Goal: Task Accomplishment & Management: Manage account settings

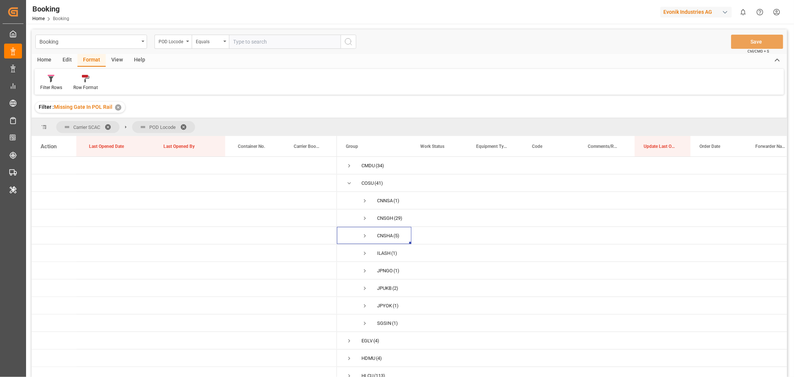
scroll to position [41, 0]
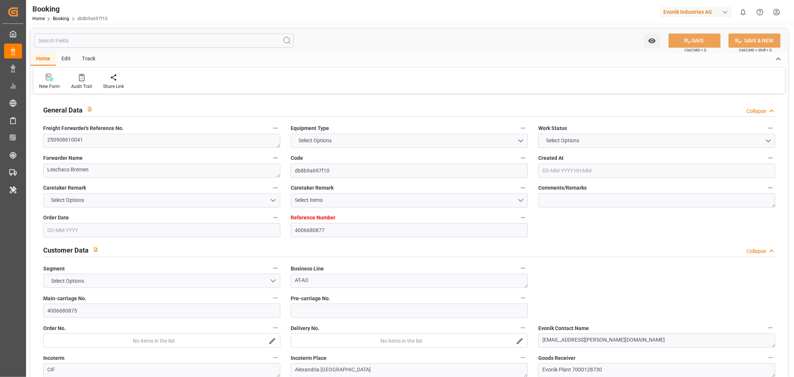
type textarea "250908610041"
type textarea "Leschaco Bremen"
type input "db8b9a697f10"
type input "4006680877"
type textarea "AT-AO"
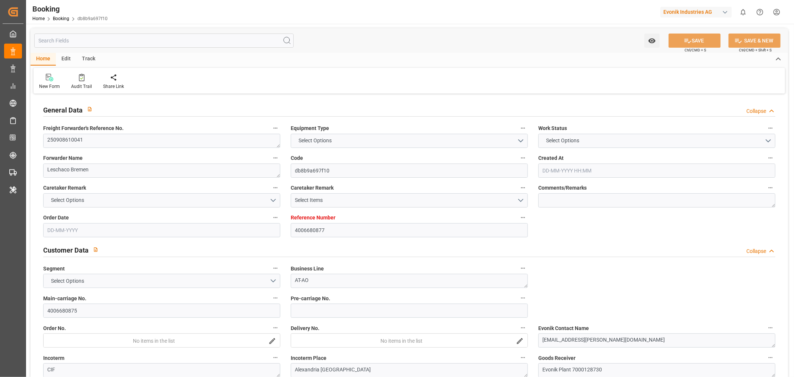
type input "4006680875"
type textarea "[EMAIL_ADDRESS][PERSON_NAME][DOMAIN_NAME]"
type textarea "CIF"
type textarea "Alexandria Old Port"
type textarea "Evonik Plant 7000128730"
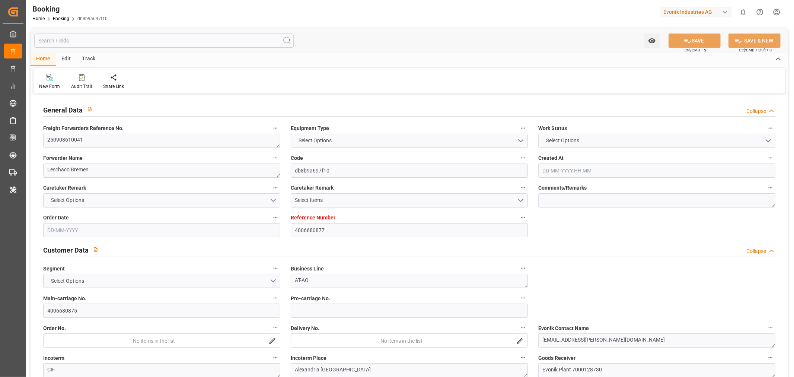
type textarea "5.1"
type textarea "2014"
type textarea "Weißenstein"
type input "CMA CGM TOKYO"
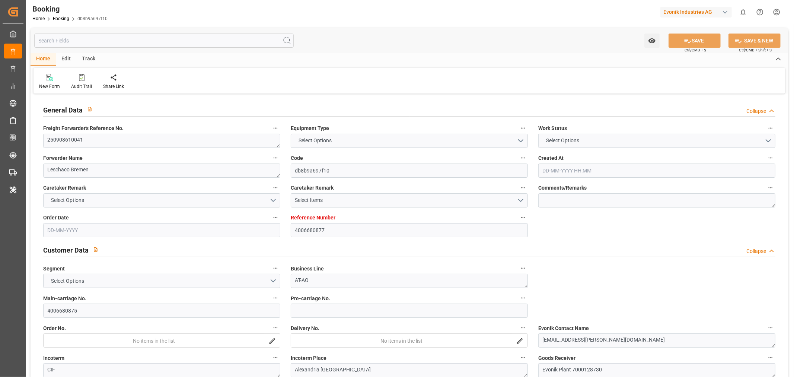
type input "CMDU"
type input "[GEOGRAPHIC_DATA]"
type input "El Iskandariya (Alexandria)"
type textarea "INPUT_Evonik_Seeburger_LoadTenderOcean_1003082977_20250824075507988.xml"
type textarea "NWC/UK North West Continent / UK_EGALY_CMDU_AT-AO"
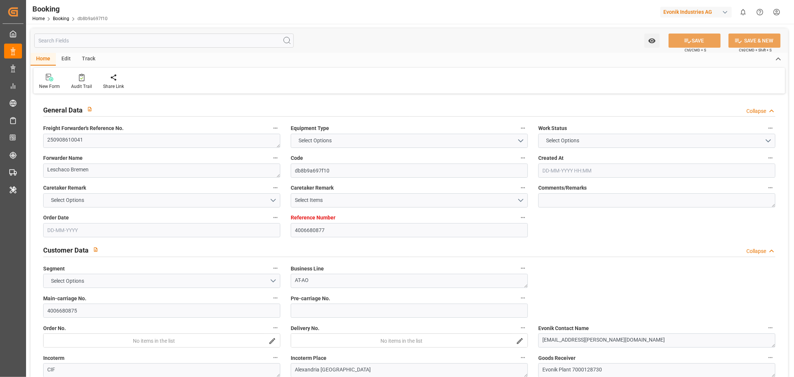
type textarea "INPUT_Evonik_Seeburger_LoadTenderOcean_1002996620_20250728092200266.xml,INPUT_E…"
type textarea "1003082977"
type textarea "Kiran Hari"
type textarea "businessDivision-businessLine-"
type textarea "IFTSTA"
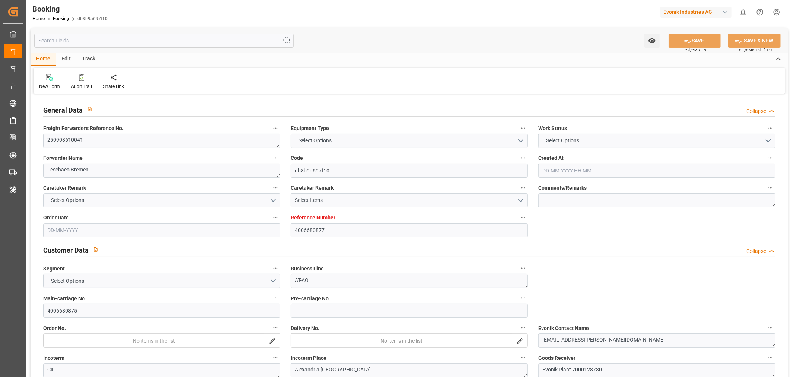
type textarea "a011t00000LcJC5AAN"
type textarea "No"
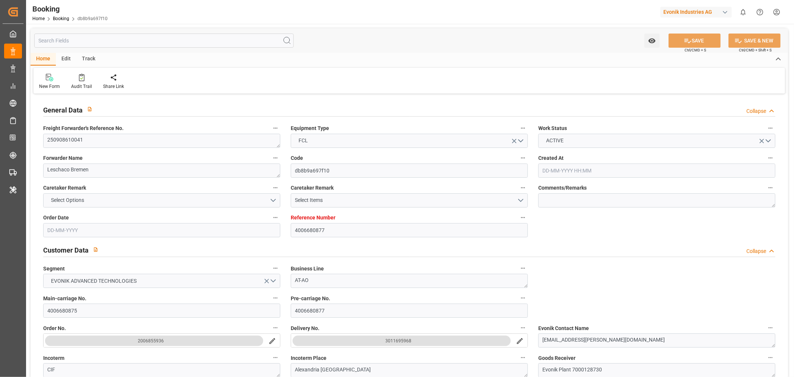
type input "4006680877"
type input "9629380"
type input "CMACGM"
type input "CMA CGM Group"
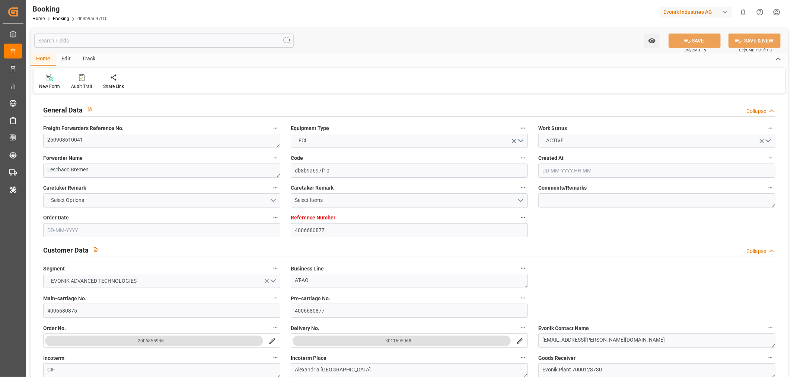
type input "NLRTM"
type input "EGALY"
type input "28-07-2025 07:24"
type input "28-07-2025"
type input "01-10-2025"
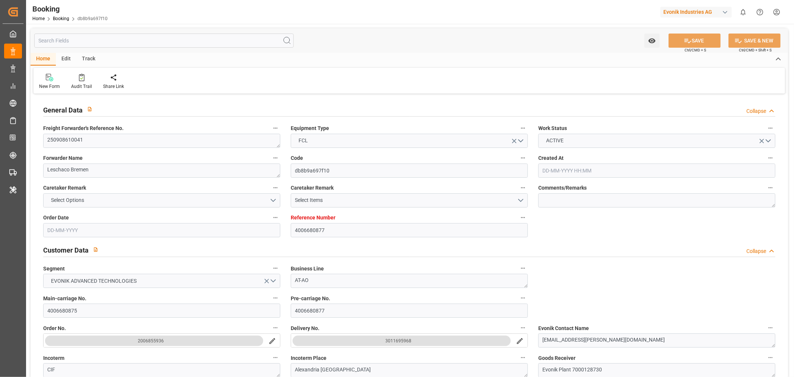
type input "17-09-2025"
type input "22-08-2025"
type input "24-08-2025"
type input "15-09-2025 00:00"
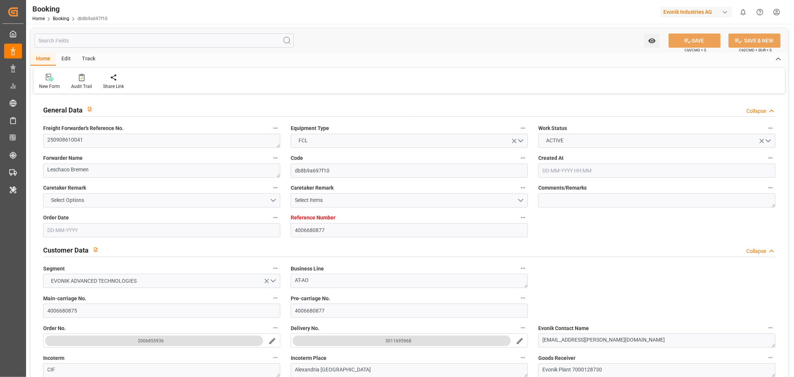
type input "04-10-2025 00:00"
type input "25-08-2025 10:08"
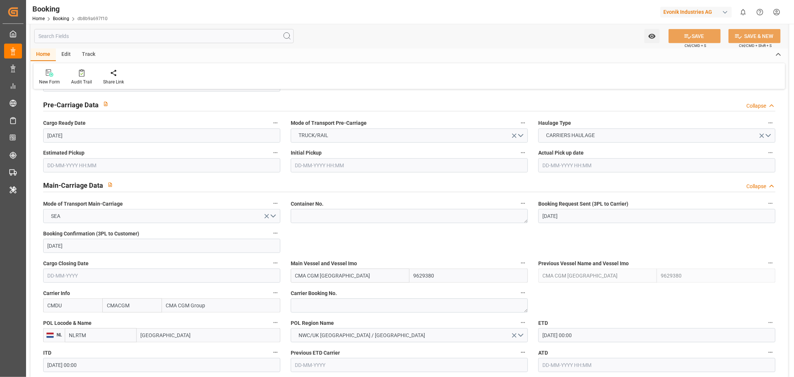
scroll to position [496, 0]
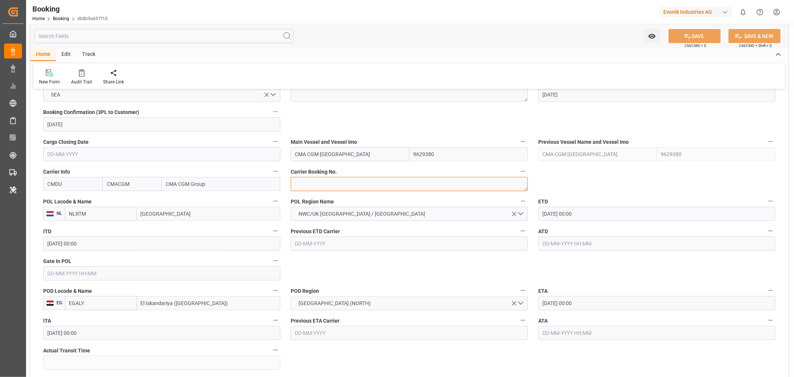
click at [308, 181] on textarea at bounding box center [409, 184] width 237 height 14
paste textarea "HBG2029753"
click at [345, 183] on textarea "HBG2029753" at bounding box center [409, 184] width 237 height 14
paste textarea "HBG2029753"
click at [307, 181] on textarea "HBG2029753HBG2029753" at bounding box center [409, 184] width 237 height 14
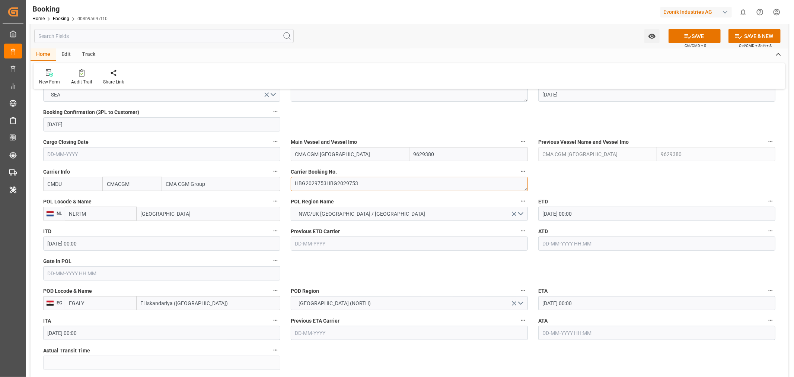
click at [307, 181] on textarea "HBG2029753HBG2029753" at bounding box center [409, 184] width 237 height 14
paste textarea
type textarea "HBG2029753"
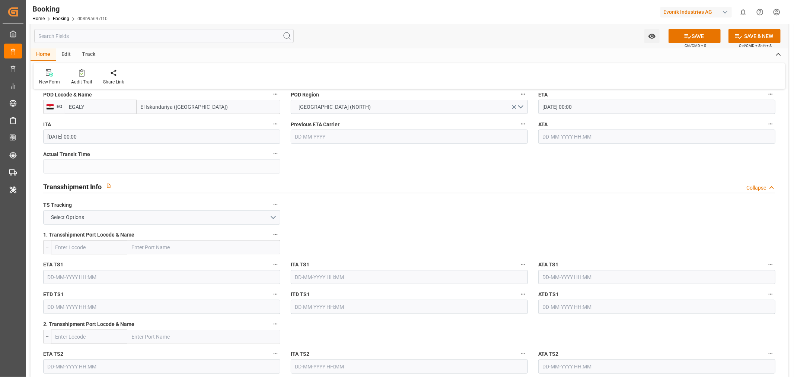
scroll to position [744, 0]
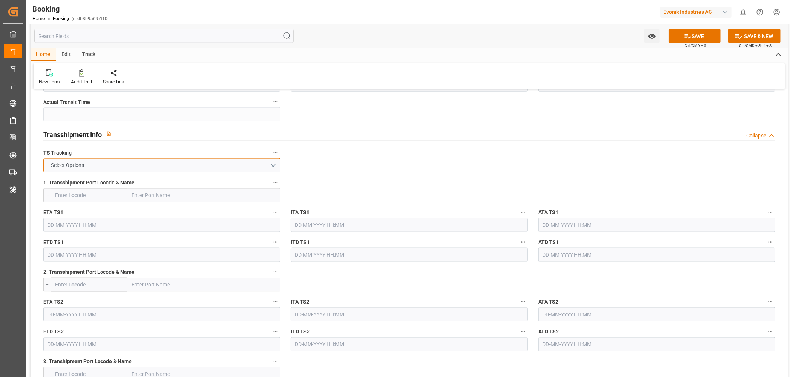
click at [272, 164] on button "Select Options" at bounding box center [161, 165] width 237 height 14
click at [132, 181] on div "FALSE" at bounding box center [162, 183] width 236 height 16
click at [700, 33] on button "SAVE" at bounding box center [694, 36] width 52 height 14
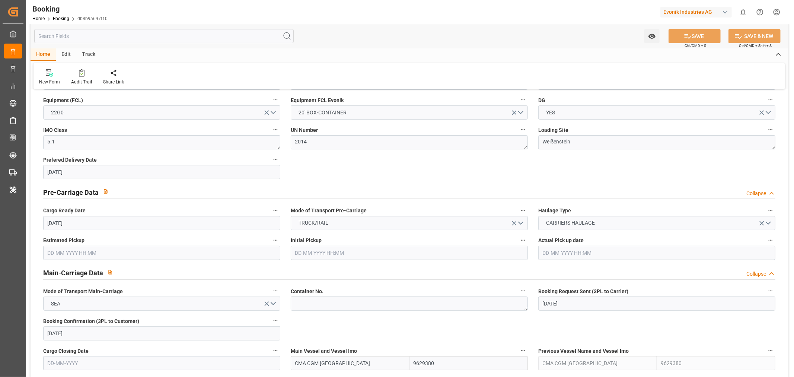
scroll to position [207, 0]
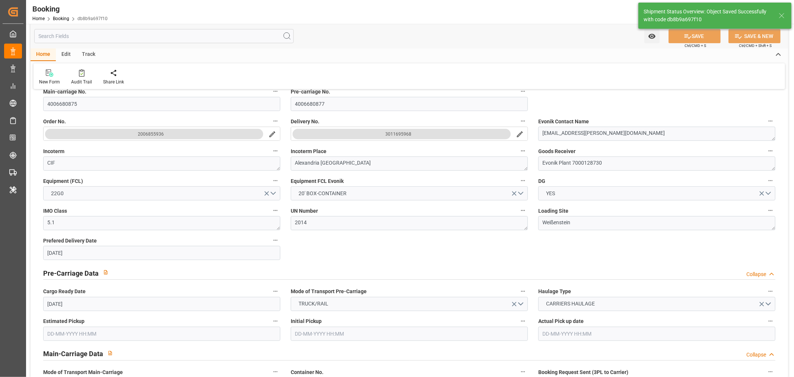
type textarea "[PERSON_NAME]"
type input "26-08-2025 11:53"
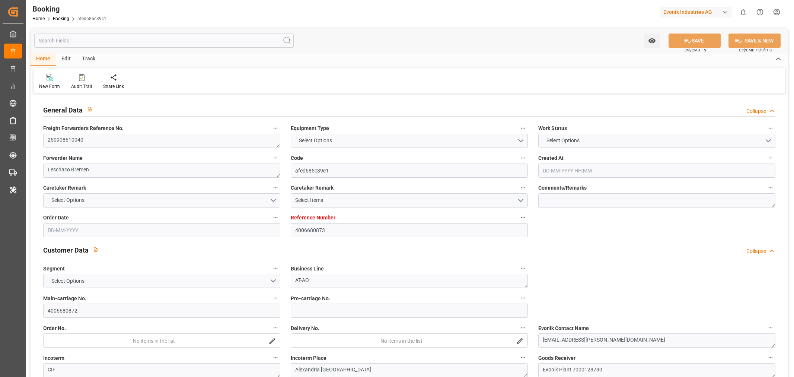
type input "4006680873"
type input "CMACGM"
type input "CMA CGM Group"
type input "NLRTM"
type input "EGALY"
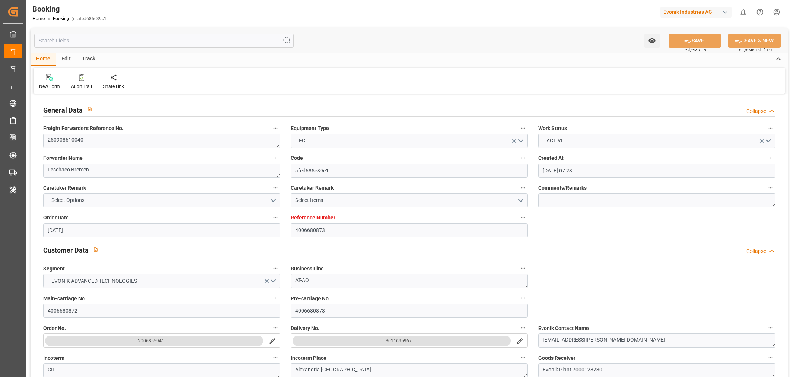
type input "28-07-2025 07:23"
type input "[DATE]"
type input "08-09-2025"
type input "[DATE]"
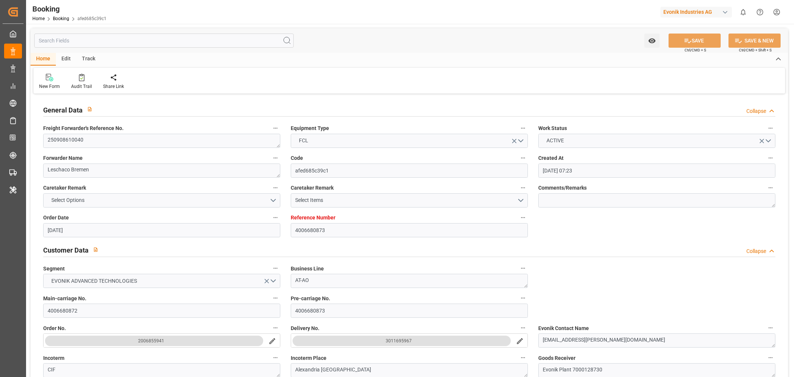
type input "[DATE]"
type input "25-08-2025 10:13"
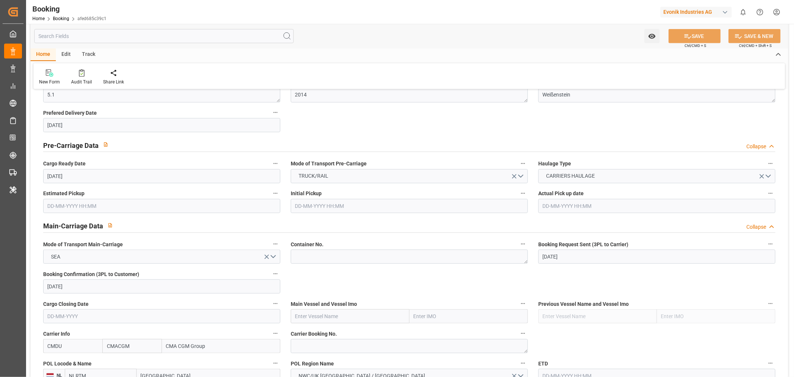
scroll to position [455, 0]
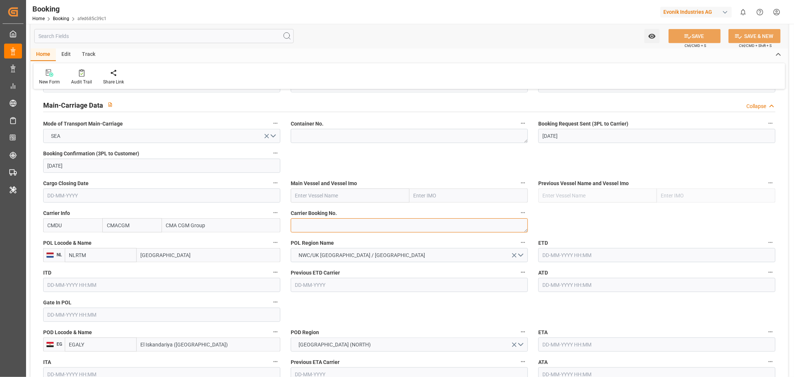
click at [318, 229] on textarea at bounding box center [409, 225] width 237 height 14
paste textarea "HBG2029929"
type textarea "HBG2029929"
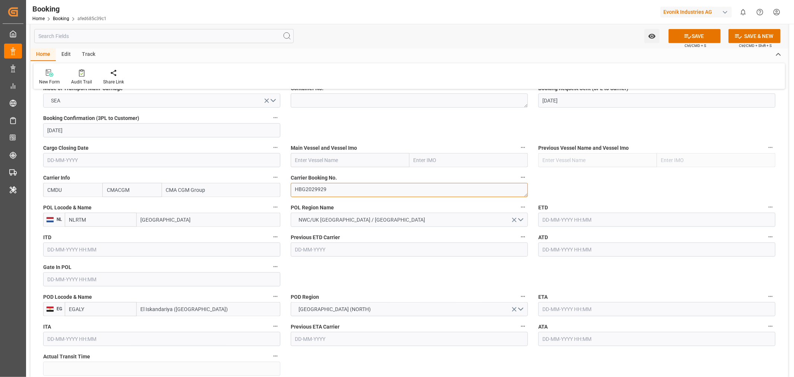
scroll to position [537, 0]
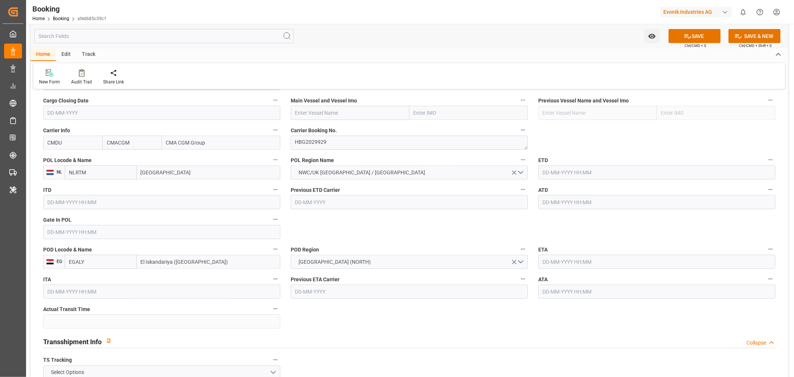
click at [572, 174] on input "text" at bounding box center [656, 172] width 237 height 14
click at [637, 189] on button "Next Month" at bounding box center [638, 189] width 4 height 4
click at [551, 244] on div "15" at bounding box center [547, 246] width 9 height 9
type input "15-09-2025 00:00"
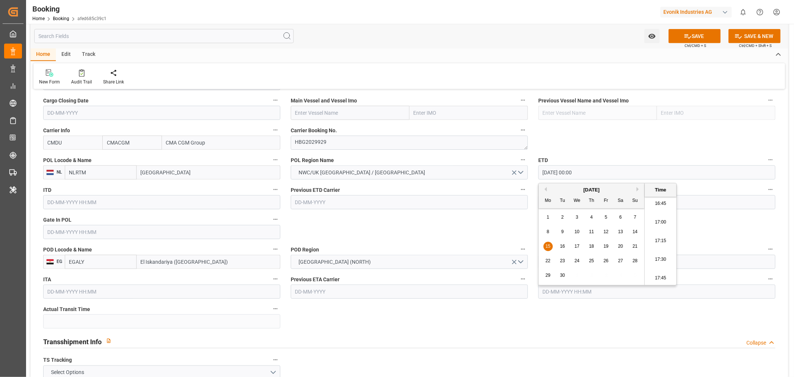
click at [309, 114] on input "text" at bounding box center [350, 113] width 119 height 14
paste input "CMA CGM TOKYO"
type input "CMA CGM TOKYO"
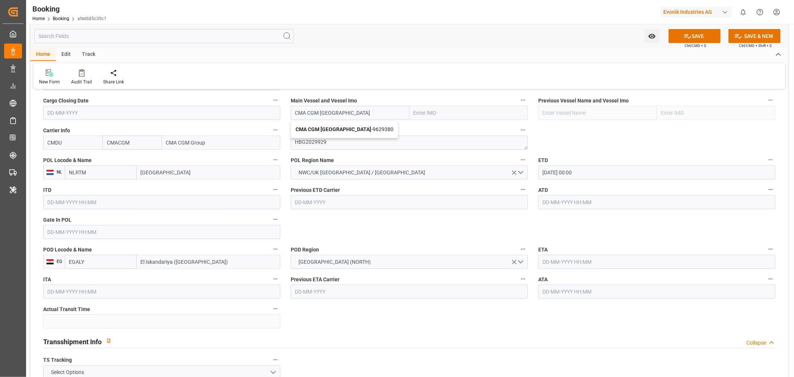
click at [353, 128] on span "CMA CGM TOKYO - 9629380" at bounding box center [344, 129] width 98 height 6
type input "9629380"
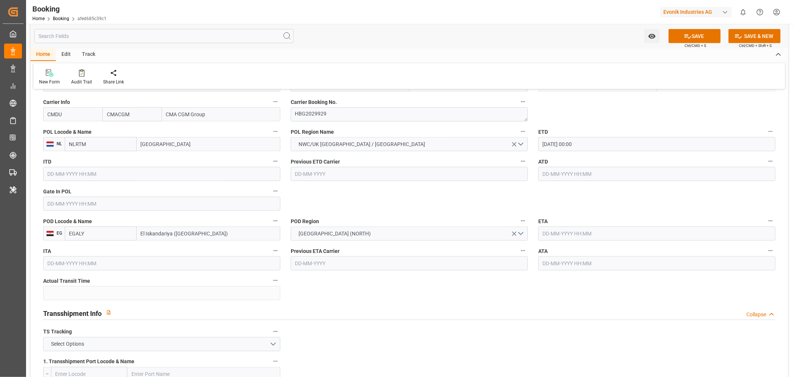
scroll to position [579, 0]
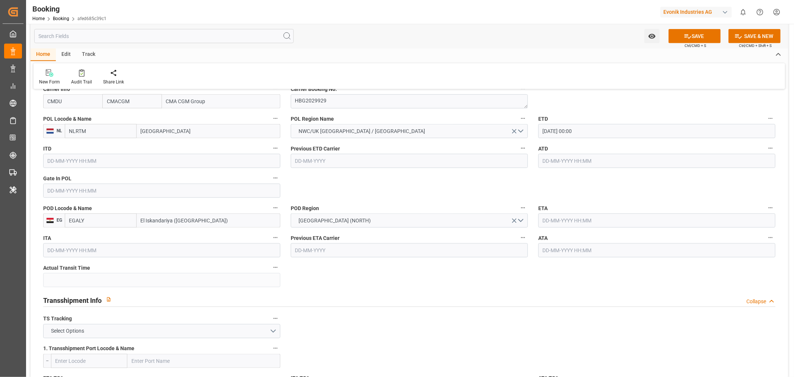
type input "CMA CGM TOKYO"
click at [560, 222] on input "text" at bounding box center [656, 220] width 237 height 14
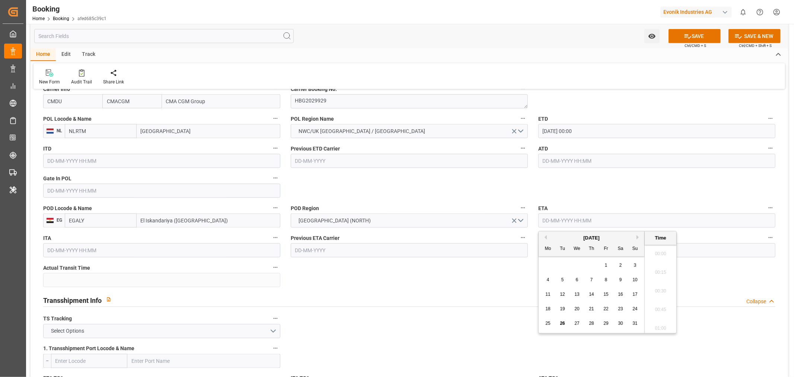
scroll to position [1249, 0]
click at [638, 237] on button "Next Month" at bounding box center [638, 237] width 4 height 4
click at [620, 263] on span "4" at bounding box center [620, 264] width 3 height 5
type input "04-10-2025 00:00"
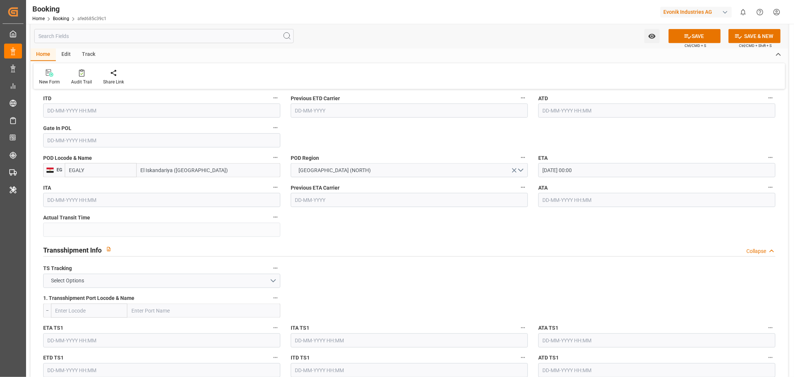
scroll to position [702, 0]
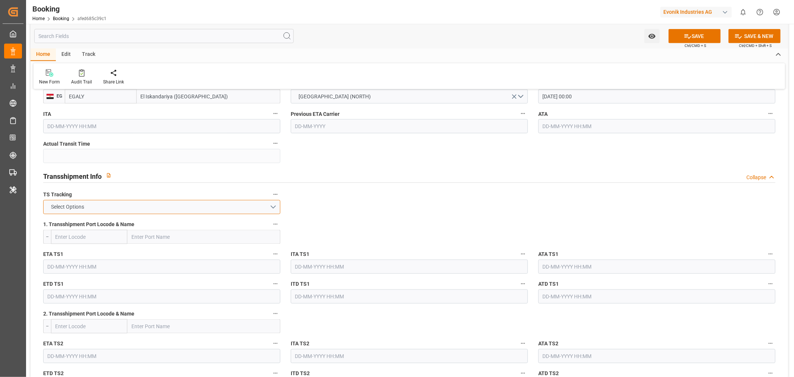
click at [257, 202] on button "Select Options" at bounding box center [161, 207] width 237 height 14
click at [88, 220] on div "FALSE" at bounding box center [162, 225] width 236 height 16
click at [705, 34] on button "SAVE" at bounding box center [694, 36] width 52 height 14
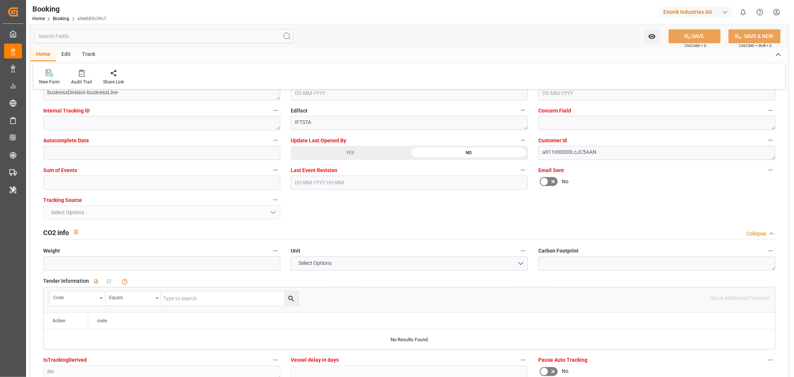
scroll to position [1571, 0]
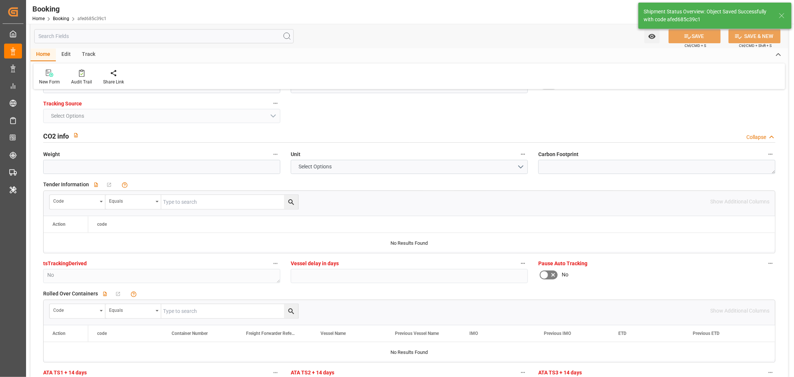
type textarea "[PERSON_NAME]"
type input "15-09-2025 00:00"
type input "04-10-2025 00:00"
type input "26-08-2025 11:54"
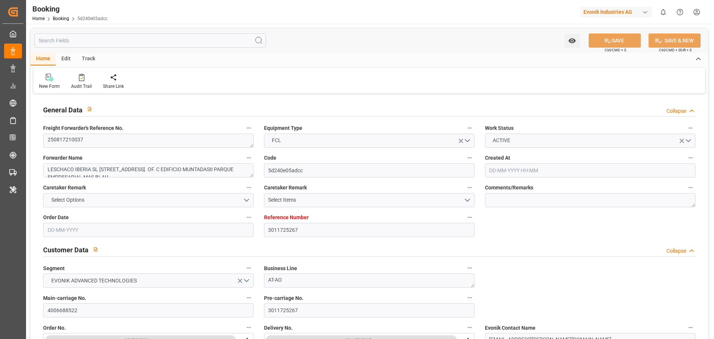
type input "3011725267"
type input "9454450"
type input "CMACGM"
type input "CMA CGM Group"
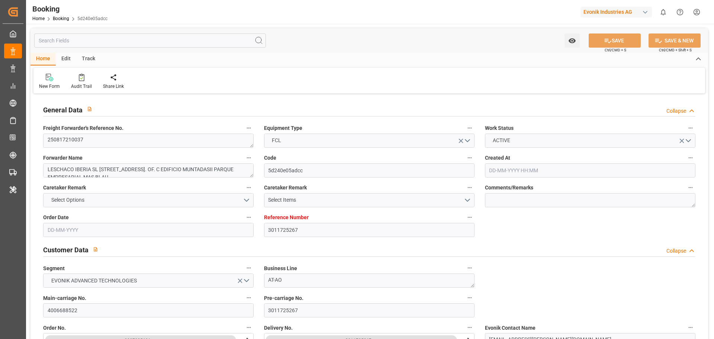
type input "NLRTM"
type input "TNTUN"
type input "08-08-2025 07:41"
type input "08-08-2025"
type input "04-09-2025"
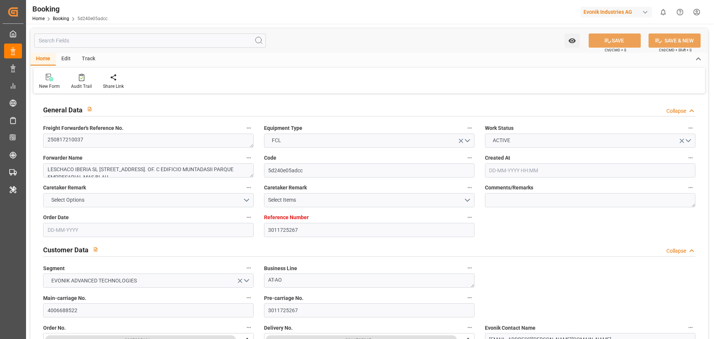
type input "27-08-2025"
type input "20-08-2025"
type input "25-08-2025"
type input "31-08-2025 00:00"
type input "[DATE] 00:00"
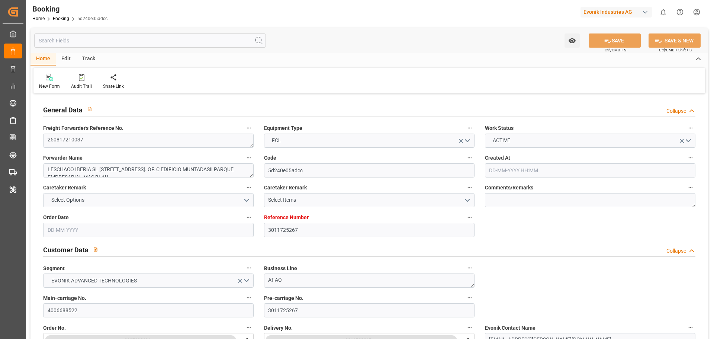
type input "[DATE] 00:00"
type input "25-08-2025 20:29"
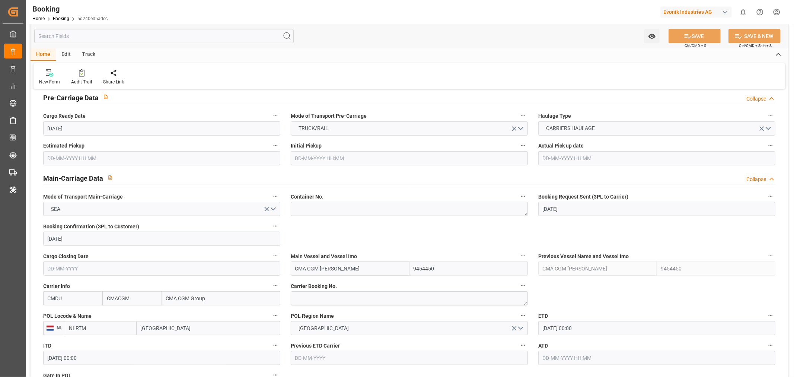
scroll to position [496, 0]
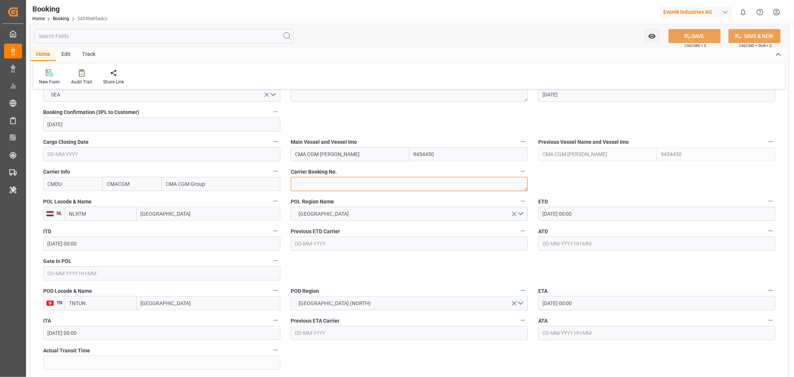
click at [302, 188] on textarea at bounding box center [409, 184] width 237 height 14
paste textarea "IBC1391646"
type textarea "IBC1391646"
click at [153, 209] on input "[GEOGRAPHIC_DATA]" at bounding box center [209, 214] width 144 height 14
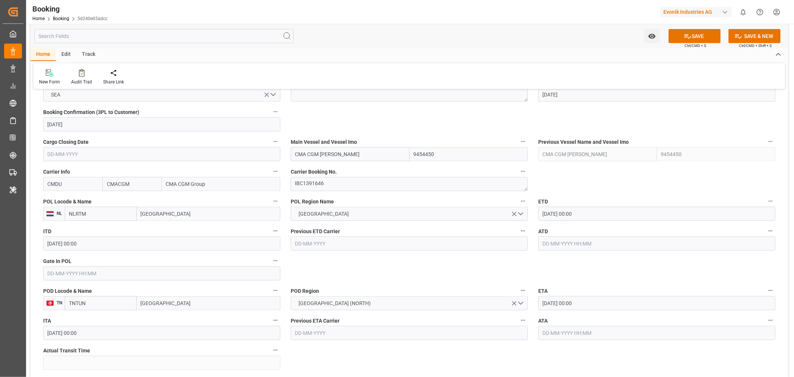
click at [153, 209] on input "[GEOGRAPHIC_DATA]" at bounding box center [209, 214] width 144 height 14
paste input "[GEOGRAPHIC_DATA]"
type input "[GEOGRAPHIC_DATA]"
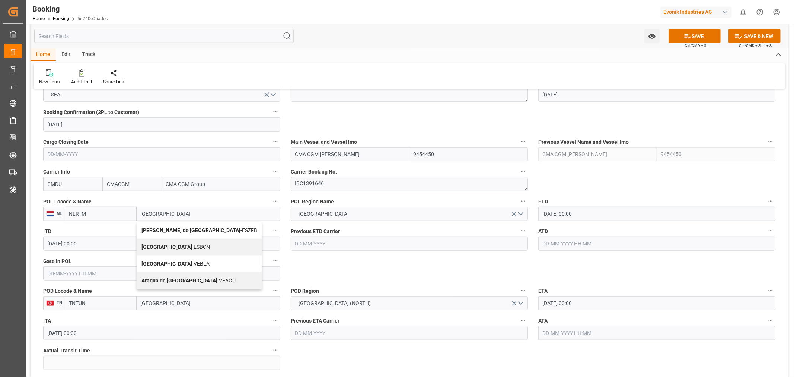
click at [182, 246] on span "Barcelona - ESBCN" at bounding box center [175, 247] width 68 height 6
type input "ESBCN"
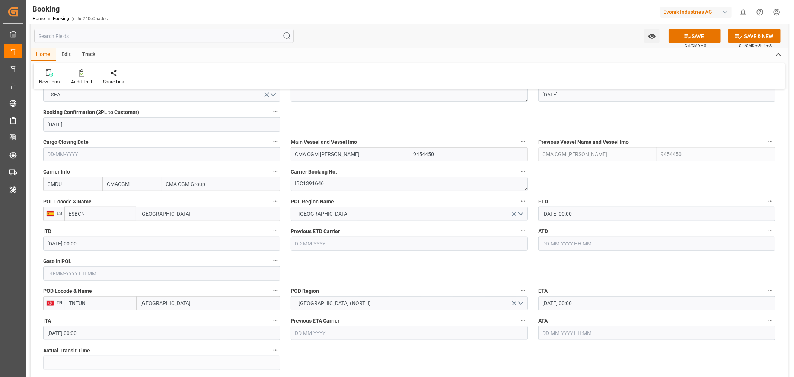
type input "[GEOGRAPHIC_DATA]"
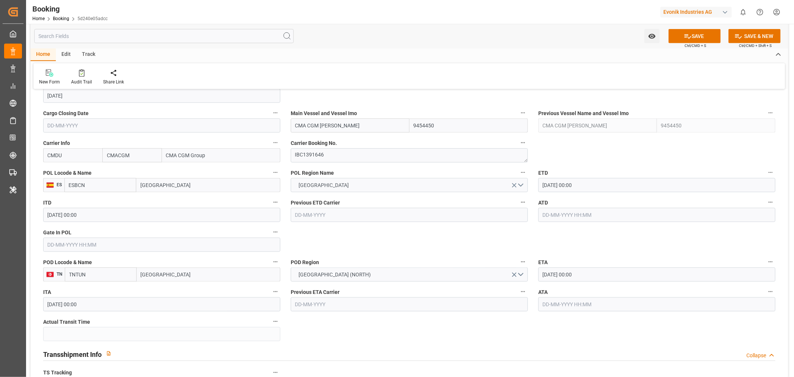
scroll to position [537, 0]
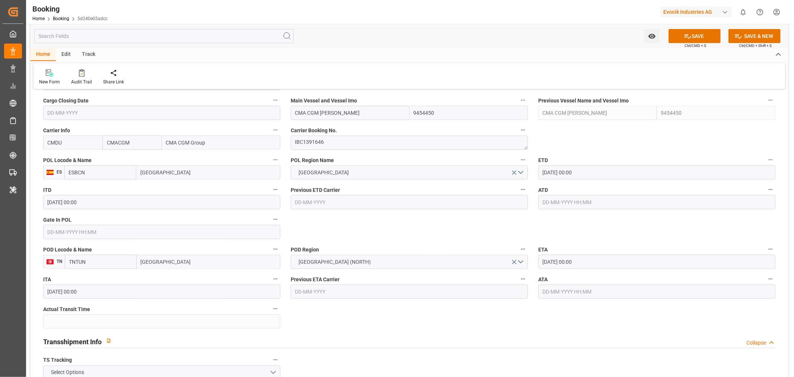
click at [570, 168] on input "[DATE] 00:00" at bounding box center [656, 172] width 237 height 14
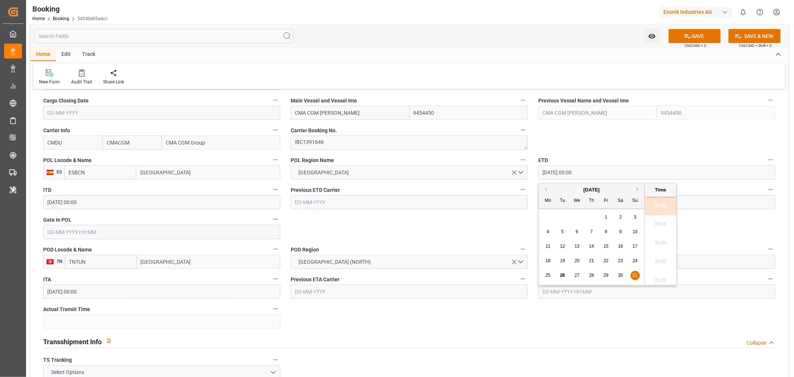
click at [638, 187] on button "Next Month" at bounding box center [638, 189] width 4 height 4
click at [564, 217] on div "2" at bounding box center [562, 217] width 9 height 9
type input "02-09-2025 00:00"
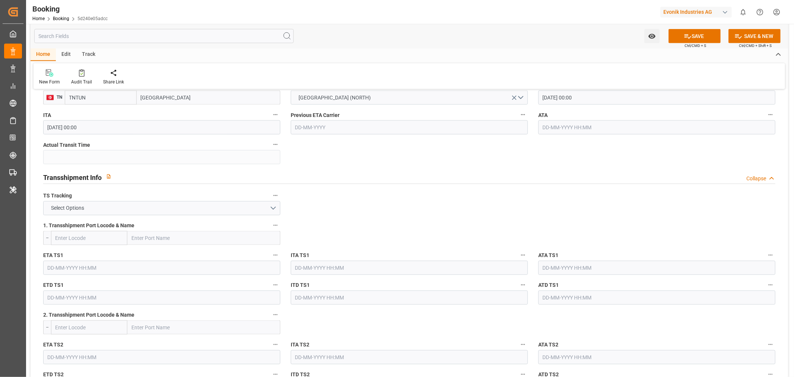
scroll to position [579, 0]
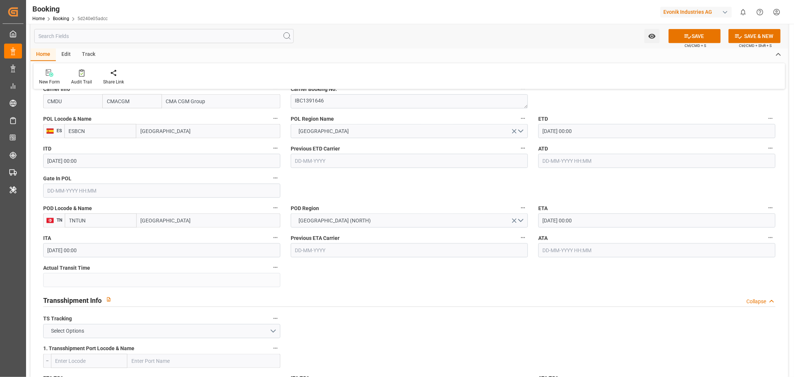
click at [544, 218] on input "[DATE] 00:00" at bounding box center [656, 220] width 237 height 14
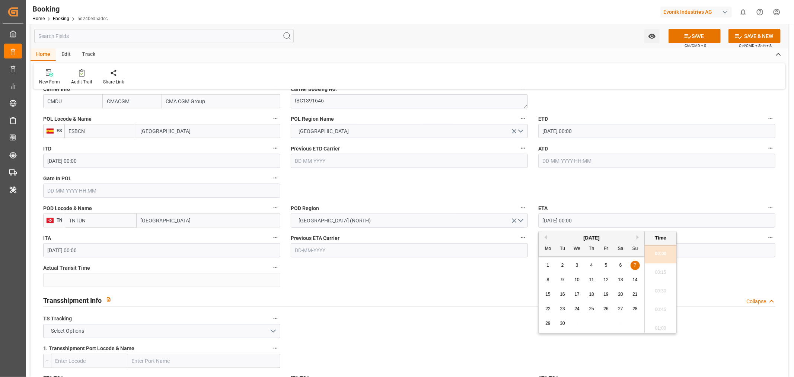
click at [560, 280] on div "9" at bounding box center [562, 279] width 9 height 9
type input "09-09-2025 00:00"
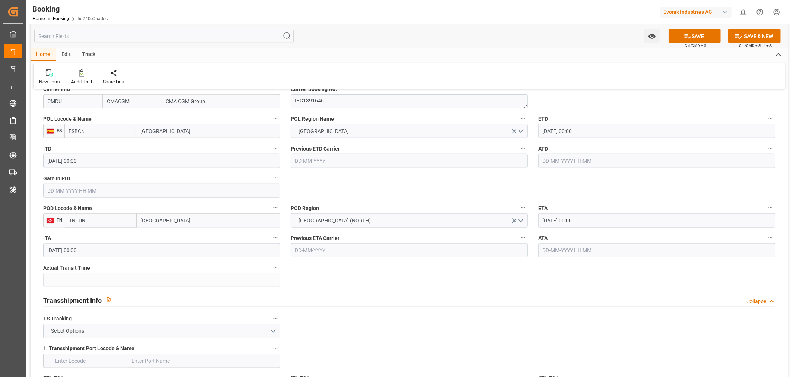
drag, startPoint x: 441, startPoint y: 341, endPoint x: 346, endPoint y: 266, distance: 120.6
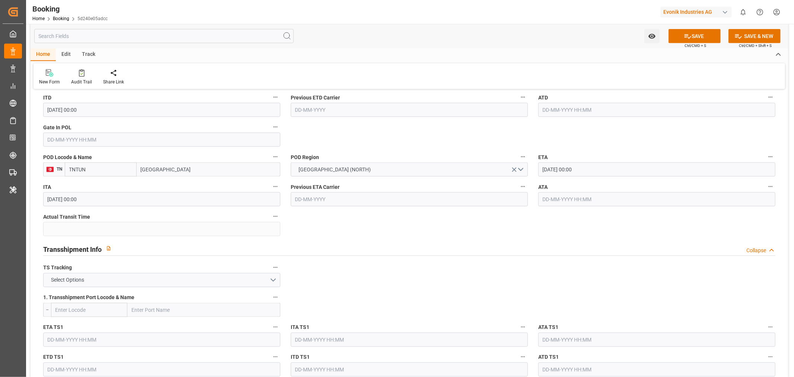
scroll to position [702, 0]
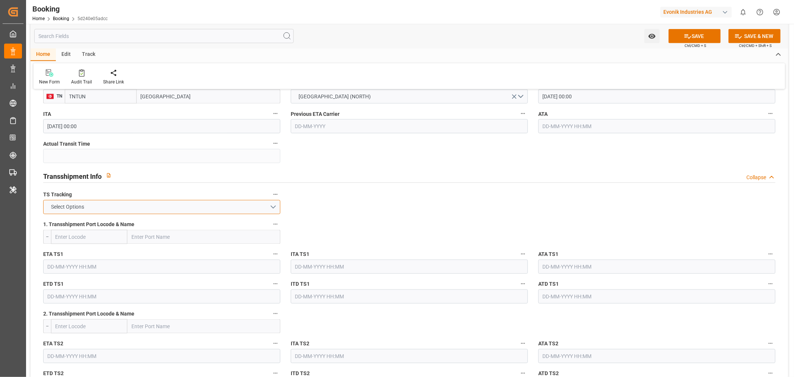
click at [271, 210] on button "Select Options" at bounding box center [161, 207] width 237 height 14
click at [80, 211] on div "TRUE" at bounding box center [162, 209] width 236 height 16
click at [172, 232] on input "text" at bounding box center [203, 237] width 153 height 14
type input "mtml"
click at [161, 255] on span "Valletta - MTMLA" at bounding box center [151, 253] width 39 height 6
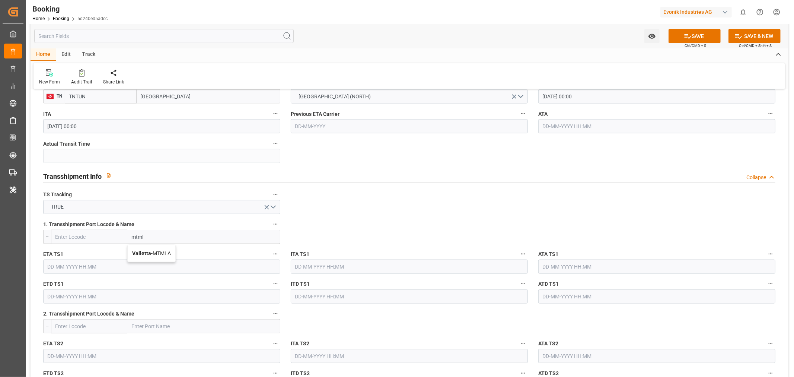
type input "MTMLA"
type input "Valletta"
click at [70, 269] on input "text" at bounding box center [161, 266] width 237 height 14
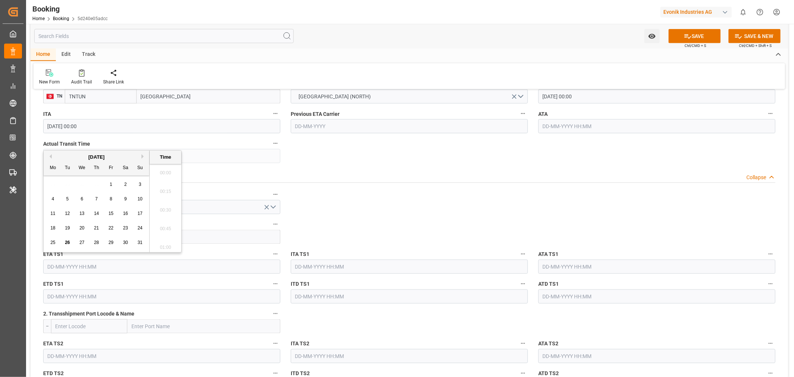
scroll to position [1249, 0]
click at [144, 154] on button "Next Month" at bounding box center [143, 156] width 4 height 4
click at [108, 184] on div "5" at bounding box center [110, 184] width 9 height 9
type input "[DATE] 00:00"
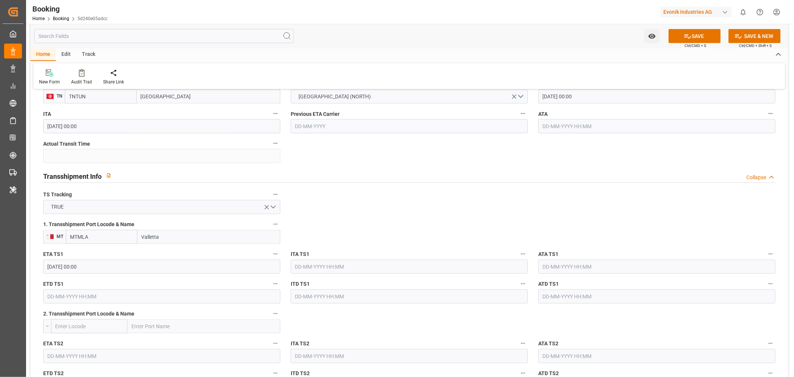
click at [56, 297] on input "text" at bounding box center [161, 296] width 237 height 14
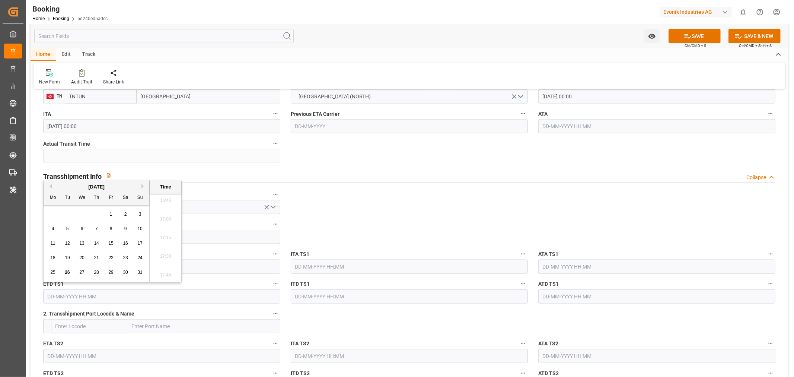
click at [144, 185] on button "Next Month" at bounding box center [143, 186] width 4 height 4
click at [54, 228] on span "8" at bounding box center [53, 228] width 3 height 5
type input "[DATE] 00:00"
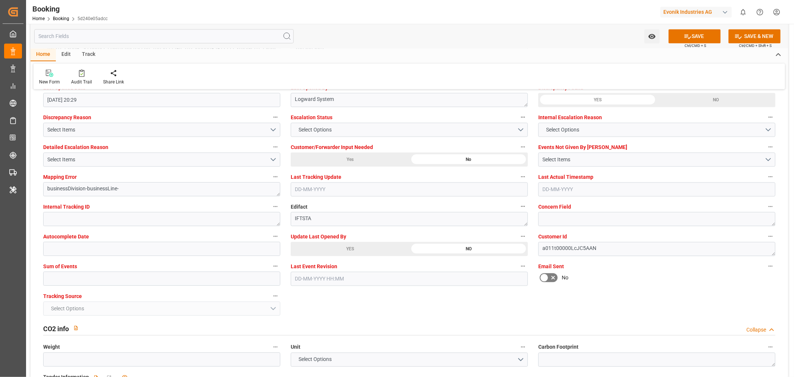
scroll to position [1364, 0]
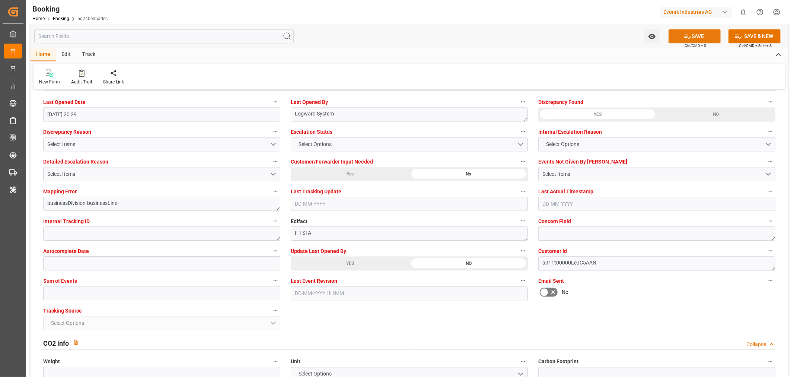
click at [694, 32] on button "SAVE" at bounding box center [694, 36] width 52 height 14
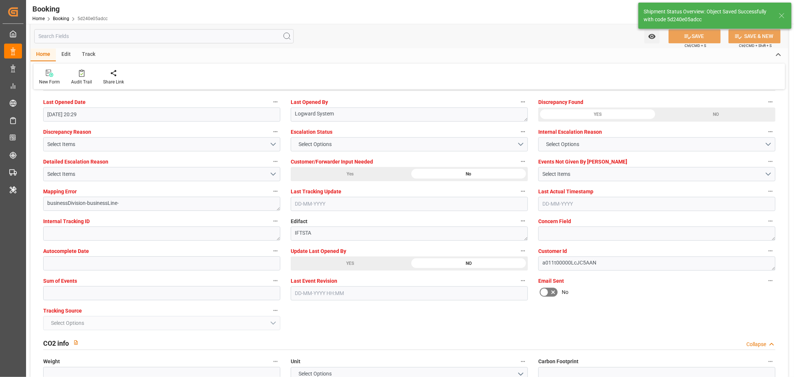
type textarea "[PERSON_NAME]"
type textarea "Pol-businessDivision-businessLine-"
type textarea "Yes"
type input "[DATE] 00:00"
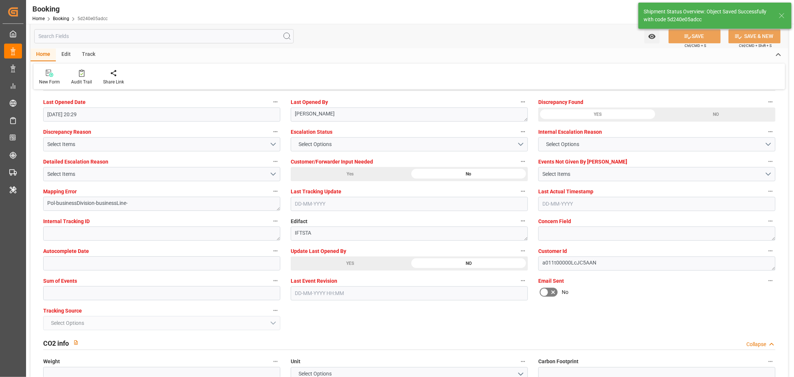
type input "26-08-2025 11:57"
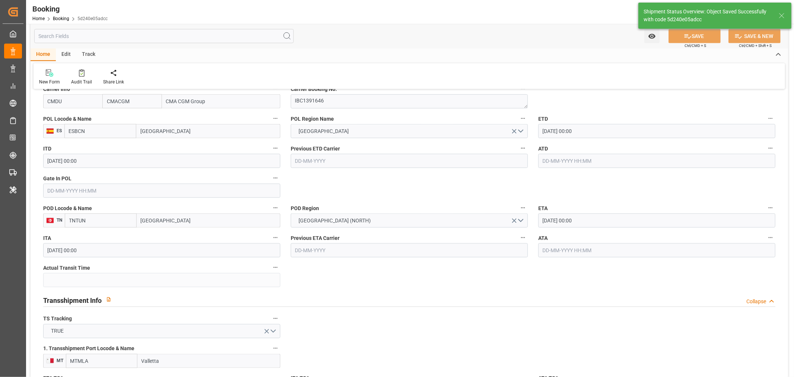
scroll to position [372, 0]
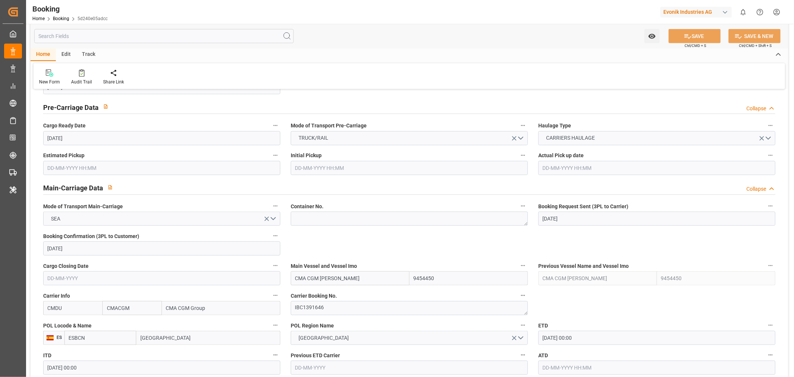
click at [323, 210] on label "Container No." at bounding box center [409, 206] width 237 height 10
click at [518, 210] on button "Container No." at bounding box center [523, 206] width 10 height 10
click at [319, 219] on div at bounding box center [397, 188] width 794 height 377
click at [323, 221] on textarea at bounding box center [409, 218] width 237 height 14
paste textarea "FBIU0513531"
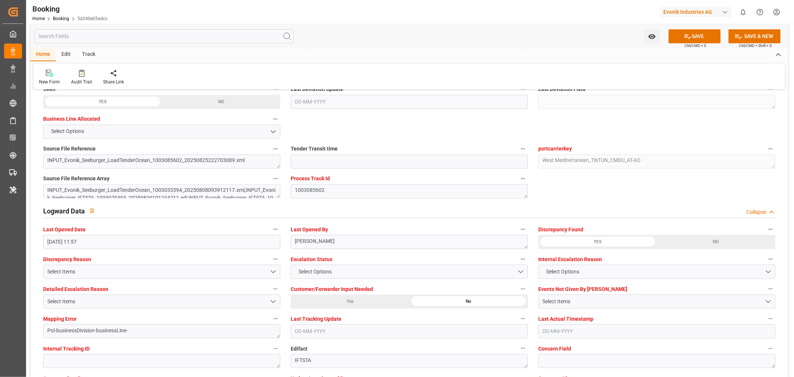
scroll to position [1323, 0]
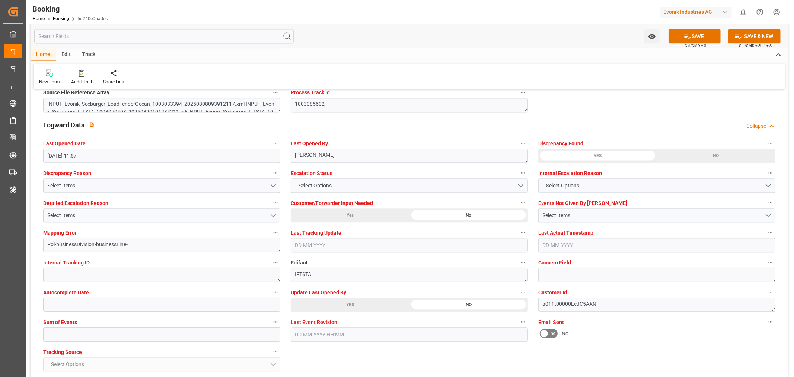
type textarea "FBIU0513531"
click at [86, 333] on input "text" at bounding box center [161, 334] width 237 height 14
type input "0"
click at [694, 35] on button "SAVE" at bounding box center [694, 36] width 52 height 14
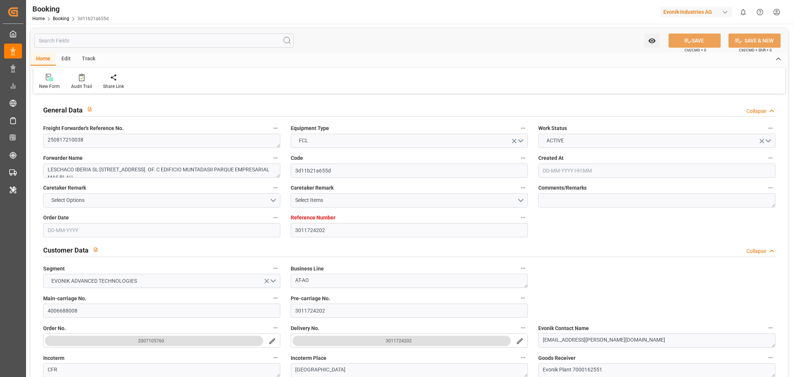
type input "3011724202"
type input "9454450"
type input "CMACGM"
type input "CMA CGM Group"
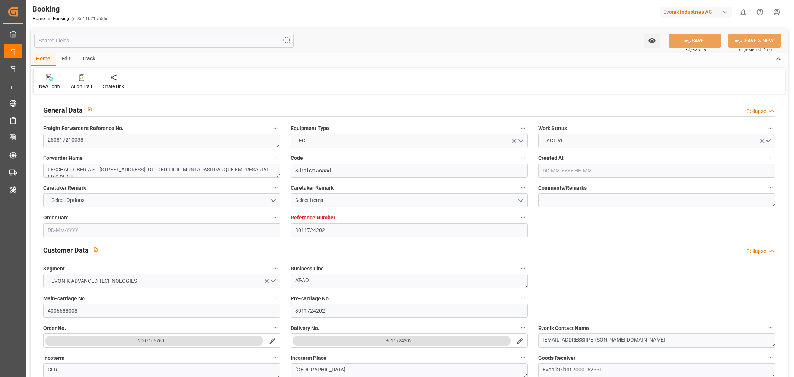
type input "NLRTM"
type input "TNTUN"
type input "[DATE] 08:01"
type input "[DATE]"
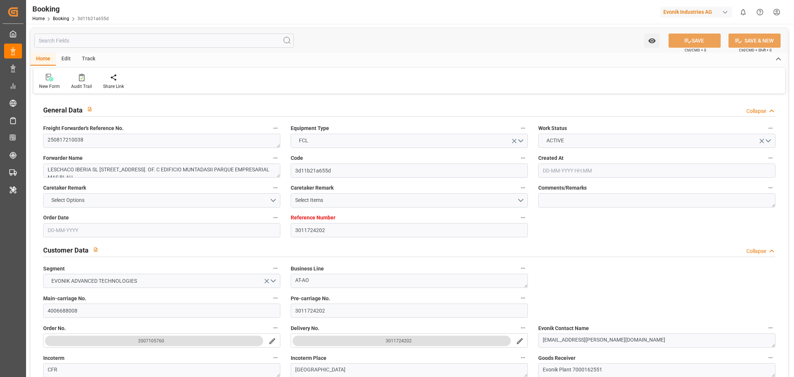
type input "[DATE]"
type input "[DATE] 00:00"
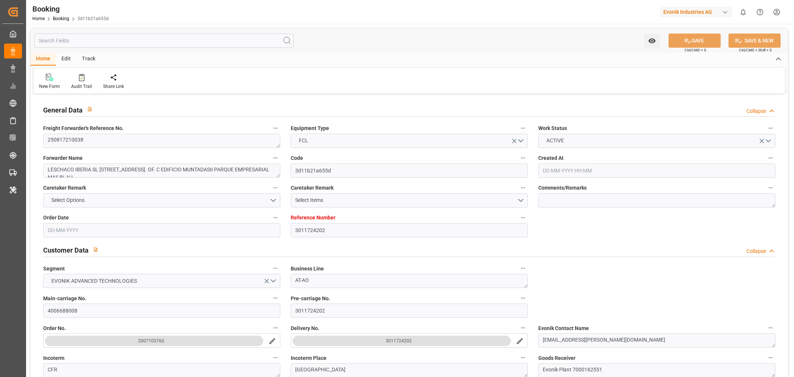
type input "[DATE] 00:00"
type input "[DATE] 20:31"
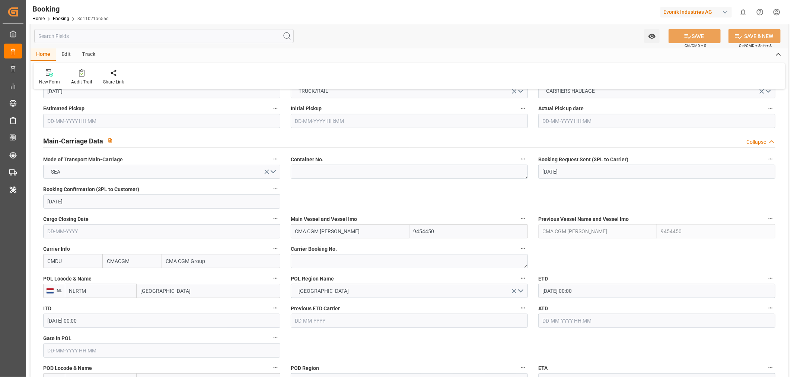
scroll to position [537, 0]
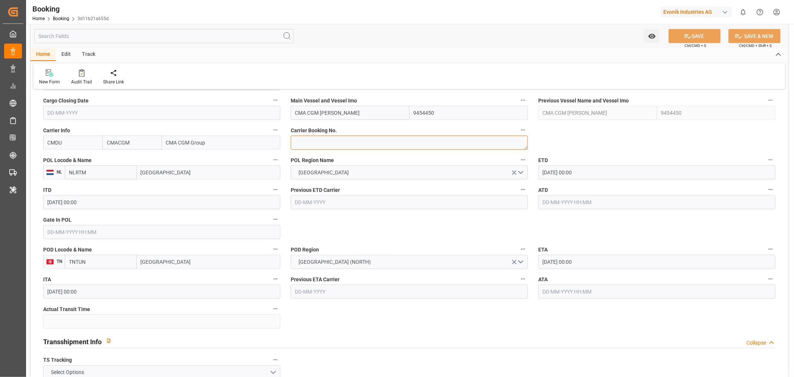
click at [306, 143] on textarea at bounding box center [409, 142] width 237 height 14
paste textarea "IBC1391644"
type textarea "IBC1391644"
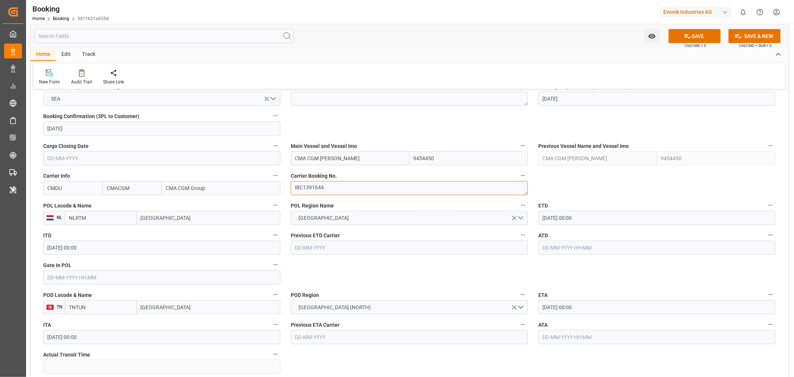
scroll to position [455, 0]
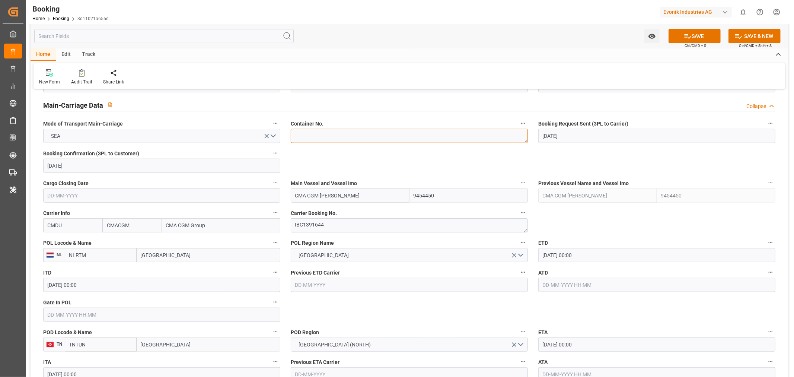
click at [301, 138] on textarea at bounding box center [409, 136] width 237 height 14
paste textarea "CMAU0403802"
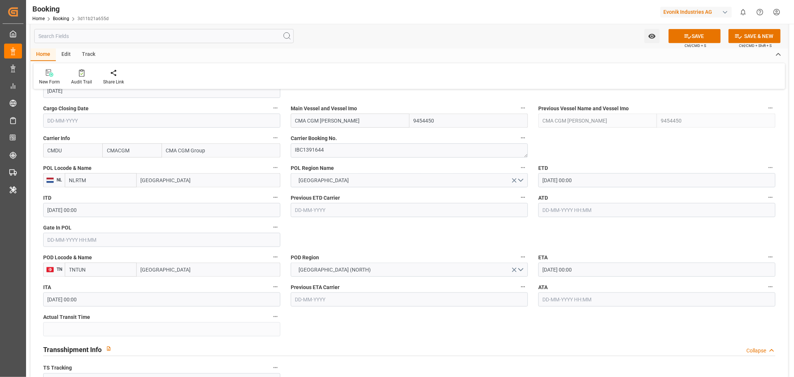
scroll to position [537, 0]
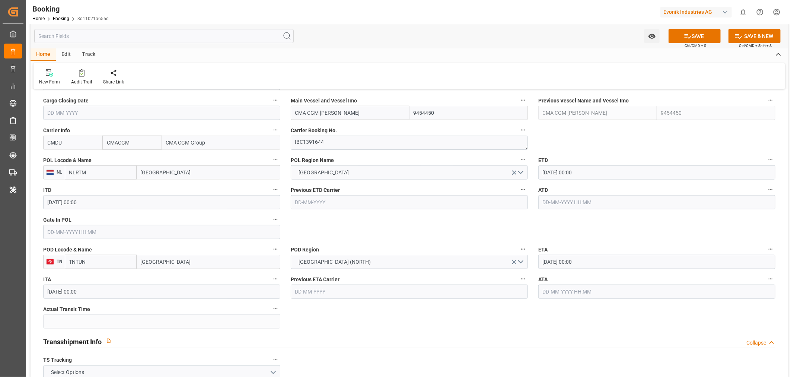
type textarea "CMAU0403802"
click at [339, 116] on input "CMA CGM [PERSON_NAME]" at bounding box center [350, 113] width 119 height 14
click at [156, 170] on input "[GEOGRAPHIC_DATA]" at bounding box center [209, 172] width 144 height 14
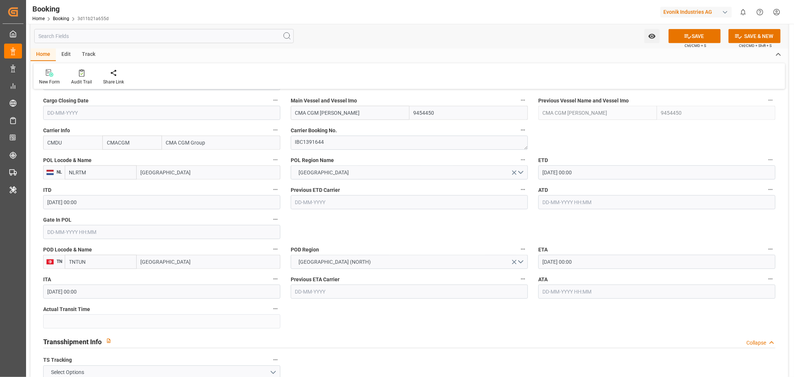
paste input "[GEOGRAPHIC_DATA]"
type input "[GEOGRAPHIC_DATA]"
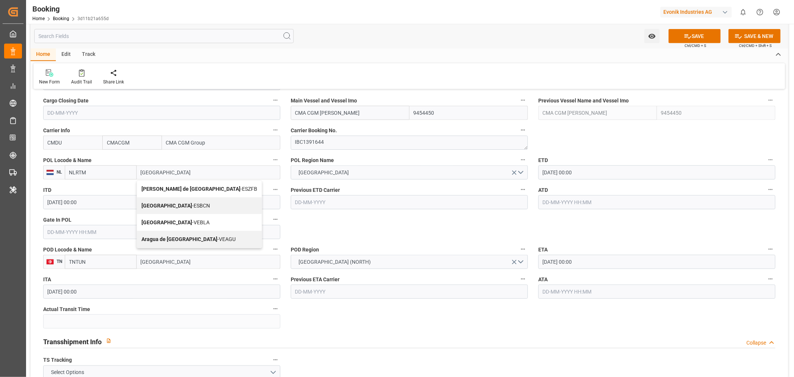
click at [177, 207] on span "Barcelona - ESBCN" at bounding box center [175, 205] width 68 height 6
type input "ESBCN"
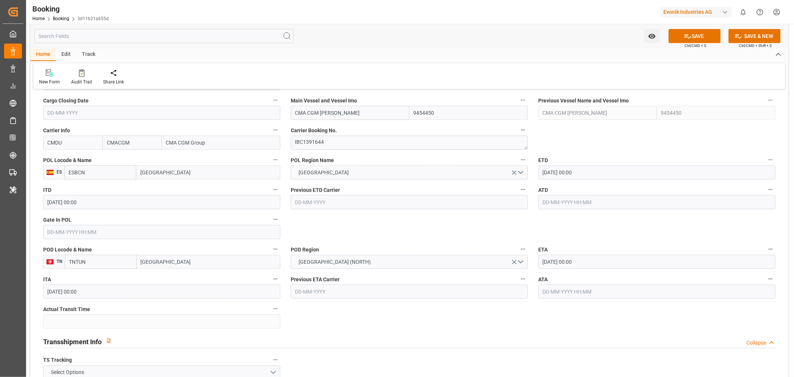
type input "[GEOGRAPHIC_DATA]"
click at [557, 175] on input "[DATE] 00:00" at bounding box center [656, 172] width 237 height 14
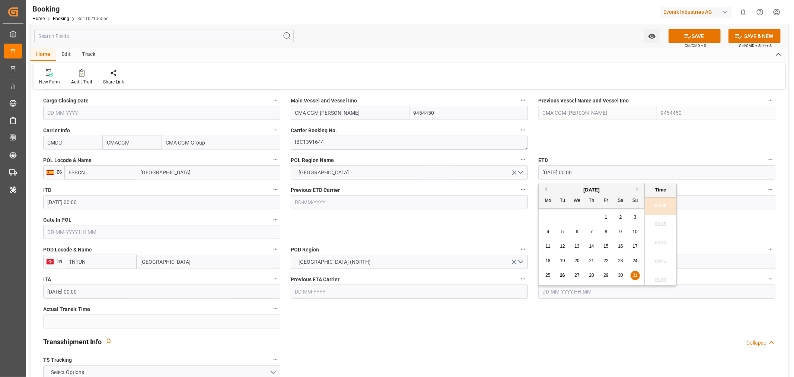
click at [638, 189] on button "Next Month" at bounding box center [638, 189] width 4 height 4
click at [560, 215] on div "2" at bounding box center [562, 217] width 9 height 9
type input "[DATE] 00:00"
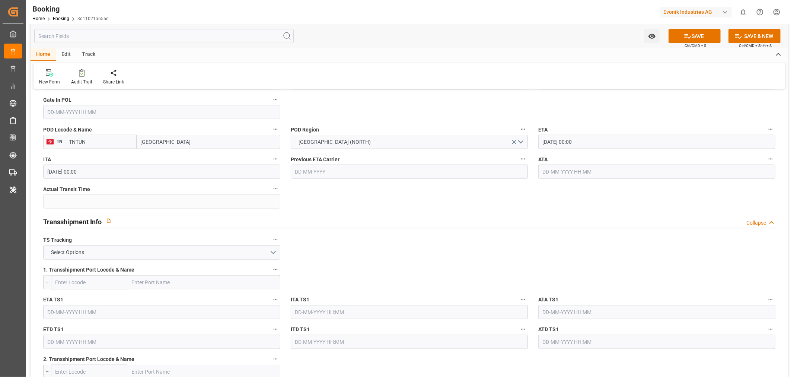
scroll to position [661, 0]
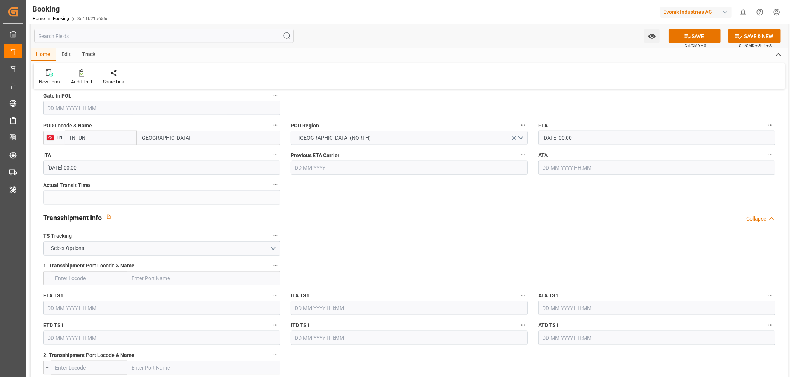
click at [571, 133] on input "[DATE] 00:00" at bounding box center [656, 138] width 237 height 14
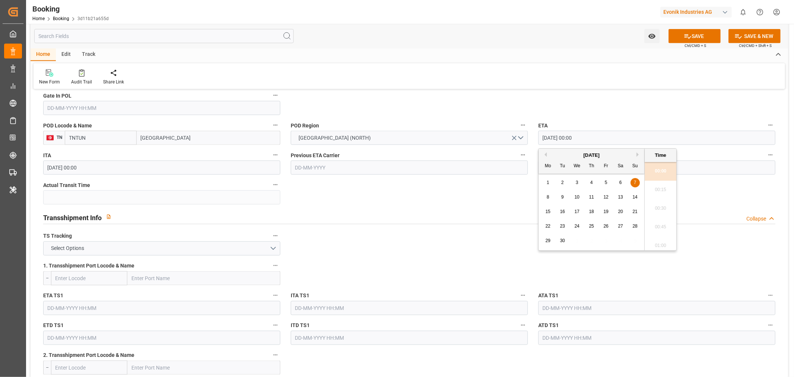
click at [560, 199] on div "9" at bounding box center [562, 197] width 9 height 9
type input "09-09-2025 00:00"
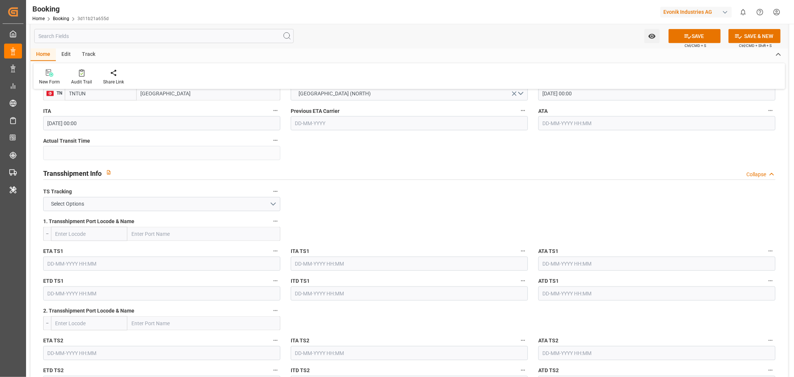
scroll to position [744, 0]
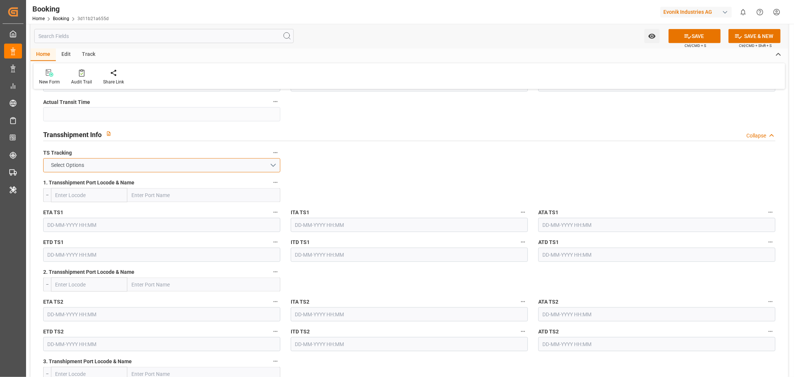
click at [269, 168] on button "Select Options" at bounding box center [161, 165] width 237 height 14
click at [132, 170] on div "TRUE" at bounding box center [162, 167] width 236 height 16
click at [135, 196] on input "text" at bounding box center [203, 195] width 153 height 14
type input "mtml"
click at [150, 216] on div "Valletta - MTMLA" at bounding box center [152, 211] width 48 height 17
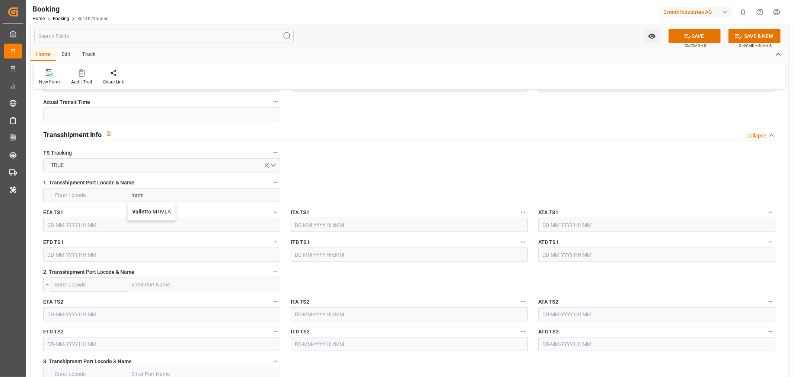
type input "MTMLA"
type input "Valletta"
click at [88, 228] on input "text" at bounding box center [161, 225] width 237 height 14
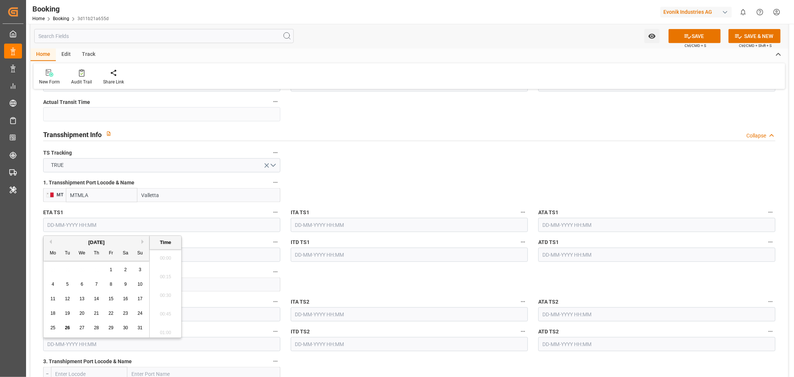
scroll to position [1249, 0]
click at [144, 243] on button "Next Month" at bounding box center [143, 241] width 4 height 4
click at [110, 268] on span "5" at bounding box center [111, 269] width 3 height 5
type input "[DATE] 00:00"
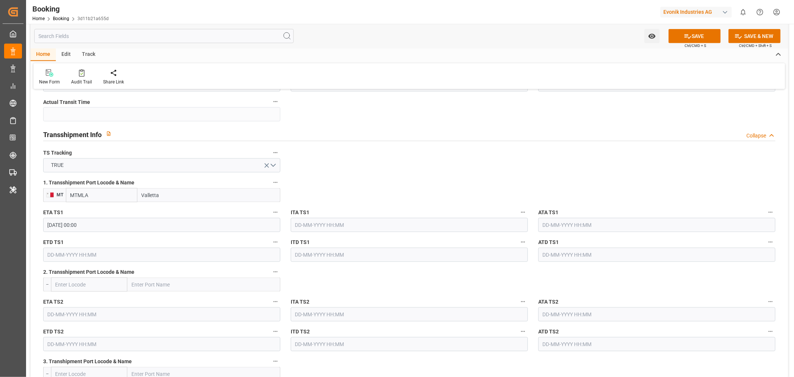
click at [49, 256] on input "text" at bounding box center [161, 254] width 237 height 14
click at [143, 270] on button "Next Month" at bounding box center [143, 271] width 4 height 4
click at [52, 316] on span "8" at bounding box center [53, 313] width 3 height 5
type input "[DATE] 00:00"
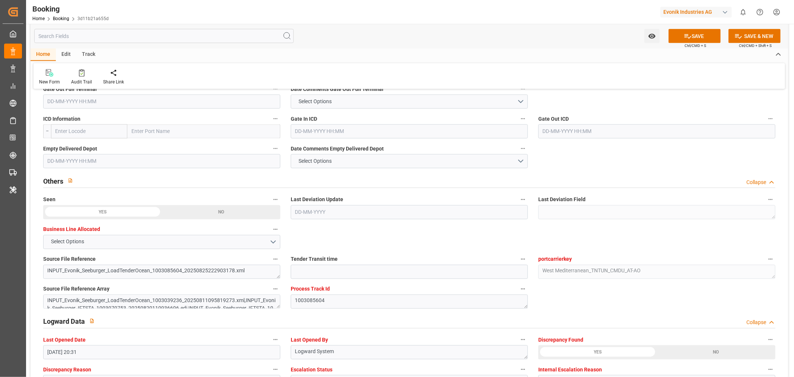
scroll to position [1240, 0]
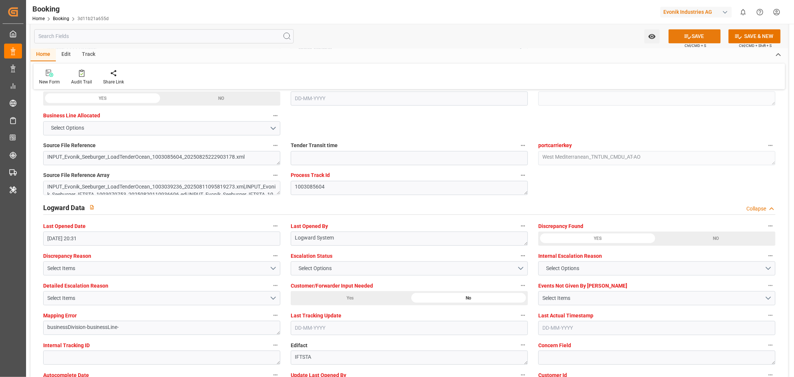
click at [691, 36] on button "SAVE" at bounding box center [694, 36] width 52 height 14
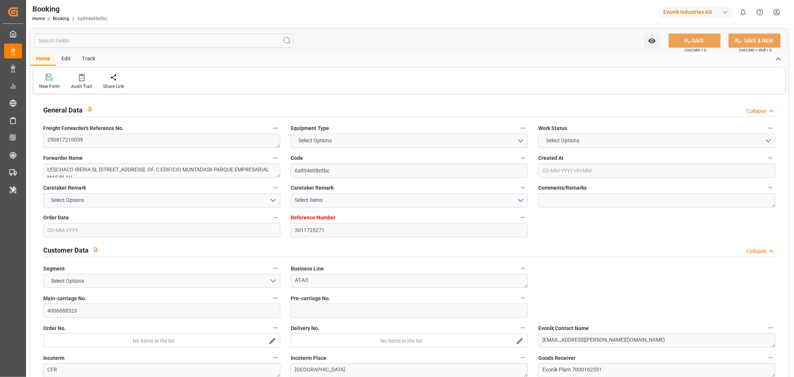
type input "3011725271"
type input "9454450"
type input "CMACGM"
type input "CMA CGM Group"
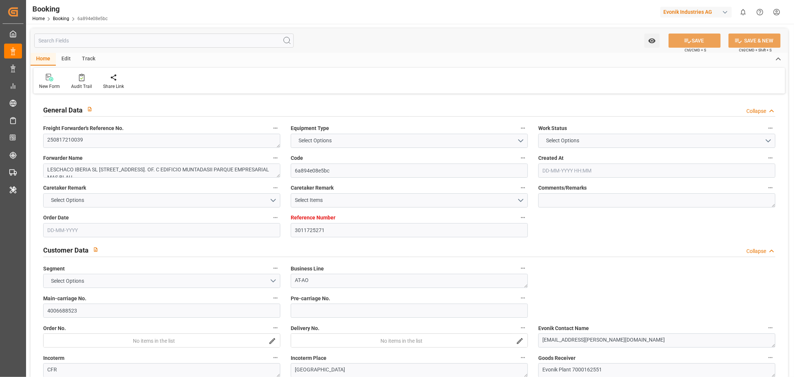
type input "NLRTM"
type input "TNTUN"
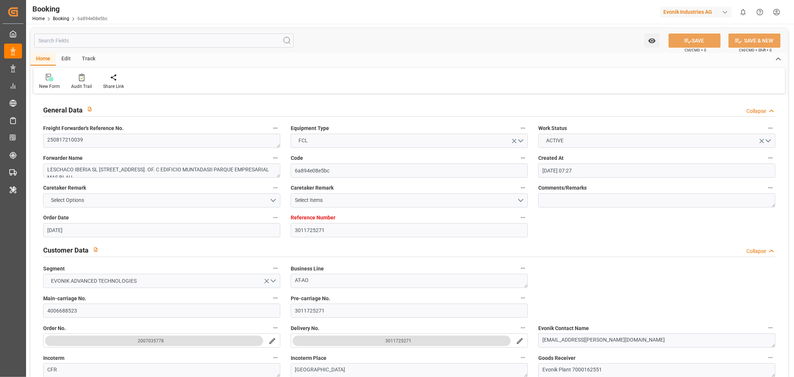
type input "[DATE] 07:27"
type input "[DATE]"
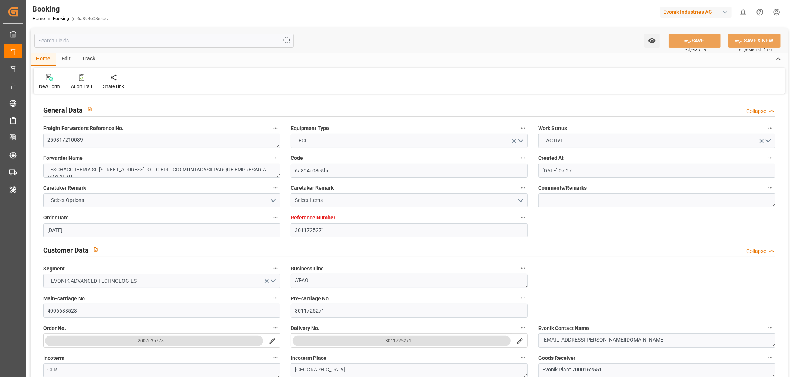
type input "[DATE]"
type input "[DATE] 00:00"
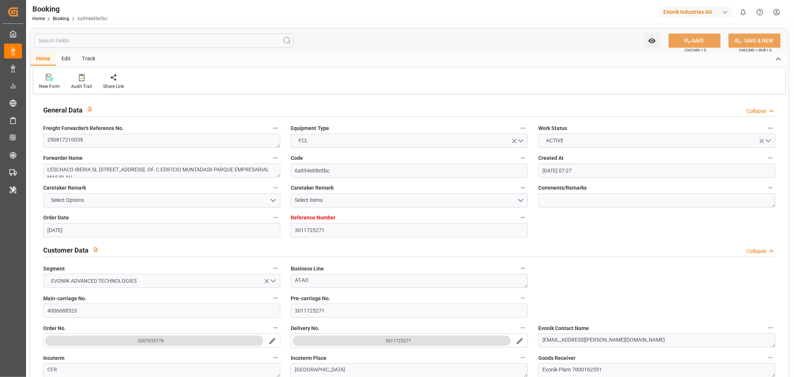
type input "[DATE] 20:32"
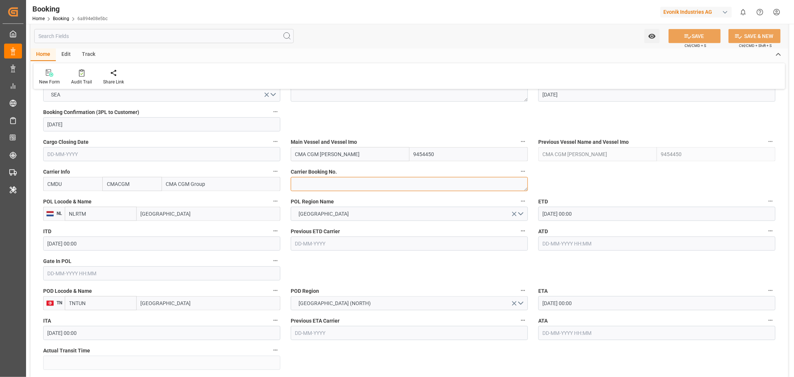
click at [313, 184] on textarea at bounding box center [409, 184] width 237 height 14
paste textarea "IBC1391659"
type textarea "IBC1391659"
click at [313, 94] on textarea at bounding box center [409, 94] width 237 height 14
paste textarea "SEGU1789891"
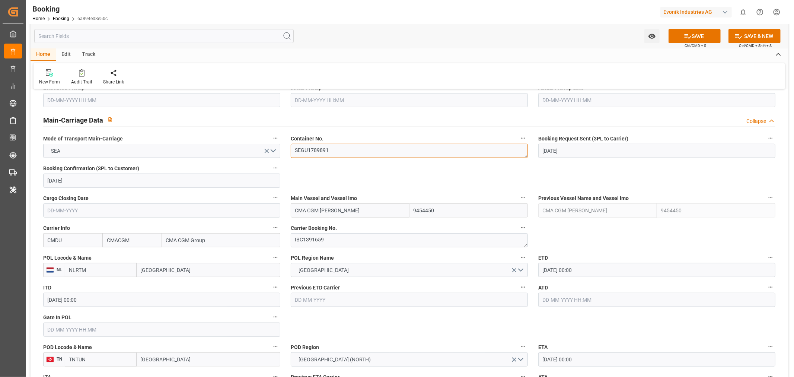
scroll to position [455, 0]
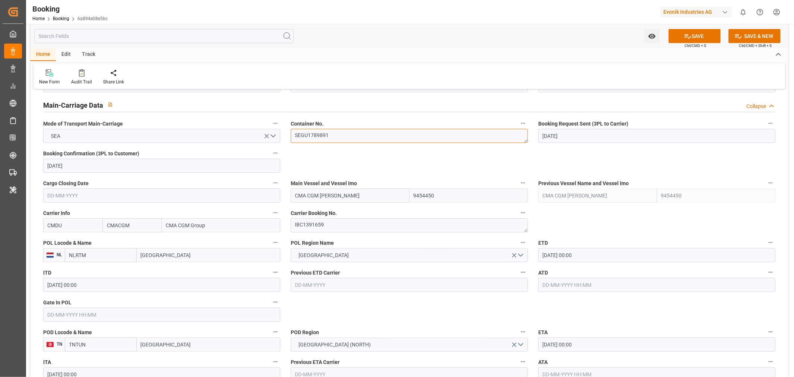
type textarea "SEGU1789891"
click at [154, 259] on input "[GEOGRAPHIC_DATA]" at bounding box center [209, 255] width 144 height 14
paste input "[GEOGRAPHIC_DATA]"
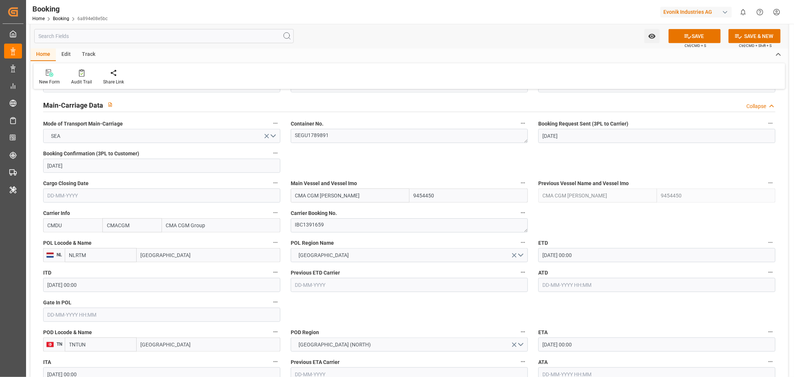
type input "[GEOGRAPHIC_DATA]"
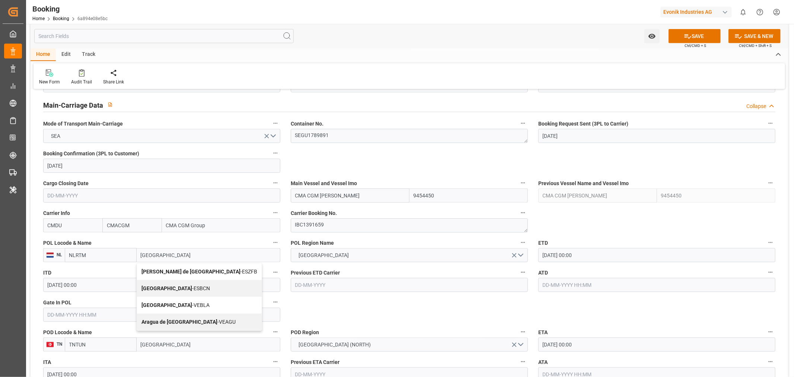
click at [179, 288] on span "Barcelona - ESBCN" at bounding box center [175, 288] width 68 height 6
type input "ESBCN"
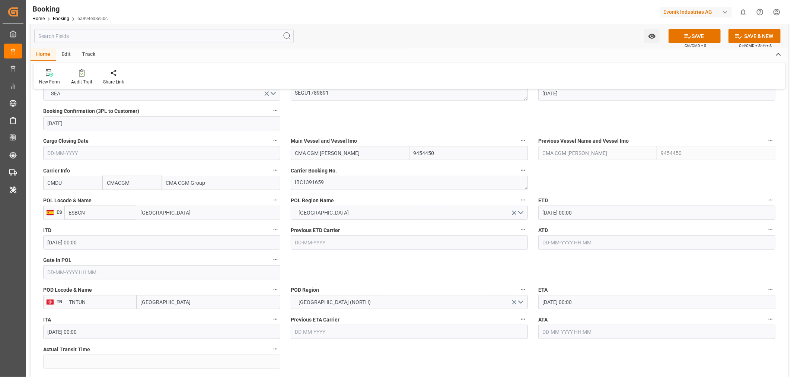
scroll to position [537, 0]
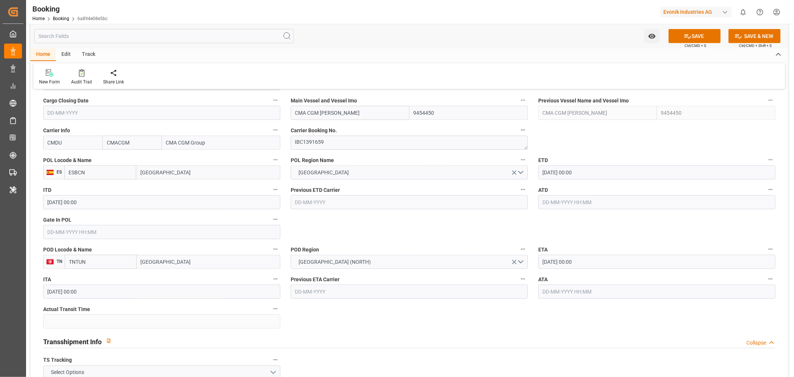
type input "[GEOGRAPHIC_DATA]"
click at [549, 173] on input "31-08-2025 00:00" at bounding box center [656, 172] width 237 height 14
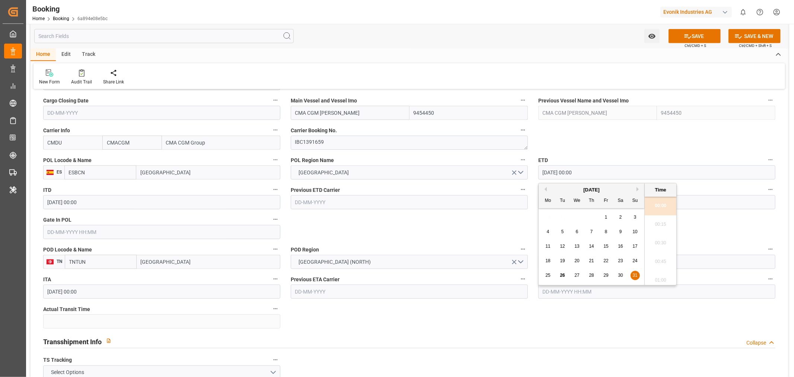
click at [622, 218] on div "2" at bounding box center [620, 217] width 9 height 9
type input "02-08-2025 00:00"
drag, startPoint x: 482, startPoint y: 210, endPoint x: 444, endPoint y: 202, distance: 39.0
click at [482, 210] on div "Previous ETD Carrier" at bounding box center [408, 197] width 247 height 30
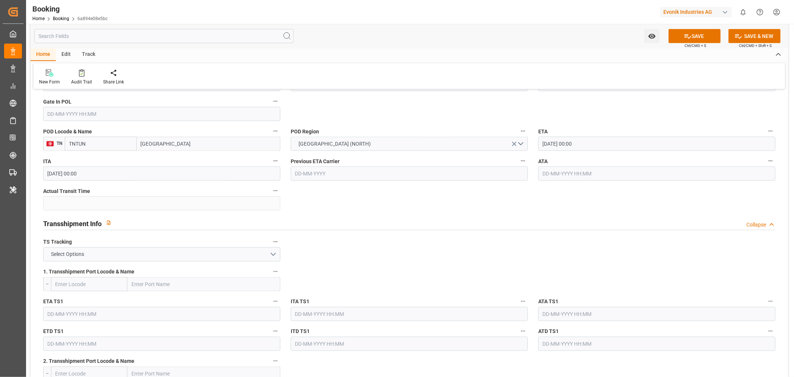
scroll to position [661, 0]
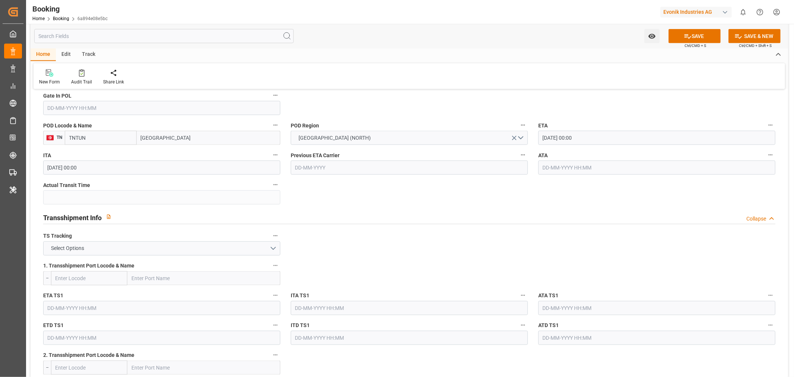
click at [546, 140] on input "07-09-2025 00:00" at bounding box center [656, 138] width 237 height 14
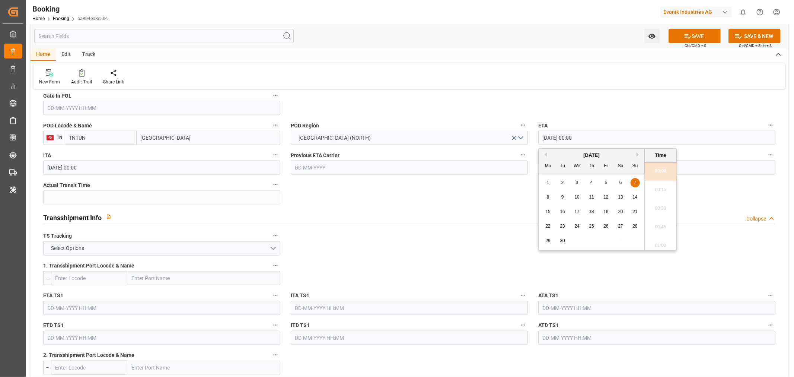
click at [578, 196] on span "10" at bounding box center [576, 196] width 5 height 5
type input "10-09-2025 00:00"
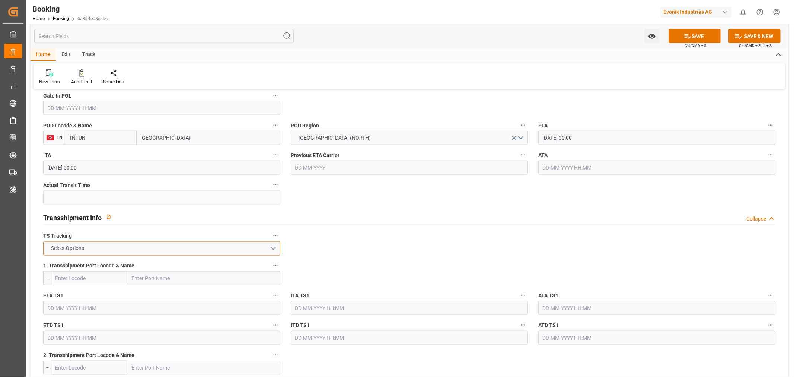
click at [231, 247] on button "Select Options" at bounding box center [161, 248] width 237 height 14
click at [114, 252] on div "TRUE" at bounding box center [162, 250] width 236 height 16
click at [177, 282] on input "text" at bounding box center [203, 278] width 153 height 14
type input "mtml"
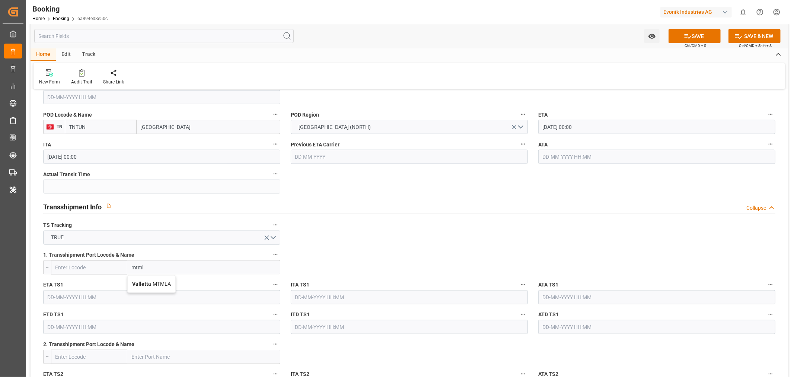
scroll to position [702, 0]
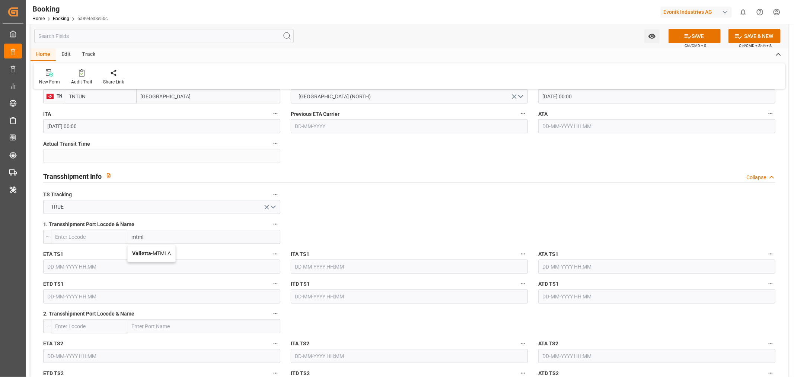
click at [162, 252] on span "Valletta - MTMLA" at bounding box center [151, 253] width 39 height 6
type input "MTMLA"
type input "Valletta"
click at [73, 272] on input "text" at bounding box center [161, 266] width 237 height 14
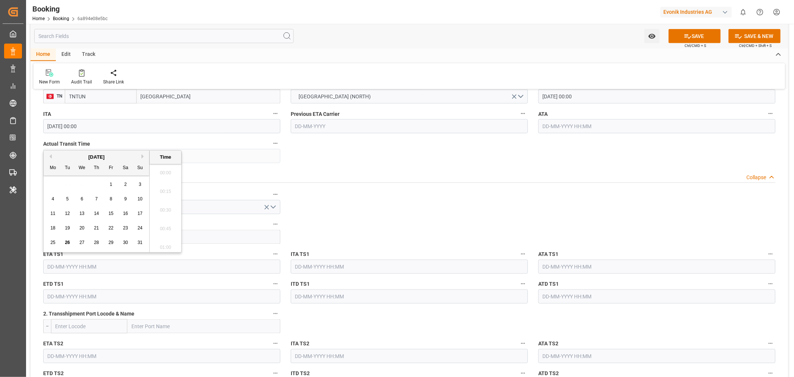
scroll to position [1267, 0]
click at [142, 155] on button "Next Month" at bounding box center [143, 156] width 4 height 4
click at [112, 185] on span "5" at bounding box center [111, 184] width 3 height 5
type input "[DATE] 00:00"
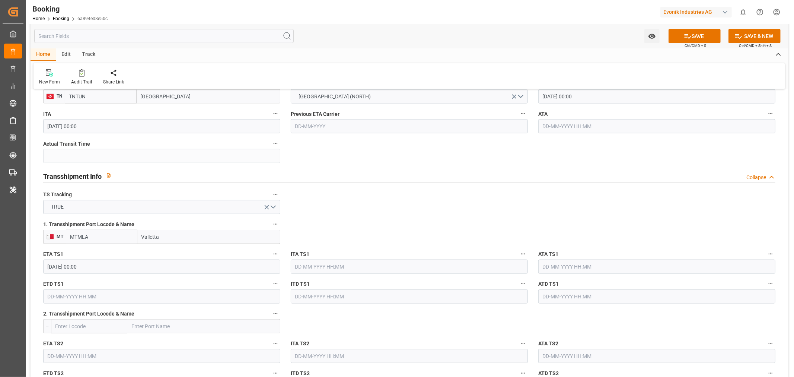
click at [60, 297] on input "text" at bounding box center [161, 296] width 237 height 14
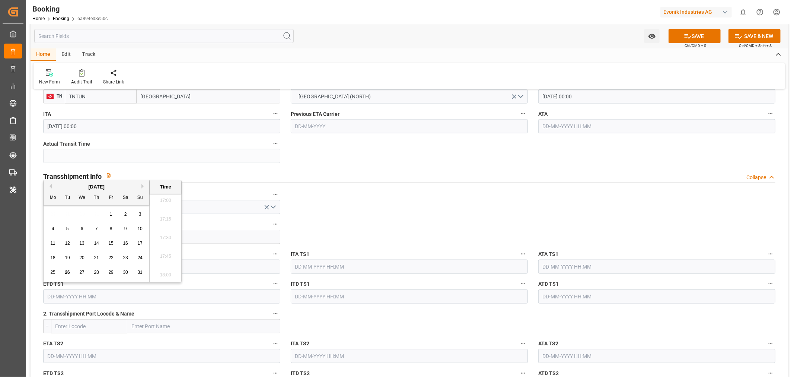
click at [143, 185] on button "Next Month" at bounding box center [143, 186] width 4 height 4
click at [56, 228] on div "8" at bounding box center [52, 228] width 9 height 9
type input "[DATE] 00:00"
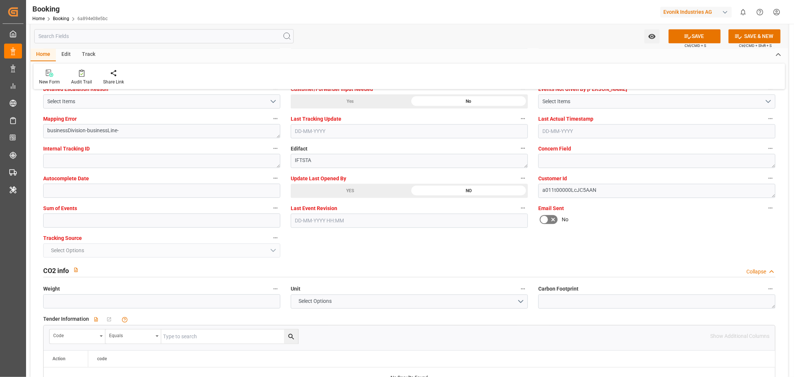
scroll to position [1488, 0]
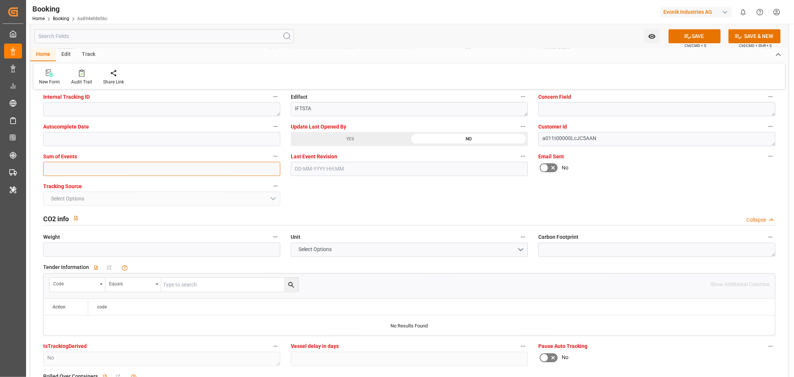
click at [74, 173] on input "text" at bounding box center [161, 168] width 237 height 14
type input "0"
click at [684, 33] on icon at bounding box center [688, 36] width 8 height 8
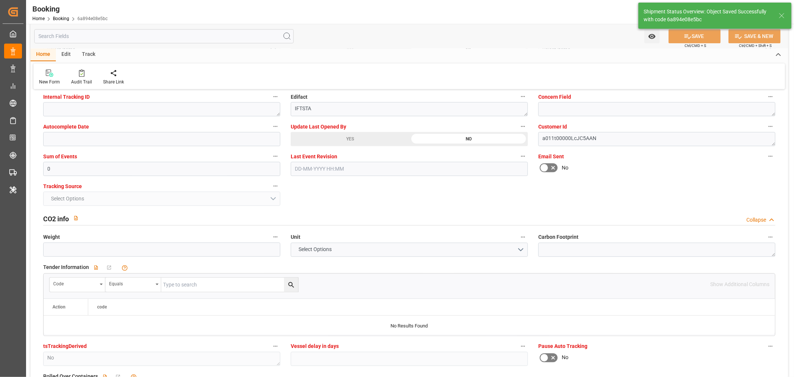
type textarea "[PERSON_NAME]"
type textarea "Pol-businessDivision-businessLine-"
type textarea "Yes"
type input "[DATE] 00:00"
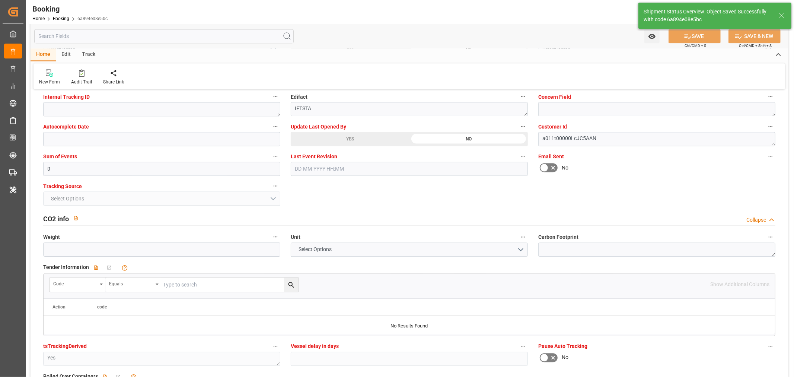
type input "26-08-2025 12:01"
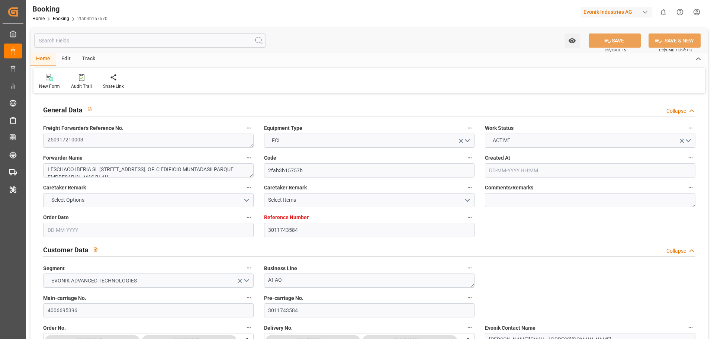
type input "3011743584"
type input "9204506"
type input "CMACGM"
type input "CMA CGM Group"
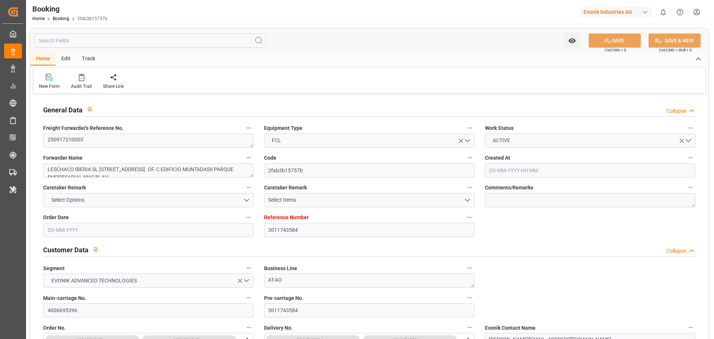
type input "NLRTM"
type input "MACAS"
type input "[DATE] 13:03"
type input "[DATE]"
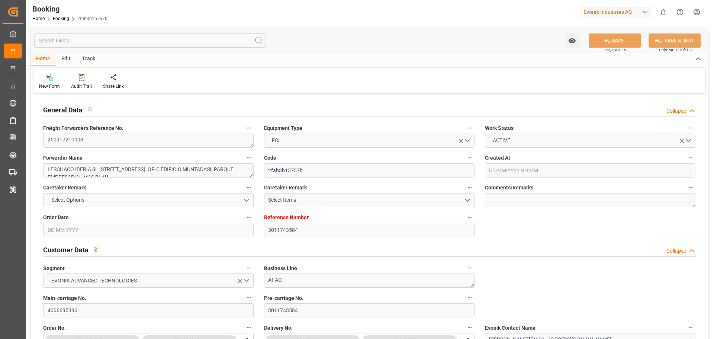
type input "[DATE]"
type input "[DATE] 00:00"
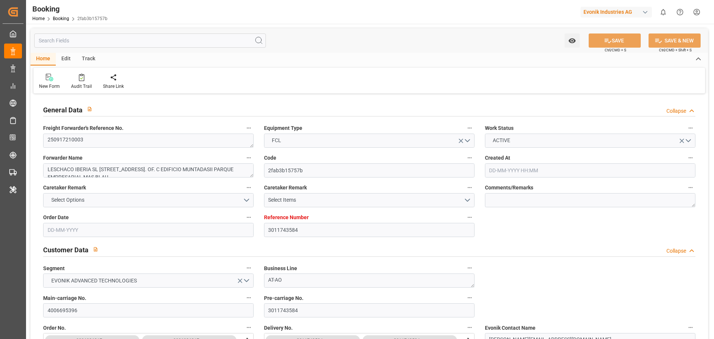
type input "[DATE] 00:00"
type input "[DATE] 21:01"
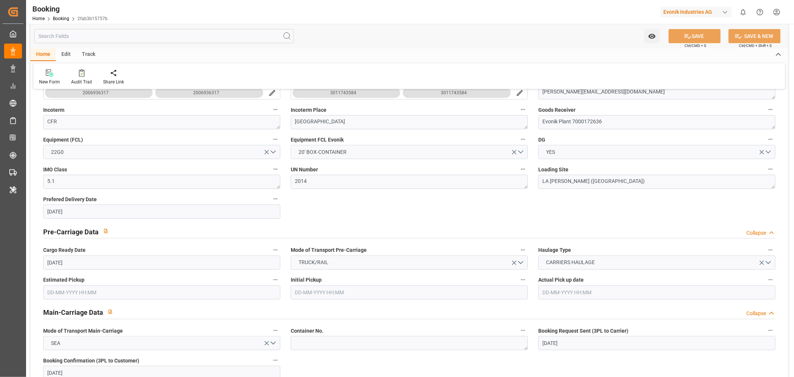
scroll to position [496, 0]
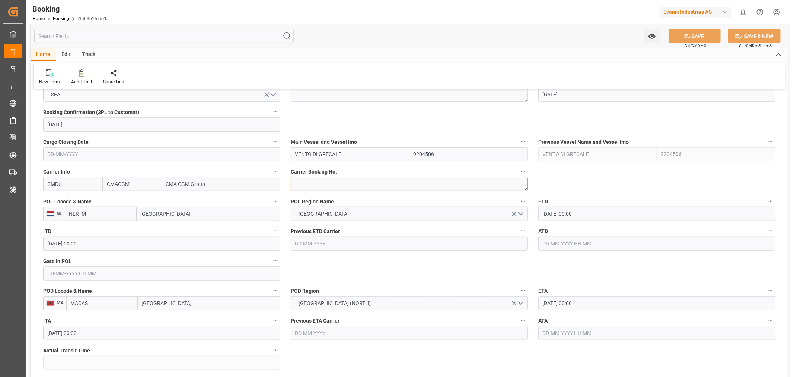
click at [294, 185] on textarea at bounding box center [409, 184] width 237 height 14
paste textarea "IBC1391576"
type textarea "IBC1391576"
click at [166, 215] on input "[GEOGRAPHIC_DATA]" at bounding box center [209, 214] width 144 height 14
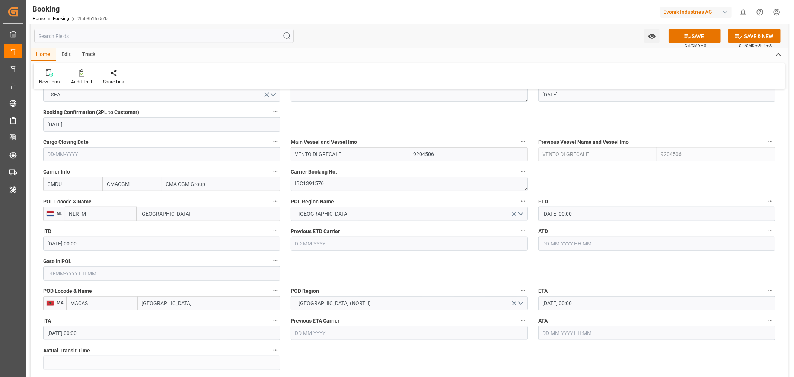
click at [166, 215] on input "[GEOGRAPHIC_DATA]" at bounding box center [209, 214] width 144 height 14
paste input "[GEOGRAPHIC_DATA]"
type input "[GEOGRAPHIC_DATA]"
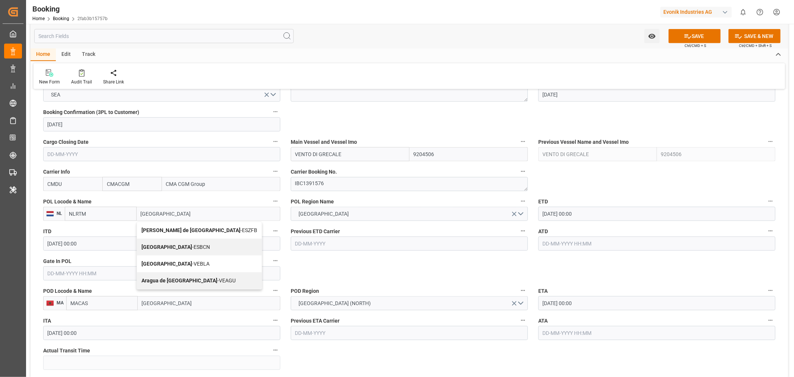
click at [179, 247] on span "Barcelona - ESBCN" at bounding box center [175, 247] width 68 height 6
type input "ESBCN"
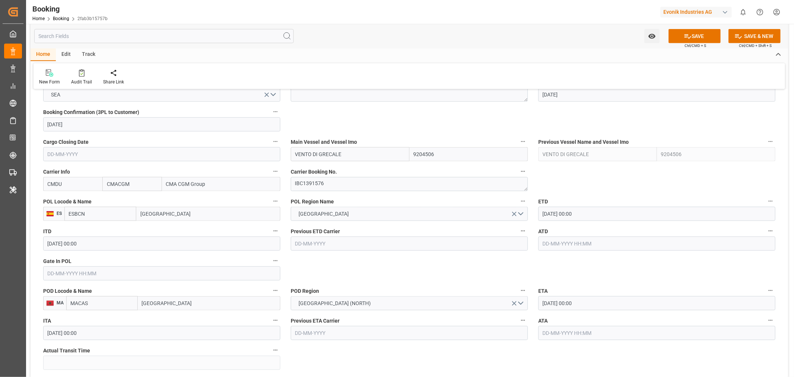
type input "[GEOGRAPHIC_DATA]"
click at [562, 209] on input "[DATE] 00:00" at bounding box center [656, 214] width 237 height 14
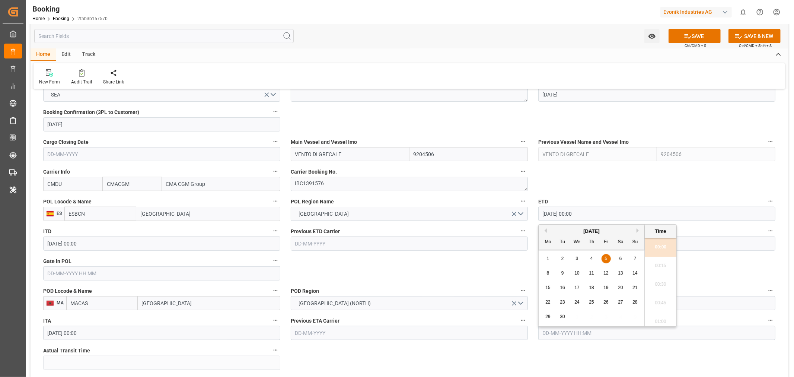
click at [623, 259] on div "6" at bounding box center [620, 258] width 9 height 9
type input "[DATE] 00:00"
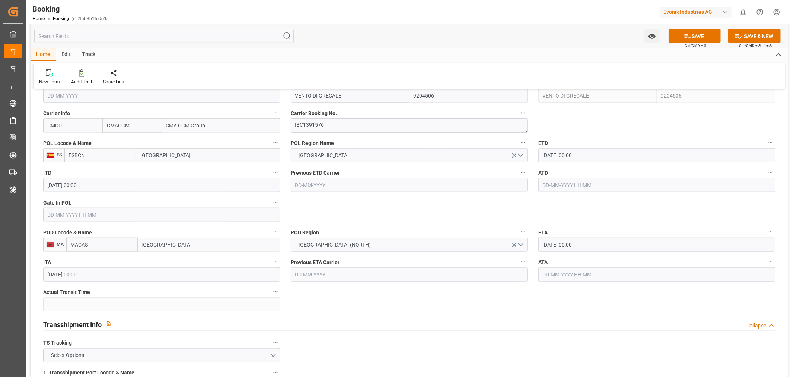
scroll to position [620, 0]
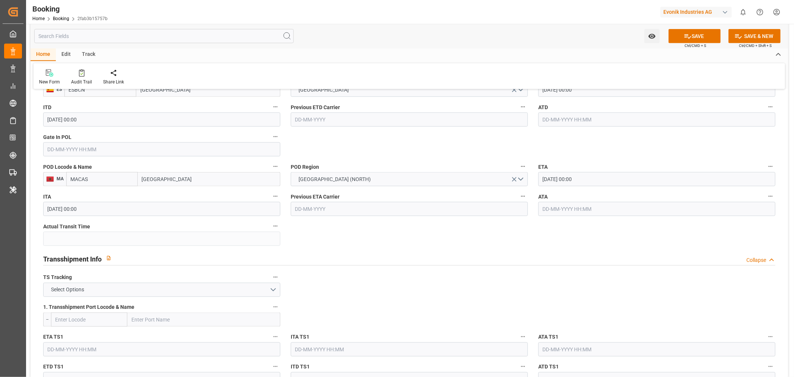
click at [555, 172] on input "[DATE] 00:00" at bounding box center [656, 179] width 237 height 14
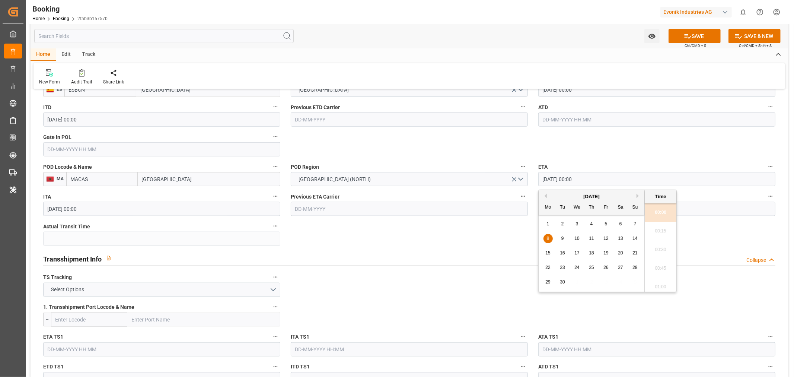
click at [601, 238] on div "12" at bounding box center [605, 238] width 9 height 9
type input "12-09-2025 00:00"
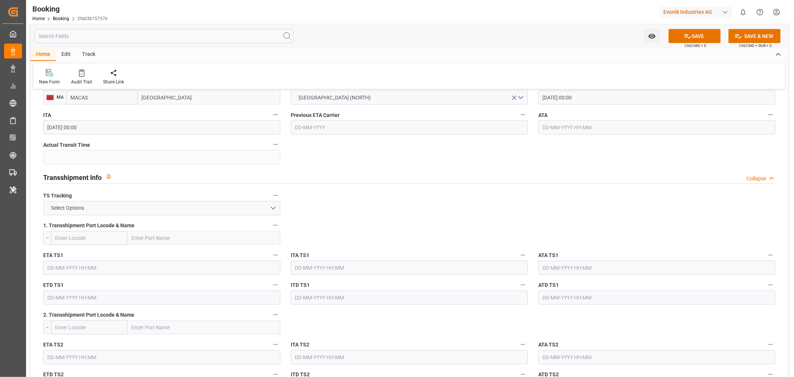
scroll to position [702, 0]
click at [274, 206] on button "Select Options" at bounding box center [161, 207] width 237 height 14
click at [130, 224] on div "FALSE" at bounding box center [162, 225] width 236 height 16
click at [704, 35] on button "SAVE" at bounding box center [694, 36] width 52 height 14
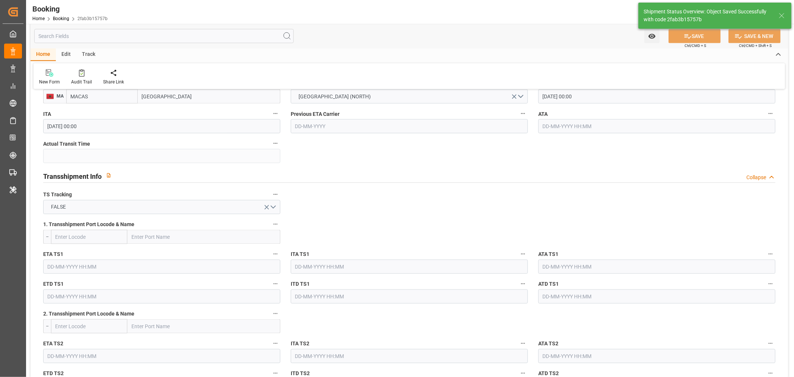
type textarea "Shashidhar Mm"
type textarea "Pol-businessDivision-businessLine-"
type input "26-08-2025 12:02"
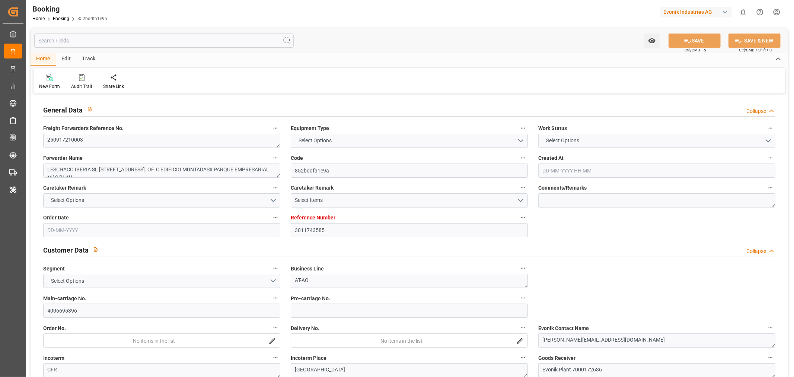
type input "3011743585"
type input "9204506"
type input "CMACGM"
type input "CMA CGM Group"
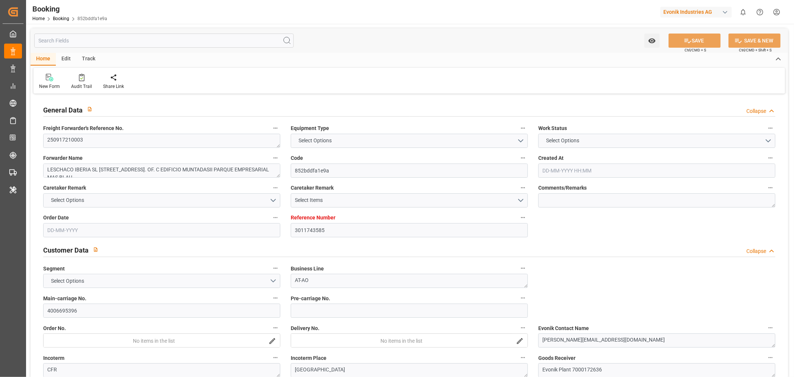
type input "NLRTM"
type input "MACAS"
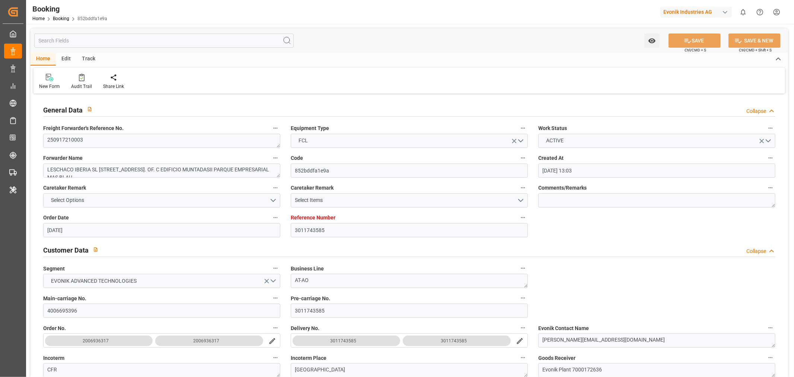
type input "[DATE] 13:03"
type input "[DATE]"
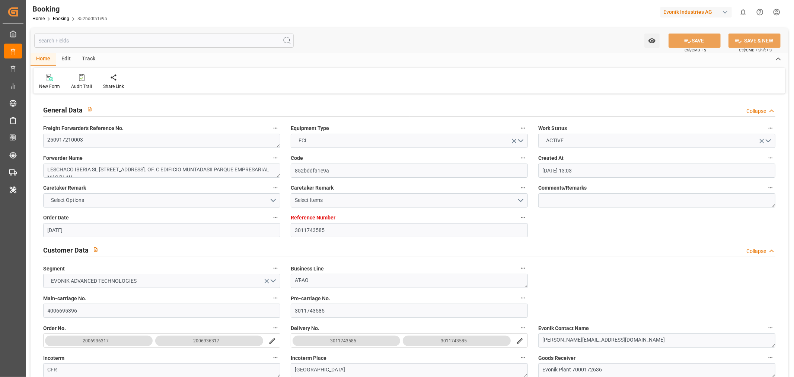
type input "[DATE]"
type input "[DATE] 00:00"
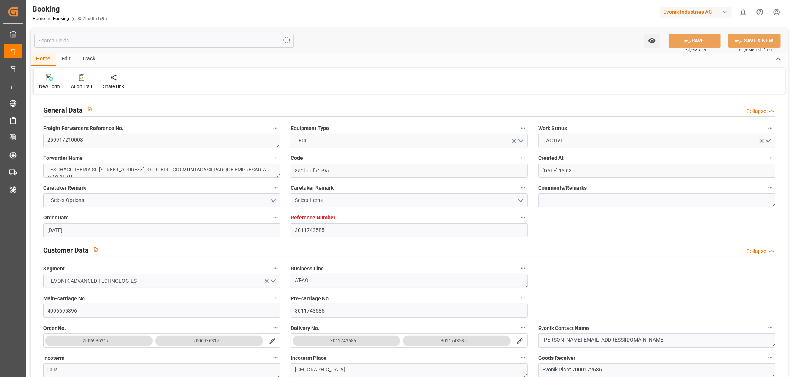
type input "[DATE] 21:01"
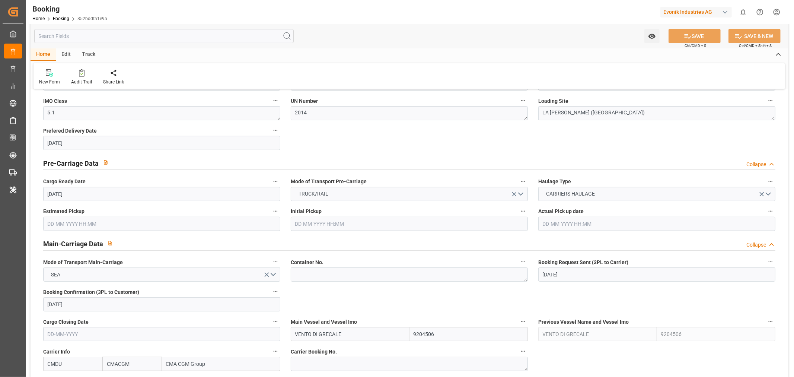
scroll to position [413, 0]
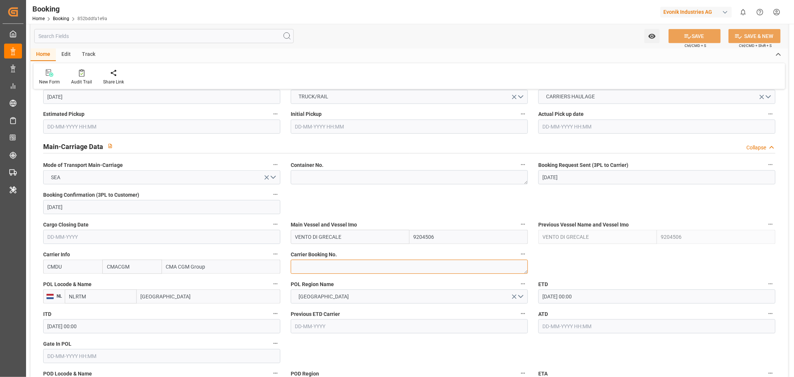
click at [331, 265] on textarea at bounding box center [409, 266] width 237 height 14
paste textarea "IBC1391576"
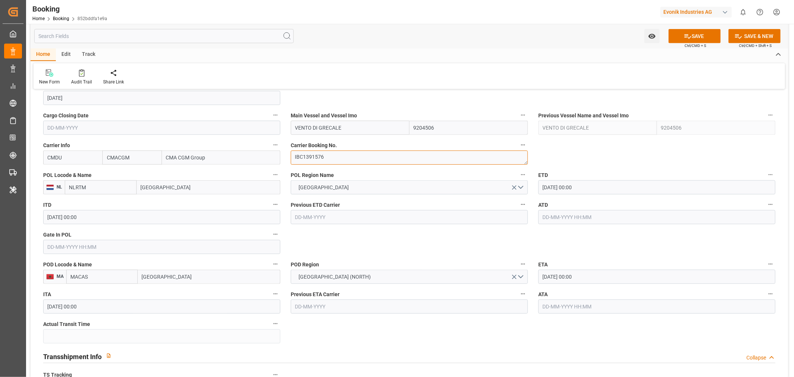
scroll to position [537, 0]
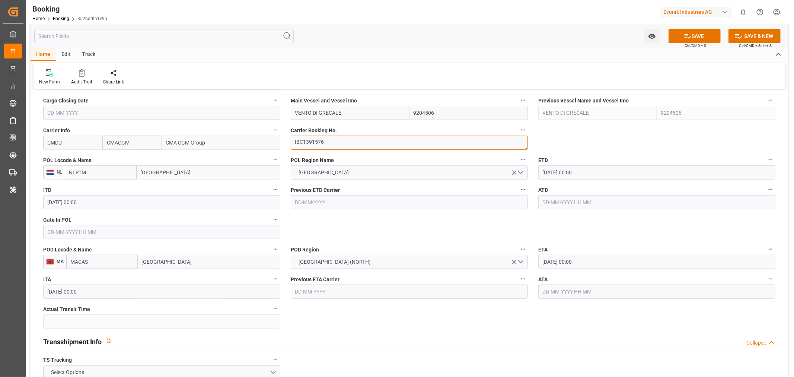
type textarea "IBC1391576"
click at [161, 259] on input "[GEOGRAPHIC_DATA]" at bounding box center [209, 262] width 143 height 14
click at [161, 174] on input "[GEOGRAPHIC_DATA]" at bounding box center [209, 172] width 144 height 14
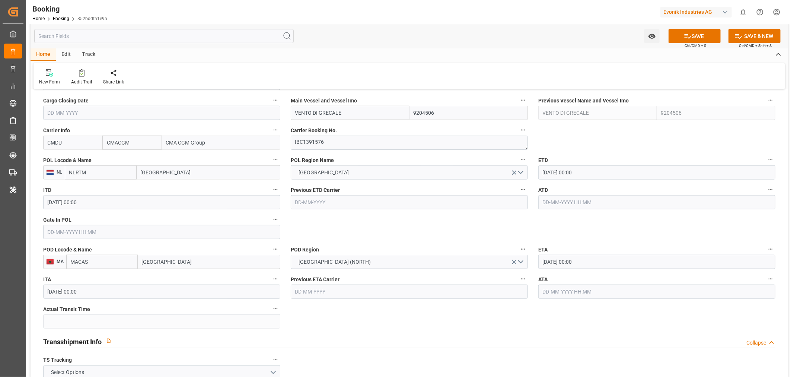
click at [161, 174] on input "[GEOGRAPHIC_DATA]" at bounding box center [209, 172] width 144 height 14
paste input "[GEOGRAPHIC_DATA]"
type input "[GEOGRAPHIC_DATA]"
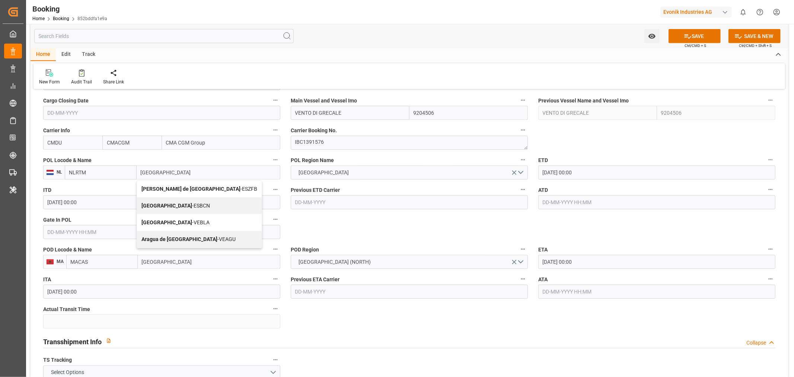
click at [183, 205] on span "Barcelona - ESBCN" at bounding box center [175, 205] width 68 height 6
type input "ESBCN"
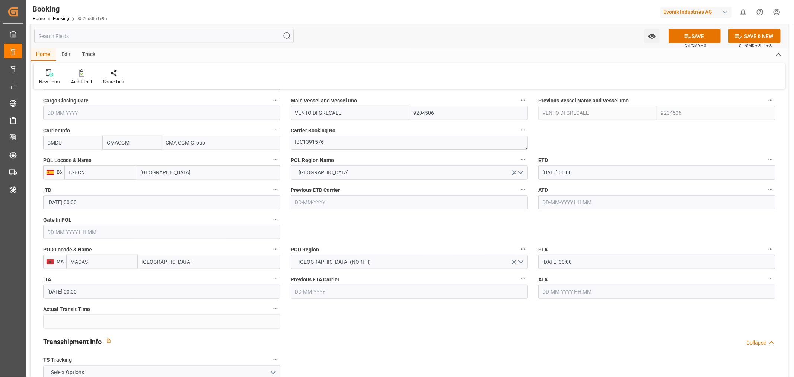
type input "Barcelona"
click at [554, 173] on input "[DATE] 00:00" at bounding box center [656, 172] width 237 height 14
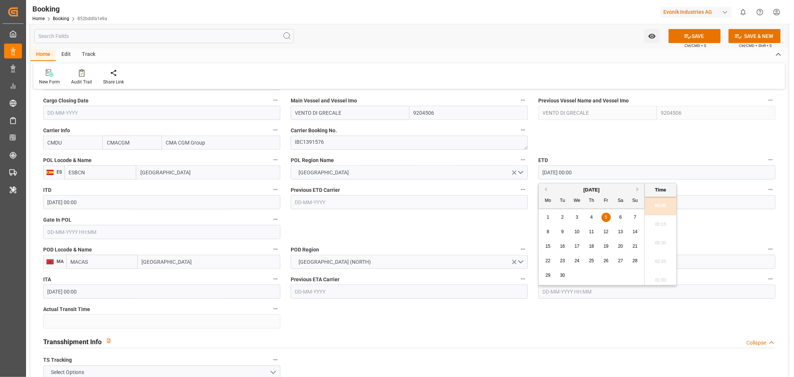
click at [620, 218] on span "6" at bounding box center [620, 216] width 3 height 5
type input "06-09-2025 00:00"
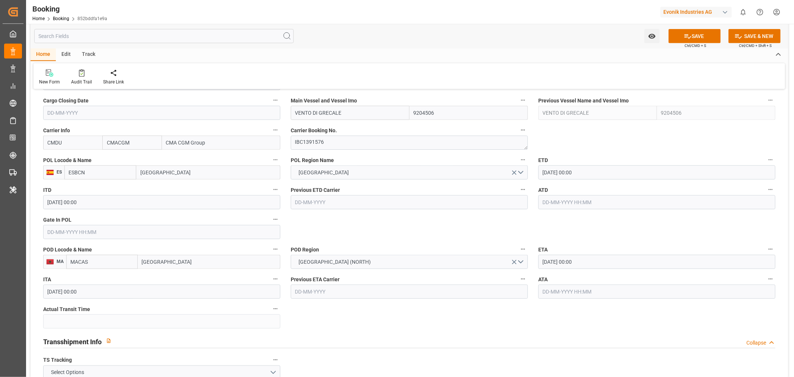
click at [555, 263] on input "[DATE] 00:00" at bounding box center [656, 262] width 237 height 14
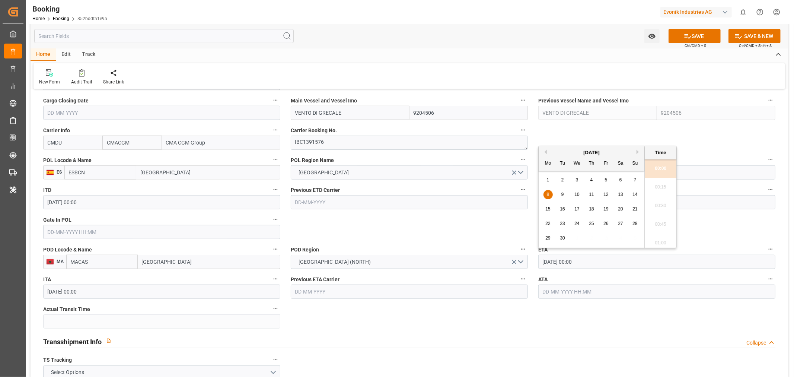
click at [607, 192] on span "12" at bounding box center [605, 194] width 5 height 5
type input "[DATE] 00:00"
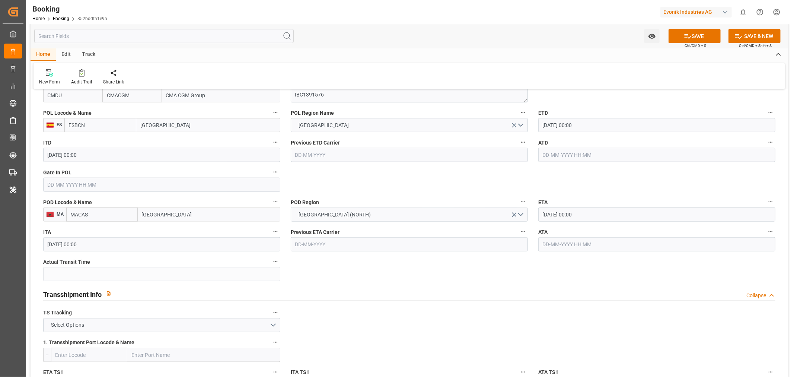
scroll to position [620, 0]
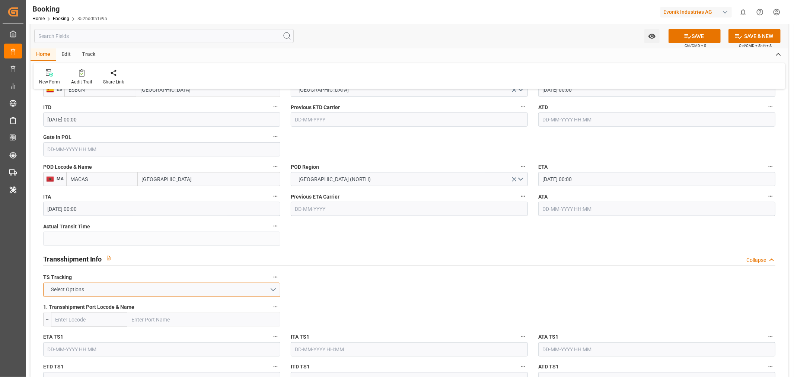
click at [271, 289] on button "Select Options" at bounding box center [161, 289] width 237 height 14
click at [126, 303] on div "FALSE" at bounding box center [162, 307] width 236 height 16
click at [704, 31] on button "SAVE" at bounding box center [694, 36] width 52 height 14
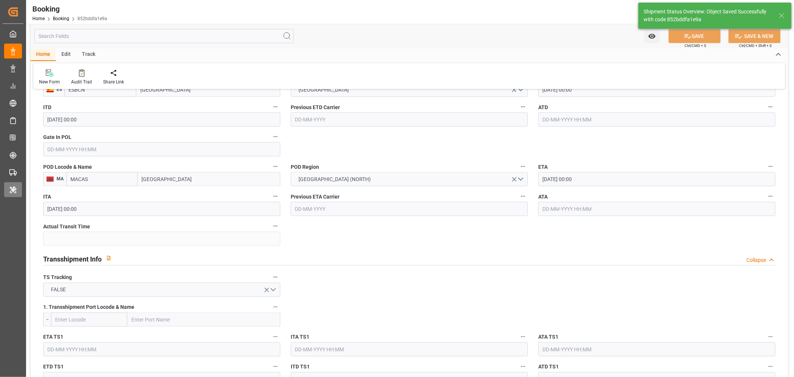
type textarea "[PERSON_NAME]"
type textarea "Pol-businessDivision-businessLine-"
type input "26-08-2025 12:03"
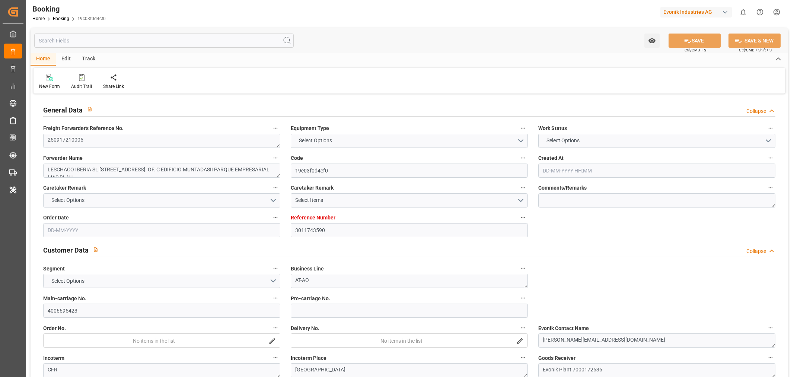
type input "3011743590"
type input "9204506"
type input "CMACGM"
type input "CMA CGM Group"
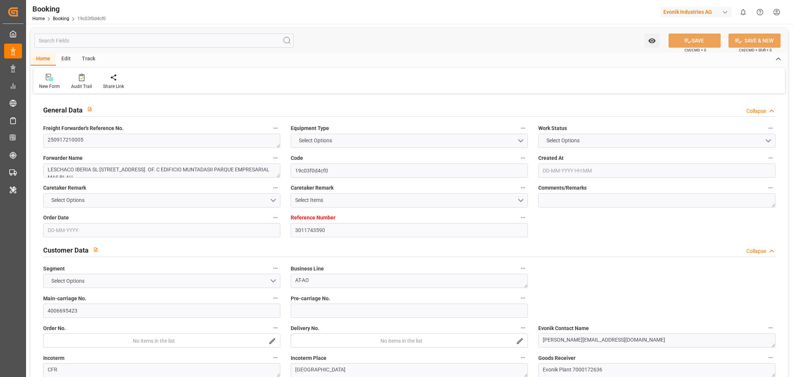
type input "NLRTM"
type input "MACAS"
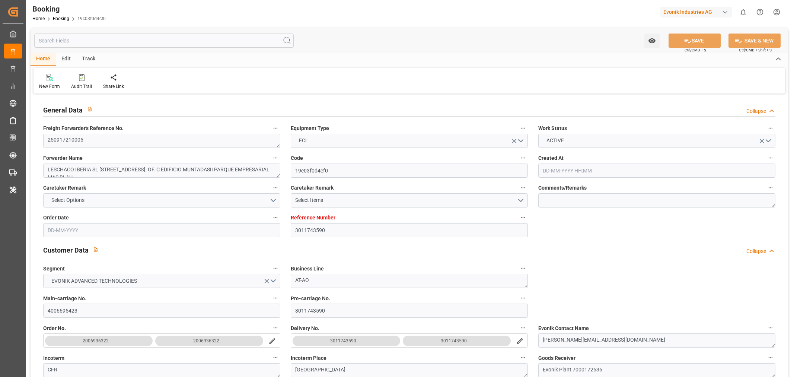
type input "[DATE] 14:12"
type input "[DATE]"
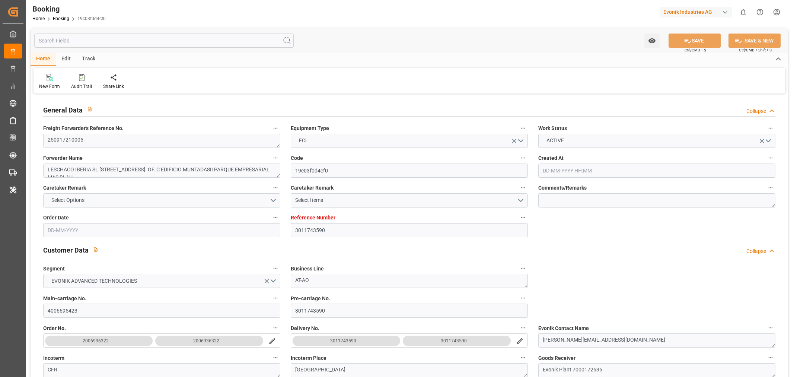
type input "[DATE]"
type input "[DATE] 00:00"
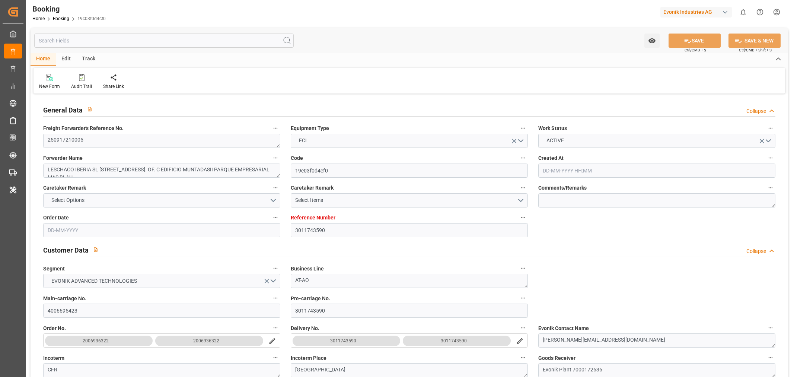
type input "[DATE] 21:01"
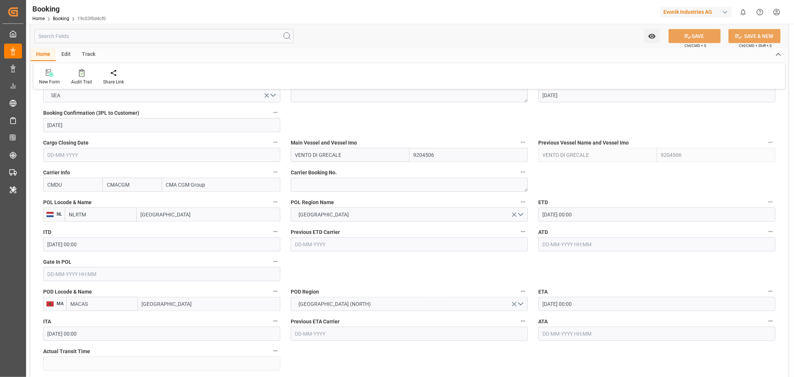
scroll to position [455, 0]
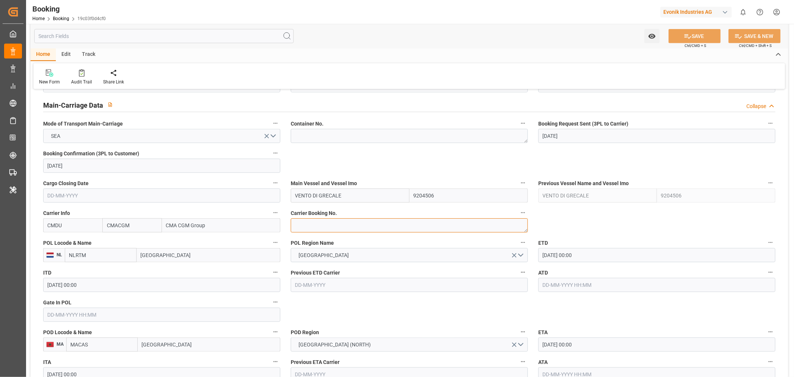
click at [324, 223] on textarea at bounding box center [409, 225] width 237 height 14
paste textarea "IBC1391675"
type textarea "IBC1391675"
click at [161, 251] on input "[GEOGRAPHIC_DATA]" at bounding box center [209, 255] width 144 height 14
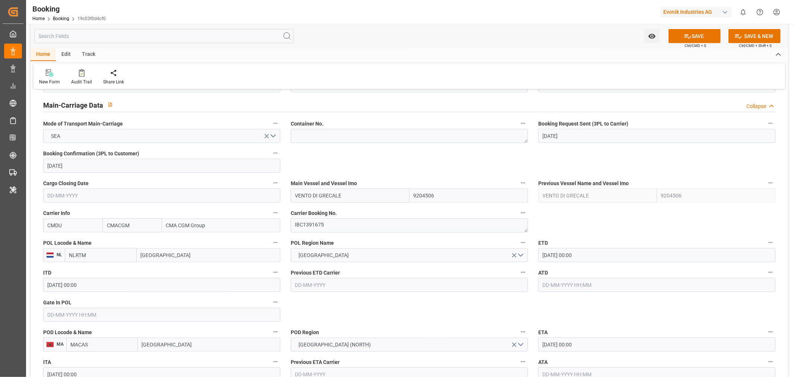
paste input "[GEOGRAPHIC_DATA]"
type input "[GEOGRAPHIC_DATA]"
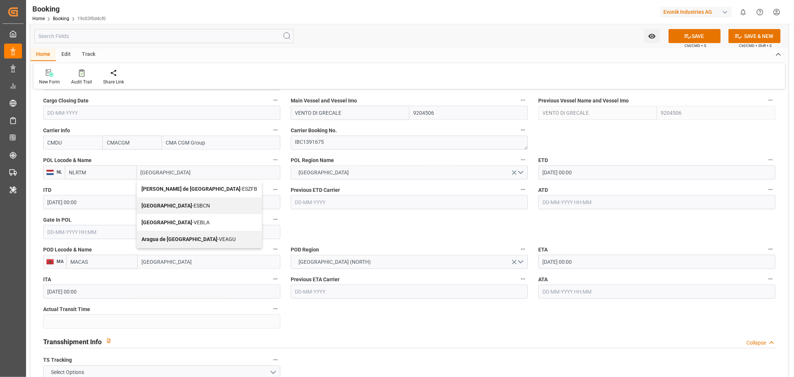
click at [195, 187] on b "Zona Franca de Barcelona" at bounding box center [190, 189] width 99 height 6
type input "ESZFB"
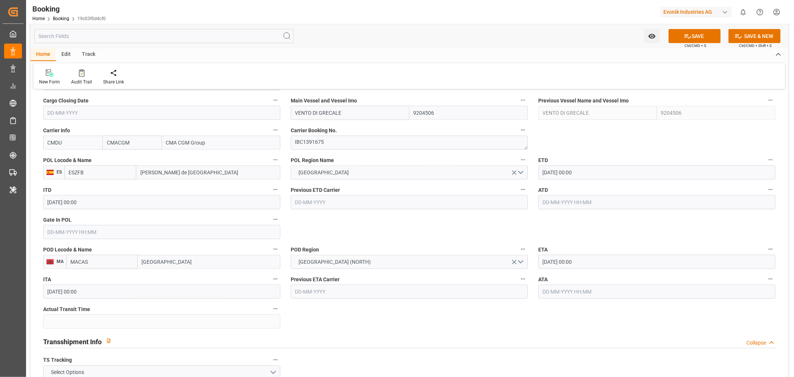
click at [179, 170] on input "Zona Franca de Barcelona" at bounding box center [208, 172] width 144 height 14
paste input "BARCELONA"
type input "BARCELONA"
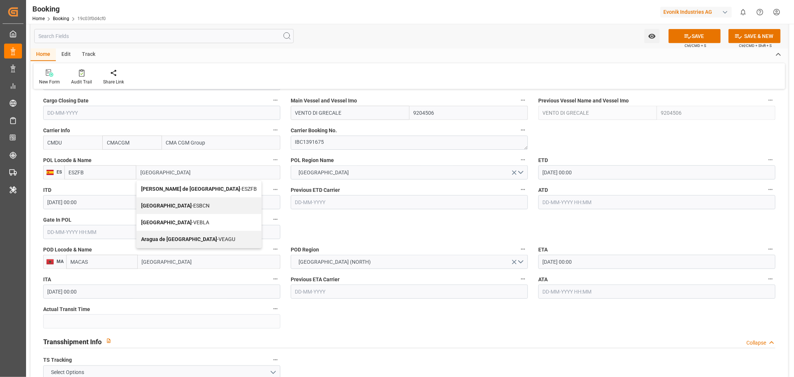
click at [183, 204] on span "Barcelona - ESBCN" at bounding box center [175, 205] width 68 height 6
type input "ESBCN"
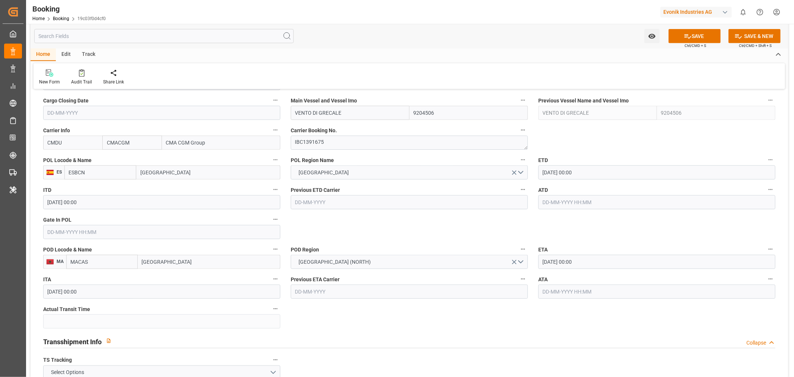
type input "Barcelona"
click at [551, 172] on input "05-09-2025 00:00" at bounding box center [656, 172] width 237 height 14
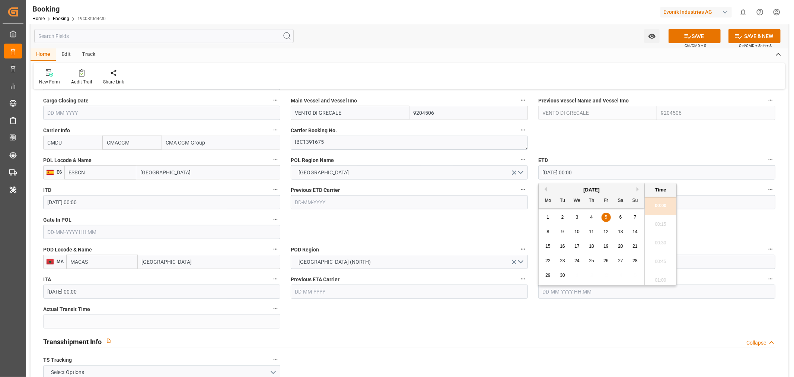
click at [622, 244] on span "20" at bounding box center [620, 245] width 5 height 5
type input "20-09-2025 00:00"
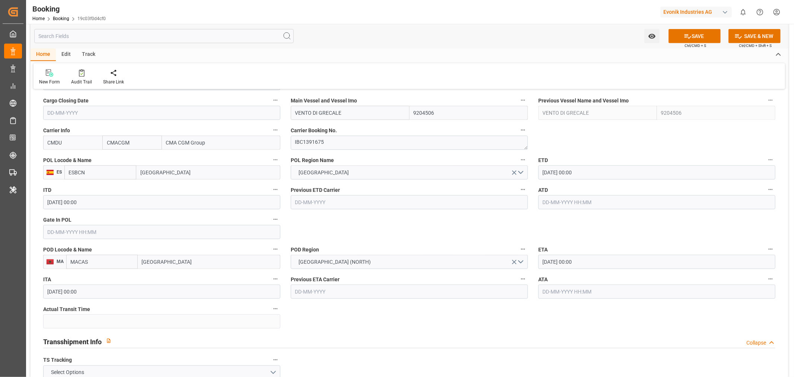
click at [568, 260] on input "08-09-2025 00:00" at bounding box center [656, 262] width 237 height 14
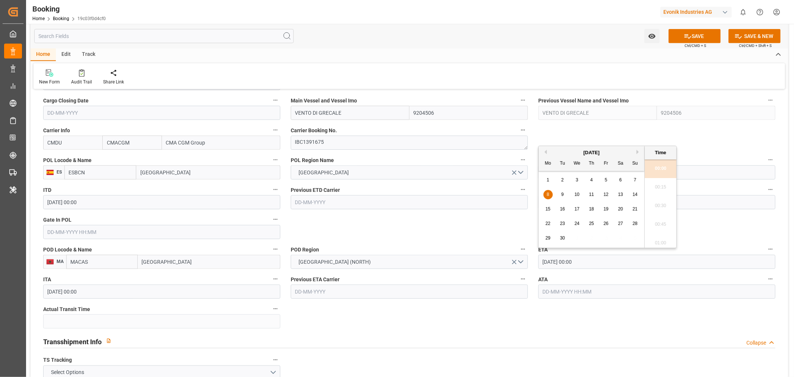
click at [601, 224] on div "26" at bounding box center [605, 223] width 9 height 9
type input "26-09-2025 00:00"
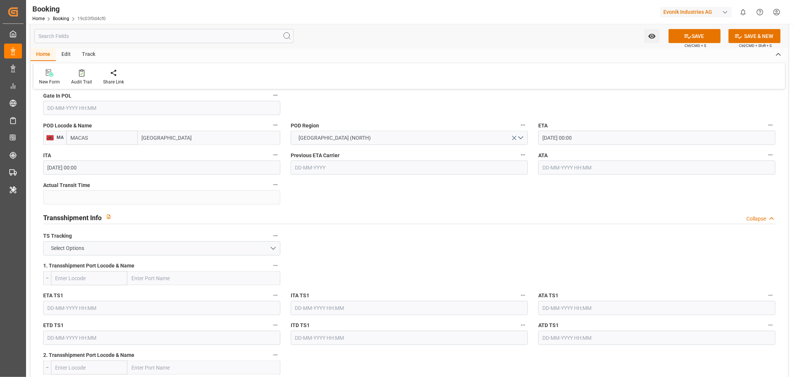
scroll to position [744, 0]
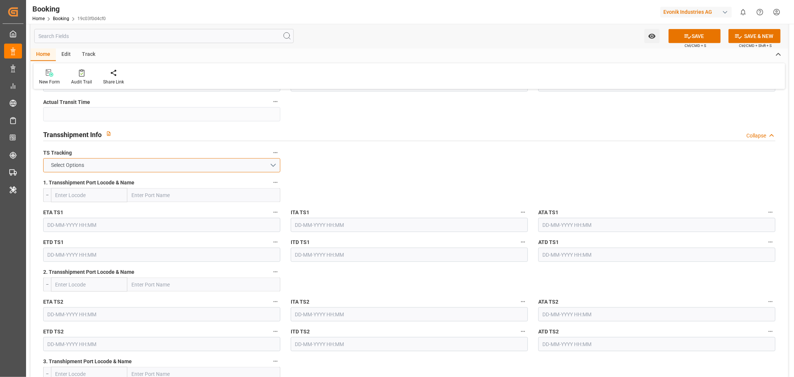
click at [268, 164] on button "Select Options" at bounding box center [161, 165] width 237 height 14
click at [149, 181] on div "FALSE" at bounding box center [162, 183] width 236 height 16
click at [694, 32] on button "SAVE" at bounding box center [694, 36] width 52 height 14
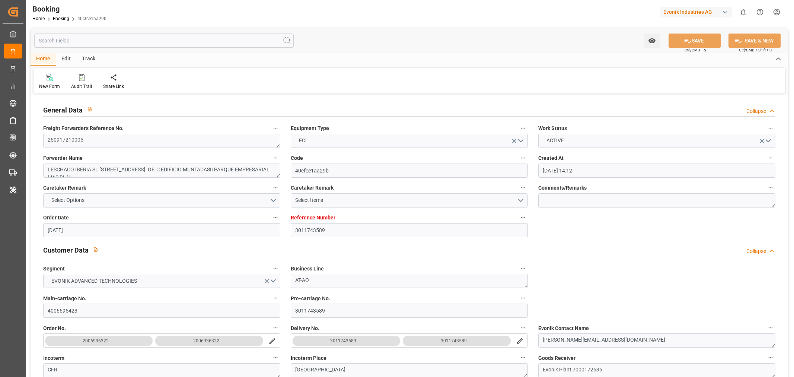
type input "[DATE] 14:12"
type input "[DATE]"
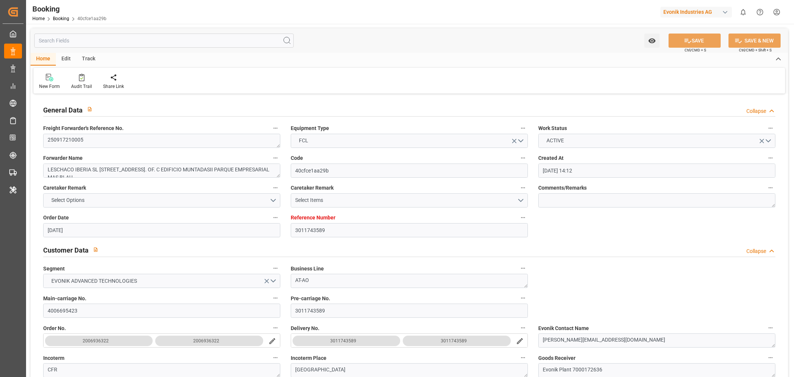
type input "[DATE]"
type input "[DATE] 00:00"
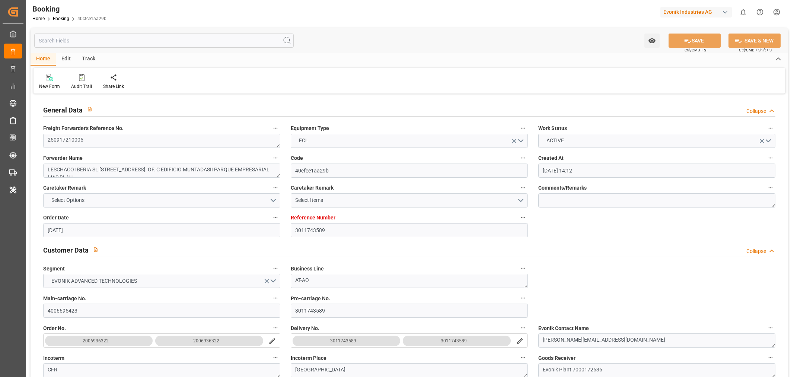
type input "[DATE] 21:01"
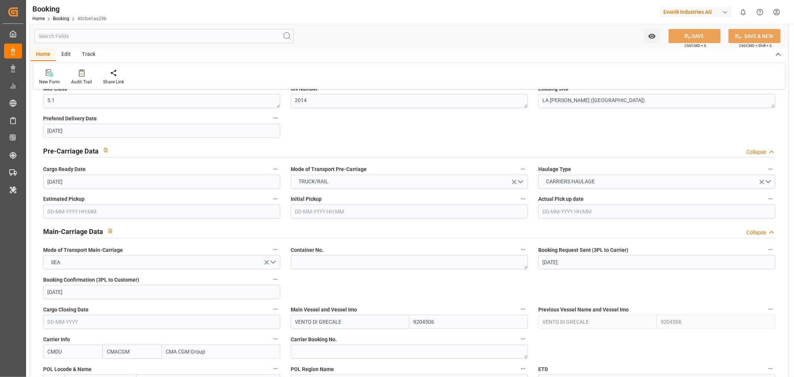
scroll to position [496, 0]
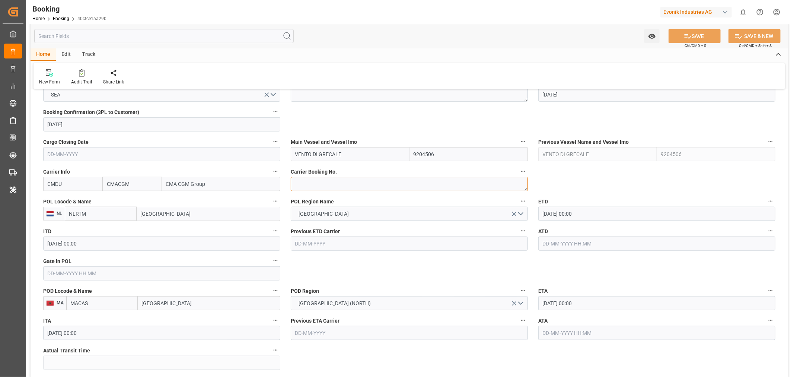
click at [320, 182] on textarea at bounding box center [409, 184] width 237 height 14
paste textarea "IBC1391675"
type textarea "IBC1391675"
click at [333, 154] on input "VENTO DI GRECALE" at bounding box center [350, 154] width 119 height 14
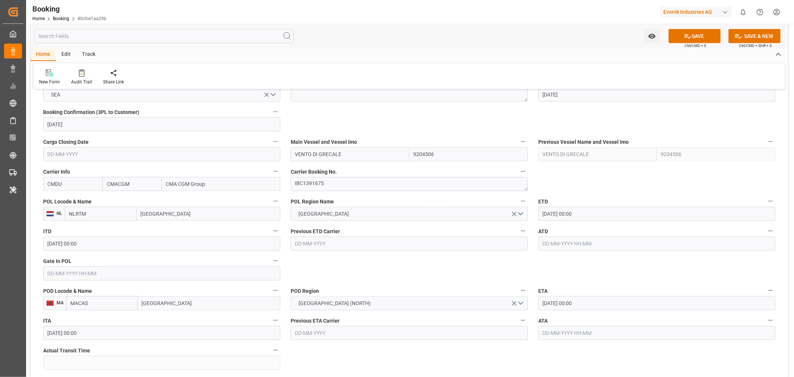
click at [333, 154] on input "VENTO DI GRECALE" at bounding box center [350, 154] width 119 height 14
paste input "A [PERSON_NAME]"
type input "A LA MARINE"
click at [345, 167] on span "A LA MARINE - 9386524" at bounding box center [322, 170] width 54 height 6
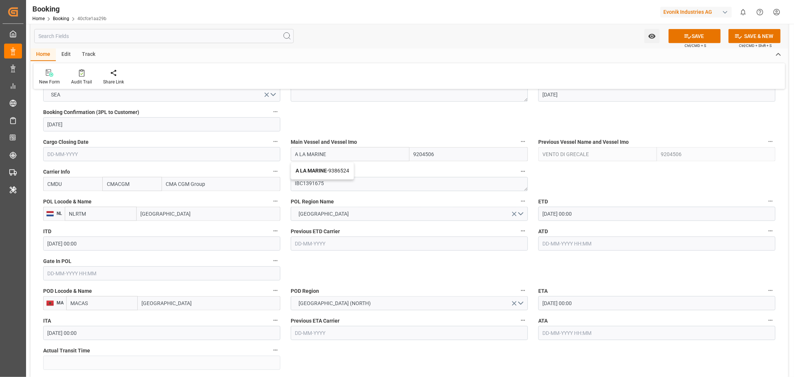
type input "9386524"
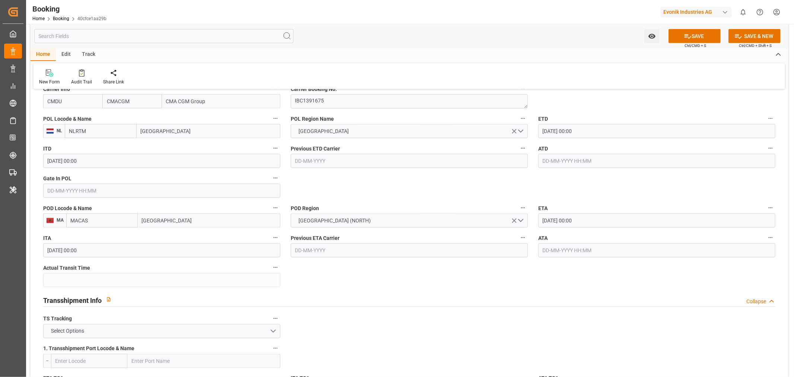
type input "A LA MARINE"
click at [558, 131] on input "[DATE] 00:00" at bounding box center [656, 131] width 237 height 14
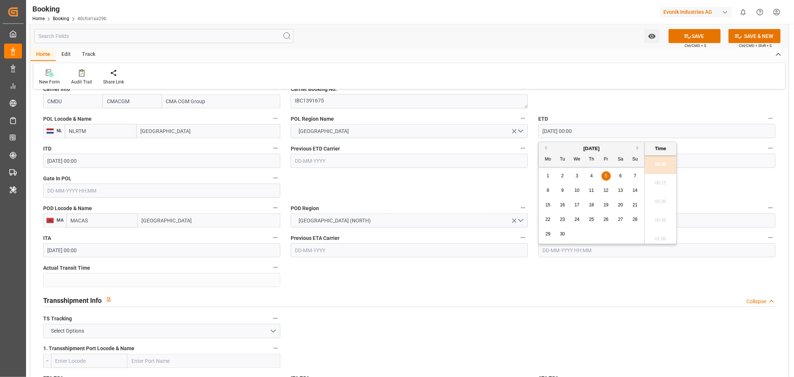
click at [616, 205] on div "20" at bounding box center [620, 205] width 9 height 9
type input "[DATE] 00:00"
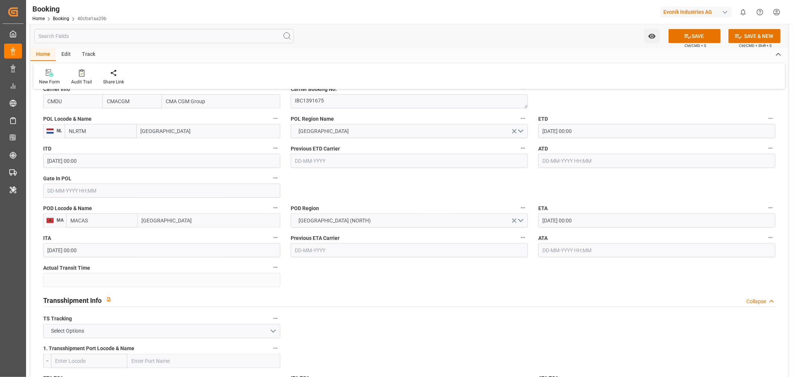
click at [564, 216] on input "[DATE] 00:00" at bounding box center [656, 220] width 237 height 14
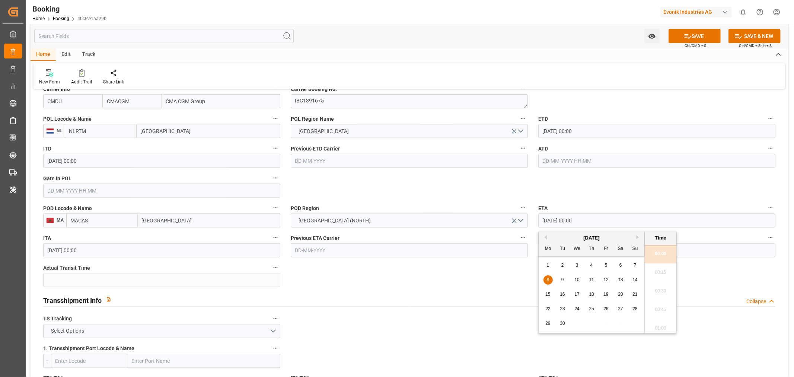
click at [607, 307] on span "26" at bounding box center [605, 308] width 5 height 5
type input "[DATE] 00:00"
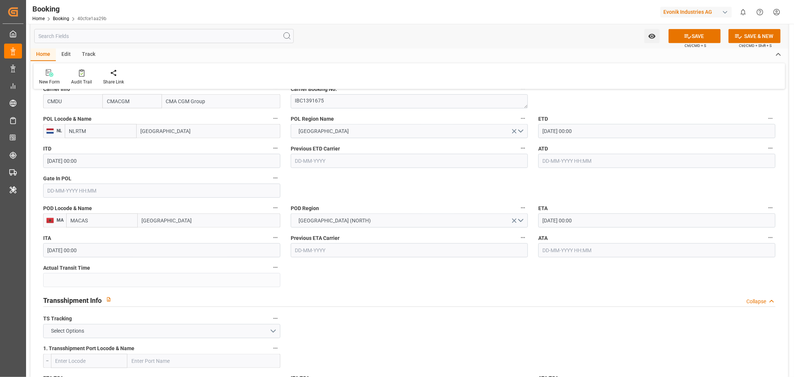
scroll to position [661, 0]
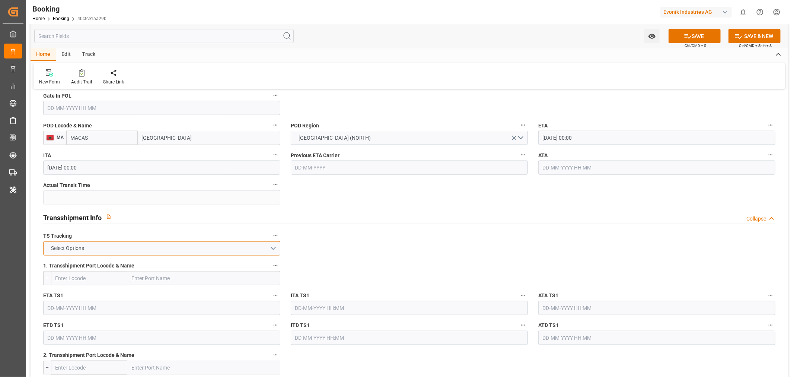
click at [267, 251] on button "Select Options" at bounding box center [161, 248] width 237 height 14
click at [240, 264] on div "FALSE" at bounding box center [162, 266] width 236 height 16
click at [694, 36] on button "SAVE" at bounding box center [694, 36] width 52 height 14
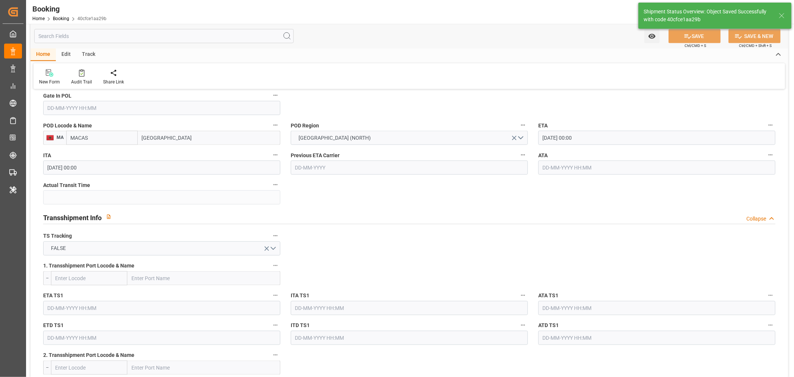
type textarea "[PERSON_NAME]"
type input "26-08-2025 12:05"
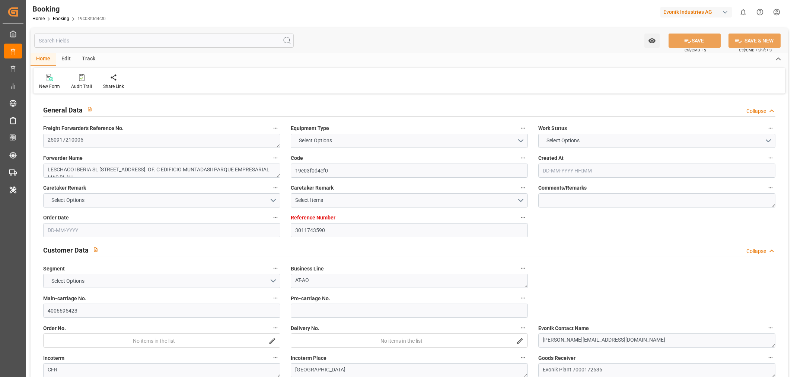
type input "3011743590"
type input "9204506"
type input "CMACGM"
type input "CMA CGM Group"
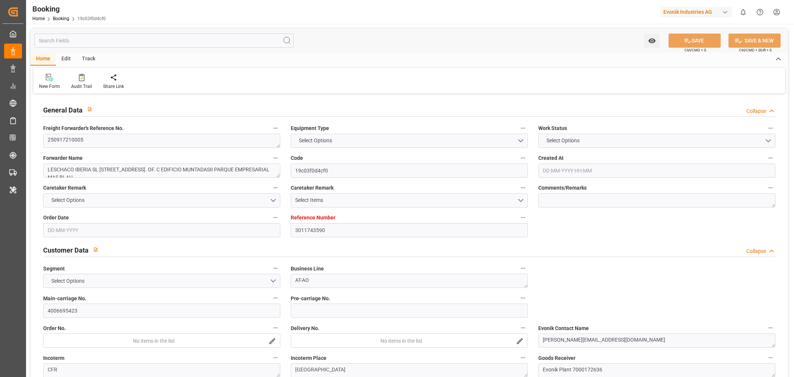
type input "ESBCN"
type input "MACAS"
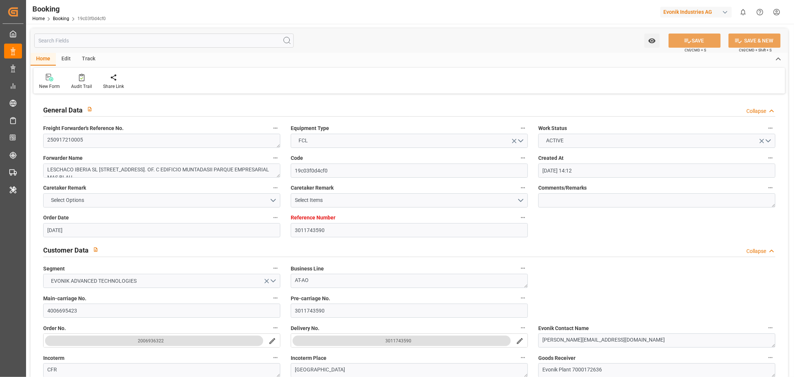
type input "[DATE] 14:12"
type input "[DATE]"
type input "03-09-2025"
type input "01-09-2025"
type input "[DATE]"
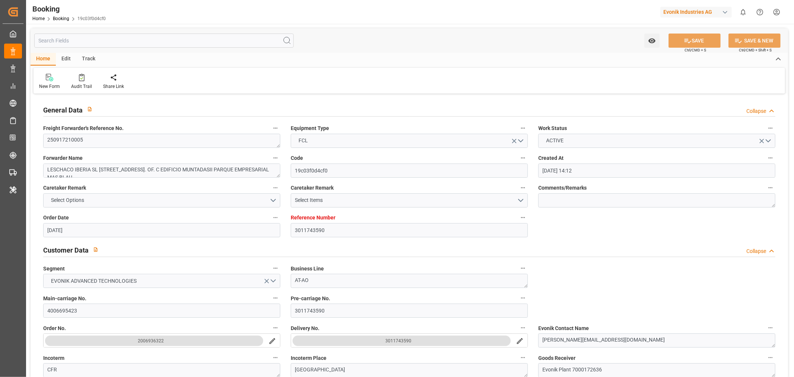
type input "[DATE]"
type input "20-09-2025 00:00"
type input "[DATE] 00:00"
type input "26-09-2025 00:00"
type input "[DATE] 00:00"
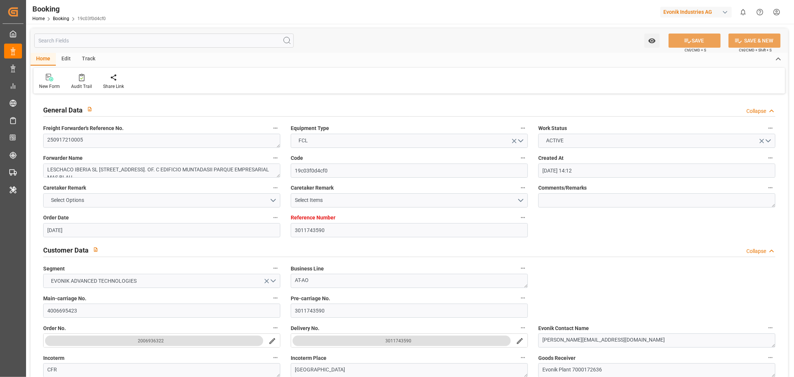
type input "26-08-2025 12:04"
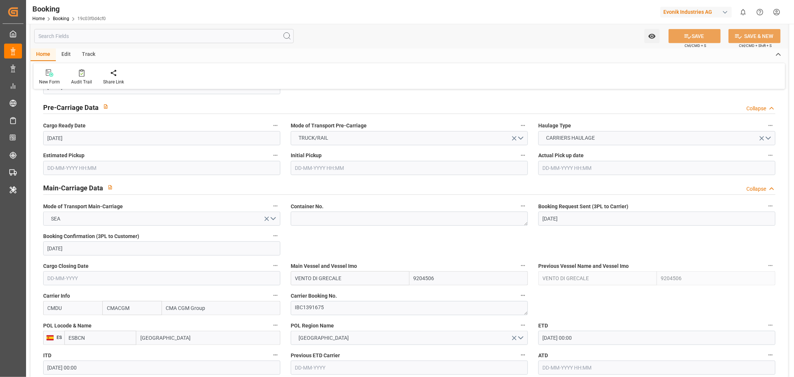
scroll to position [455, 0]
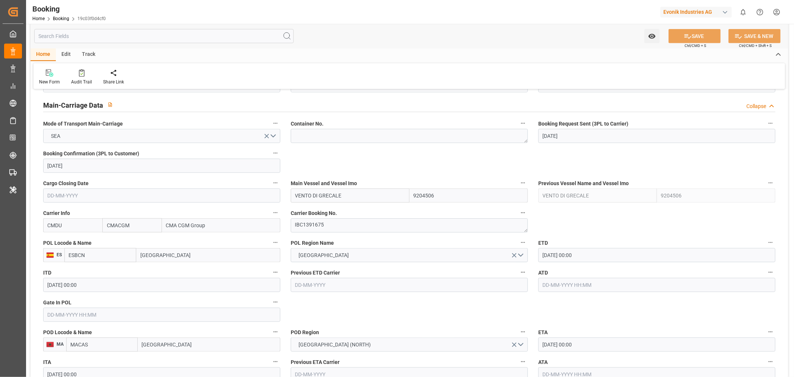
click at [311, 201] on input "VENTO DI GRECALE" at bounding box center [350, 195] width 119 height 14
paste input "A LA MARIN"
type input "A LA MARINE"
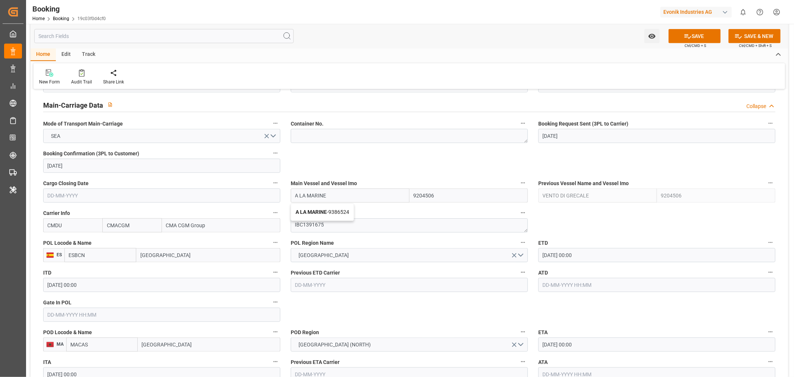
click at [332, 211] on span "A LA MARINE - 9386524" at bounding box center [322, 212] width 54 height 6
type input "9386524"
type input "A LA MARINE"
click at [700, 35] on button "SAVE" at bounding box center [694, 36] width 52 height 14
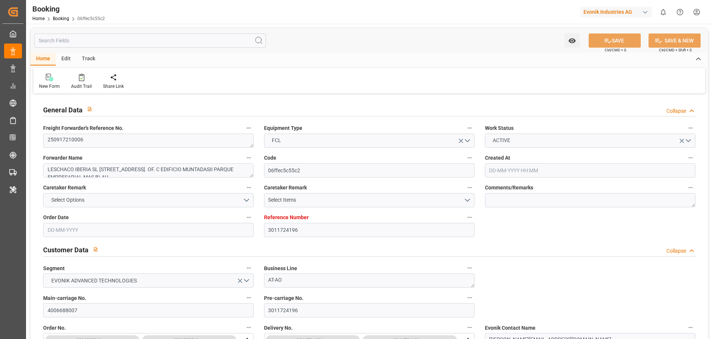
type input "3011724196"
type input "9204506"
type input "CMACGM"
type input "CMA CGM Group"
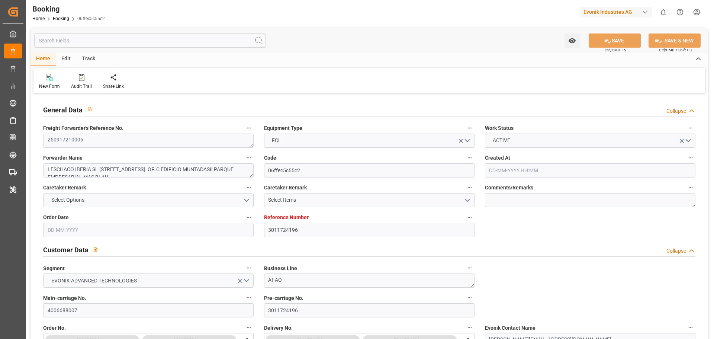
type input "NLRTM"
type input "MACAS"
type input "[DATE] 11:57"
type input "[DATE]"
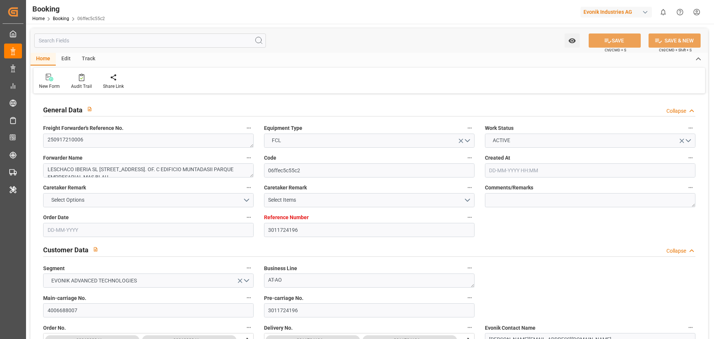
type input "[DATE]"
type input "[DATE] 00:00"
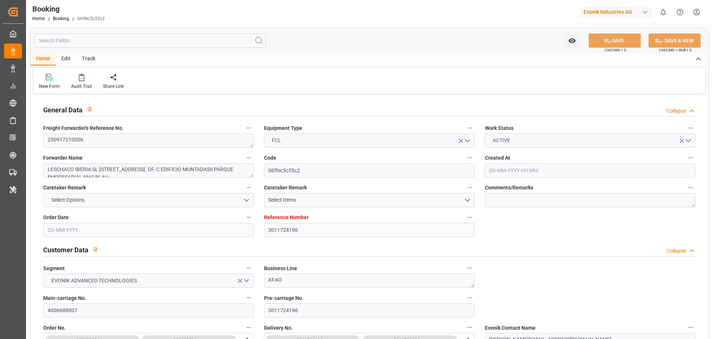
type input "[DATE] 00:00"
type input "[DATE] 21:04"
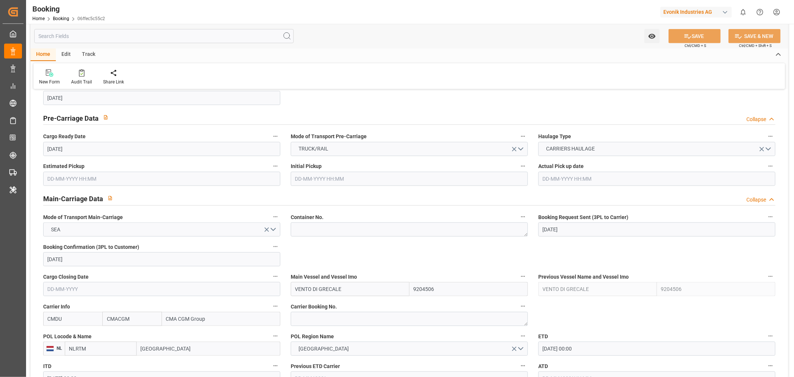
scroll to position [455, 0]
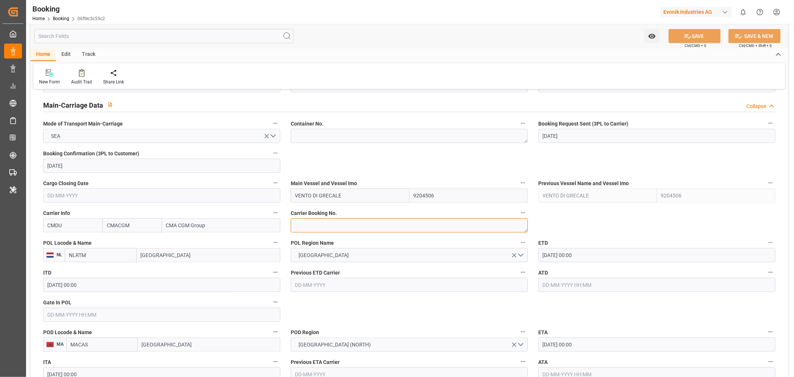
click at [333, 225] on textarea at bounding box center [409, 225] width 237 height 14
paste textarea "IBC1391637"
type textarea "IBC1391637"
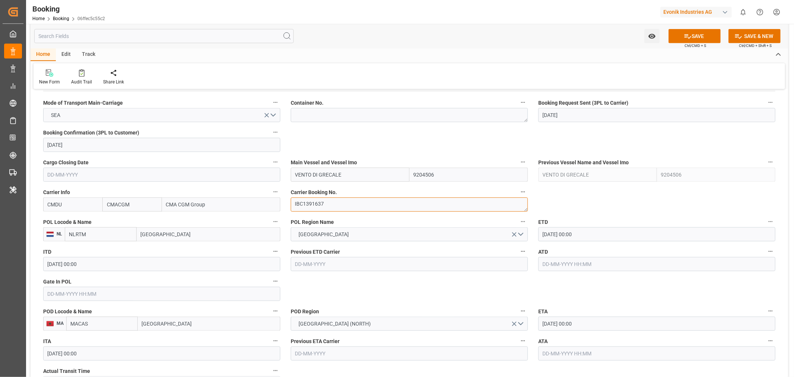
scroll to position [496, 0]
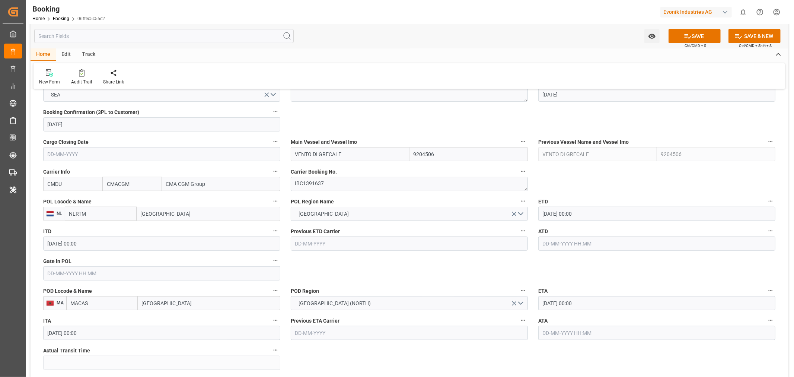
click at [144, 214] on input "[GEOGRAPHIC_DATA]" at bounding box center [209, 214] width 144 height 14
paste input "[GEOGRAPHIC_DATA]"
type input "[GEOGRAPHIC_DATA]"
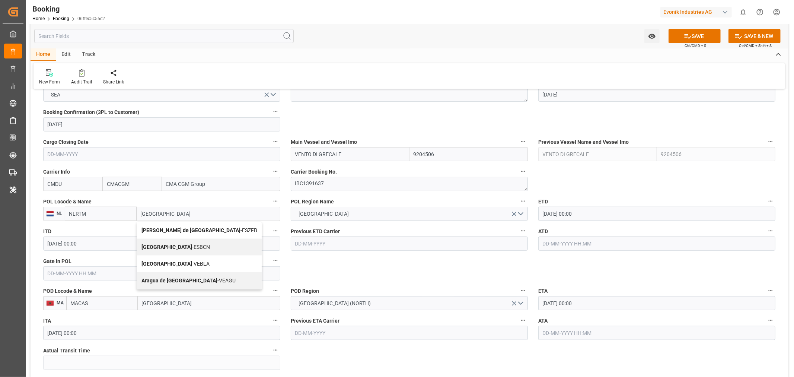
click at [179, 244] on span "Barcelona - ESBCN" at bounding box center [175, 247] width 68 height 6
type input "ESBCN"
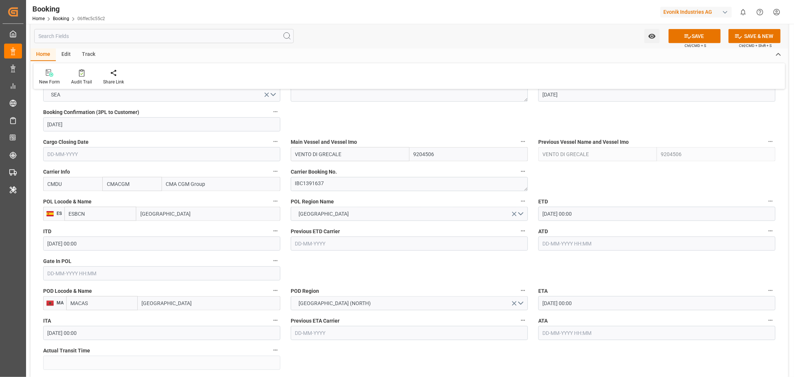
type input "[GEOGRAPHIC_DATA]"
click at [557, 215] on input "05-09-2025 00:00" at bounding box center [656, 214] width 237 height 14
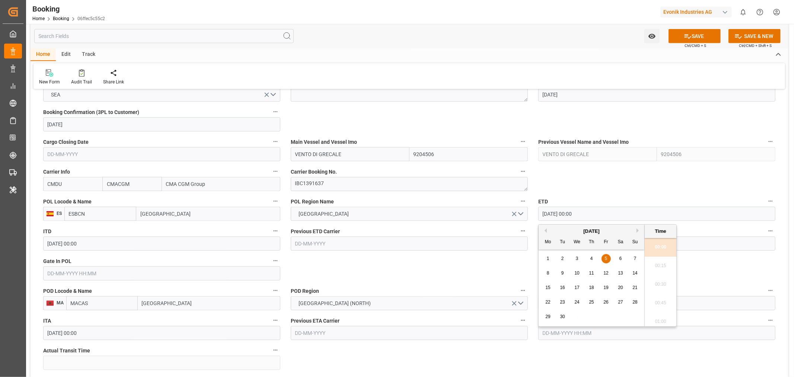
click at [616, 259] on div "6" at bounding box center [620, 258] width 9 height 9
type input "06-09-2025 00:00"
drag, startPoint x: 473, startPoint y: 262, endPoint x: 522, endPoint y: 272, distance: 49.8
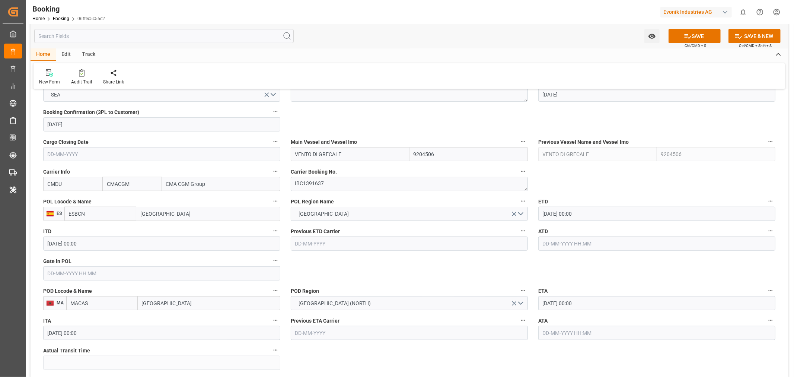
click at [557, 303] on input "08-09-2025 00:00" at bounding box center [656, 303] width 237 height 14
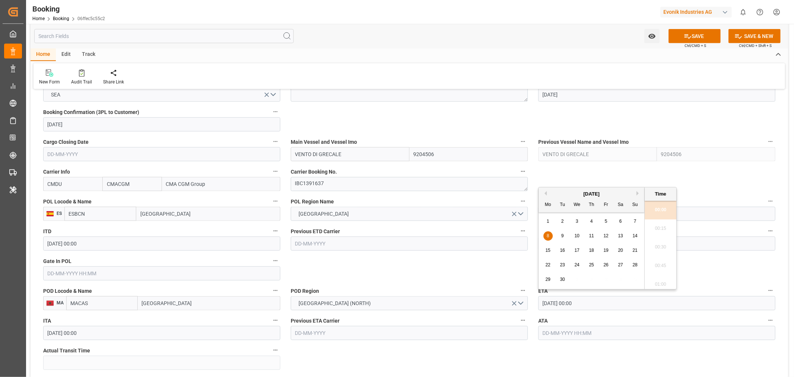
click at [601, 239] on div "12" at bounding box center [605, 235] width 9 height 9
type input "12-09-2025 00:00"
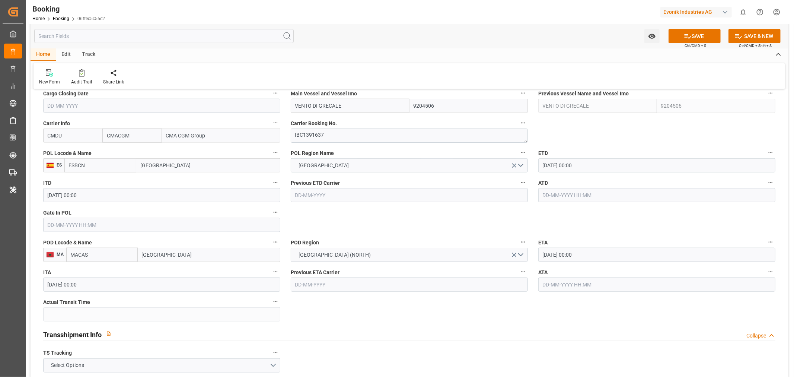
scroll to position [620, 0]
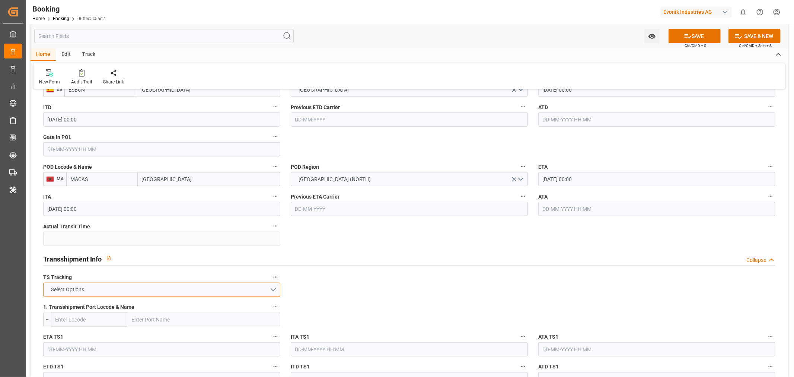
click at [170, 289] on button "Select Options" at bounding box center [161, 289] width 237 height 14
click at [125, 304] on div "FALSE" at bounding box center [162, 307] width 236 height 16
click at [691, 33] on button "SAVE" at bounding box center [694, 36] width 52 height 14
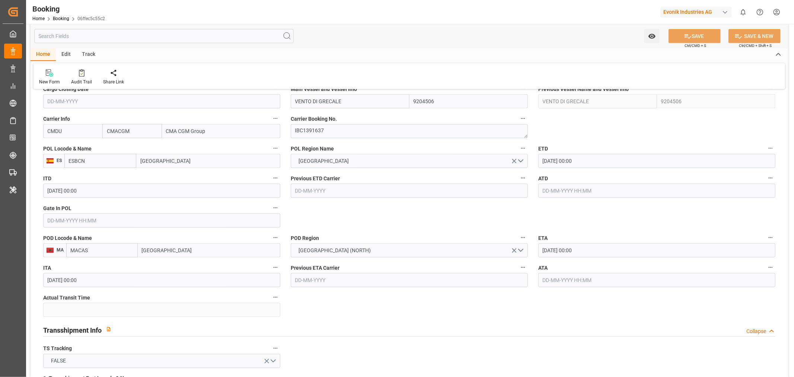
scroll to position [413, 0]
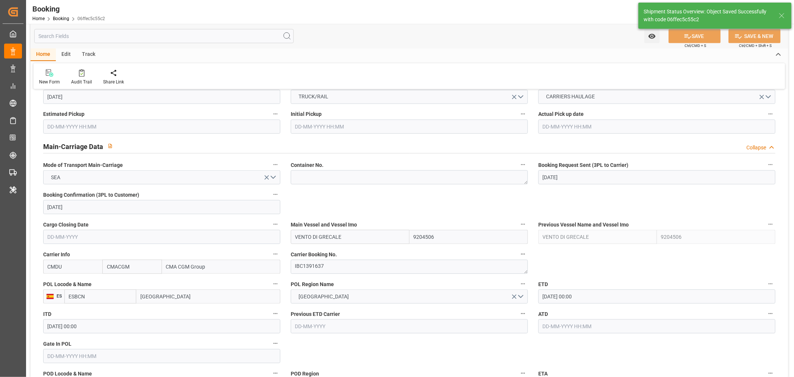
type textarea "[PERSON_NAME]"
type textarea "Pol-businessDivision-businessLine-"
type input "26-08-2025 12:06"
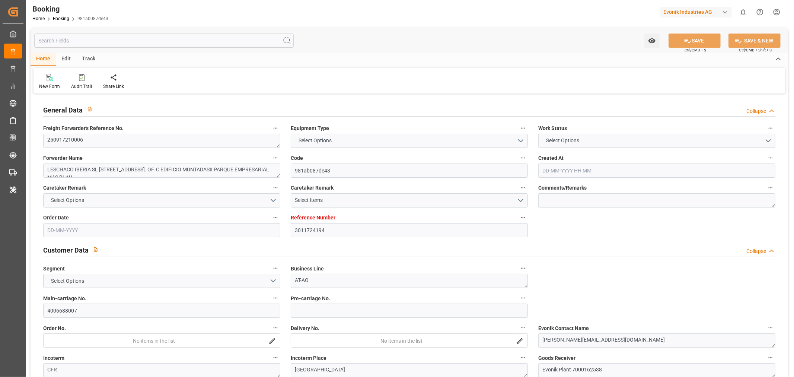
type input "3011724194"
type input "9204506"
type input "CMACGM"
type input "CMA CGM Group"
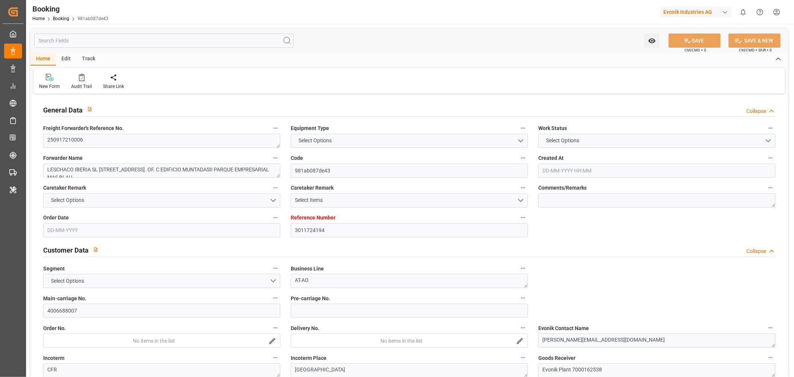
type input "NLRTM"
type input "MACAS"
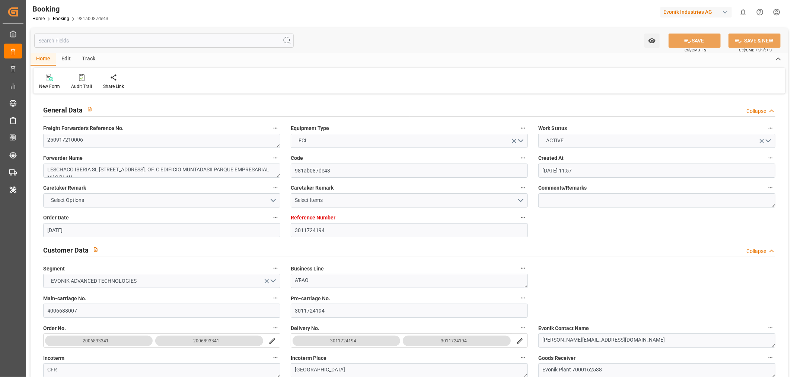
type input "[DATE] 11:57"
type input "[DATE]"
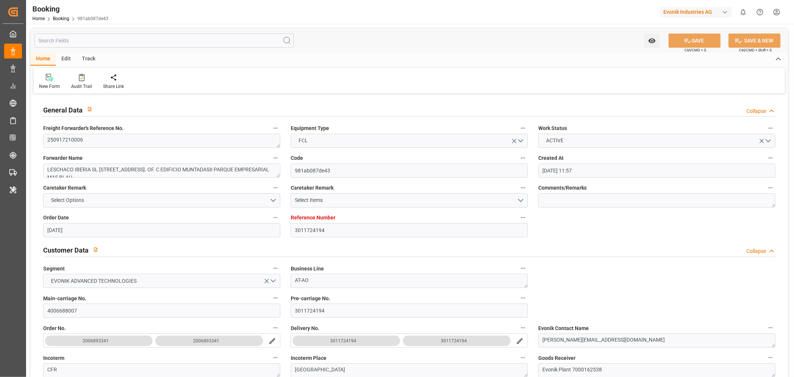
type input "[DATE]"
type input "[DATE] 00:00"
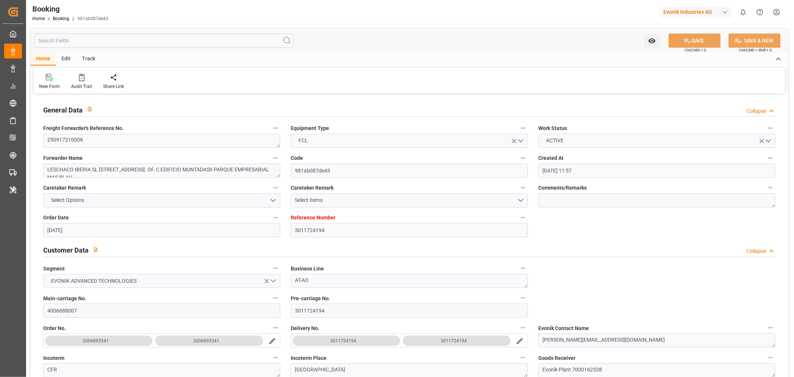
type input "[DATE] 21:04"
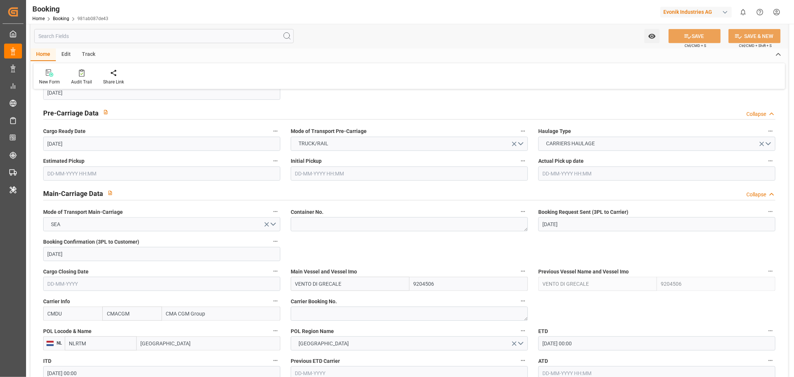
scroll to position [413, 0]
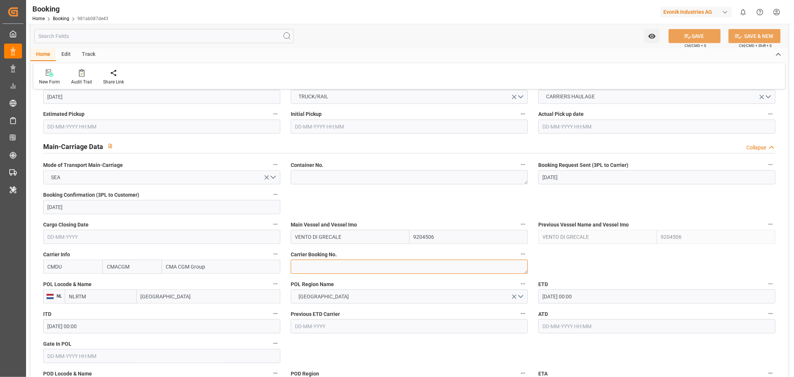
click at [342, 265] on textarea at bounding box center [409, 266] width 237 height 14
paste textarea "IBC1391637"
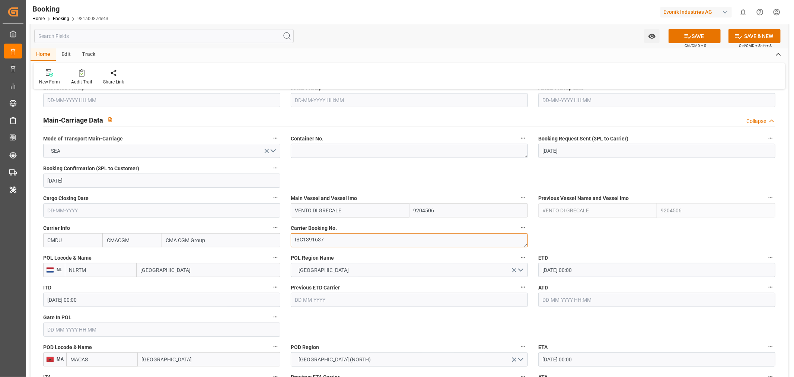
scroll to position [455, 0]
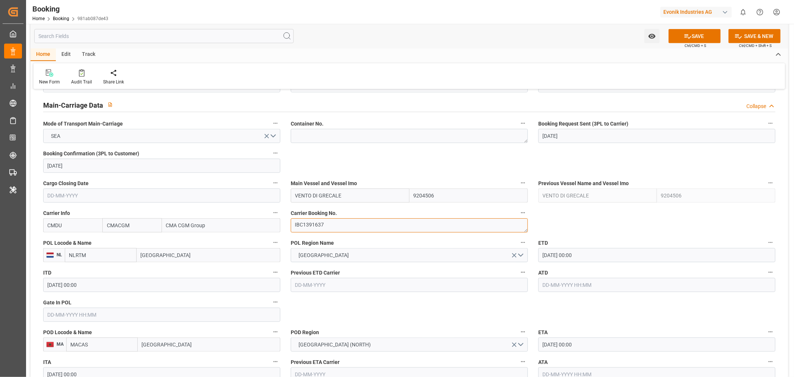
type textarea "IBC1391637"
click at [157, 255] on input "Rotterdam" at bounding box center [209, 255] width 144 height 14
paste input "BARCELONA"
type input "BARCELONA"
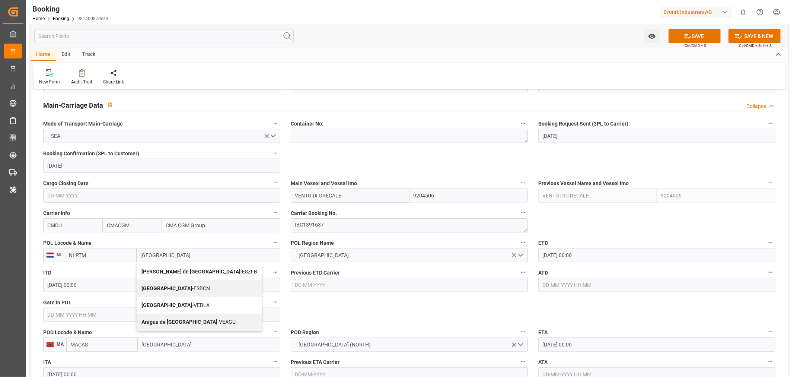
click at [178, 274] on div "Zona Franca de Barcelona - ESZFB" at bounding box center [199, 271] width 125 height 17
type input "ESZFB"
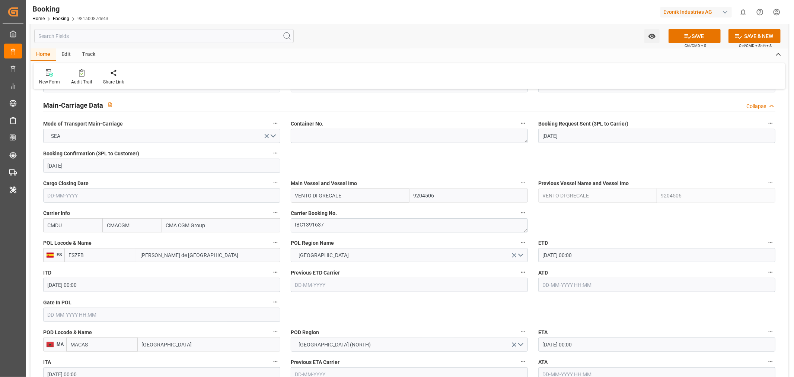
click at [165, 255] on input "Zona Franca de Barcelona" at bounding box center [208, 255] width 144 height 14
paste input "BARCELONA"
type input "BARCELONA"
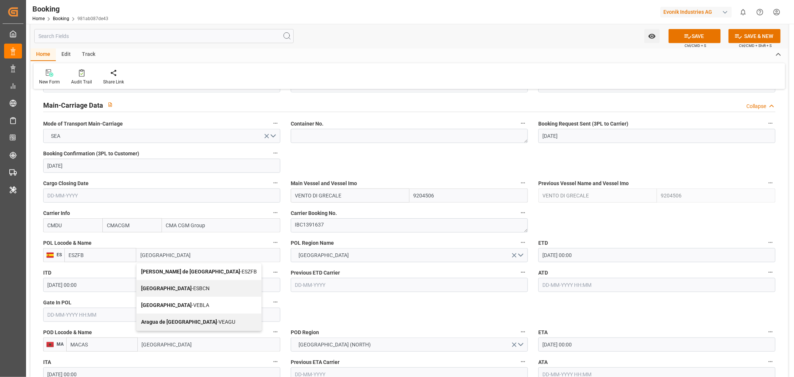
click at [184, 287] on span "Barcelona - ESBCN" at bounding box center [175, 288] width 68 height 6
type input "ESBCN"
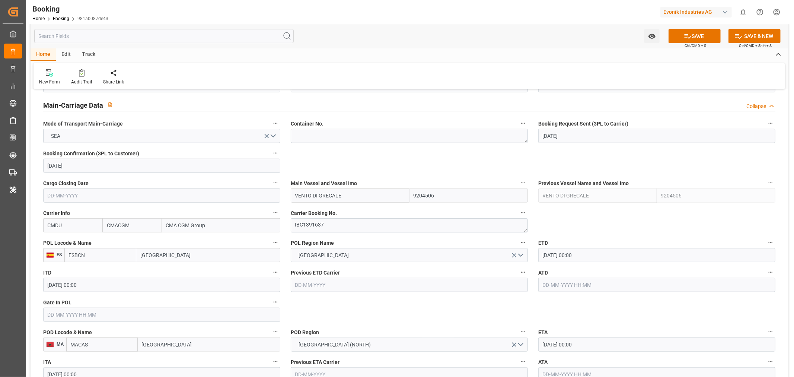
type input "Barcelona"
click at [554, 255] on input "05-09-2025 00:00" at bounding box center [656, 255] width 237 height 14
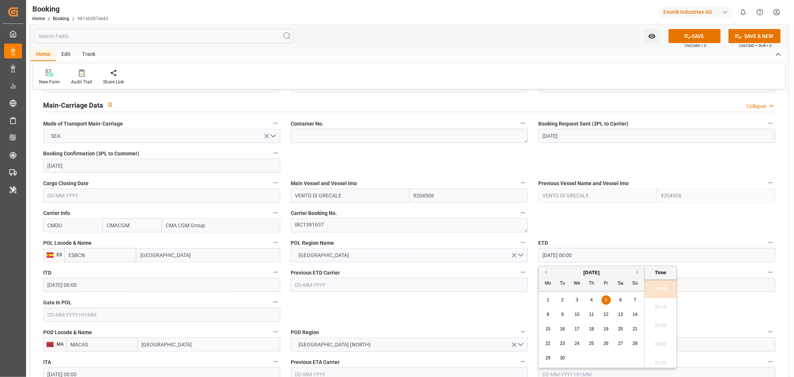
click at [619, 302] on span "6" at bounding box center [620, 299] width 3 height 5
type input "06-09-2025 00:00"
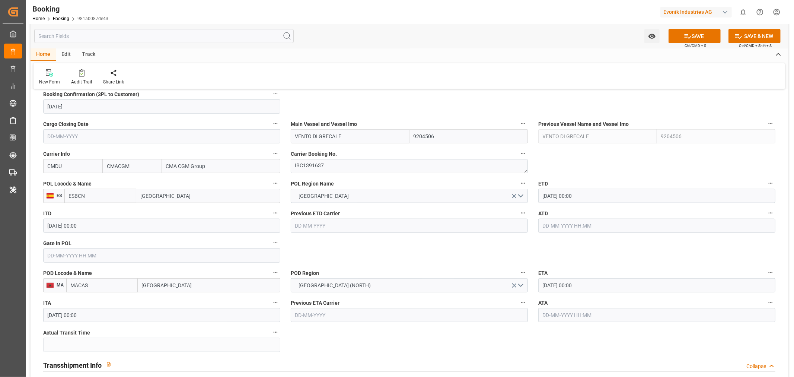
scroll to position [620, 0]
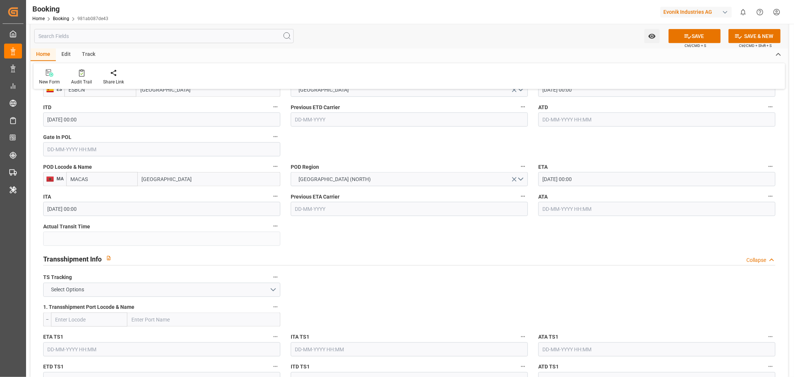
click at [550, 177] on input "08-09-2025 00:00" at bounding box center [656, 179] width 237 height 14
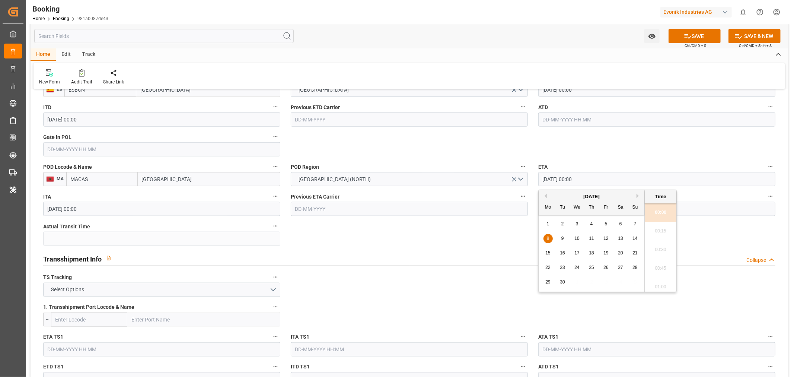
click at [604, 239] on span "12" at bounding box center [605, 238] width 5 height 5
type input "[DATE] 00:00"
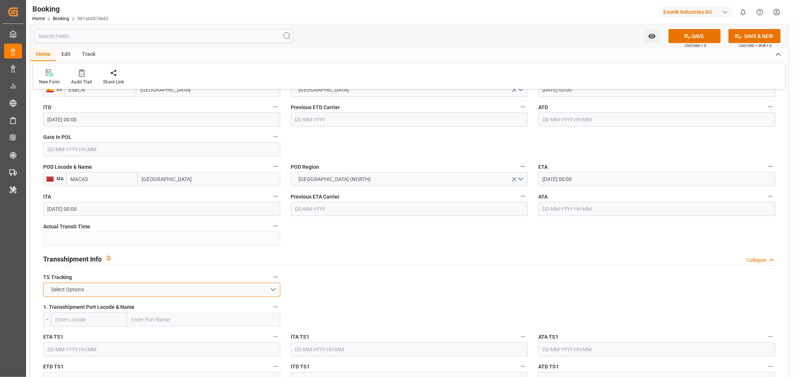
click at [269, 288] on button "Select Options" at bounding box center [161, 289] width 237 height 14
click at [144, 305] on div "FALSE" at bounding box center [162, 307] width 236 height 16
click at [694, 31] on button "SAVE" at bounding box center [694, 36] width 52 height 14
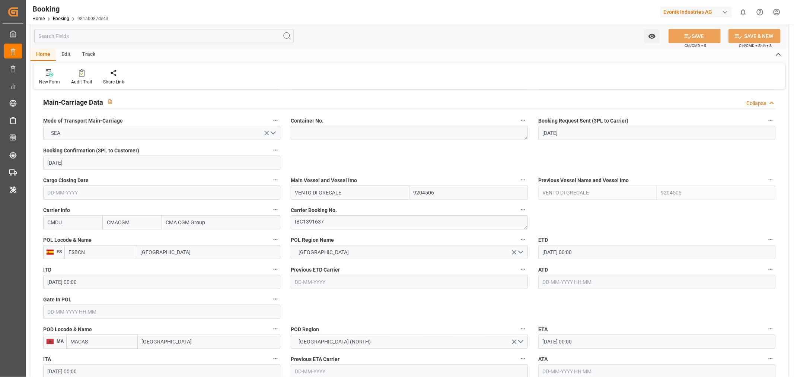
scroll to position [372, 0]
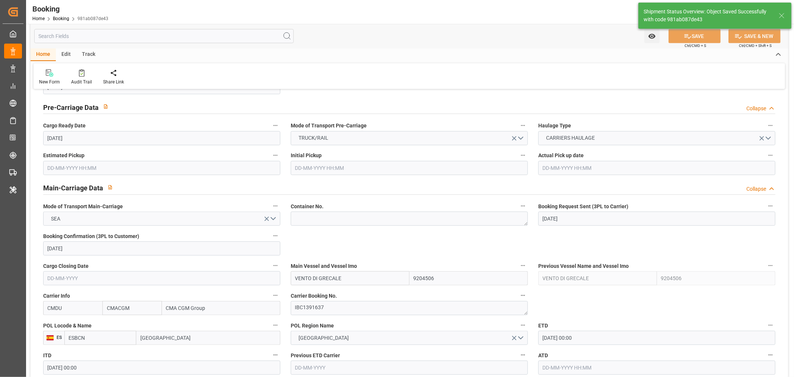
type textarea "[PERSON_NAME]"
type textarea "Pol-businessDivision-businessLine-"
type input "26-08-2025 12:07"
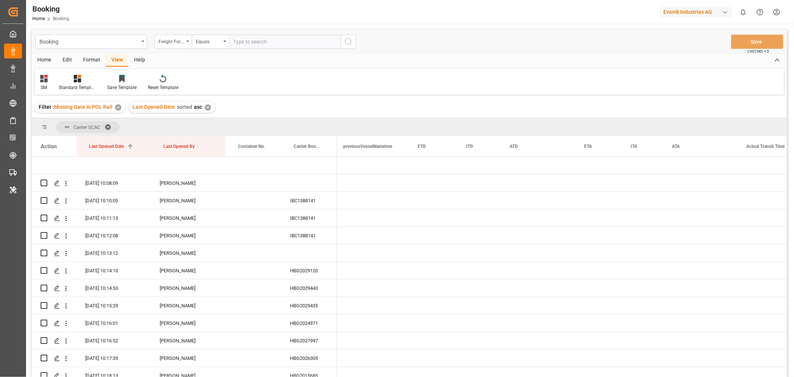
scroll to position [0, 3254]
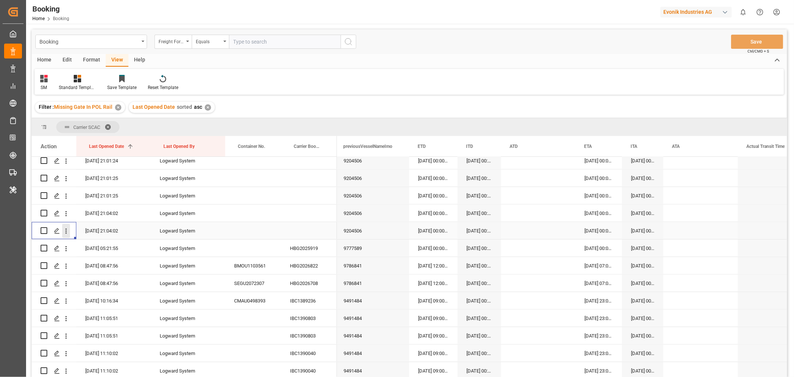
click at [63, 228] on icon "open menu" at bounding box center [66, 231] width 8 height 8
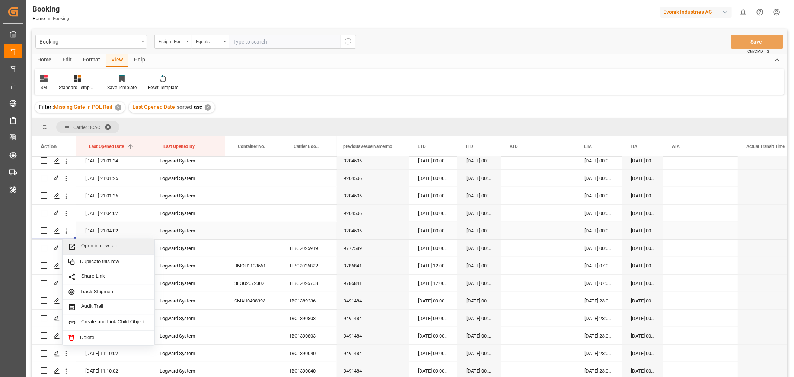
click at [90, 244] on span "Open in new tab" at bounding box center [115, 247] width 68 height 8
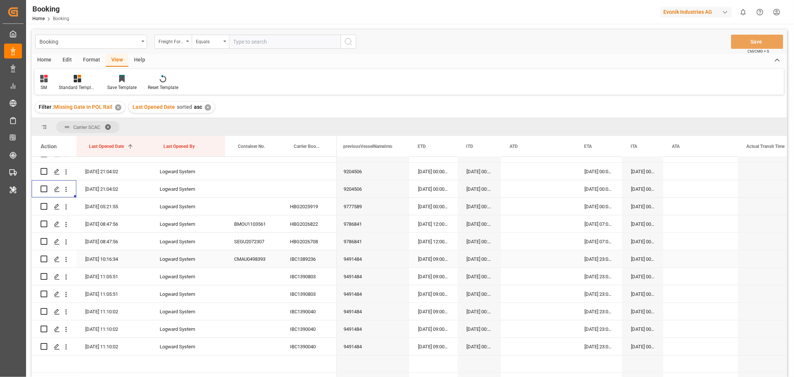
scroll to position [413, 0]
click at [306, 207] on div "HBG2025919" at bounding box center [309, 206] width 56 height 17
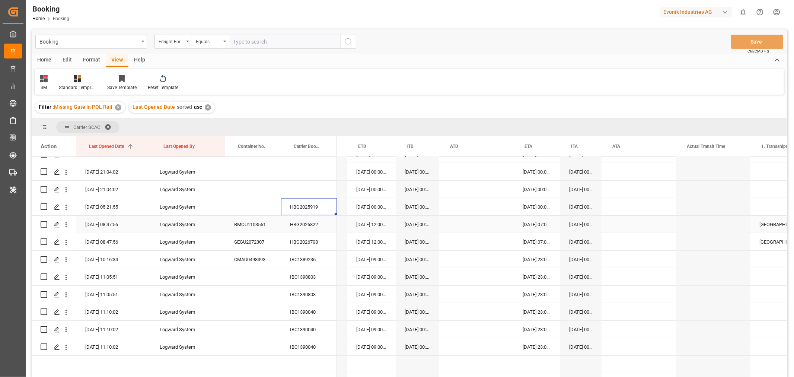
scroll to position [0, 3319]
click at [307, 225] on div "HBG2026822" at bounding box center [309, 223] width 56 height 17
click at [308, 245] on div "HBG2026708" at bounding box center [309, 241] width 56 height 17
click at [298, 257] on div "IBC1389236" at bounding box center [309, 258] width 56 height 17
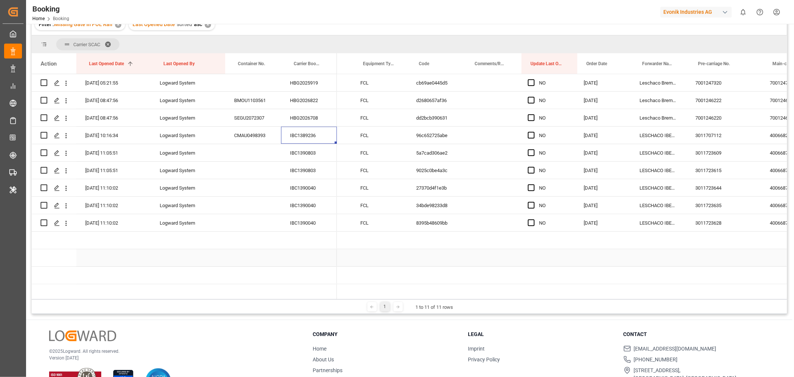
scroll to position [0, 0]
click at [529, 221] on span "Press SPACE to select this row." at bounding box center [530, 222] width 7 height 7
click at [532, 219] on input "Press SPACE to select this row." at bounding box center [532, 219] width 0 height 0
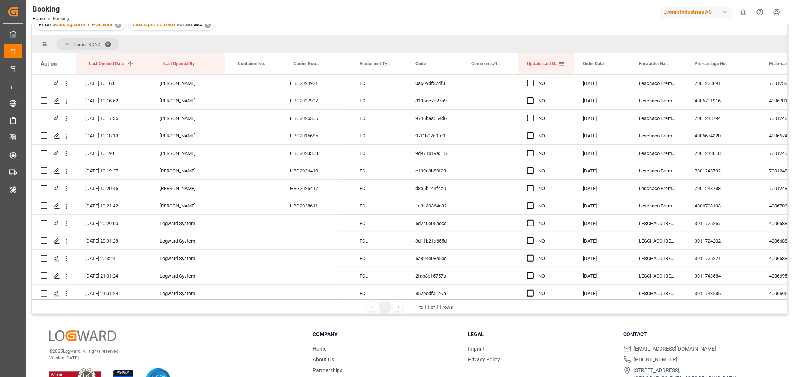
scroll to position [97, 0]
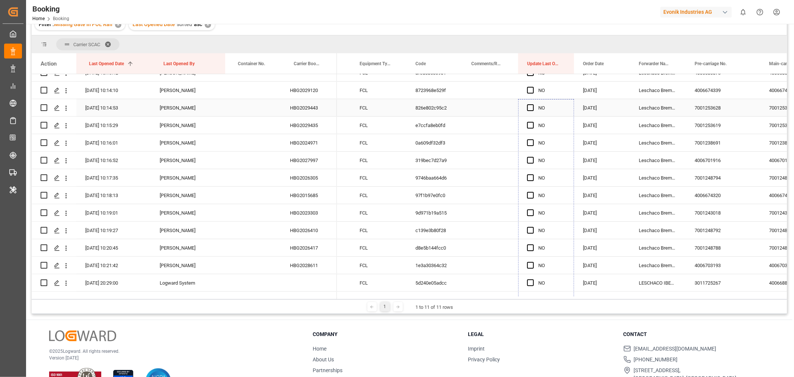
drag, startPoint x: 572, startPoint y: 230, endPoint x: 566, endPoint y: 106, distance: 124.0
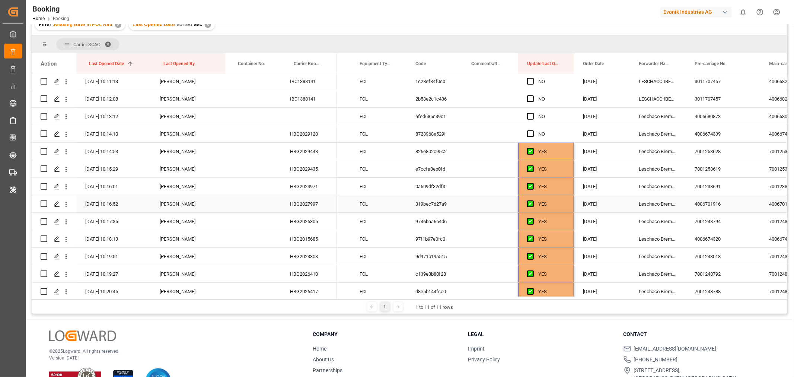
scroll to position [0, 0]
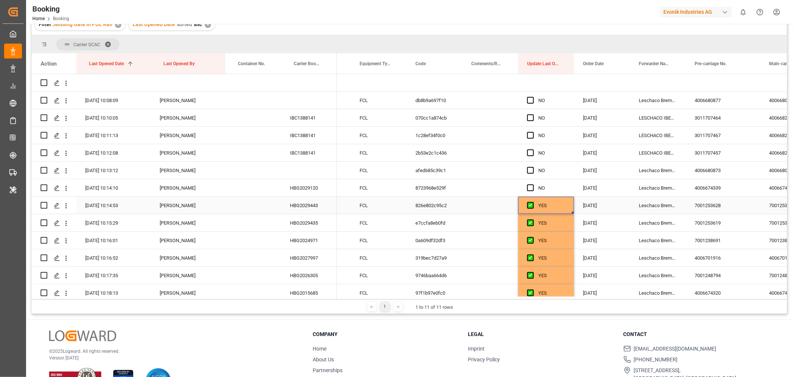
click at [564, 205] on div "YES" at bounding box center [546, 204] width 56 height 17
drag, startPoint x: 572, startPoint y: 212, endPoint x: 567, endPoint y: 101, distance: 111.0
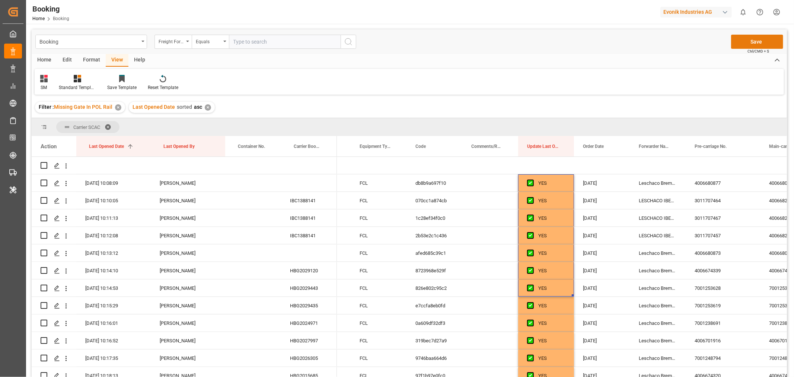
click at [755, 41] on button "Save" at bounding box center [757, 42] width 52 height 14
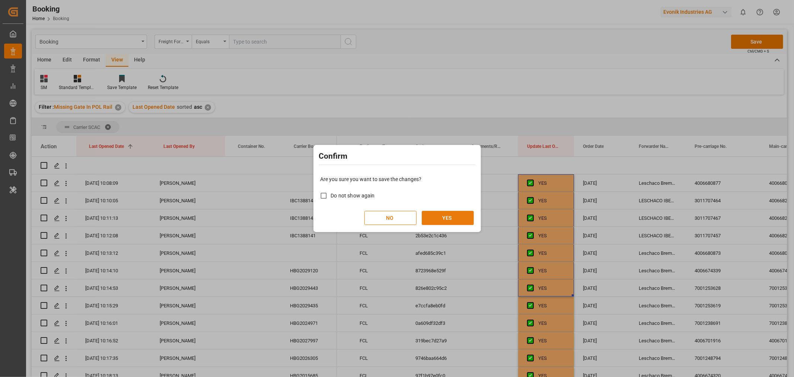
click at [438, 218] on button "YES" at bounding box center [448, 218] width 52 height 14
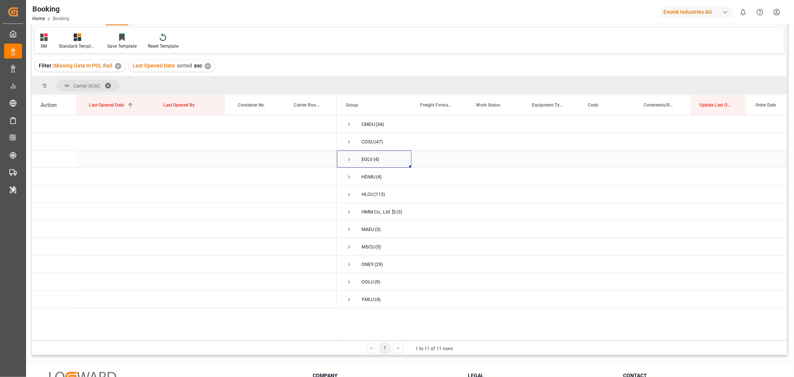
click at [347, 159] on span "Press SPACE to select this row." at bounding box center [349, 159] width 7 height 7
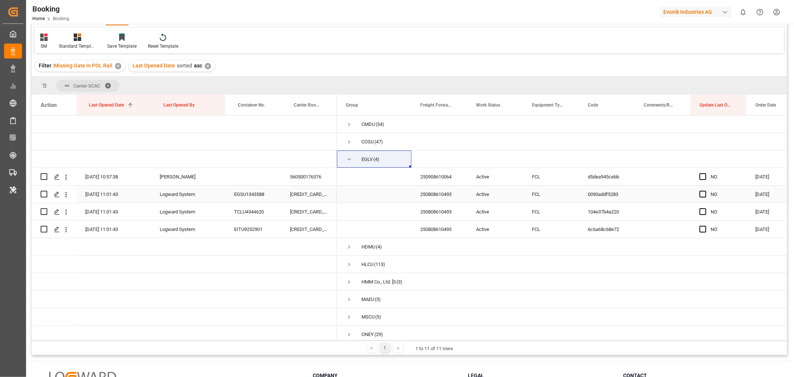
click at [313, 194] on div "[CREDIT_CARD_NUMBER]" at bounding box center [309, 193] width 56 height 17
click at [702, 192] on span "Press SPACE to select this row." at bounding box center [702, 194] width 7 height 7
click at [705, 191] on input "Press SPACE to select this row." at bounding box center [705, 191] width 0 height 0
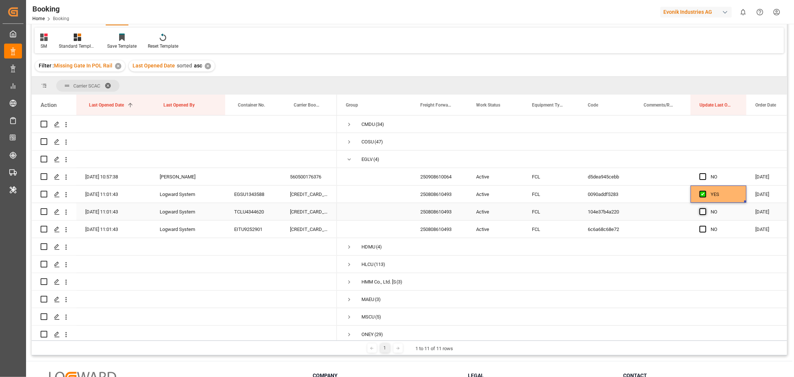
click at [703, 211] on span "Press SPACE to select this row." at bounding box center [702, 211] width 7 height 7
click at [705, 208] on input "Press SPACE to select this row." at bounding box center [705, 208] width 0 height 0
click at [703, 225] on span "Press SPACE to select this row." at bounding box center [702, 228] width 7 height 7
click at [705, 225] on input "Press SPACE to select this row." at bounding box center [705, 225] width 0 height 0
click at [326, 173] on div "560500176376" at bounding box center [309, 176] width 56 height 17
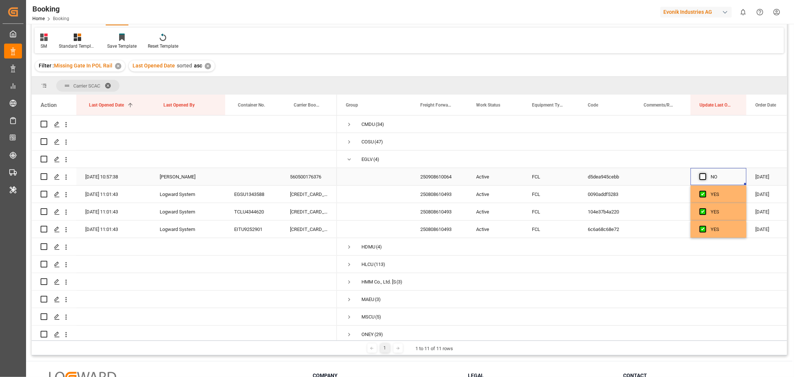
click at [700, 176] on span "Press SPACE to select this row." at bounding box center [702, 176] width 7 height 7
click at [705, 173] on input "Press SPACE to select this row." at bounding box center [705, 173] width 0 height 0
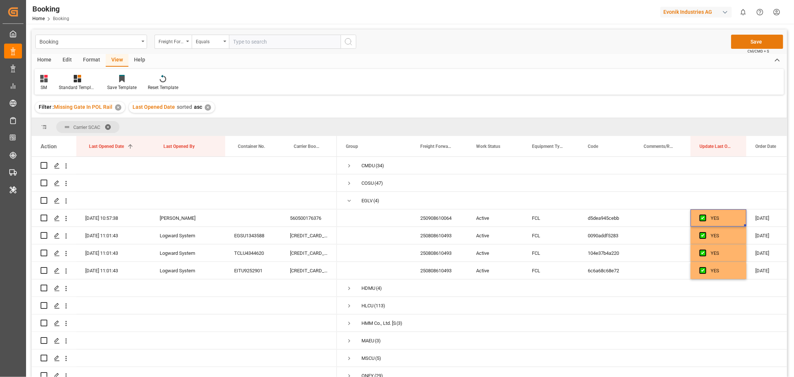
click at [754, 43] on button "Save" at bounding box center [757, 42] width 52 height 14
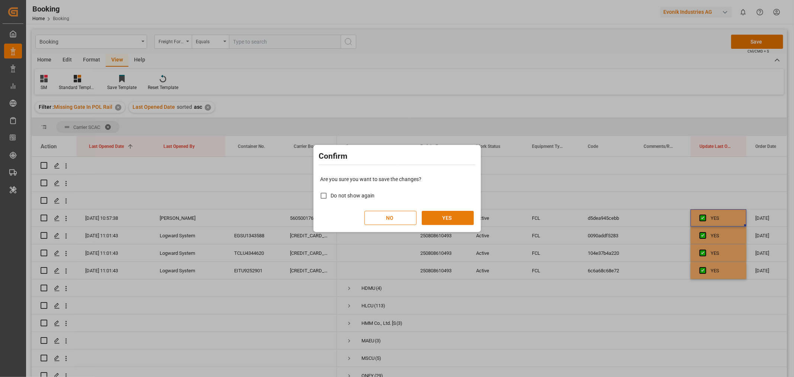
click at [437, 216] on button "YES" at bounding box center [448, 218] width 52 height 14
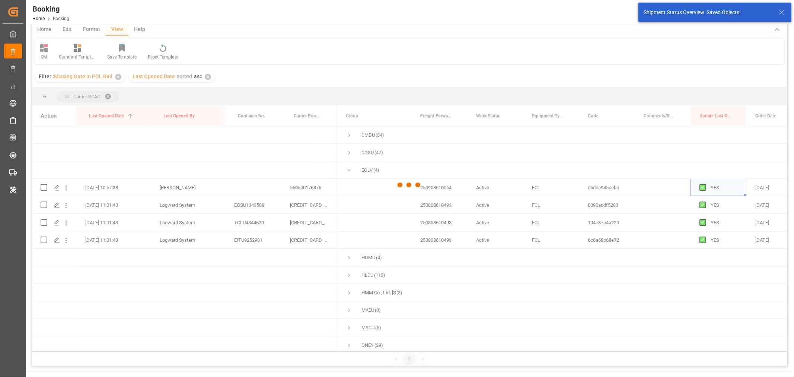
scroll to position [83, 0]
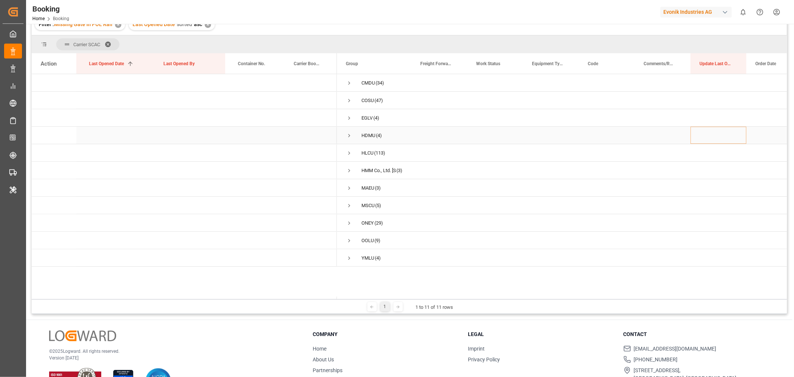
click at [347, 133] on span "Press SPACE to select this row." at bounding box center [349, 135] width 7 height 7
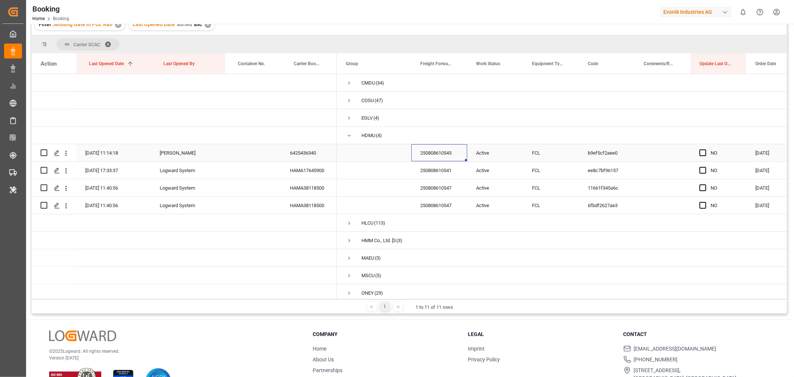
click at [427, 154] on div "250808610545" at bounding box center [439, 152] width 56 height 17
click at [65, 153] on icon "open menu" at bounding box center [66, 153] width 8 height 8
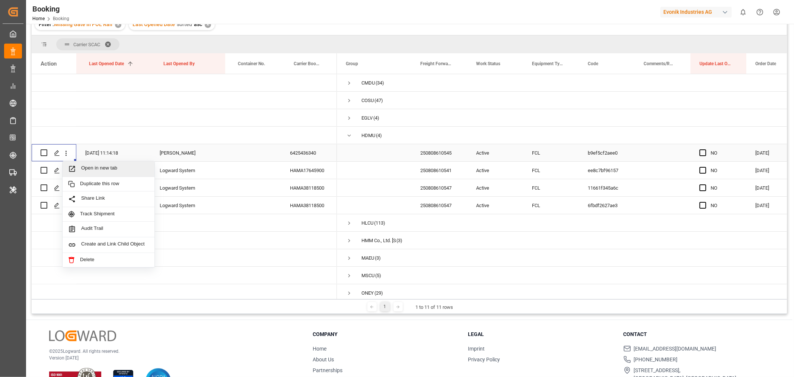
click at [96, 165] on span "Open in new tab" at bounding box center [115, 169] width 68 height 8
click at [324, 170] on div "HAMA17645900" at bounding box center [309, 169] width 56 height 17
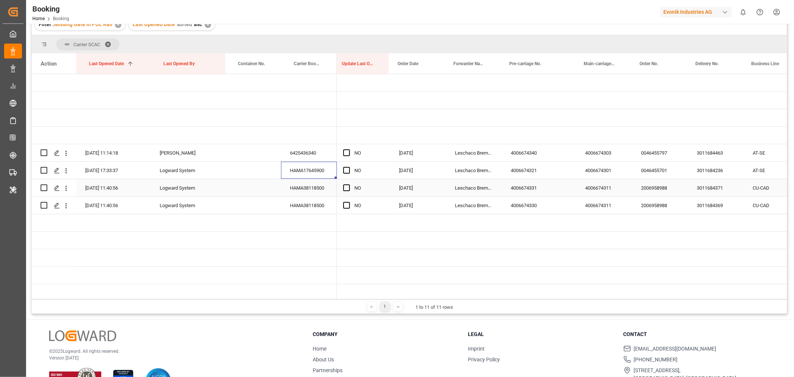
scroll to position [0, 359]
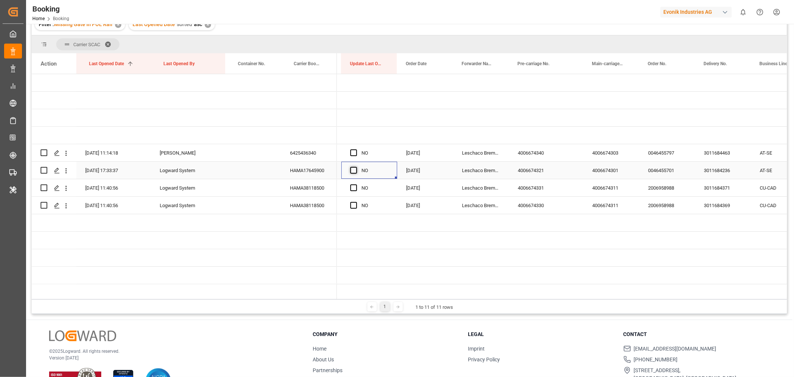
click at [354, 169] on span "Press SPACE to select this row." at bounding box center [353, 170] width 7 height 7
click at [356, 167] on input "Press SPACE to select this row." at bounding box center [356, 167] width 0 height 0
drag, startPoint x: 395, startPoint y: 177, endPoint x: 396, endPoint y: 203, distance: 26.1
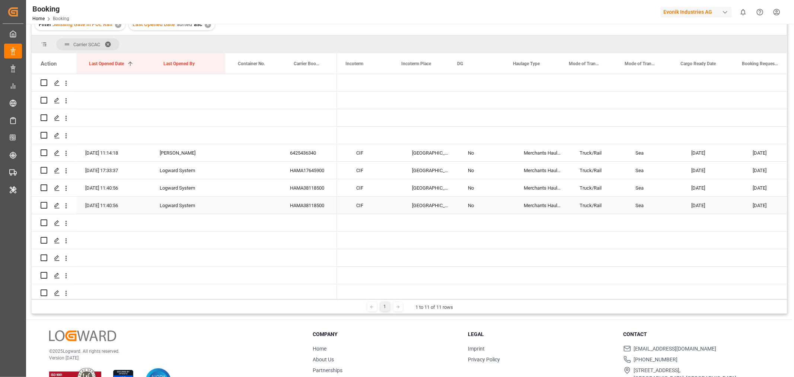
scroll to position [0, 1242]
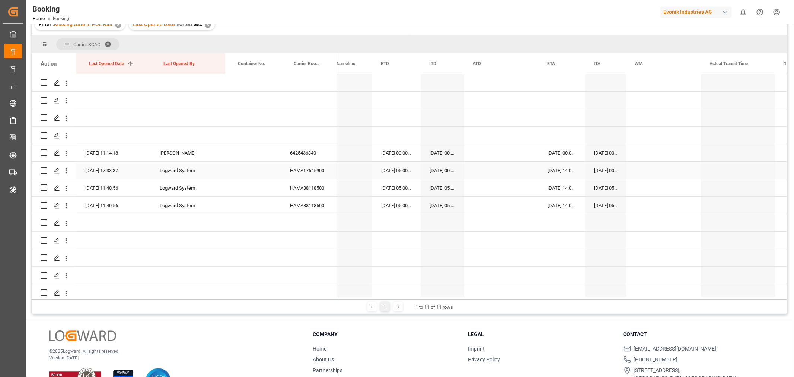
click at [302, 176] on div "HAMA17645900" at bounding box center [309, 169] width 56 height 17
click at [308, 183] on div "HAMA38118500" at bounding box center [309, 187] width 56 height 17
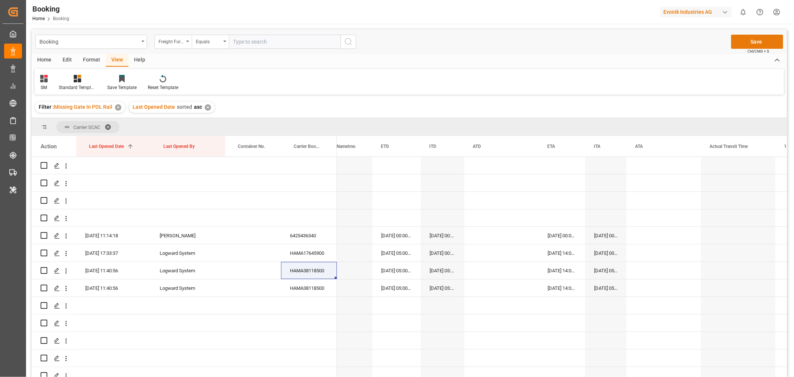
click at [759, 38] on button "Save" at bounding box center [757, 42] width 52 height 14
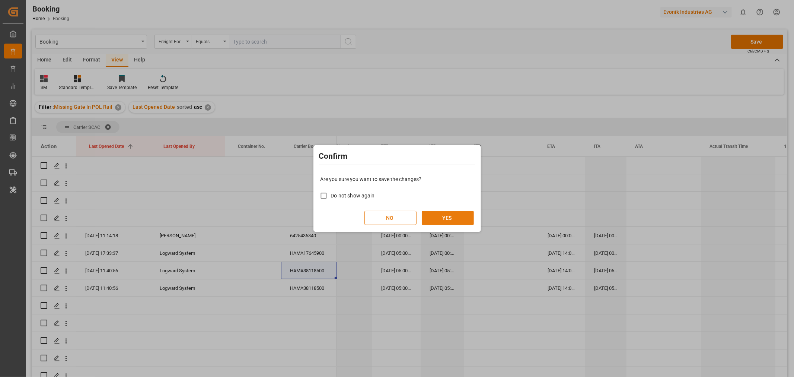
click at [446, 211] on div "NO YES" at bounding box center [396, 218] width 153 height 14
click at [446, 214] on button "YES" at bounding box center [448, 218] width 52 height 14
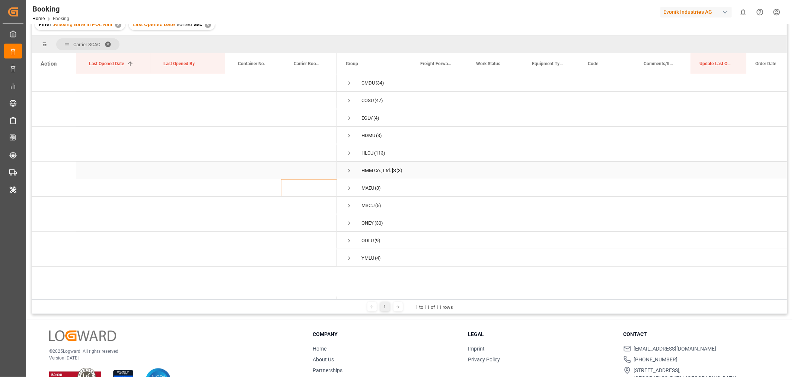
click at [350, 170] on span "Press SPACE to select this row." at bounding box center [349, 170] width 7 height 7
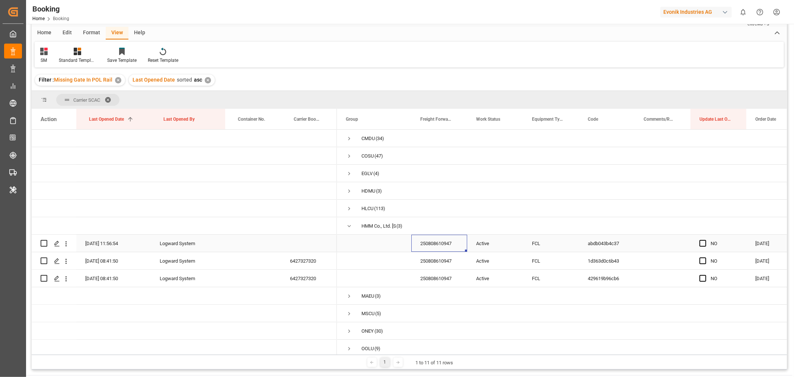
click at [454, 239] on div "250808610947" at bounding box center [439, 242] width 56 height 17
click at [66, 243] on icon "open menu" at bounding box center [65, 243] width 1 height 5
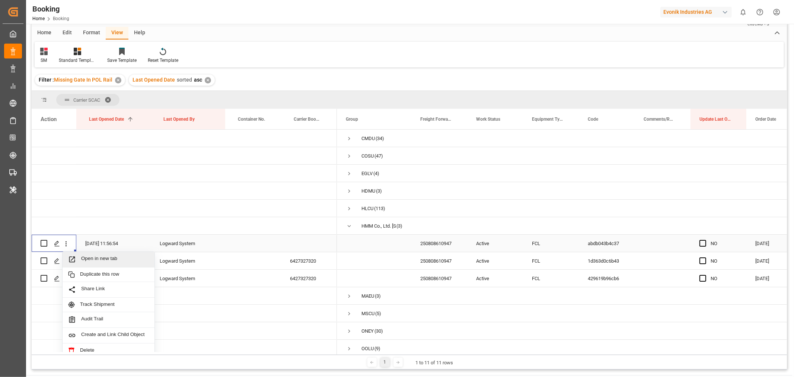
click at [98, 257] on span "Open in new tab" at bounding box center [115, 259] width 68 height 8
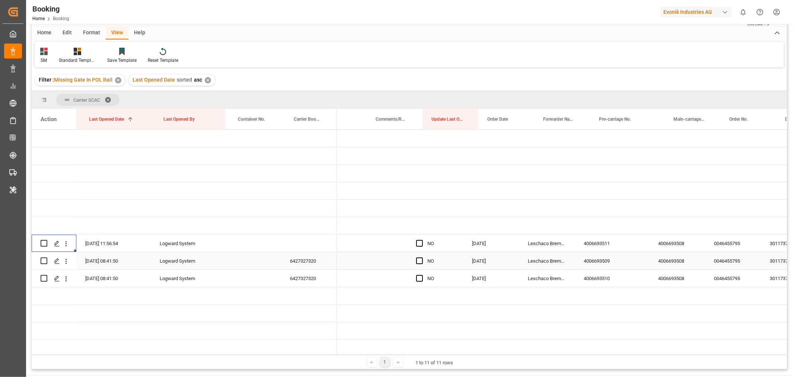
scroll to position [0, 292]
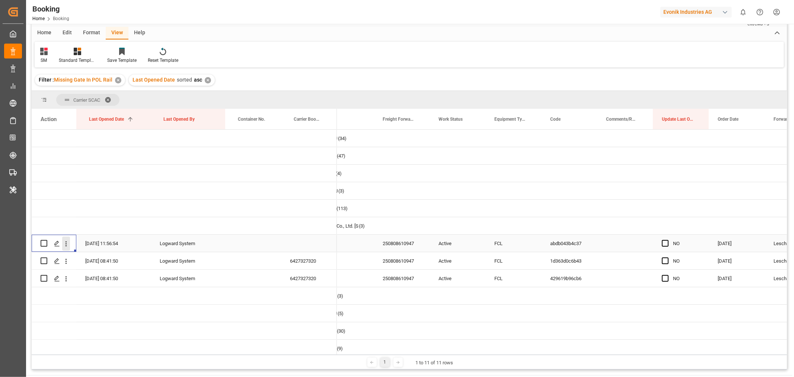
click at [67, 243] on icon "open menu" at bounding box center [66, 244] width 8 height 8
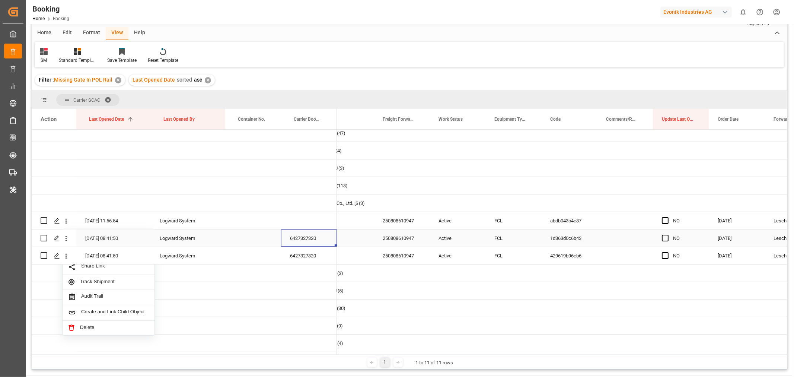
click at [291, 236] on div "6427327320" at bounding box center [309, 237] width 56 height 17
click at [66, 235] on icon "open menu" at bounding box center [66, 238] width 8 height 8
drag, startPoint x: 88, startPoint y: 243, endPoint x: 98, endPoint y: 249, distance: 12.1
click at [98, 249] on span "Open in new tab" at bounding box center [115, 253] width 68 height 8
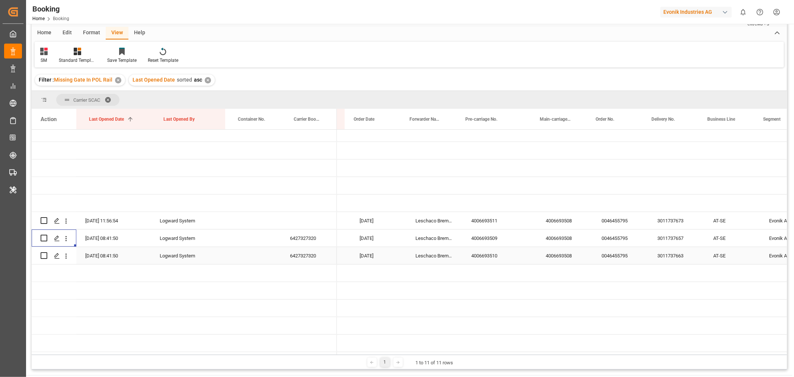
scroll to position [0, 403]
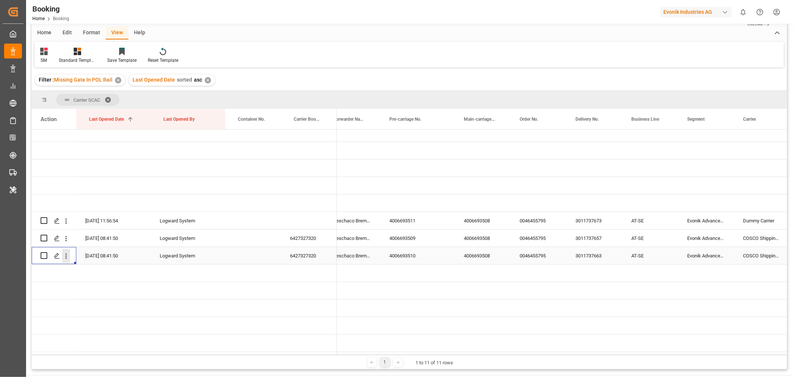
click at [64, 253] on icon "open menu" at bounding box center [66, 256] width 8 height 8
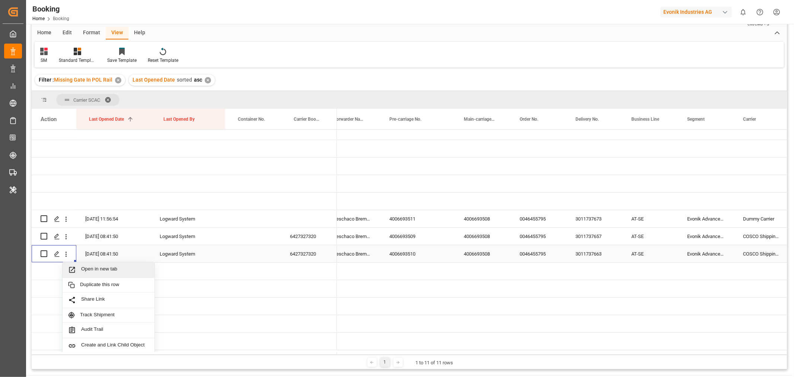
click at [92, 263] on div "Open in new tab" at bounding box center [109, 270] width 92 height 16
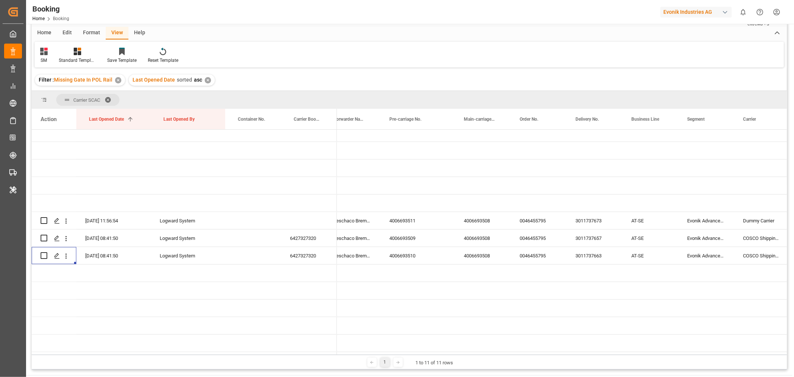
scroll to position [0, 0]
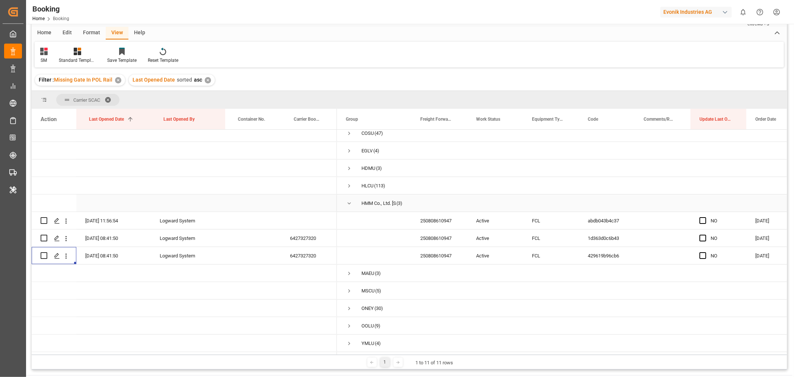
click at [346, 202] on span "Press SPACE to select this row." at bounding box center [349, 203] width 7 height 7
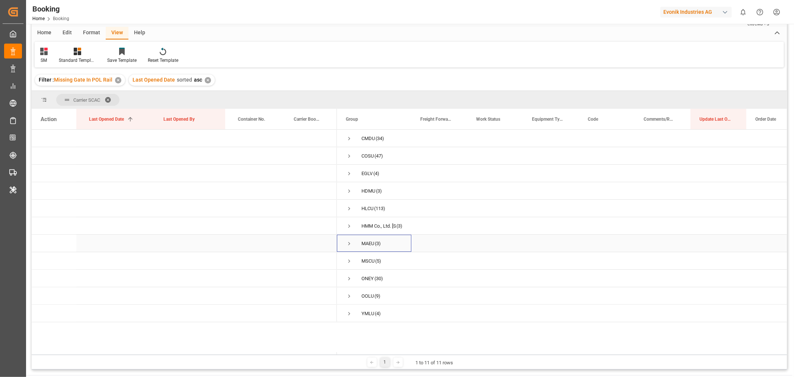
click at [348, 244] on span "Press SPACE to select this row." at bounding box center [349, 243] width 7 height 7
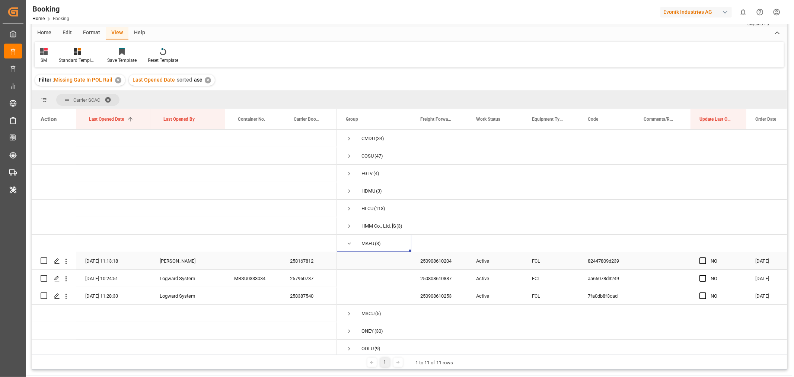
click at [308, 259] on div "258167812" at bounding box center [309, 260] width 56 height 17
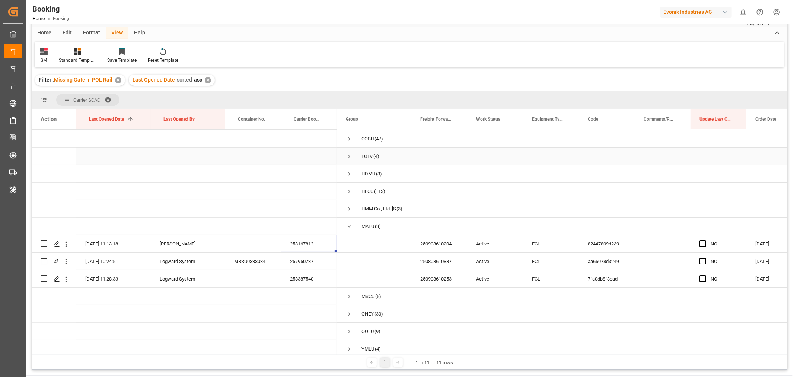
scroll to position [25, 0]
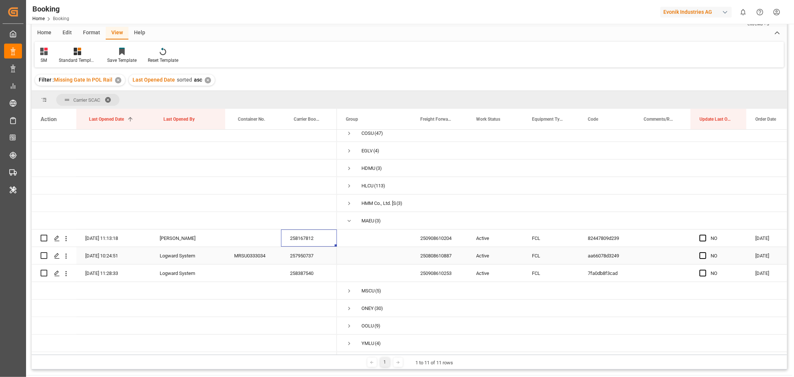
click at [310, 251] on div "257950737" at bounding box center [309, 255] width 56 height 17
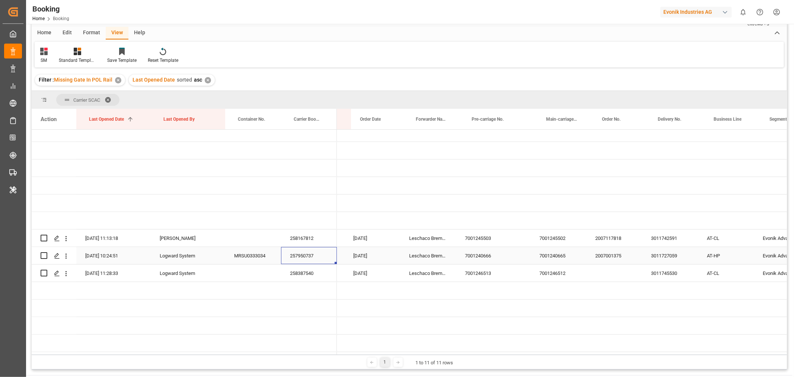
scroll to position [0, 411]
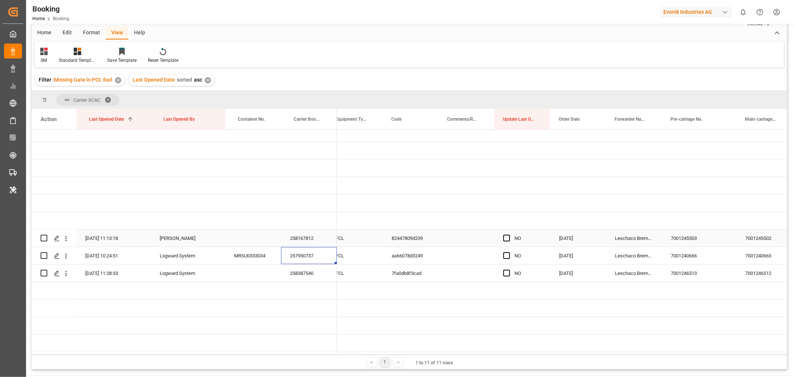
click at [500, 234] on div "NO" at bounding box center [522, 237] width 56 height 17
click at [507, 235] on span "Press SPACE to select this row." at bounding box center [506, 237] width 7 height 7
click at [509, 234] on input "Press SPACE to select this row." at bounding box center [509, 234] width 0 height 0
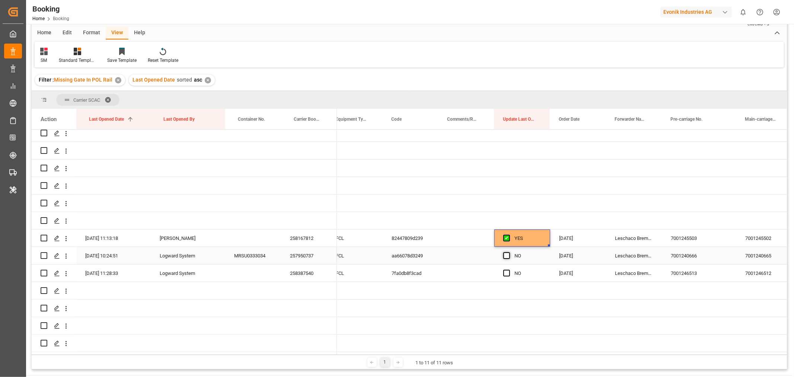
click at [504, 252] on span "Press SPACE to select this row." at bounding box center [506, 255] width 7 height 7
click at [509, 252] on input "Press SPACE to select this row." at bounding box center [509, 252] width 0 height 0
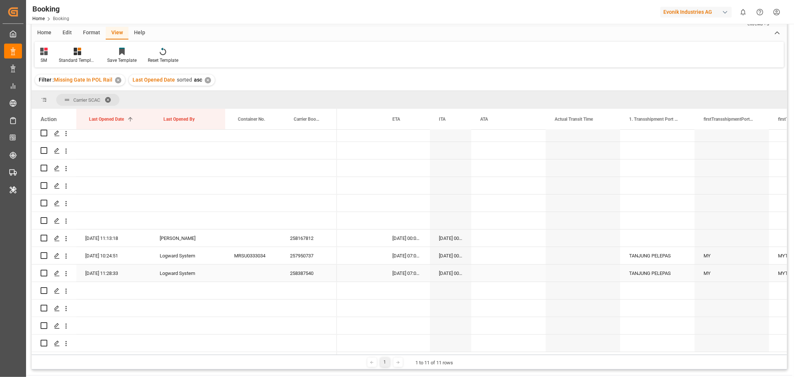
click at [298, 273] on div "258387540" at bounding box center [309, 272] width 56 height 17
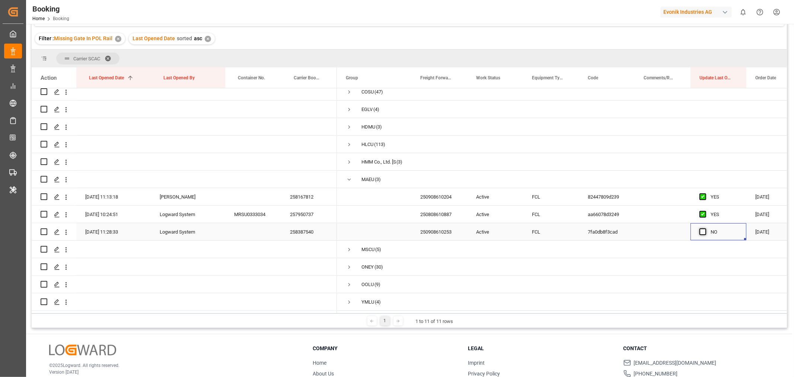
click at [700, 228] on span "Press SPACE to select this row." at bounding box center [702, 231] width 7 height 7
click at [705, 228] on input "Press SPACE to select this row." at bounding box center [705, 228] width 0 height 0
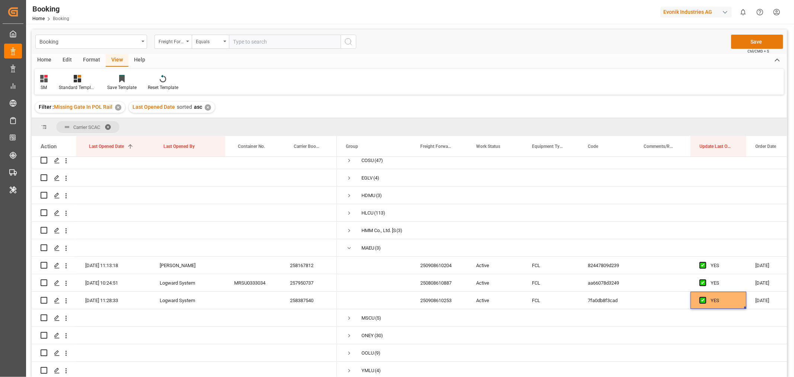
click at [752, 42] on button "Save" at bounding box center [757, 42] width 52 height 14
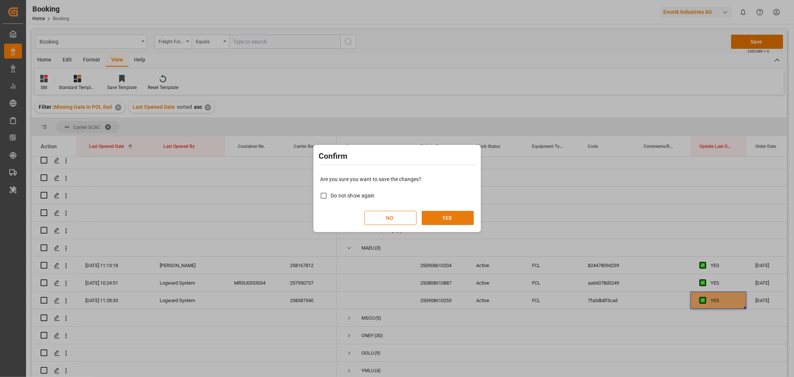
click at [448, 218] on button "YES" at bounding box center [448, 218] width 52 height 14
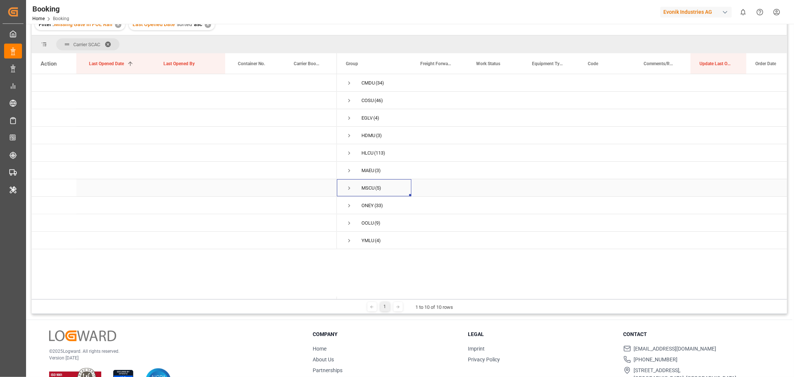
click at [347, 188] on span "Press SPACE to select this row." at bounding box center [349, 188] width 7 height 7
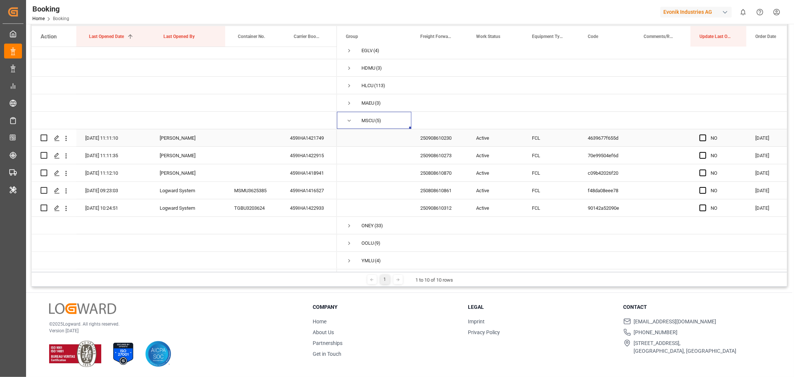
click at [321, 141] on div "459IHA1421749" at bounding box center [309, 137] width 56 height 17
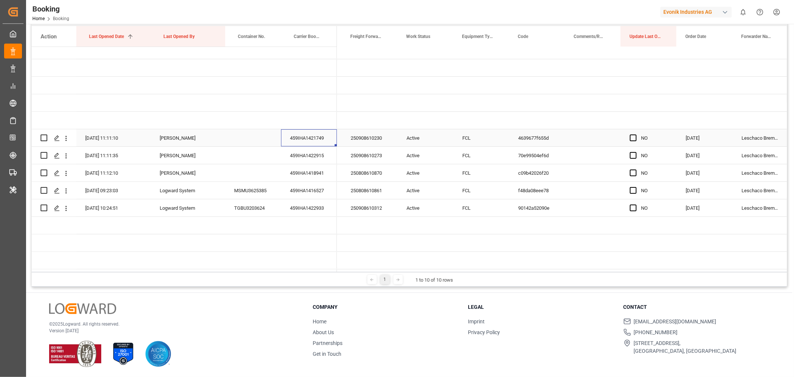
click at [306, 135] on div "459IHA1421749" at bounding box center [309, 137] width 56 height 17
click at [307, 189] on div "459IHA1416527" at bounding box center [309, 190] width 56 height 17
click at [630, 187] on span "Press SPACE to select this row." at bounding box center [633, 190] width 7 height 7
click at [635, 187] on input "Press SPACE to select this row." at bounding box center [635, 187] width 0 height 0
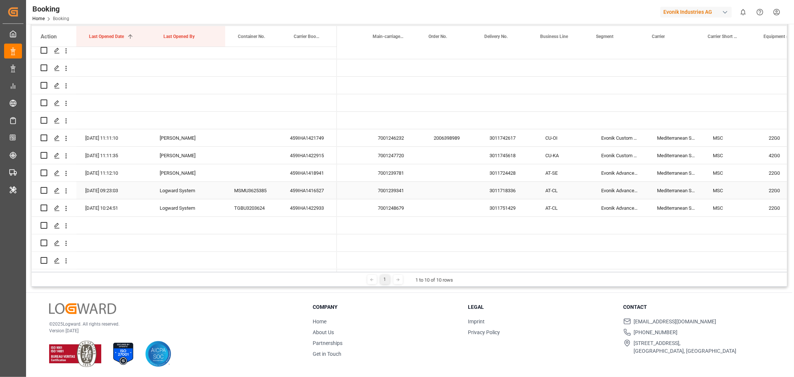
scroll to position [0, 594]
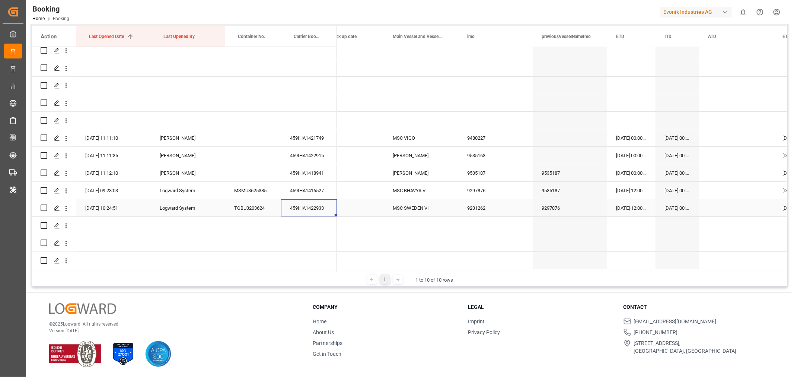
click at [321, 200] on div "459IHA1422933" at bounding box center [309, 207] width 56 height 17
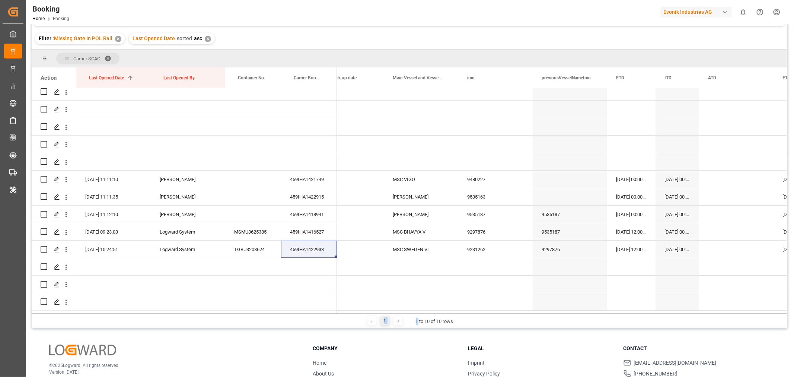
drag, startPoint x: 417, startPoint y: 313, endPoint x: 295, endPoint y: 302, distance: 121.8
click at [295, 302] on div "Carrier SCAC Drag here to set column labels Action Last Opened Date 1 Last Open…" at bounding box center [409, 188] width 755 height 278
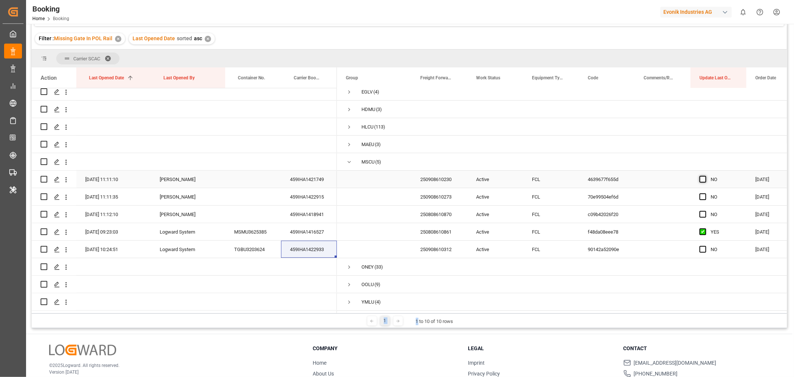
click at [701, 179] on span "Press SPACE to select this row." at bounding box center [702, 179] width 7 height 7
click at [705, 176] on input "Press SPACE to select this row." at bounding box center [705, 176] width 0 height 0
drag, startPoint x: 743, startPoint y: 183, endPoint x: 732, endPoint y: 251, distance: 68.6
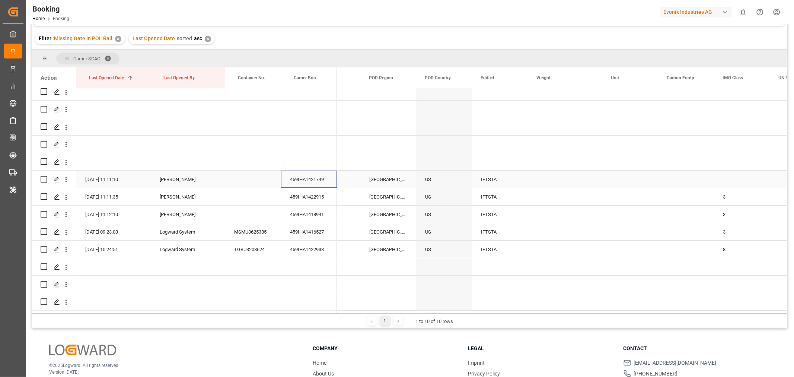
click at [306, 182] on div "459IHA1421749" at bounding box center [309, 178] width 56 height 17
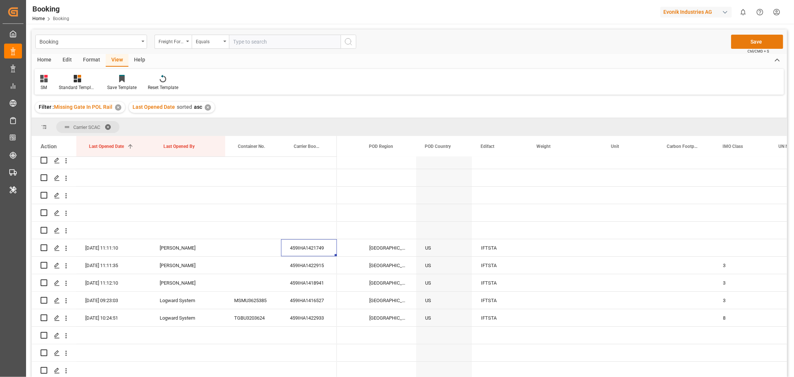
click at [743, 40] on button "Save" at bounding box center [757, 42] width 52 height 14
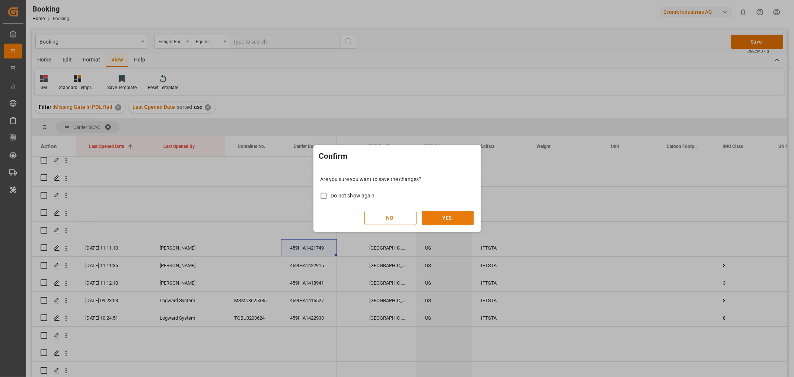
click at [448, 221] on button "YES" at bounding box center [448, 218] width 52 height 14
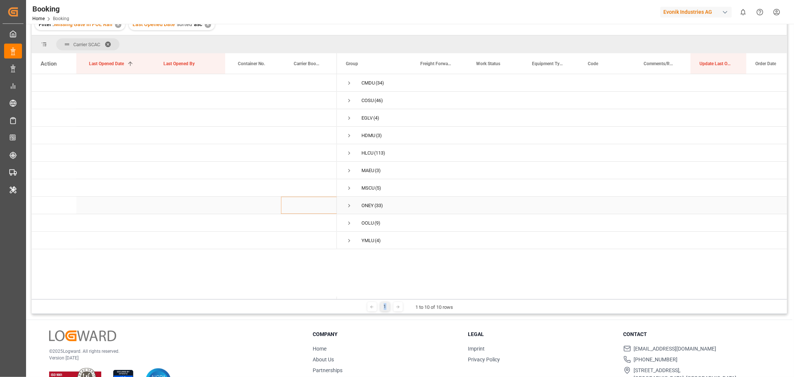
click at [351, 201] on span "Press SPACE to select this row." at bounding box center [349, 205] width 7 height 17
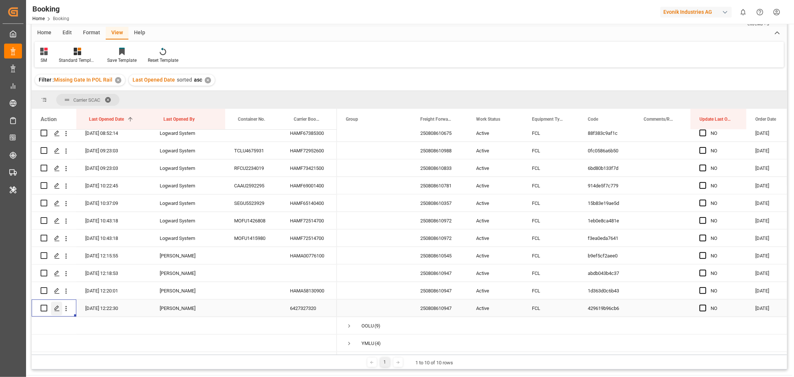
click at [62, 305] on div "Press SPACE to select this row." at bounding box center [56, 308] width 11 height 14
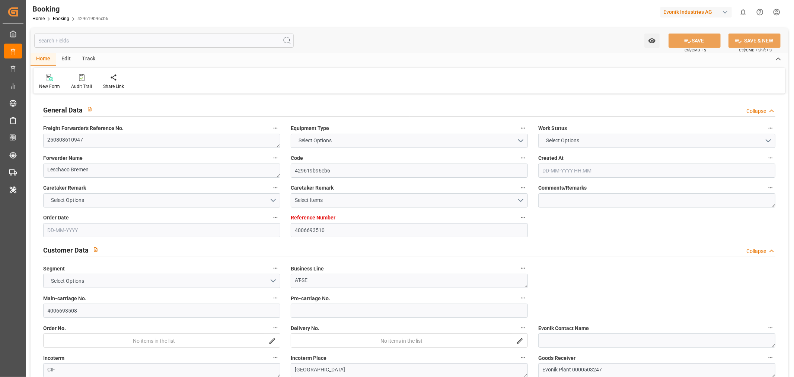
type input "4006693510"
type input "9769295"
type input "9783497"
type input "ONE"
type input "Ocean Network Express"
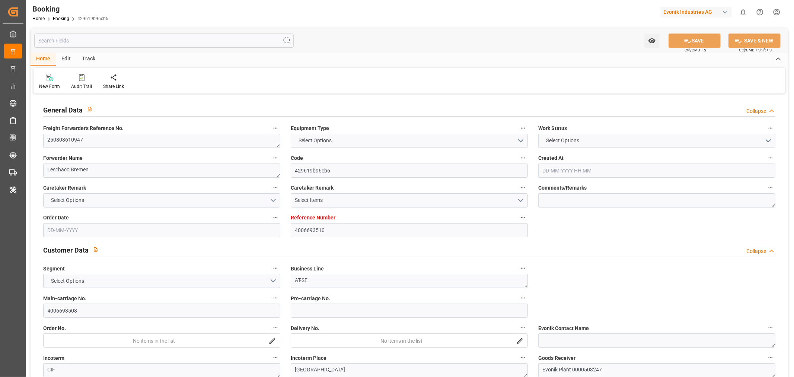
type input "DEHAM"
type input "CNSGH"
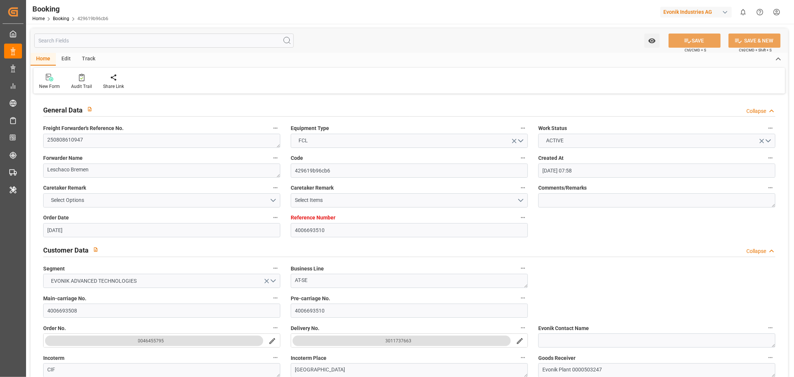
type input "12-08-2025 07:58"
type input "12-08-2025"
type input "18-10-2025"
type input "[DATE]"
type input "25-08-2025"
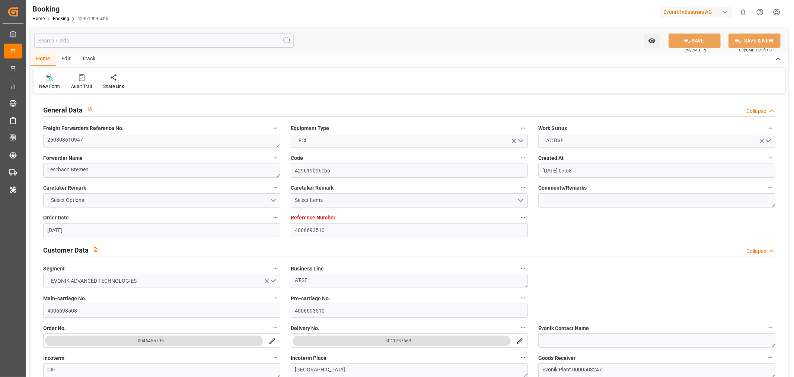
type input "25-08-2025"
type input "04-09-2025 00:00"
type input "14-10-2025 00:00"
type input "[DATE] 00:00"
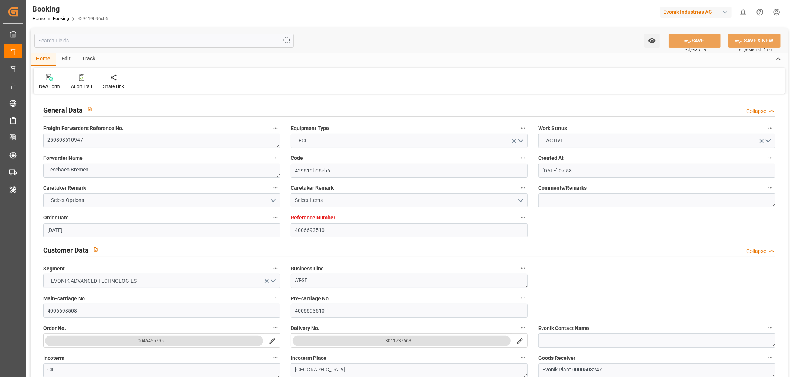
type input "26-08-2025 12:22"
click at [91, 134] on textarea "250808610947" at bounding box center [161, 141] width 237 height 14
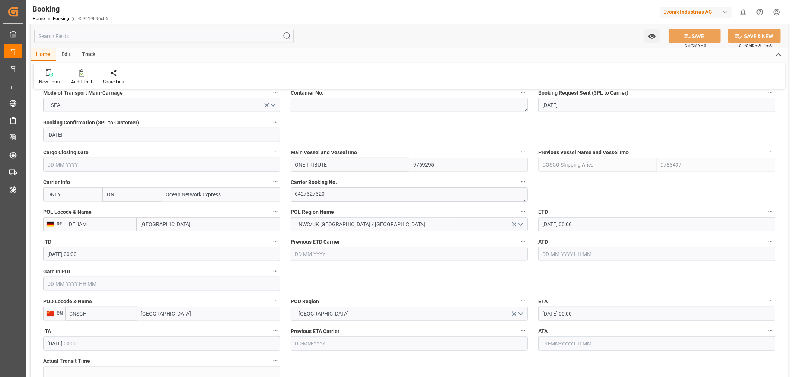
scroll to position [496, 0]
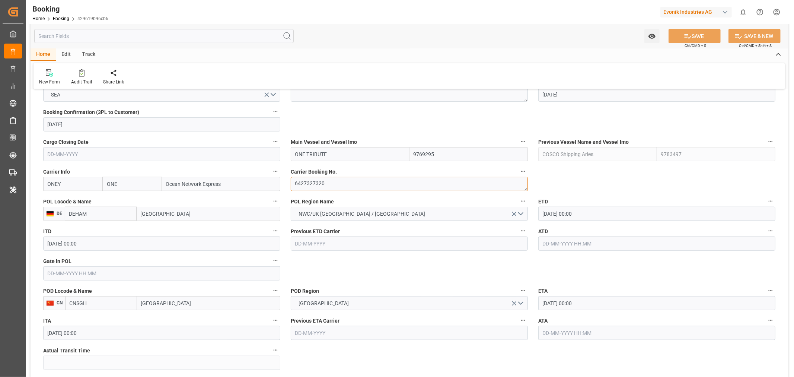
click at [311, 182] on textarea "6427327320" at bounding box center [409, 184] width 237 height 14
paste textarea "HAMA5813090"
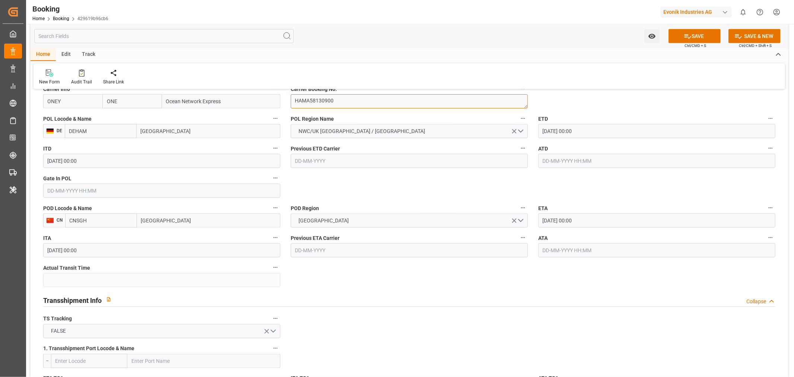
scroll to position [455, 0]
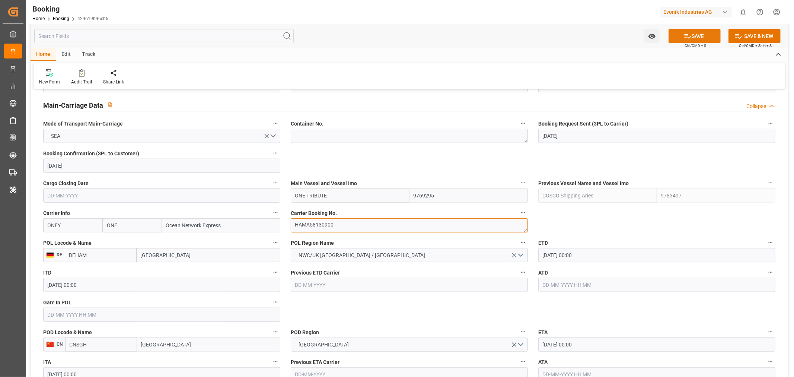
type textarea "HAMA58130900"
click at [700, 35] on button "SAVE" at bounding box center [694, 36] width 52 height 14
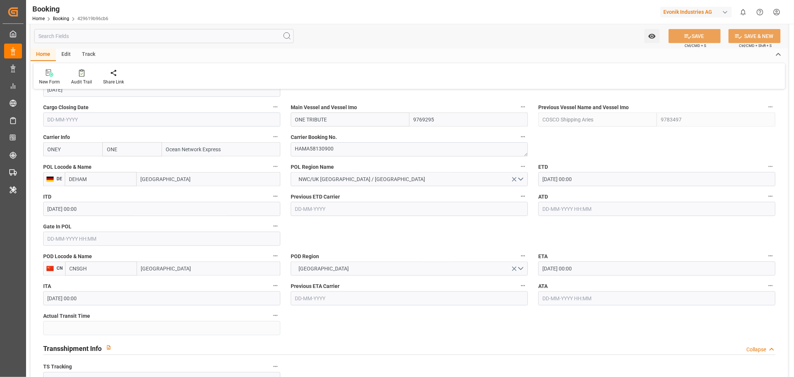
scroll to position [620, 0]
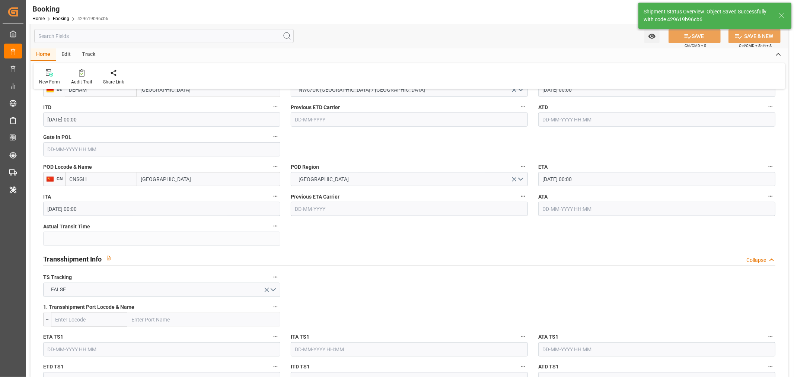
type input "26-08-2025 12:27"
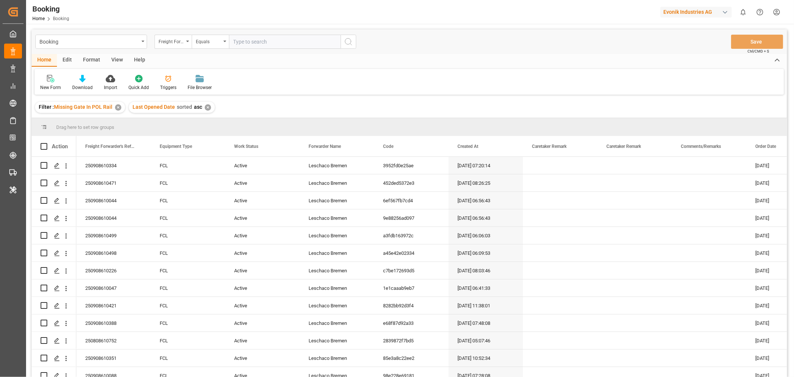
click at [115, 58] on div "View" at bounding box center [117, 60] width 23 height 13
click at [46, 83] on div "Default" at bounding box center [48, 82] width 26 height 16
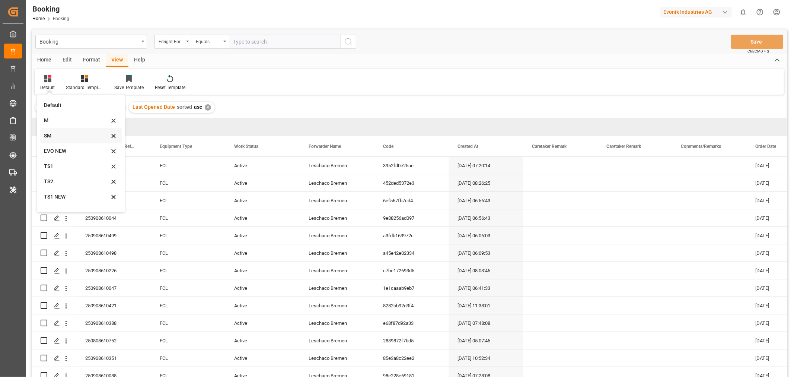
click at [55, 138] on div "SM" at bounding box center [76, 136] width 65 height 8
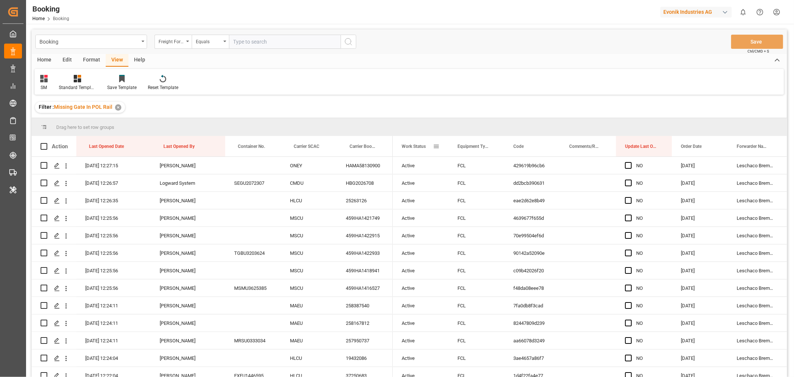
click at [437, 144] on span at bounding box center [436, 146] width 7 height 7
click at [502, 147] on span "columns" at bounding box center [498, 147] width 7 height 7
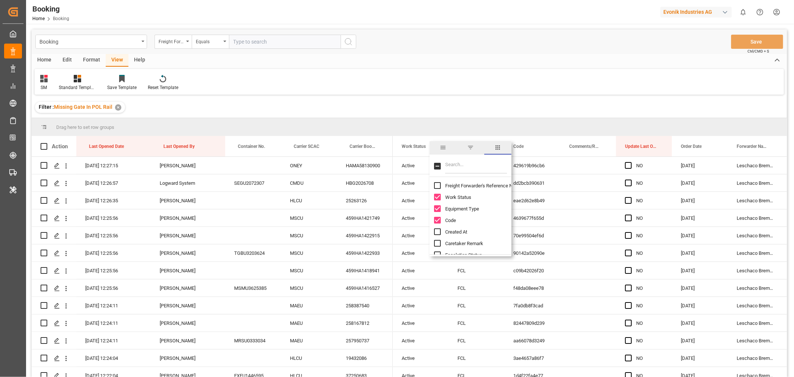
click at [439, 184] on input "Freight Forwarder's Reference No. column toggle visibility (hidden)" at bounding box center [437, 185] width 7 height 7
checkbox input "true"
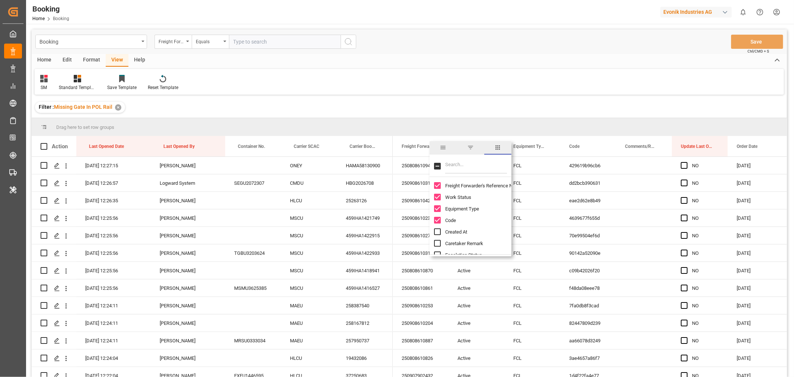
click at [436, 87] on div "SM Standard Templates Save Template Reset Template" at bounding box center [409, 82] width 749 height 26
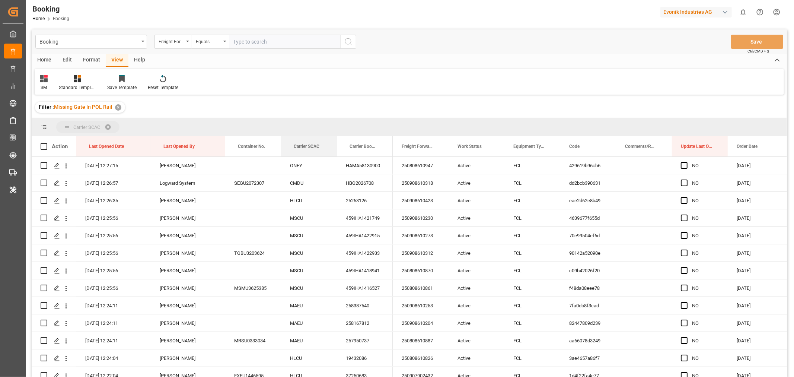
drag, startPoint x: 301, startPoint y: 144, endPoint x: 307, endPoint y: 124, distance: 21.0
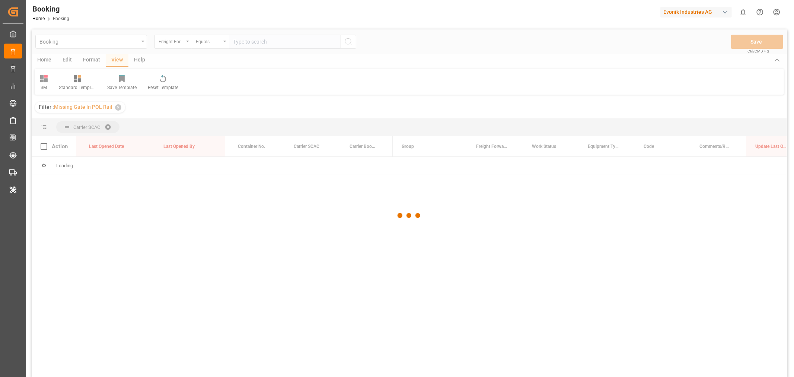
scroll to position [41, 0]
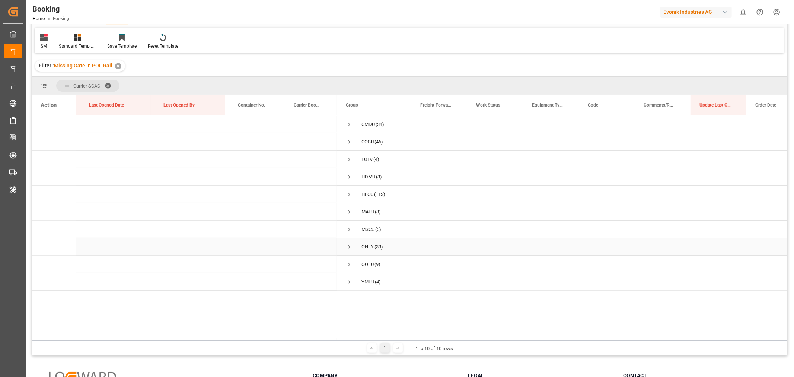
click at [349, 246] on span "Press SPACE to select this row." at bounding box center [349, 246] width 7 height 7
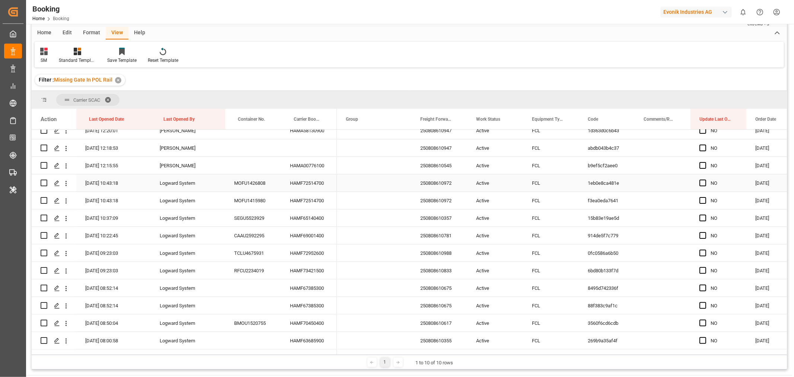
scroll to position [124, 0]
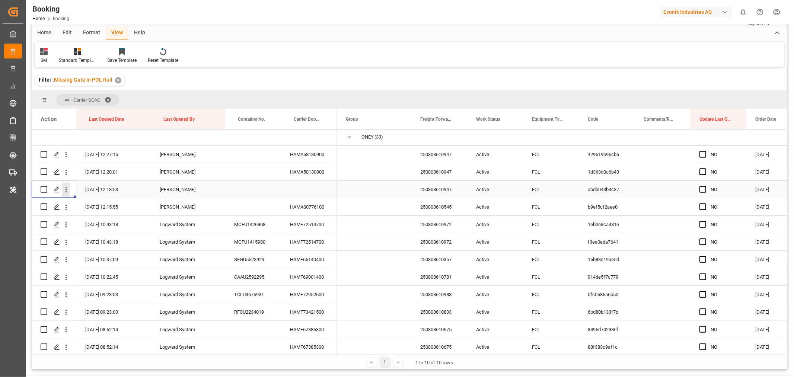
click at [68, 187] on icon "open menu" at bounding box center [66, 190] width 8 height 8
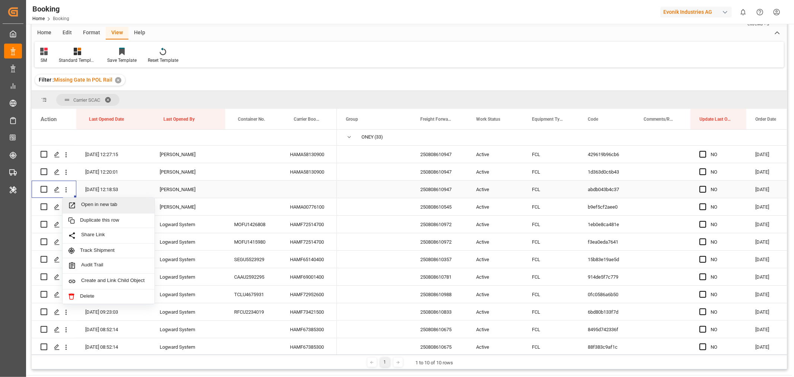
click at [122, 205] on span "Open in new tab" at bounding box center [115, 205] width 68 height 8
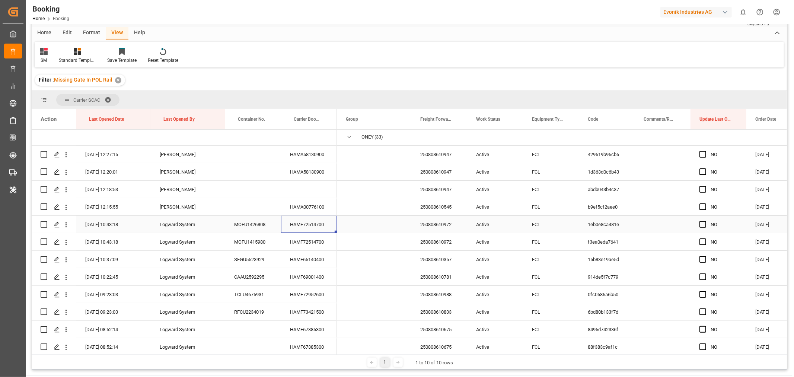
click at [308, 224] on div "HAMF72514700" at bounding box center [309, 223] width 56 height 17
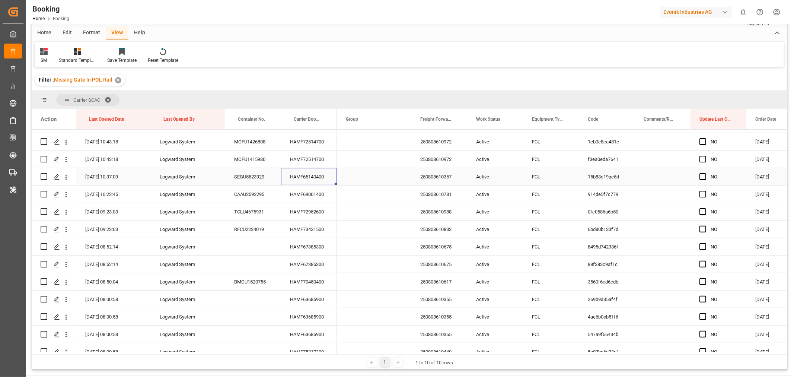
click at [329, 176] on div "HAMF65140400" at bounding box center [309, 176] width 56 height 17
click at [297, 191] on div "HAMF69001400" at bounding box center [309, 193] width 56 height 17
click at [308, 208] on div "HAMF72952600" at bounding box center [309, 211] width 56 height 17
click at [317, 226] on div "HAMF73421500" at bounding box center [309, 228] width 56 height 17
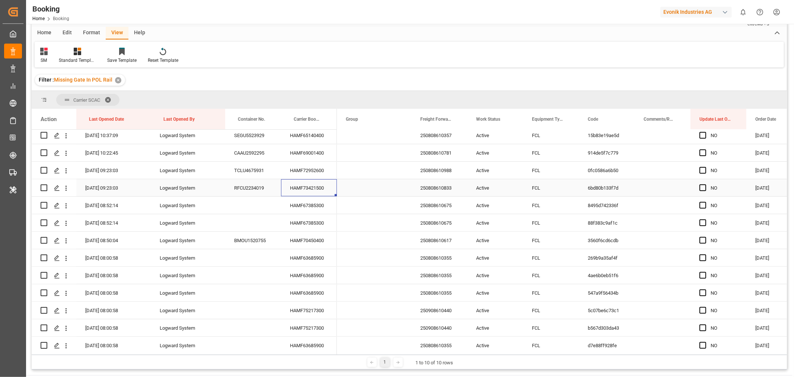
scroll to position [289, 0]
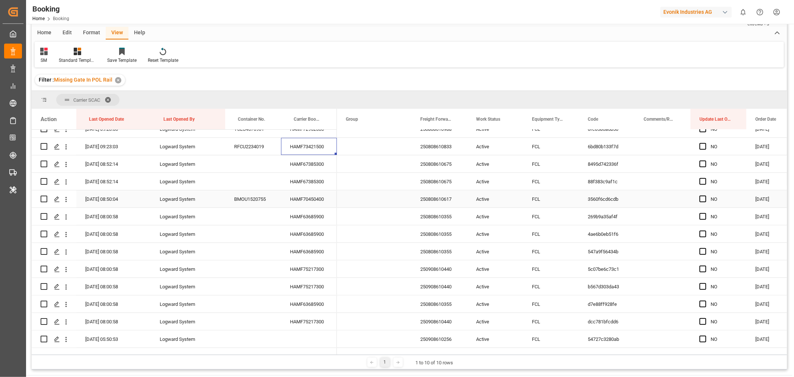
click at [319, 196] on div "HAMF70450400" at bounding box center [309, 198] width 56 height 17
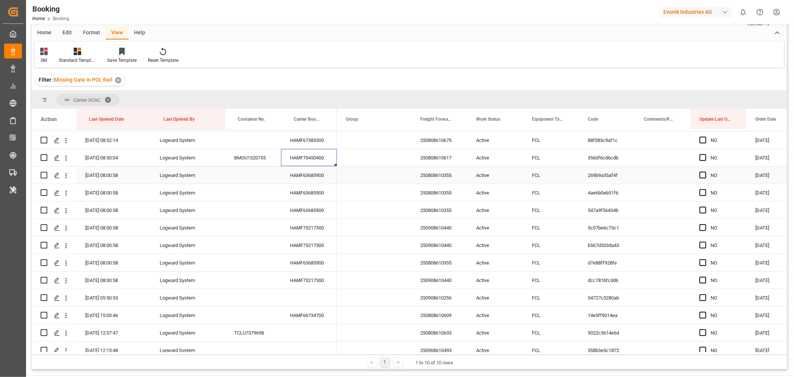
click at [455, 174] on div "250808610355" at bounding box center [439, 174] width 56 height 17
click at [311, 177] on div "HAMF63685900" at bounding box center [309, 174] width 56 height 17
click at [64, 172] on icon "open menu" at bounding box center [66, 176] width 8 height 8
click at [115, 193] on span "Open in new tab" at bounding box center [115, 191] width 68 height 8
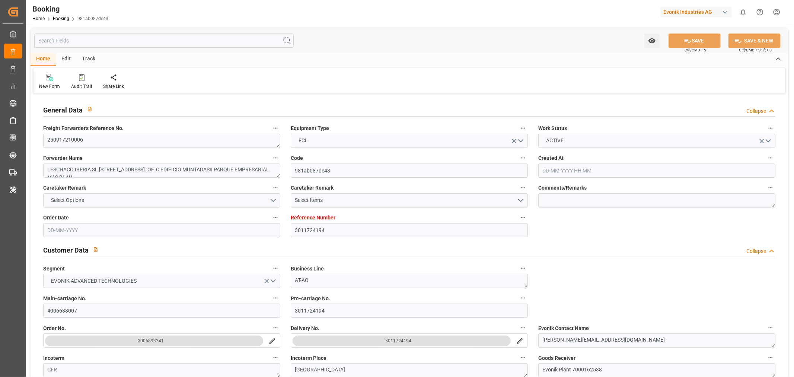
type input "3011724194"
type input "9204506"
type input "CMACGM"
type input "CMA CGM Group"
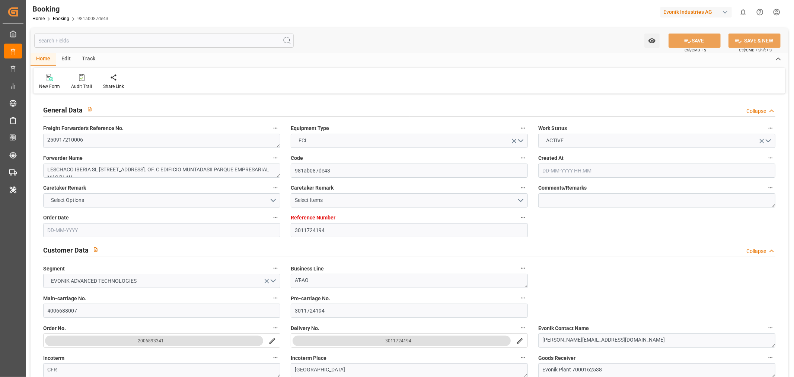
type input "ESBCN"
type input "MACAS"
type input "[DATE] 11:57"
type input "[DATE]"
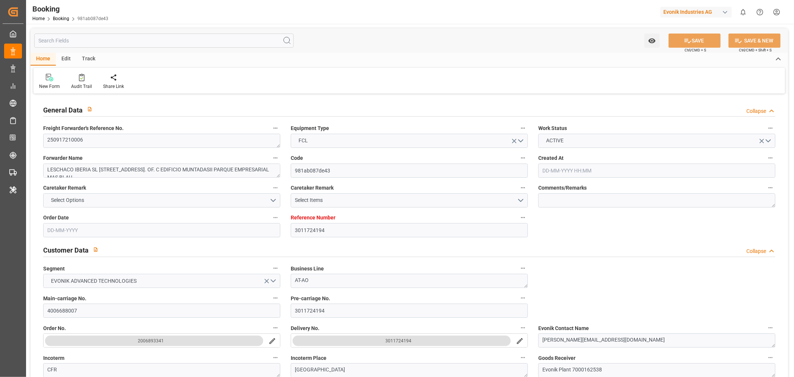
type input "[DATE]"
type input "[DATE] 00:00"
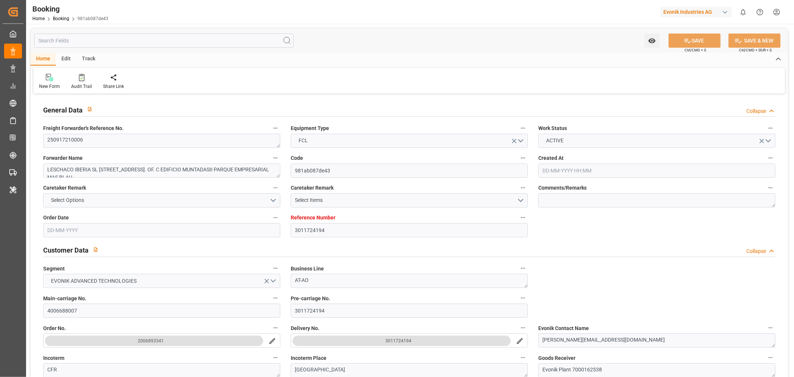
type input "[DATE] 00:00"
type input "[DATE] 12:07"
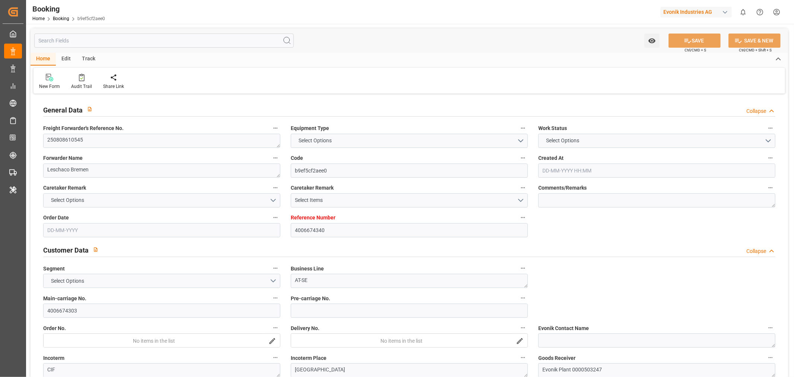
type input "4006674340"
type input "9619907"
type input "Hyundai"
type input "Hyundai Merchant Marine [DOMAIN_NAME]."
type input "DEHAM"
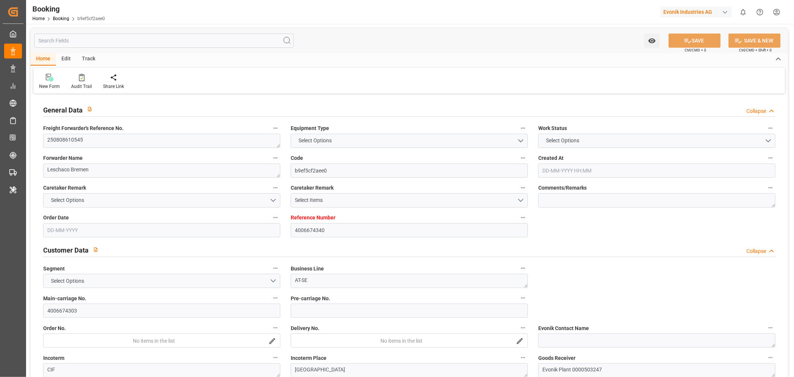
type input "CNSGH"
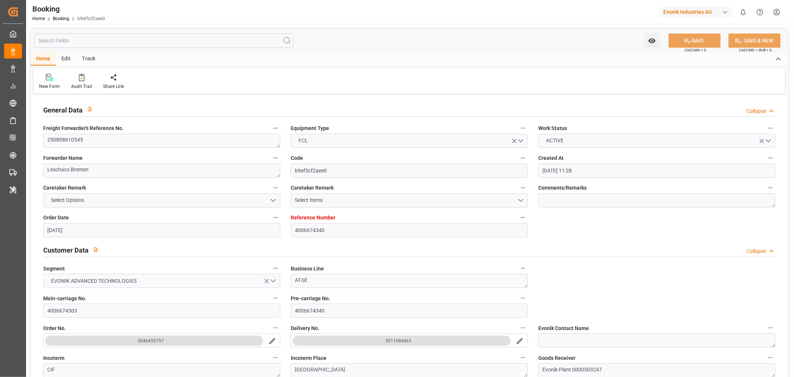
type input "[DATE] 11:28"
type input "[DATE]"
type input "20-10-2025"
type input "[DATE]"
type input "21-08-2025"
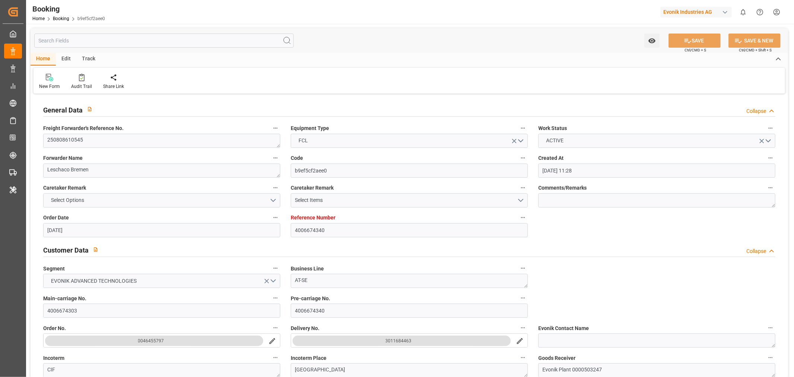
type input "21-08-2025"
type input "06-09-2025 00:00"
type input "06-10-2025 00:00"
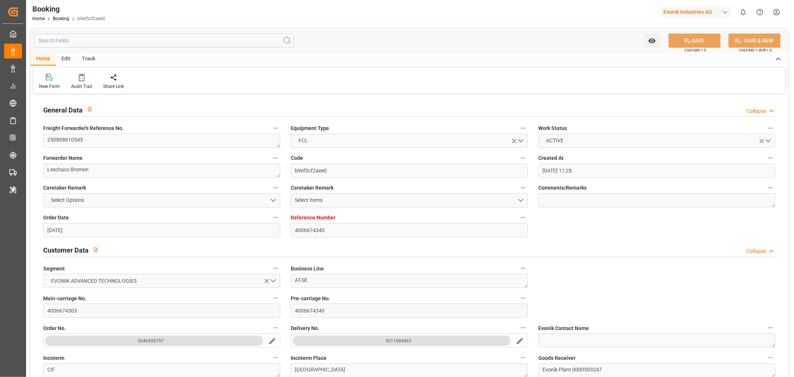
type input "21-08-2025"
type input "25-08-2025 11:14"
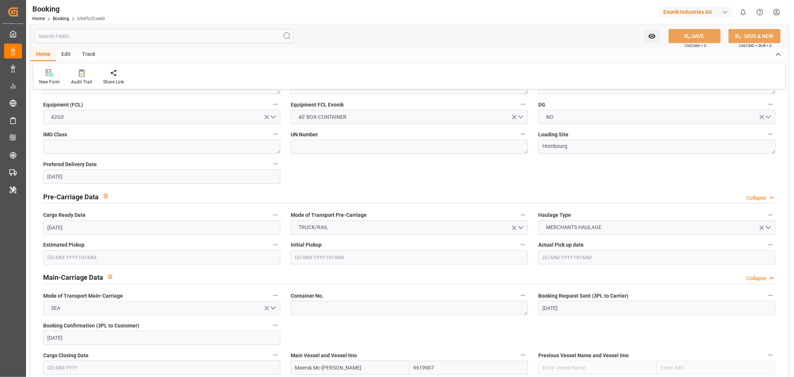
scroll to position [413, 0]
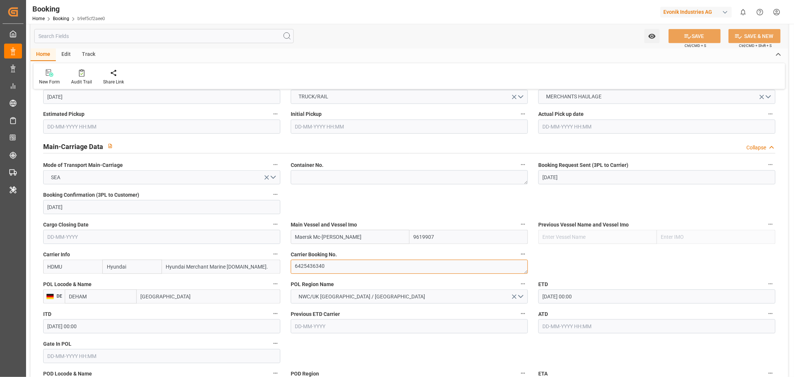
click at [322, 263] on textarea "6425436340" at bounding box center [409, 266] width 237 height 14
paste textarea "HAMA0077610"
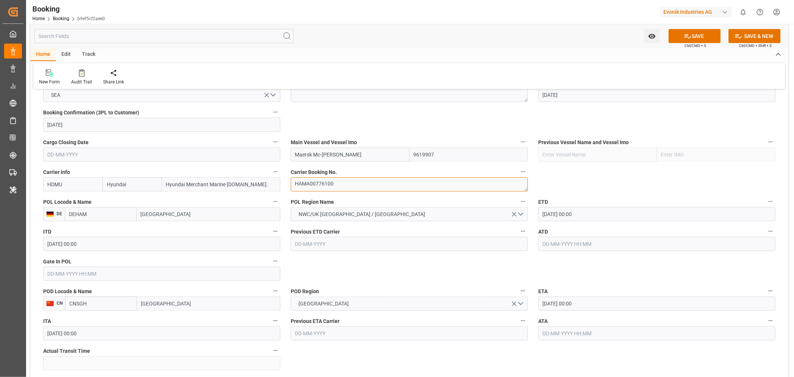
scroll to position [496, 0]
type textarea "HAMA00776100"
click at [553, 211] on input "06-09-2025 00:00" at bounding box center [656, 214] width 237 height 14
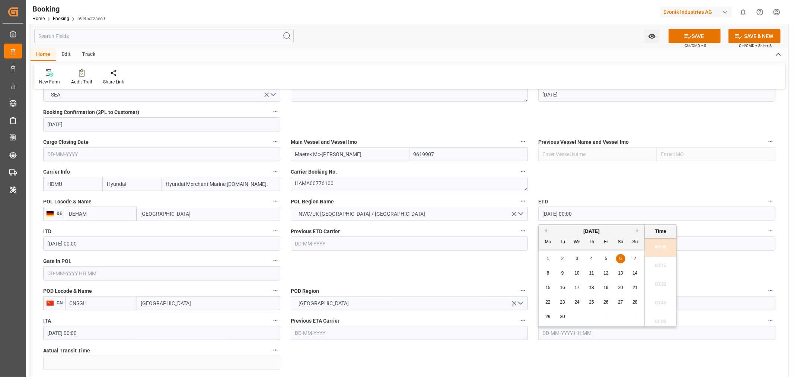
drag, startPoint x: 574, startPoint y: 258, endPoint x: 569, endPoint y: 255, distance: 5.7
click at [574, 258] on div "3" at bounding box center [576, 258] width 9 height 9
type input "03-09-2025 00:00"
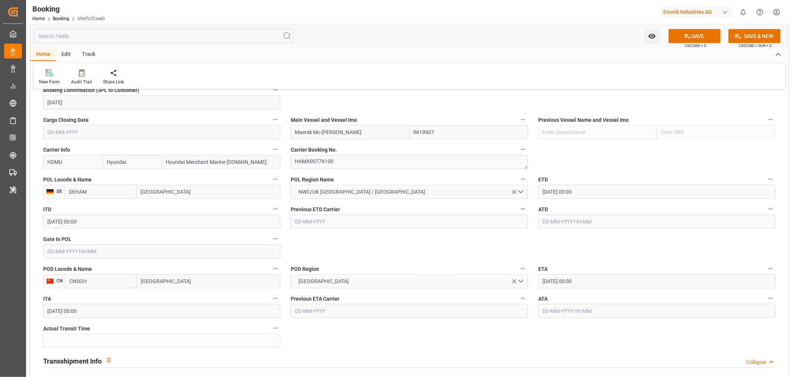
scroll to position [455, 0]
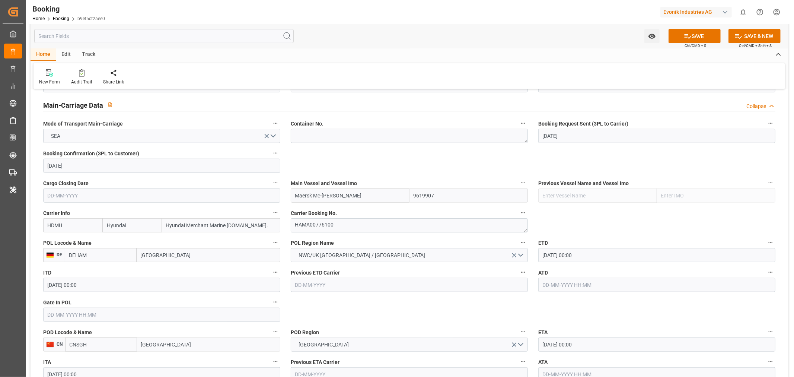
click at [51, 227] on input "HDMU" at bounding box center [72, 225] width 59 height 14
click at [58, 240] on b "ONEY" at bounding box center [55, 242] width 14 height 6
type input "ONEY"
type input "ONE"
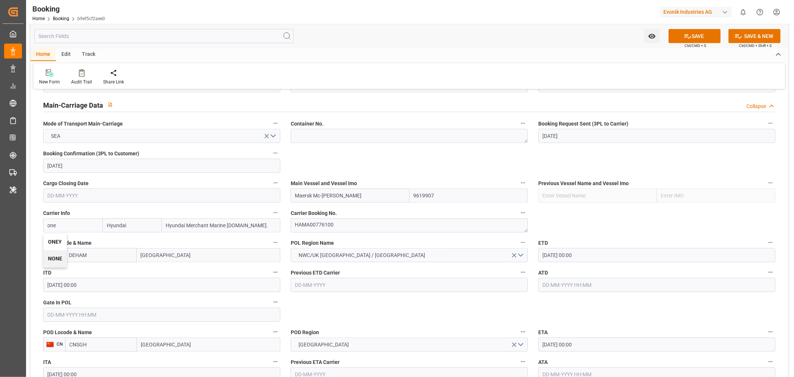
type input "Ocean Network Express"
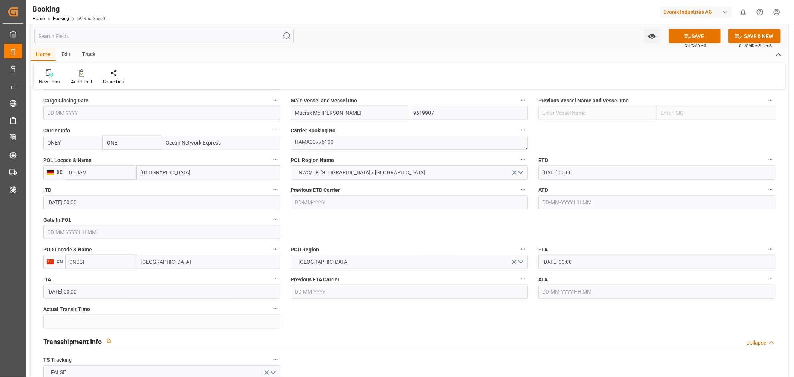
scroll to position [579, 0]
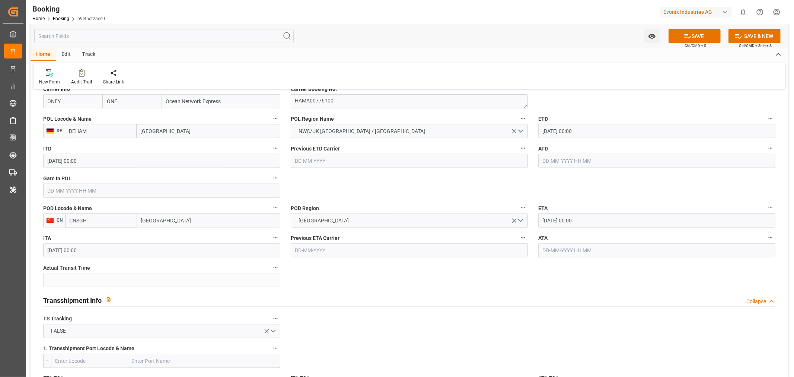
type input "ONEY"
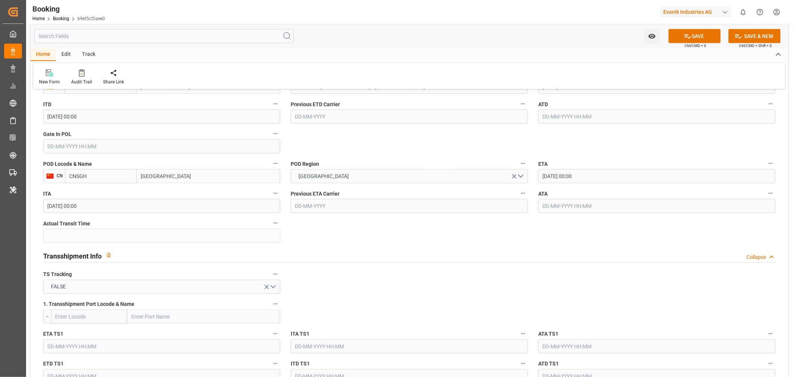
scroll to position [702, 0]
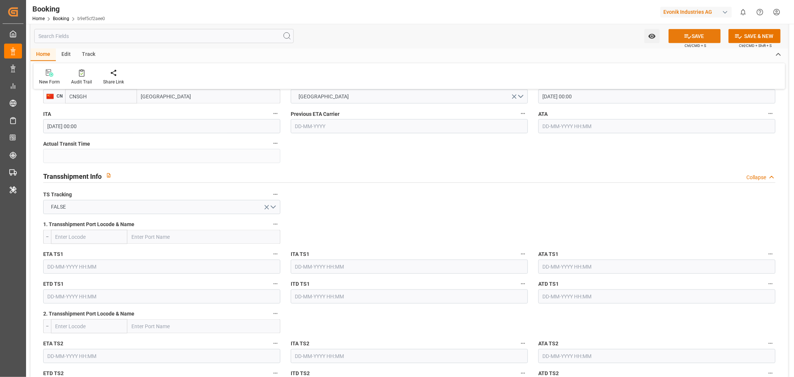
click at [701, 32] on button "SAVE" at bounding box center [694, 36] width 52 height 14
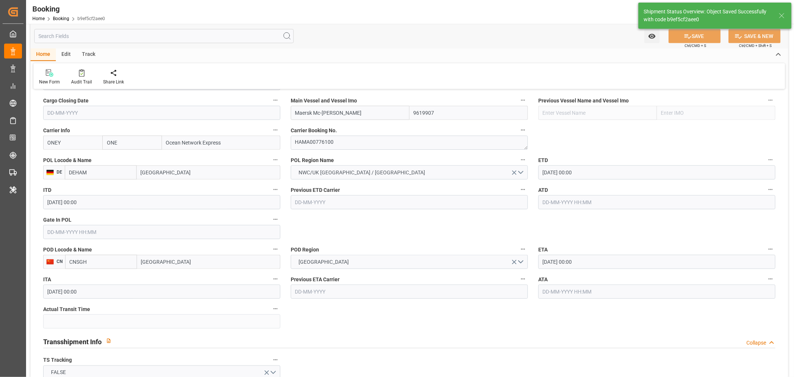
type textarea "NWC/[GEOGRAPHIC_DATA] [GEOGRAPHIC_DATA] Continent / [GEOGRAPHIC_DATA]-SE"
type textarea "[PERSON_NAME]"
type input "26-08-2025 12:15"
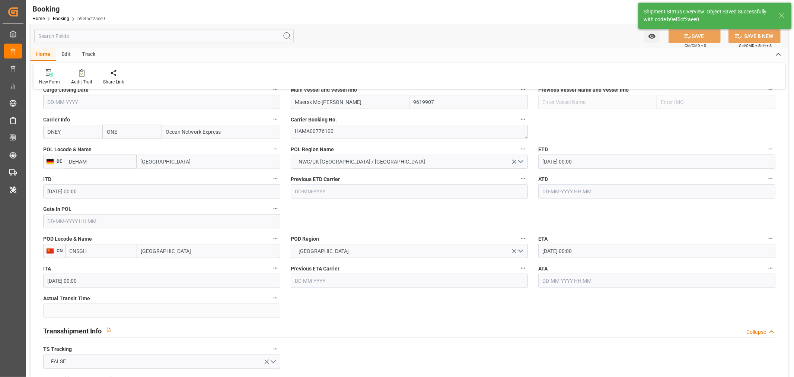
scroll to position [372, 0]
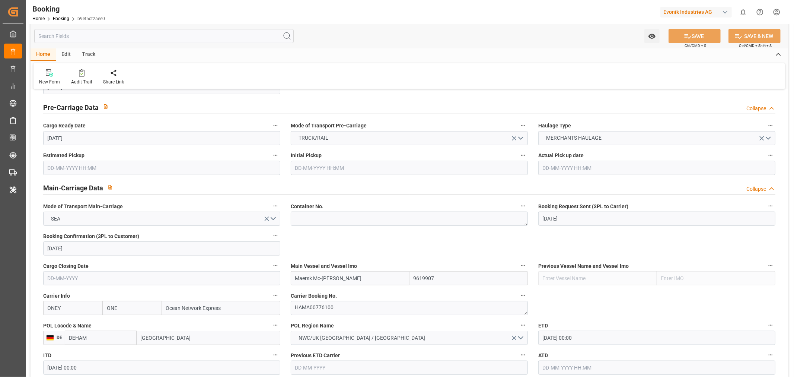
click at [312, 280] on input "Maersk Mc-Kinney Moller" at bounding box center [350, 278] width 119 height 14
paste input "ONE TRIBUTE"
type input "ONE TRIBUTE"
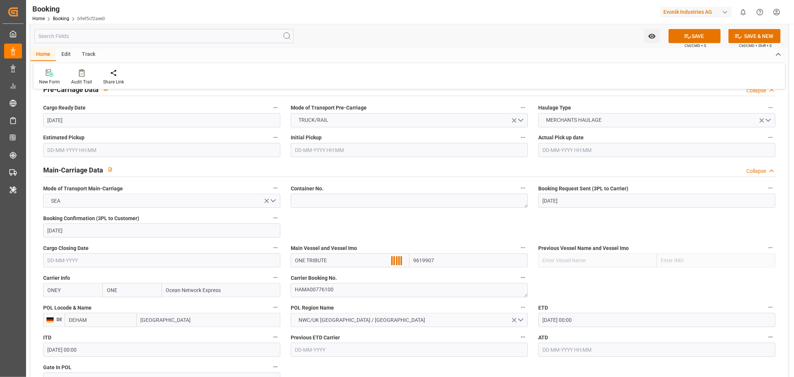
scroll to position [455, 0]
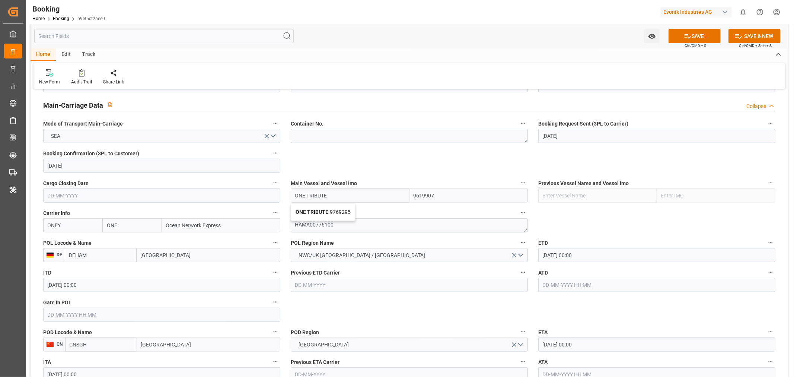
click at [344, 209] on span "ONE TRIBUTE - 9769295" at bounding box center [322, 212] width 55 height 6
type input "9769295"
type input "ONE TRIBUTE"
click at [695, 28] on div "Watch Option SAVE Ctrl/CMD + S SAVE & NEW Ctrl/CMD + Shift + S" at bounding box center [409, 36] width 757 height 25
click at [695, 32] on button "SAVE" at bounding box center [694, 36] width 52 height 14
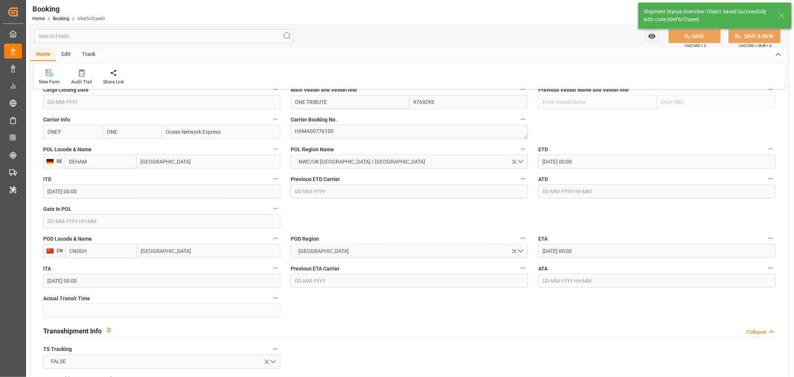
scroll to position [620, 0]
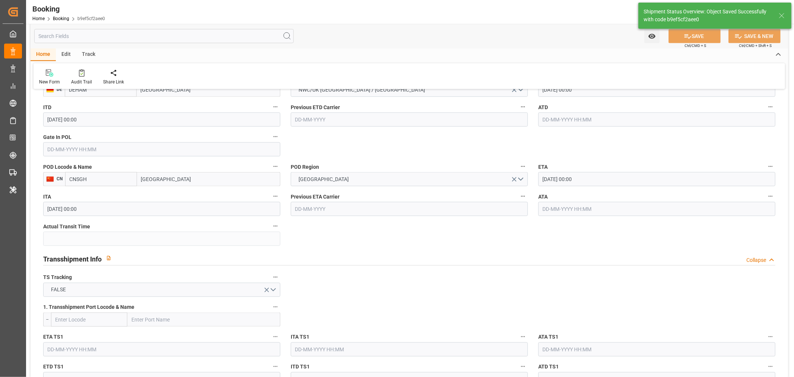
type input "Maersk Mc-Kinney Moller"
type input "9619907"
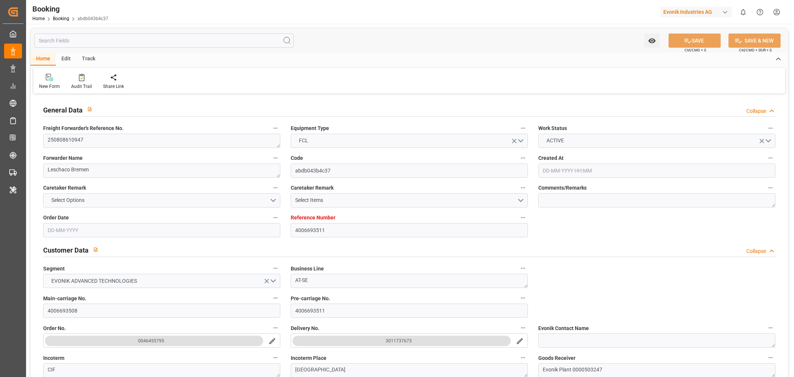
type input "4006693511"
type input "9783497"
type input "Dummy"
type input "Dummy Carrier"
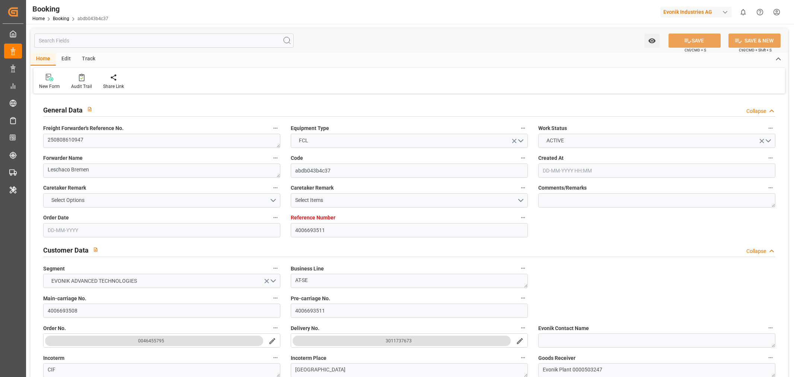
type input "DEHAM"
type input "CNSHA"
type input "[DATE] 07:58"
type input "[DATE]"
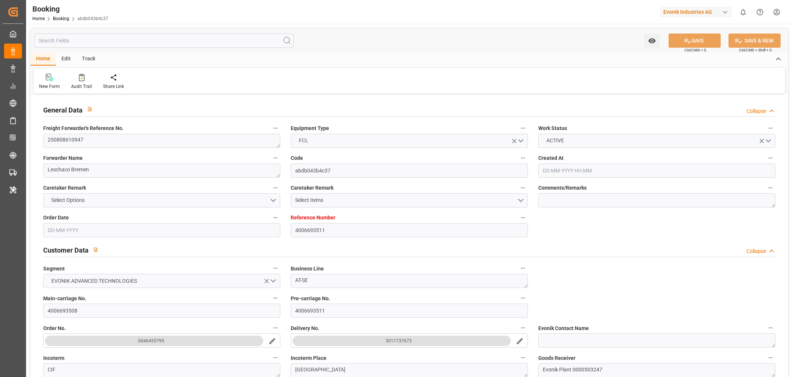
type input "[DATE]"
type input "[DATE] 00:00"
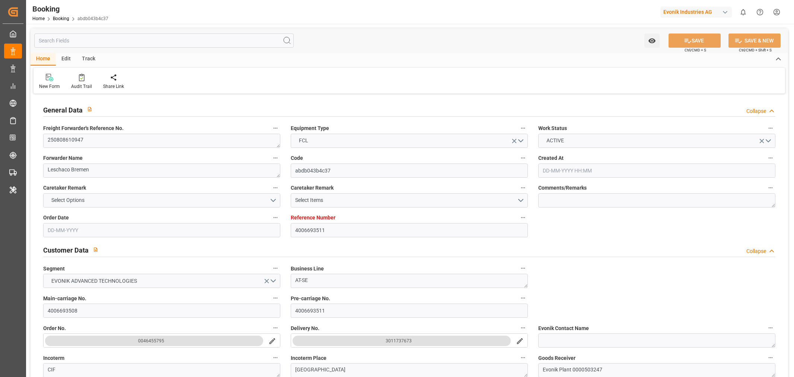
type input "[DATE] 00:00"
type input "[DATE] 11:56"
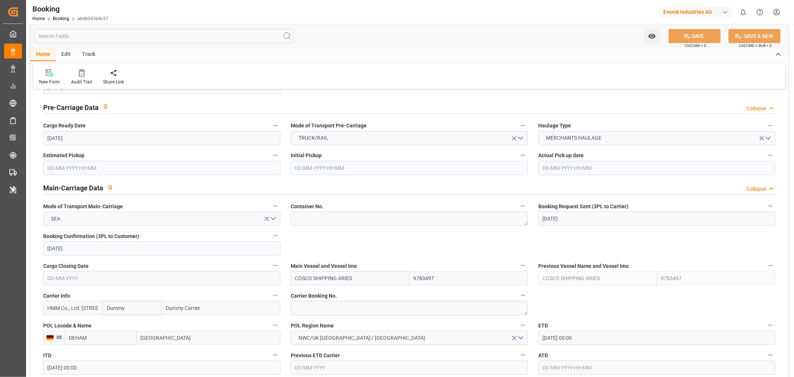
scroll to position [496, 0]
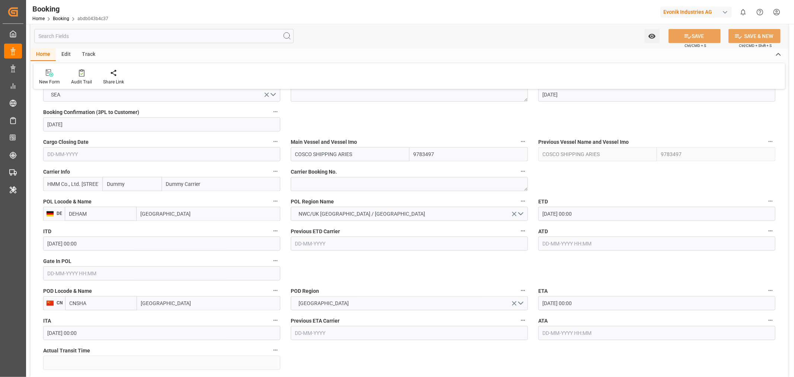
click at [310, 150] on input "COSCO SHIPPING ARIES" at bounding box center [350, 154] width 119 height 14
paste input "ONE TRIBUTE"
type input "ONE TRIBUTE"
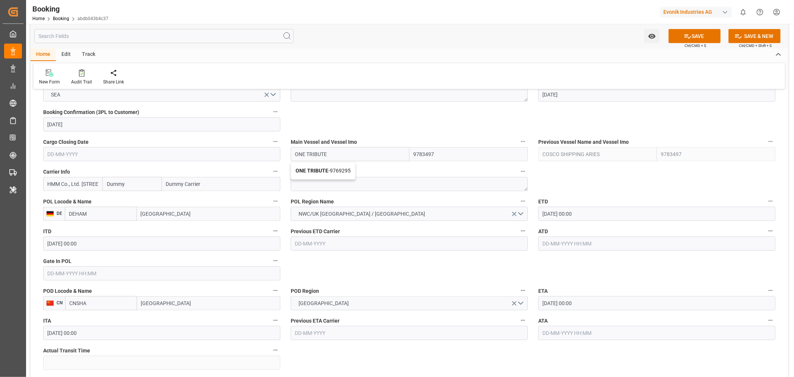
click at [328, 173] on span "ONE TRIBUTE - 9769295" at bounding box center [322, 170] width 55 height 6
type input "9769295"
type input "ONE TRIBUTE"
click at [65, 182] on input "HMM Co., Ltd. [STREET_ADDRESS]" at bounding box center [72, 184] width 59 height 14
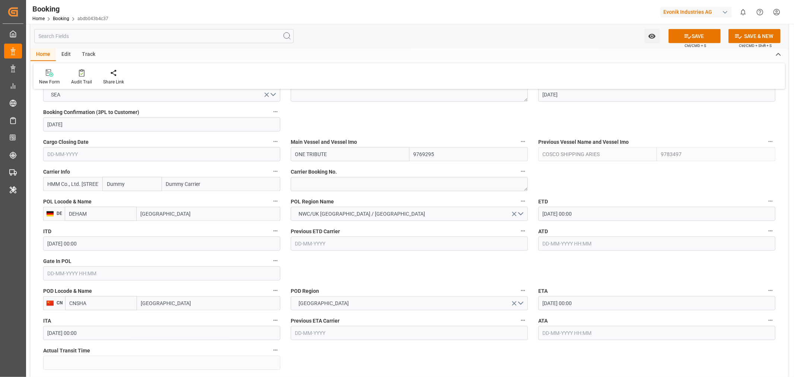
click at [65, 182] on input "HMM Co., Ltd. [STREET_ADDRESS]" at bounding box center [72, 184] width 59 height 14
click at [55, 199] on b "ONEY" at bounding box center [55, 200] width 14 height 6
type input "ONEY"
type input "ONE"
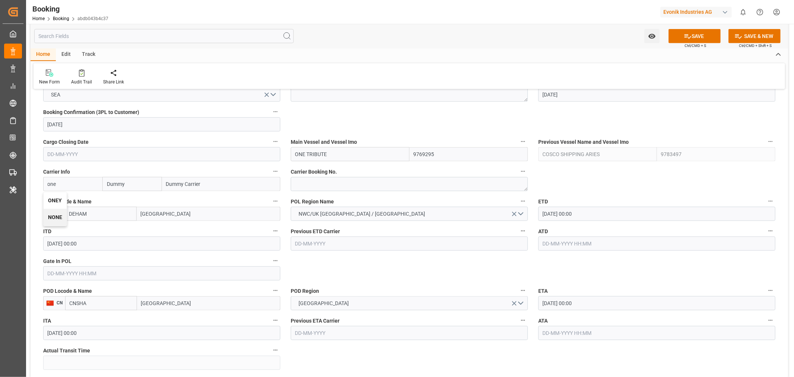
type input "Ocean Network Express"
type input "ONEY"
click at [177, 300] on input "[GEOGRAPHIC_DATA]" at bounding box center [208, 303] width 143 height 14
type input "[GEOGRAPHIC_DATA]"
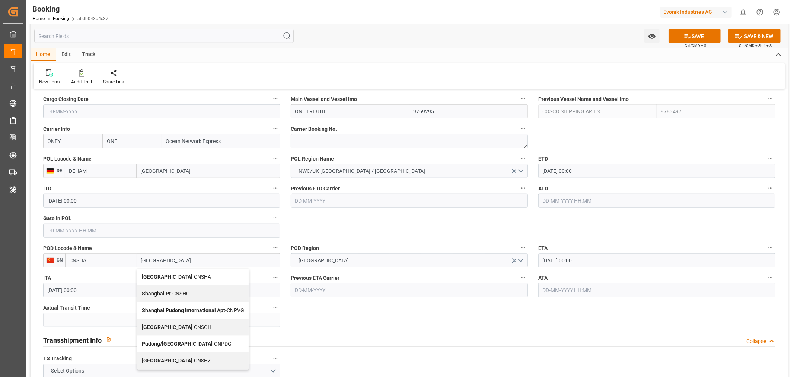
scroll to position [579, 0]
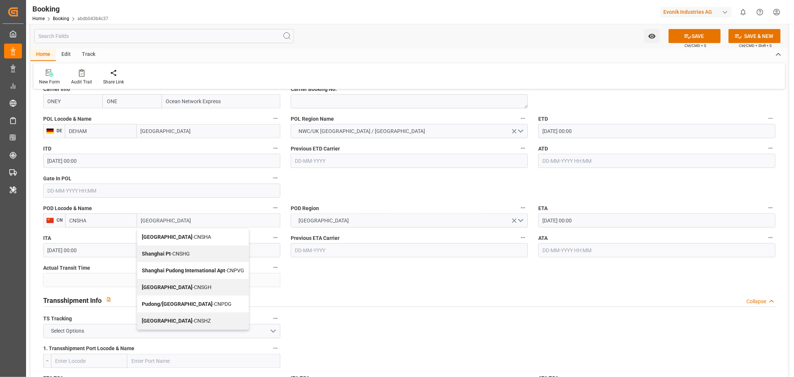
click at [187, 288] on div "Shanghai - CNSGH" at bounding box center [192, 287] width 111 height 17
type input "CNSGH"
type input "[GEOGRAPHIC_DATA]"
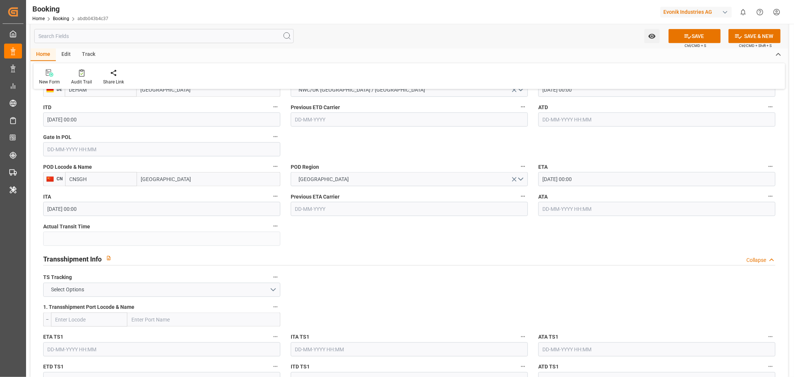
scroll to position [661, 0]
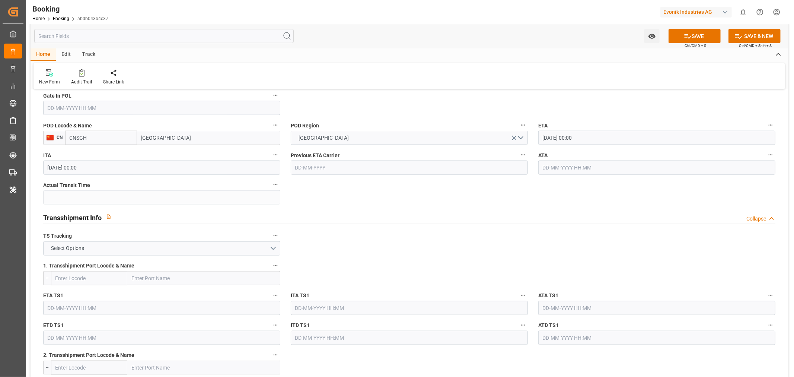
click at [275, 239] on button "TS Tracking" at bounding box center [275, 236] width 10 height 10
click at [376, 262] on div at bounding box center [397, 188] width 794 height 377
click at [274, 250] on button "Select Options" at bounding box center [161, 248] width 237 height 14
click at [184, 270] on div "FALSE" at bounding box center [162, 266] width 236 height 16
click at [697, 35] on button "SAVE" at bounding box center [694, 36] width 52 height 14
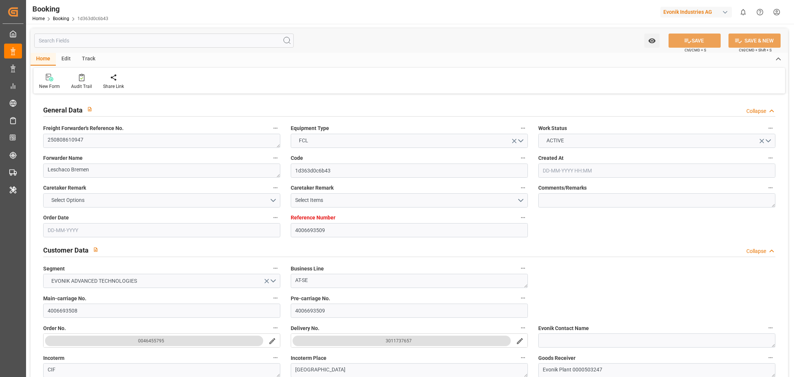
type input "4006693509"
type input "9783497"
type input "Cosco"
type input "COSCO Shipping Co. Ltd."
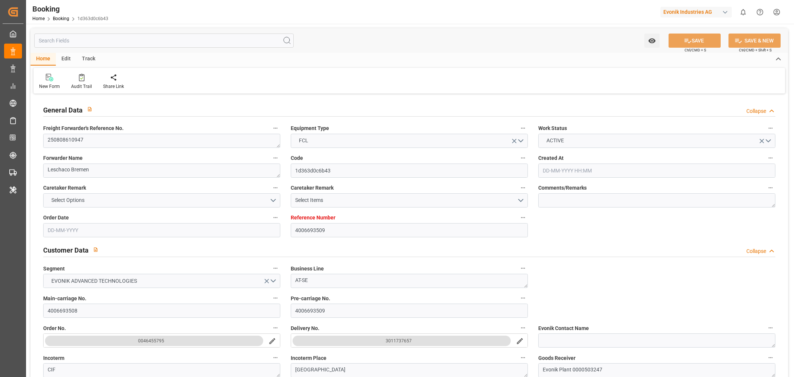
type input "DEHAM"
type input "CNSGH"
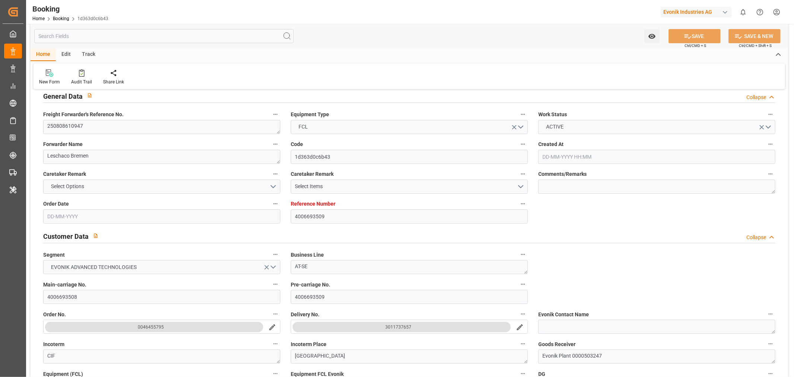
type input "[DATE] 07:58"
type input "[DATE]"
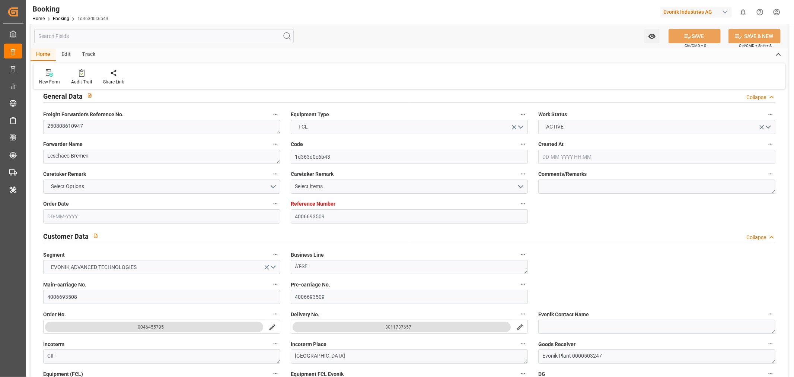
type input "[DATE]"
type input "[DATE] 00:00"
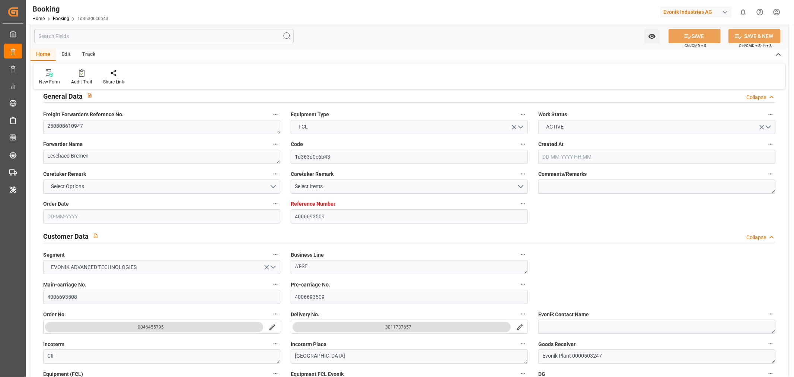
type input "[DATE] 08:41"
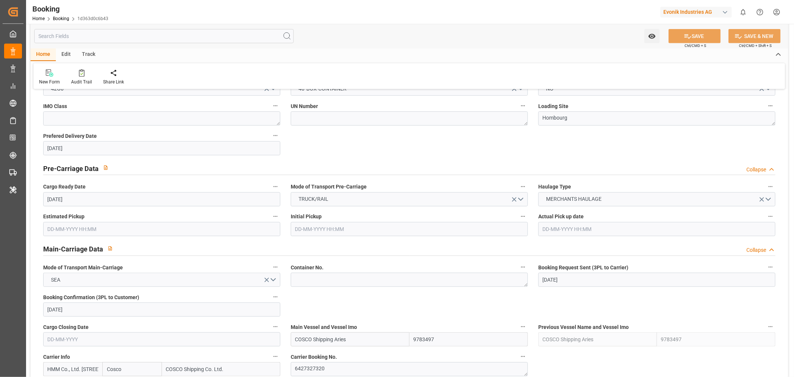
scroll to position [413, 0]
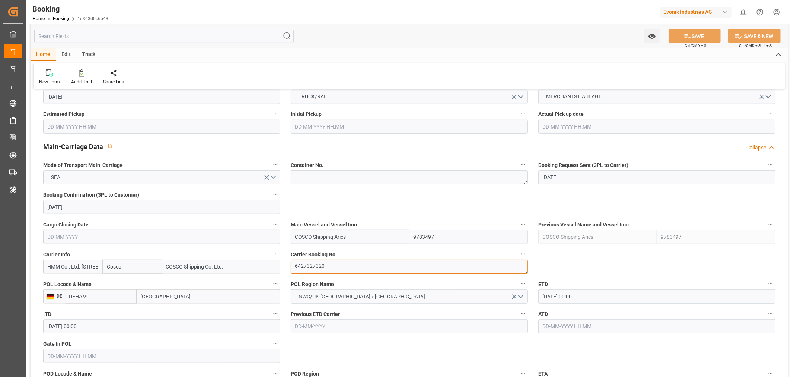
click at [311, 269] on textarea "6427327320" at bounding box center [409, 266] width 237 height 14
paste textarea "HAMA5813090"
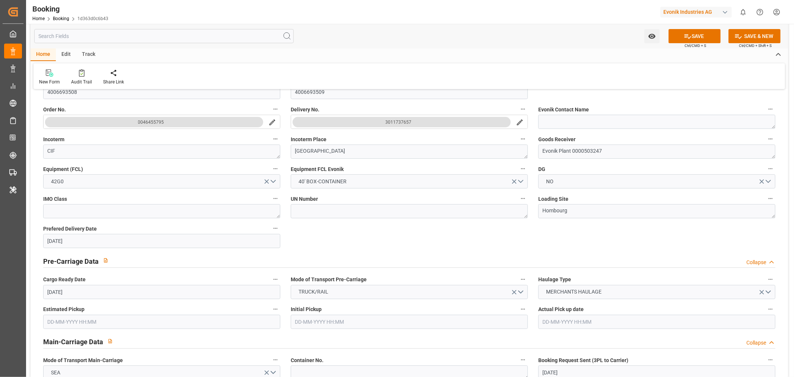
scroll to position [207, 0]
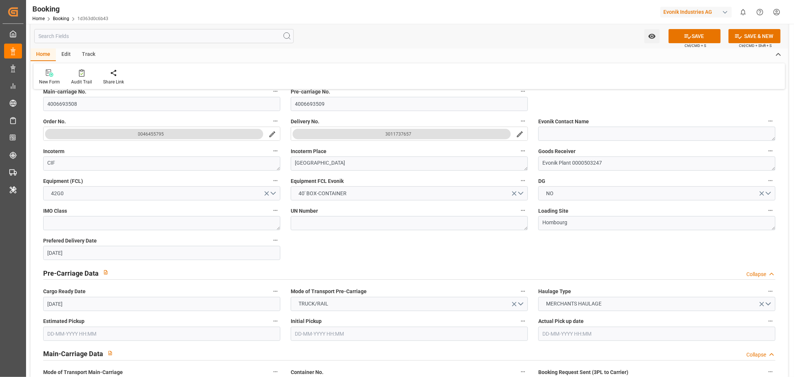
type textarea "HAMA58130900"
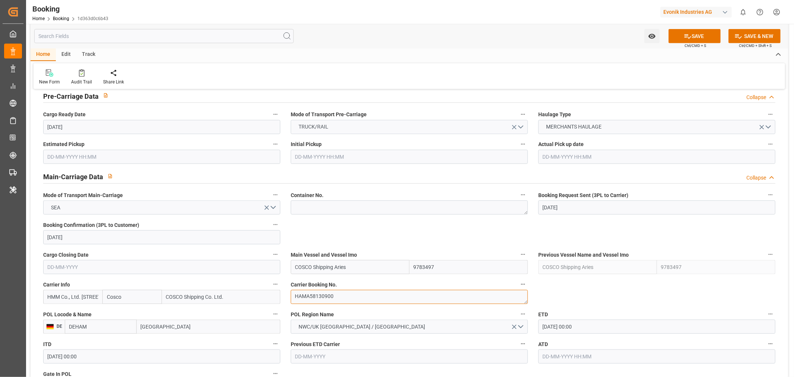
scroll to position [455, 0]
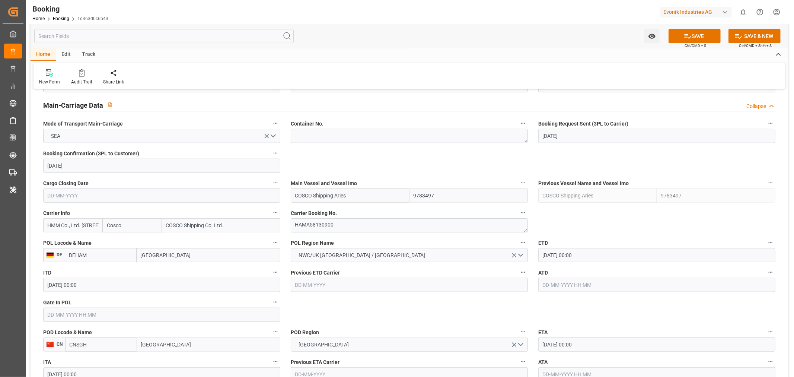
click at [75, 228] on input "HMM Co., Ltd. [STREET_ADDRESS]" at bounding box center [72, 225] width 59 height 14
click at [59, 237] on div "ONEY" at bounding box center [55, 241] width 23 height 17
type input "ONEY"
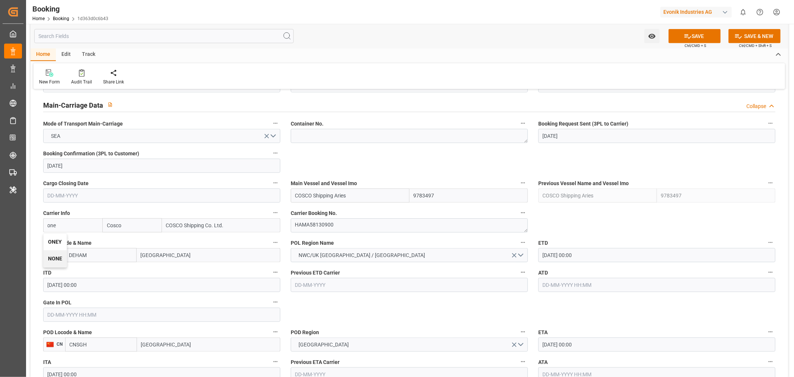
type input "ONE"
type input "Ocean Network Express"
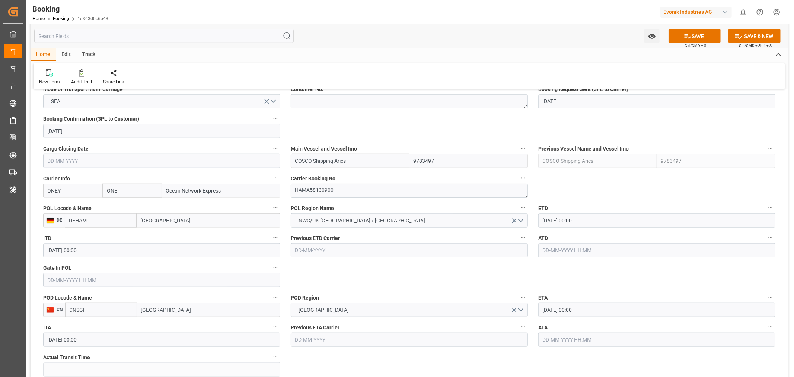
scroll to position [537, 0]
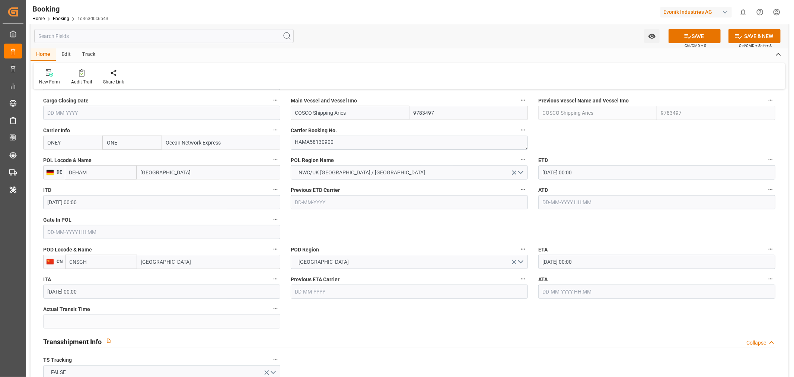
type input "ONEY"
click at [306, 112] on input "COSCO Shipping Aries" at bounding box center [350, 113] width 119 height 14
paste input "ONE TRIBUTE"
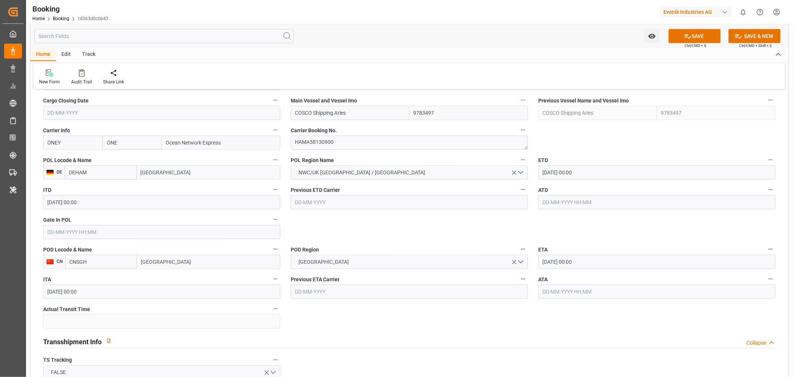
type input "ONE TRIBUTE"
click at [319, 129] on b "ONE TRIBUTE" at bounding box center [311, 129] width 33 height 6
type input "9769295"
type input "ONE TRIBUTE"
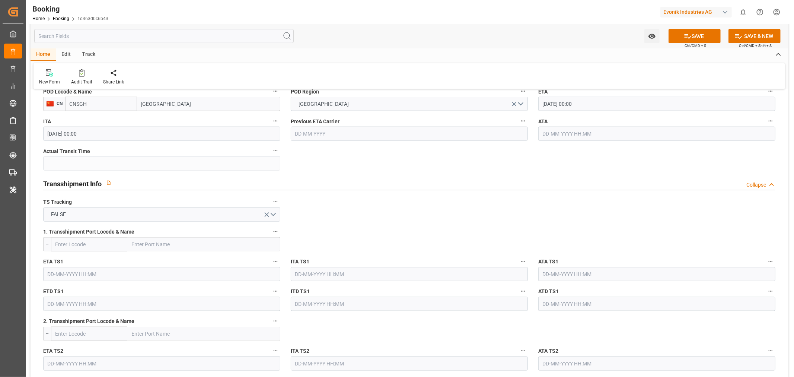
scroll to position [702, 0]
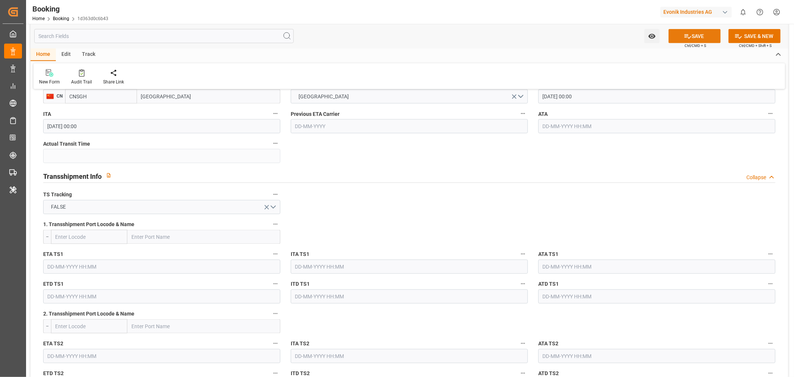
click at [707, 31] on button "SAVE" at bounding box center [694, 36] width 52 height 14
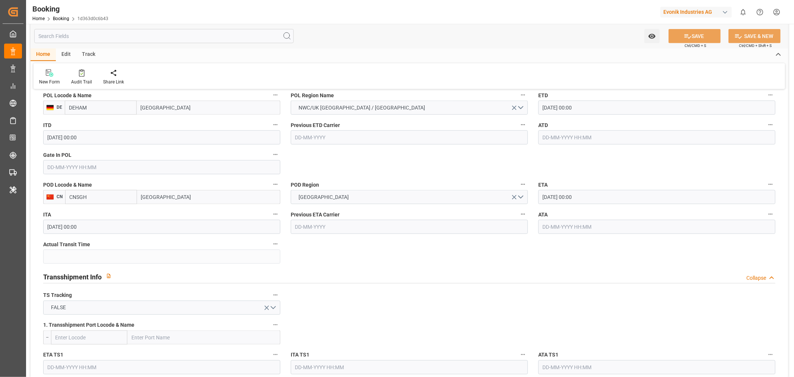
scroll to position [537, 0]
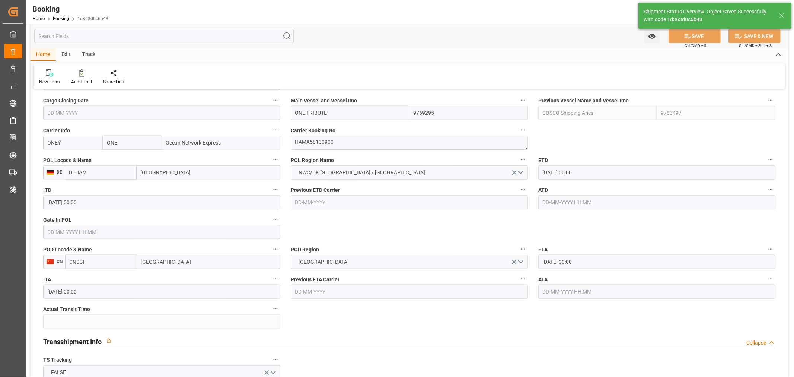
type textarea "NWC/[GEOGRAPHIC_DATA] [GEOGRAPHIC_DATA] Continent / [GEOGRAPHIC_DATA]-SE"
type textarea "[PERSON_NAME]"
type input "26-08-2025 12:20"
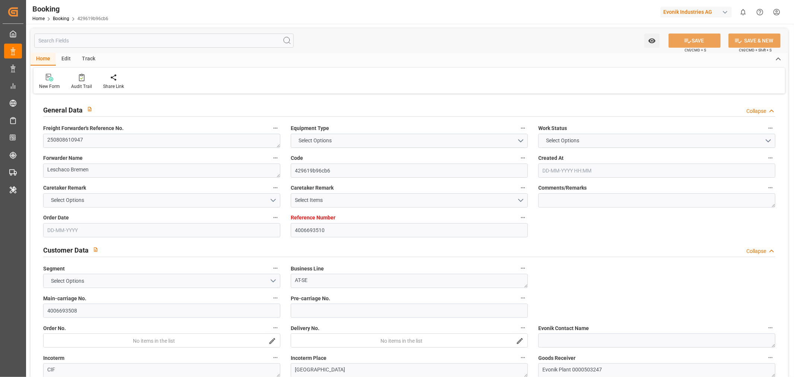
type input "4006693510"
type input "9783497"
type input "Cosco"
type input "COSCO Shipping Co. Ltd."
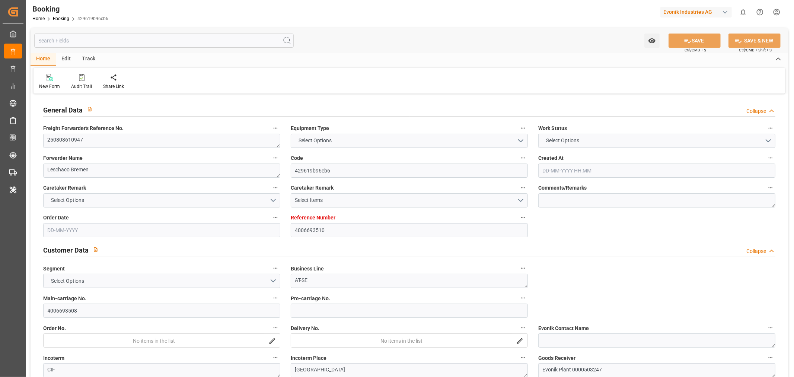
type input "DEHAM"
type input "CNSGH"
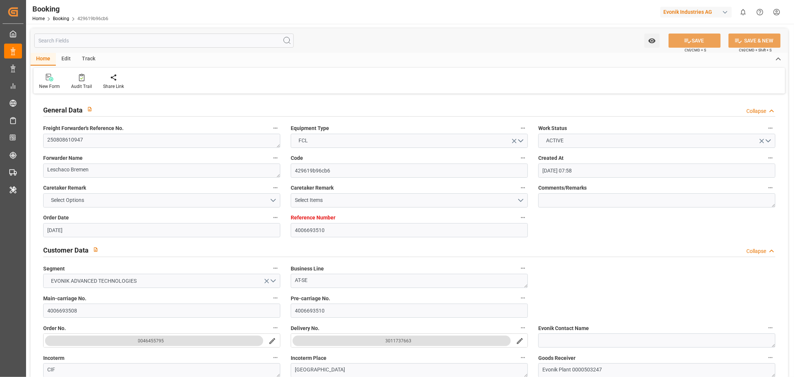
type input "[DATE] 07:58"
type input "[DATE]"
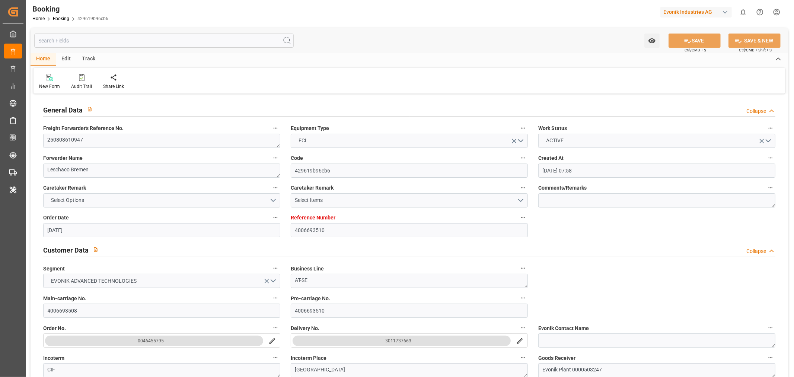
type input "[DATE]"
type input "[DATE] 00:00"
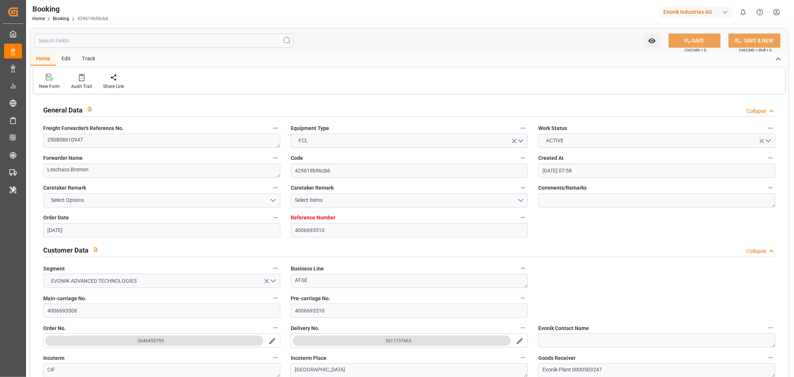
type input "26-08-2025 08:41"
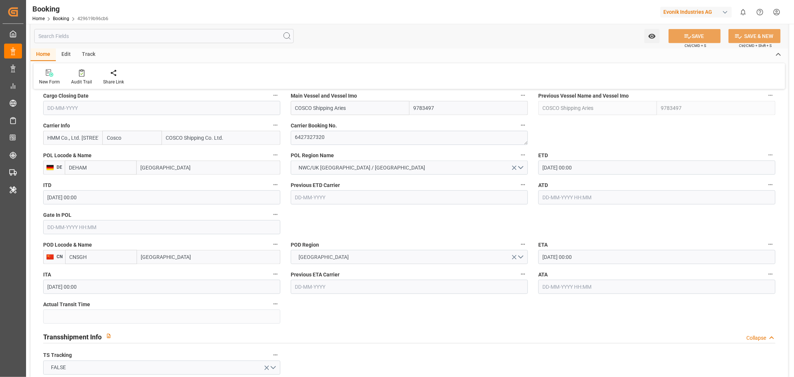
scroll to position [496, 0]
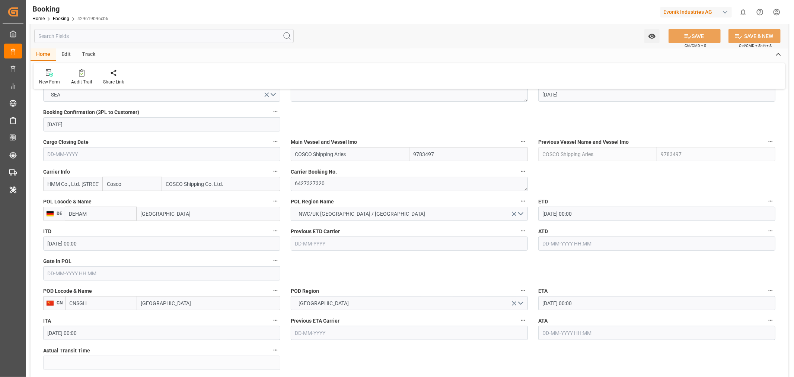
click at [57, 182] on input "HMM Co., Ltd. 13-21F, Parc 1 T1 108 Yeoui- daero, Yeongdeungpo-gu Seoul" at bounding box center [72, 184] width 59 height 14
click at [58, 182] on input "HMM Co., Ltd. 13-21F, Parc 1 T1 108 Yeoui- daero, Yeongdeungpo-gu Seoul" at bounding box center [72, 184] width 59 height 14
click at [58, 200] on b "ONEY" at bounding box center [55, 200] width 14 height 6
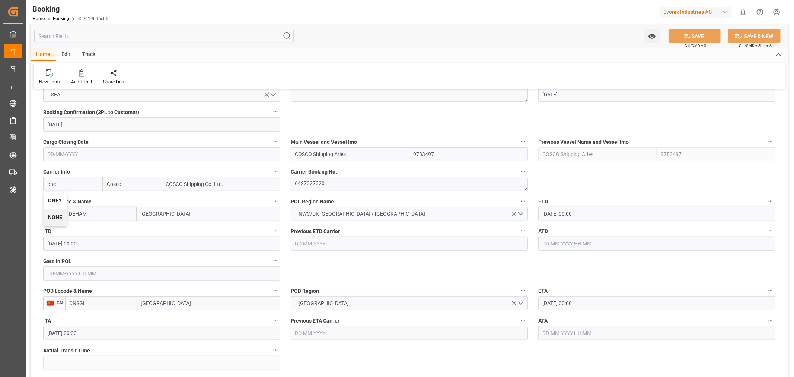
type input "ONEY"
type input "ONE"
type input "Ocean Network Express"
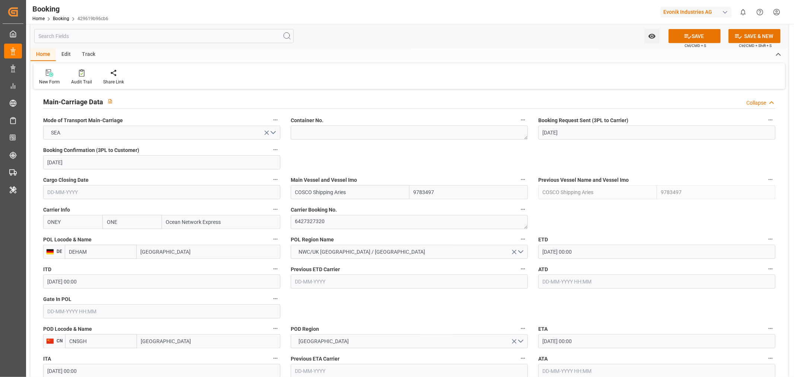
scroll to position [413, 0]
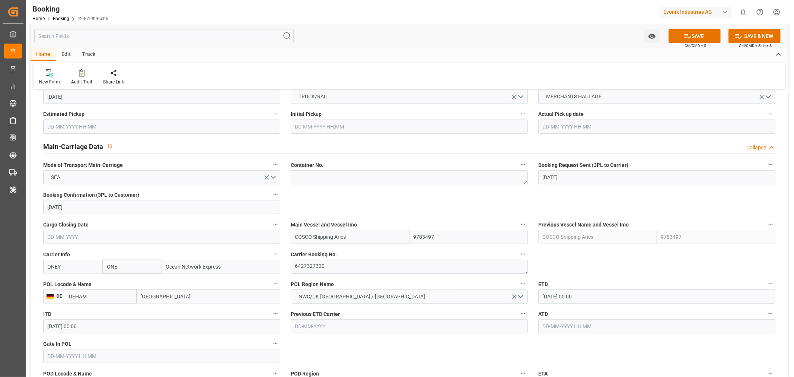
type input "ONEY"
click at [328, 241] on input "COSCO Shipping Aries" at bounding box center [350, 237] width 119 height 14
paste input "ONE TRIBUTE"
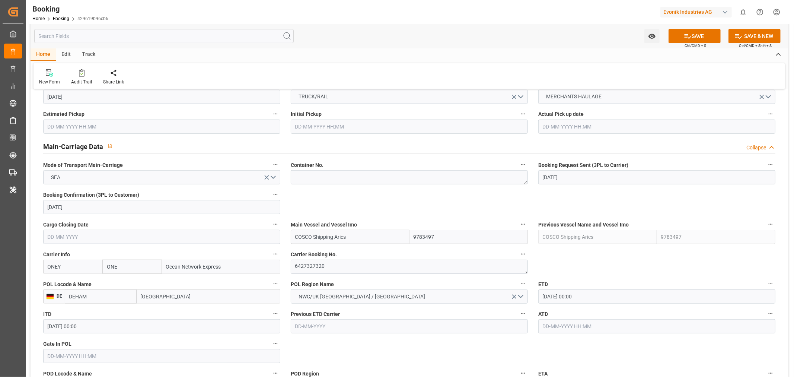
type input "ONE TRIBUTE"
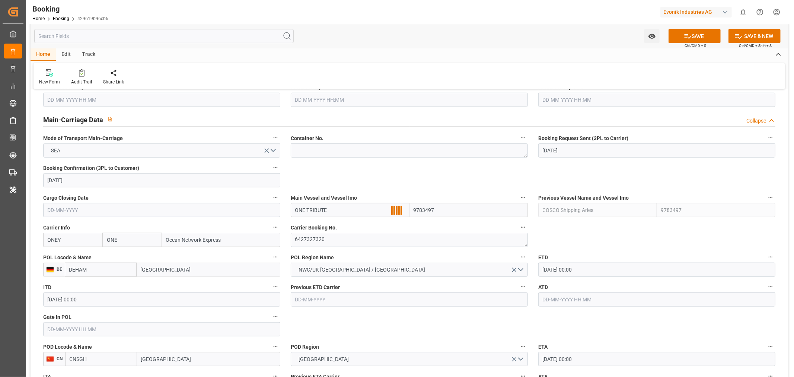
scroll to position [455, 0]
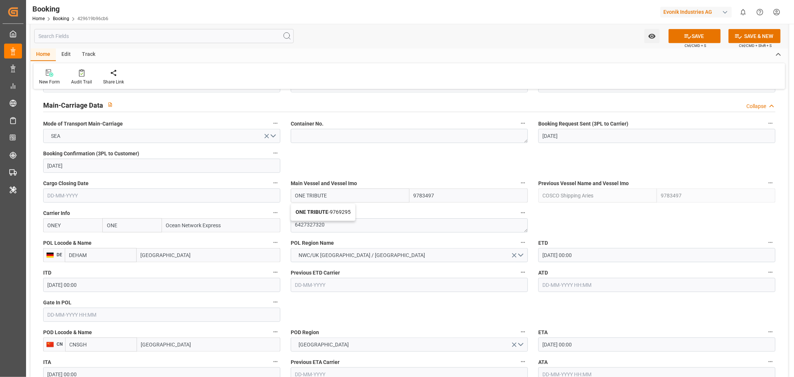
click at [321, 215] on div "ONE TRIBUTE - 9769295" at bounding box center [323, 212] width 64 height 17
type input "9769295"
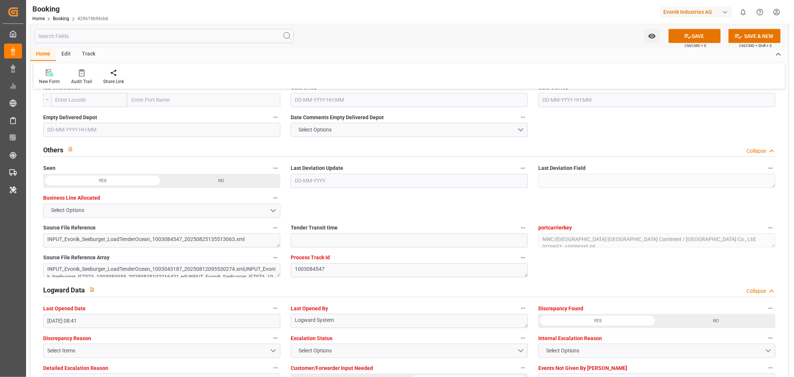
scroll to position [1323, 0]
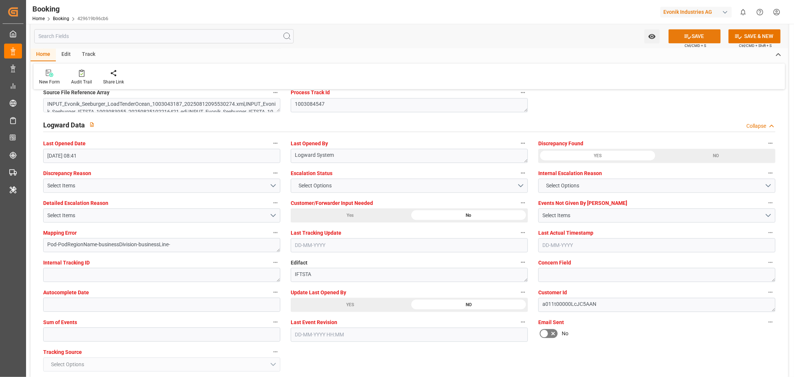
type input "ONE TRIBUTE"
click at [697, 32] on button "SAVE" at bounding box center [694, 36] width 52 height 14
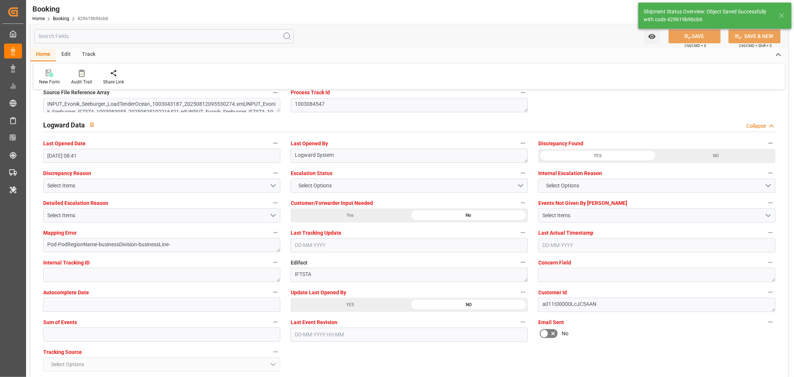
type textarea "NWC/UK North West Continent / UK_CNSGH_ONEY_AT-SE"
type textarea "[PERSON_NAME]"
type input "26-08-2025 12:22"
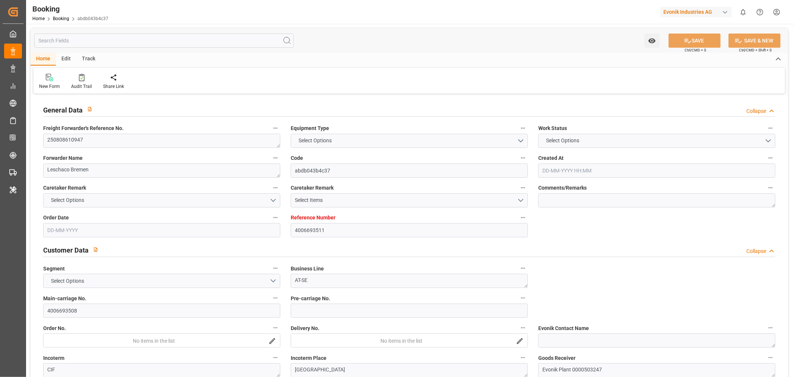
type input "4006693511"
type input "9769295"
type input "9783497"
type input "ONE"
type input "Ocean Network Express"
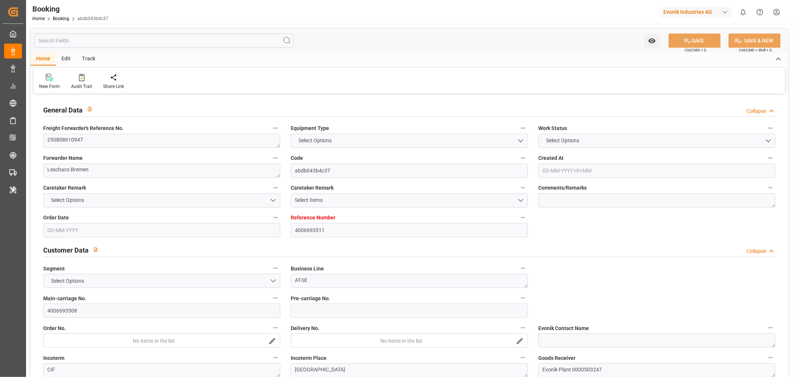
type input "DEHAM"
type input "CNSGH"
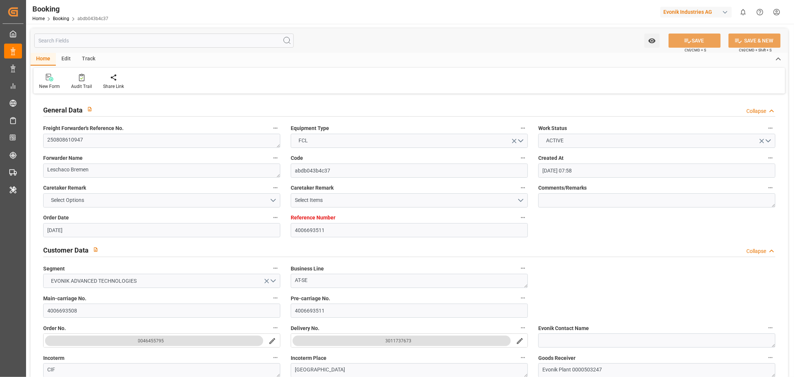
type input "[DATE] 07:58"
type input "[DATE]"
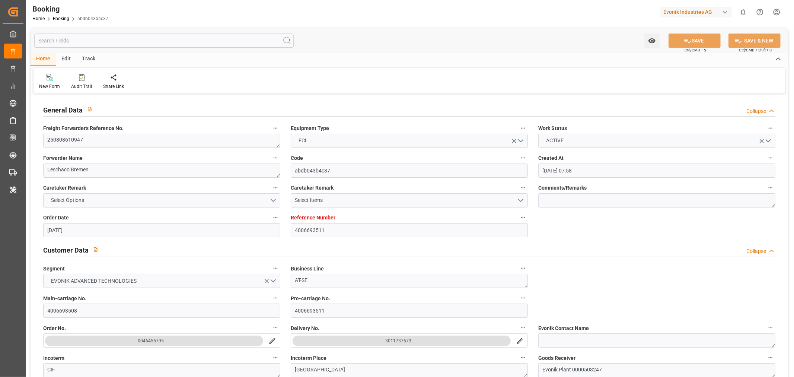
type input "[DATE]"
type input "[DATE] 00:00"
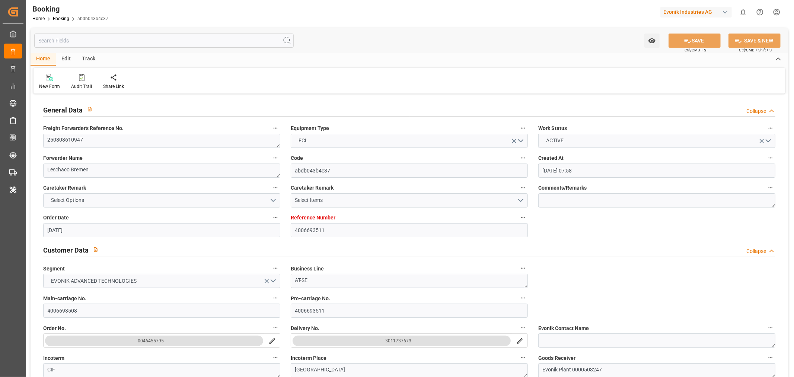
type input "[DATE] 12:18"
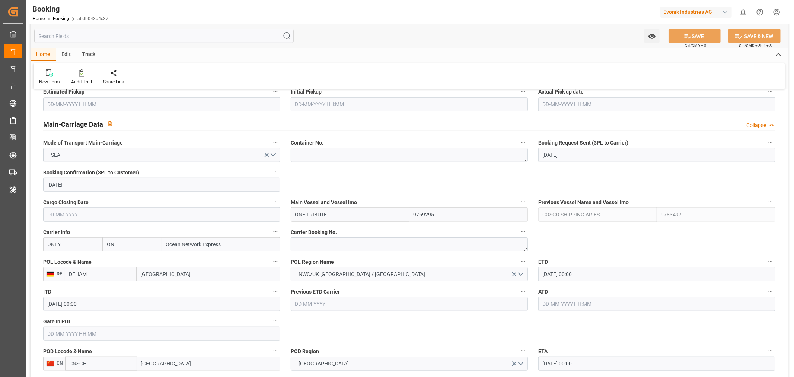
scroll to position [455, 0]
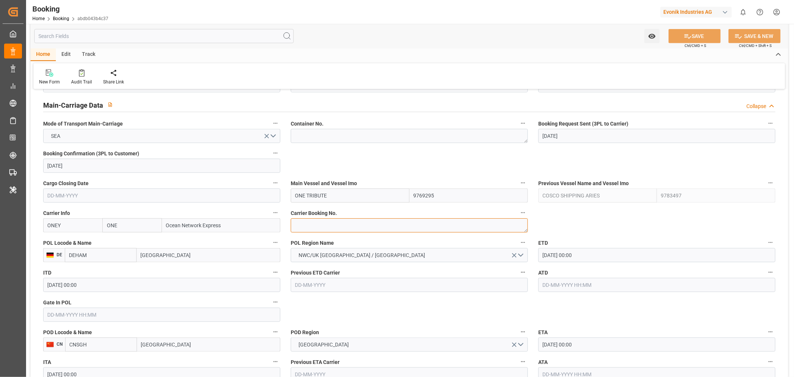
click at [314, 225] on textarea at bounding box center [409, 225] width 237 height 14
paste textarea "HAMA58130900"
type textarea "HAMA58130900"
click at [693, 34] on button "SAVE" at bounding box center [694, 36] width 52 height 14
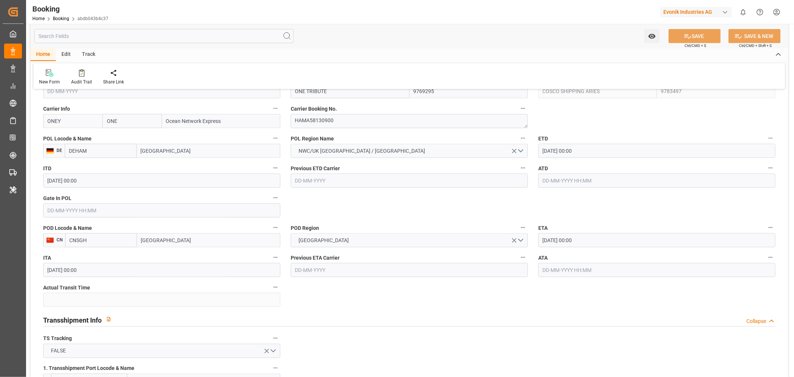
scroll to position [661, 0]
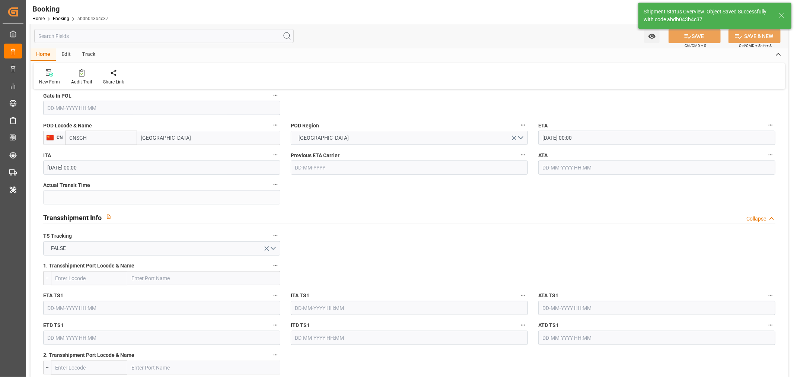
type input "26-08-2025 12:28"
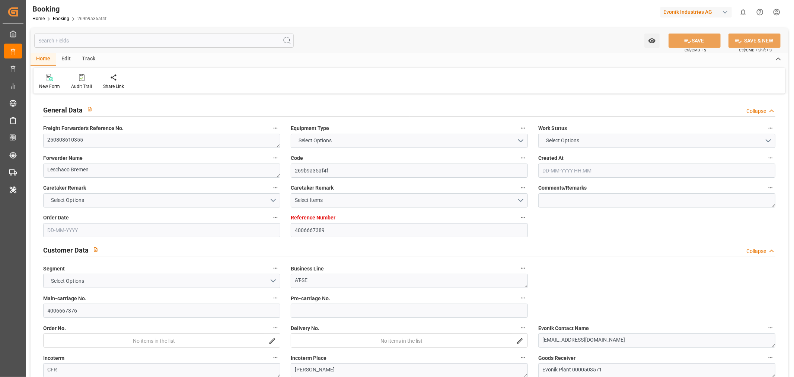
type input "4006667389"
type input "9262118"
type input "ONE"
type input "Ocean Network Express"
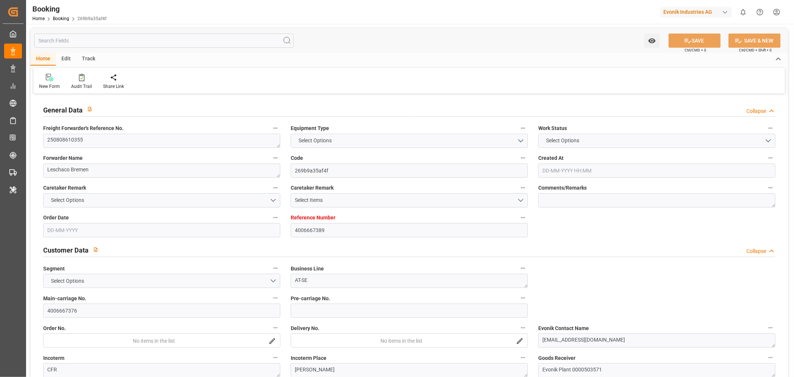
type input "DEHAM"
type input "BRSSZ"
type input "DEHAM"
type input "BRSSZ"
type input "9262118"
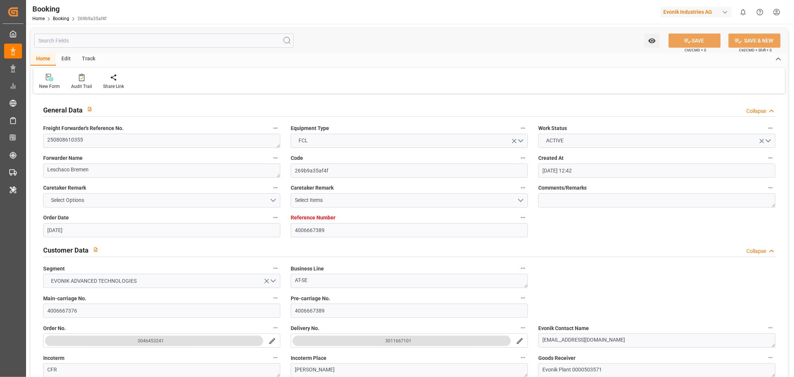
type input "[DATE] 12:42"
type input "[DATE]"
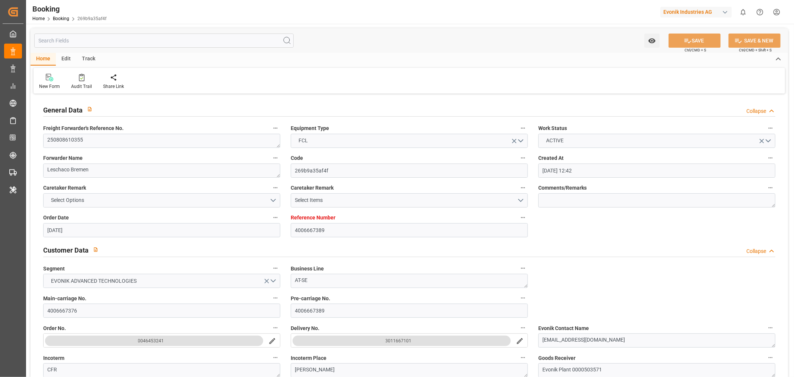
type input "28-08-2025 12:30"
type input "28-08-2025 00:00"
type input "21-09-2025 19:00"
type input "24-09-2025 00:00"
type input "[DATE]"
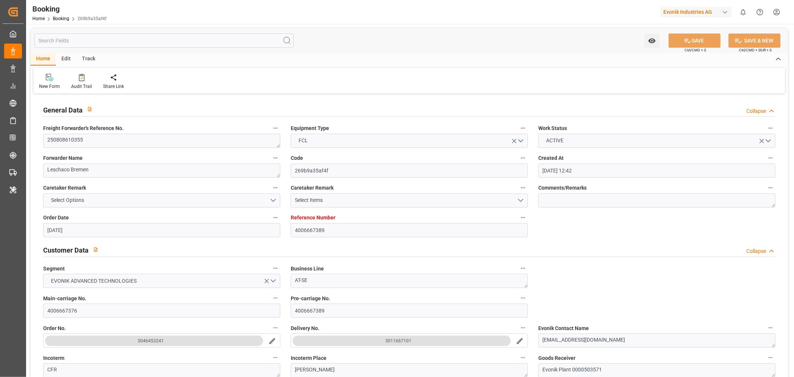
type input "26-08-2025 08:00"
type input "[DATE]"
type input "28-08-2025 12:30"
type input "21-09-2025 19:00"
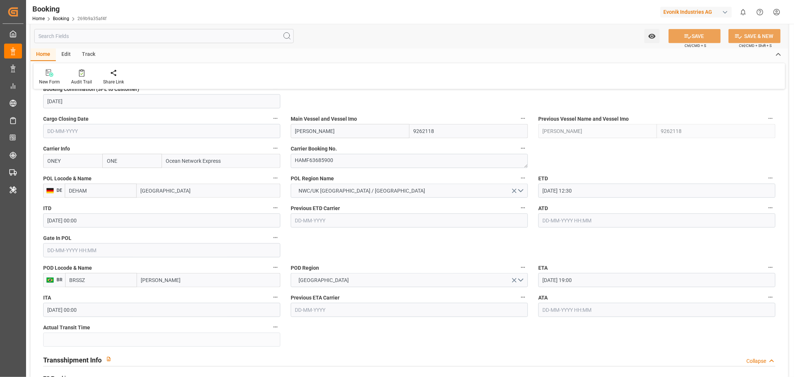
scroll to position [413, 0]
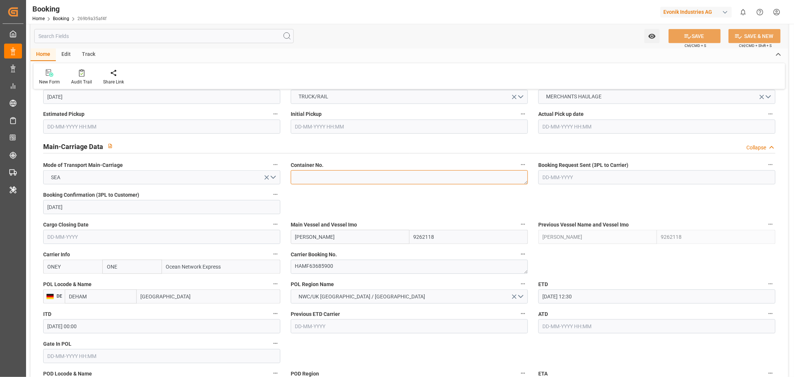
click at [327, 179] on textarea at bounding box center [409, 177] width 237 height 14
paste textarea "TLLU6120566"
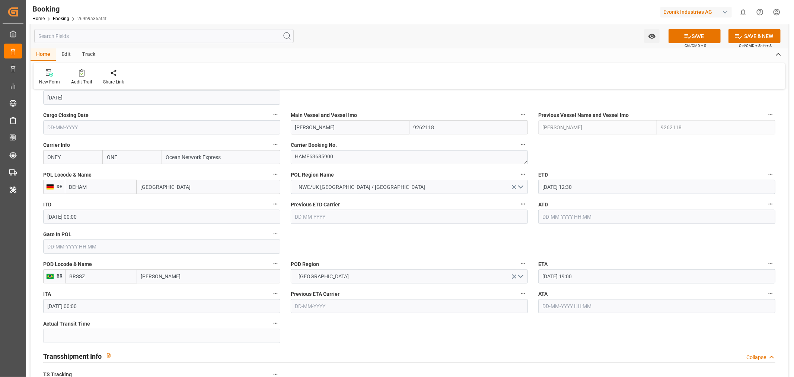
scroll to position [537, 0]
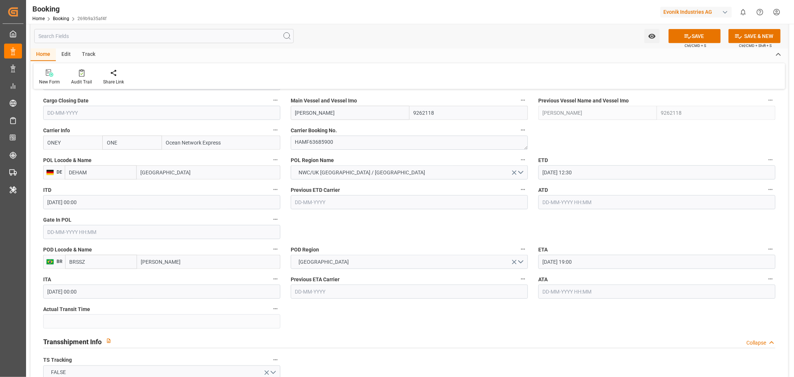
type textarea "TLLU6120566"
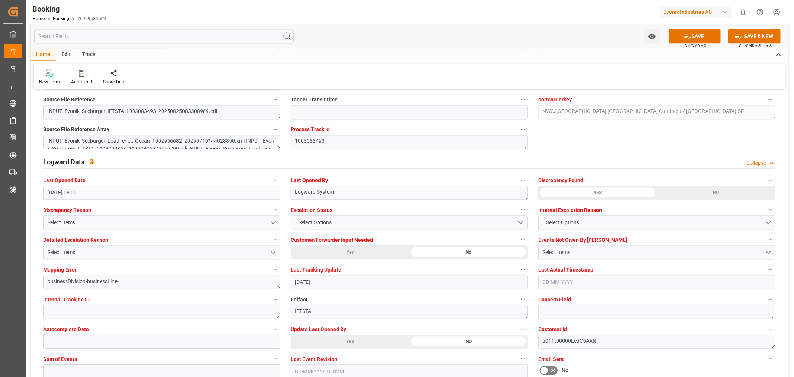
scroll to position [1488, 0]
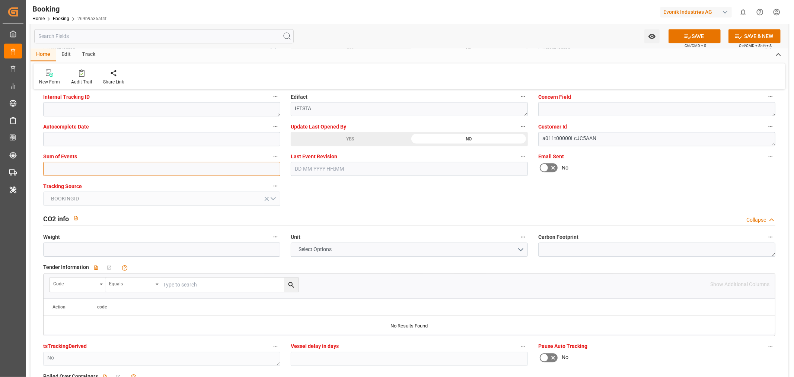
click at [71, 171] on input "text" at bounding box center [161, 168] width 237 height 14
type input "0"
click at [698, 37] on button "SAVE" at bounding box center [694, 36] width 52 height 14
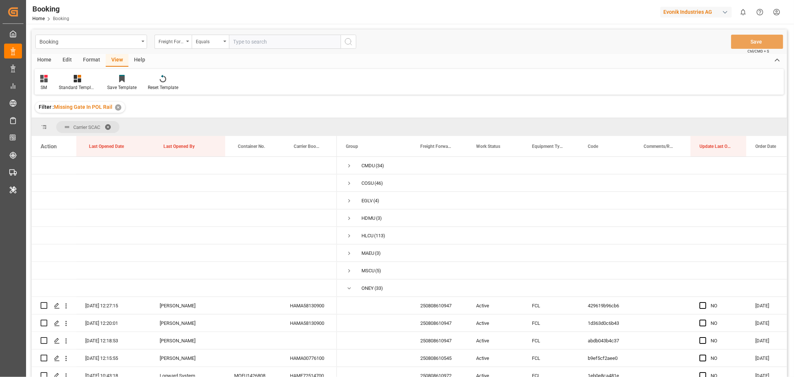
scroll to position [330, 0]
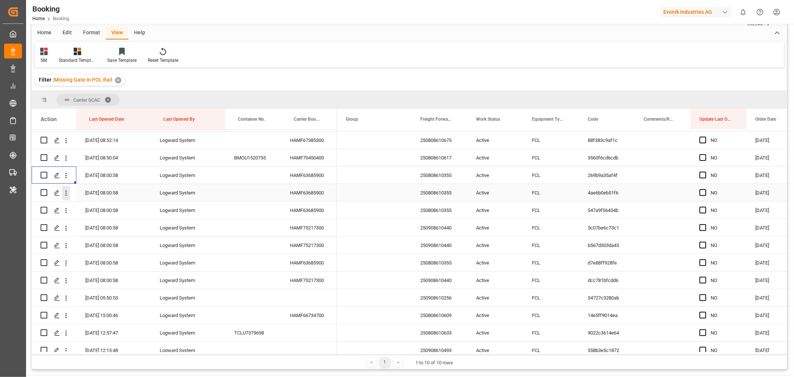
click at [65, 192] on icon "open menu" at bounding box center [66, 193] width 8 height 8
click at [105, 205] on span "Open in new tab" at bounding box center [115, 209] width 68 height 8
click at [65, 175] on icon "open menu" at bounding box center [66, 176] width 8 height 8
click at [98, 188] on span "Open in new tab" at bounding box center [115, 191] width 68 height 8
click at [65, 211] on icon "open menu" at bounding box center [66, 211] width 8 height 8
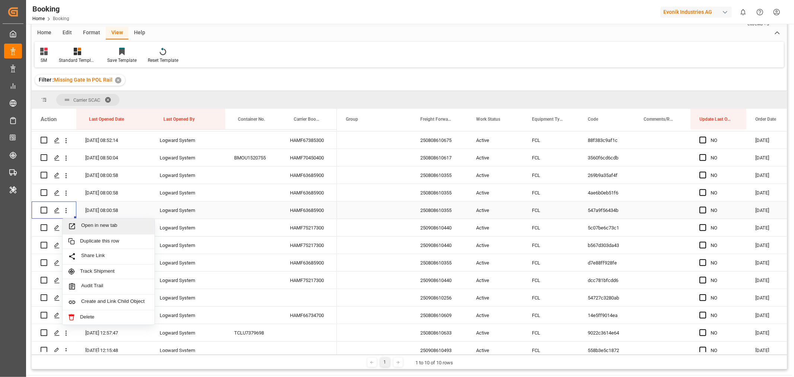
click at [103, 224] on span "Open in new tab" at bounding box center [115, 226] width 68 height 8
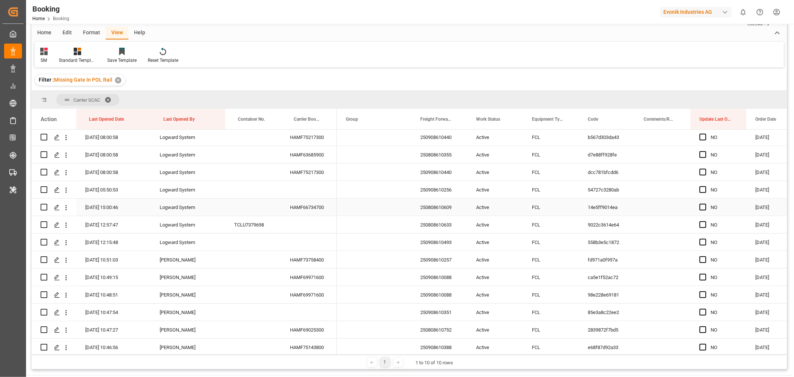
scroll to position [367, 0]
click at [65, 225] on icon "open menu" at bounding box center [66, 227] width 8 height 8
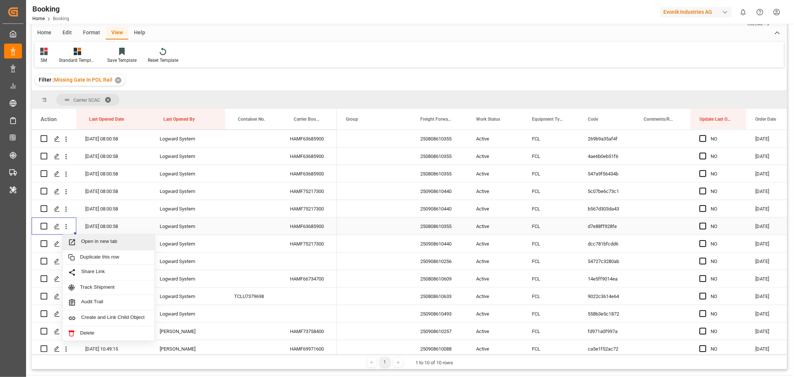
click at [99, 239] on span "Open in new tab" at bounding box center [115, 242] width 68 height 8
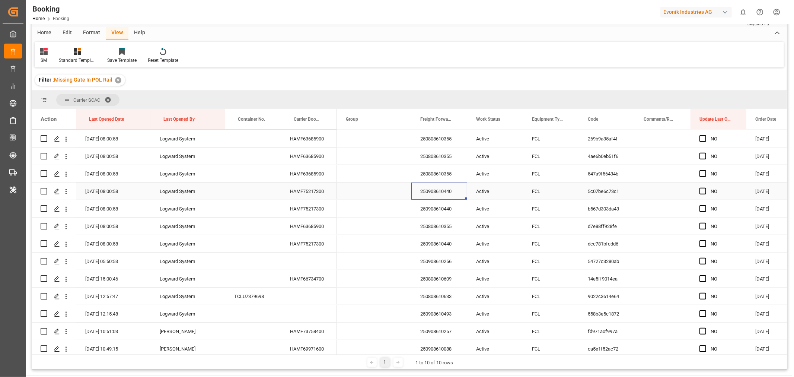
click at [435, 190] on div "250908610440" at bounding box center [439, 190] width 56 height 17
click at [322, 191] on div "HAMF75217300" at bounding box center [309, 190] width 56 height 17
click at [321, 229] on div "HAMF63685900" at bounding box center [309, 225] width 56 height 17
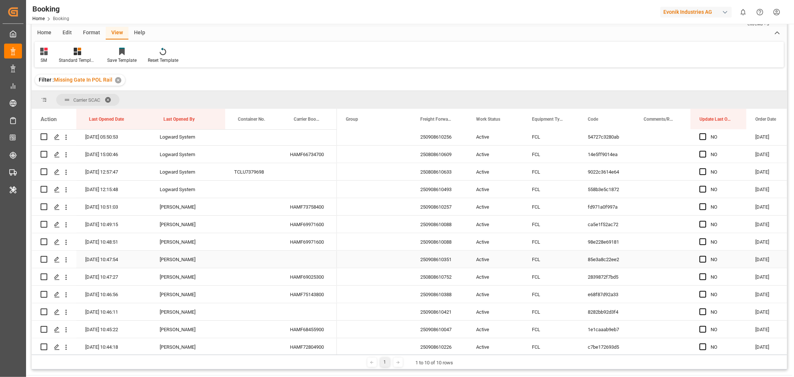
scroll to position [408, 0]
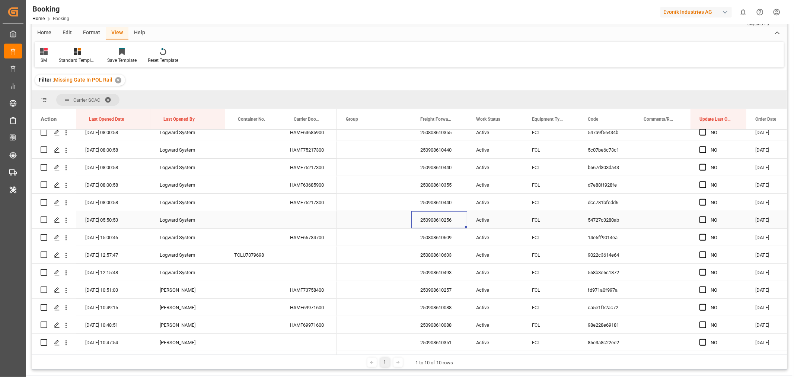
click at [439, 221] on div "250908610256" at bounding box center [439, 219] width 56 height 17
click at [67, 220] on icon "open menu" at bounding box center [66, 220] width 8 height 8
click at [97, 236] on span "Open in new tab" at bounding box center [115, 236] width 68 height 8
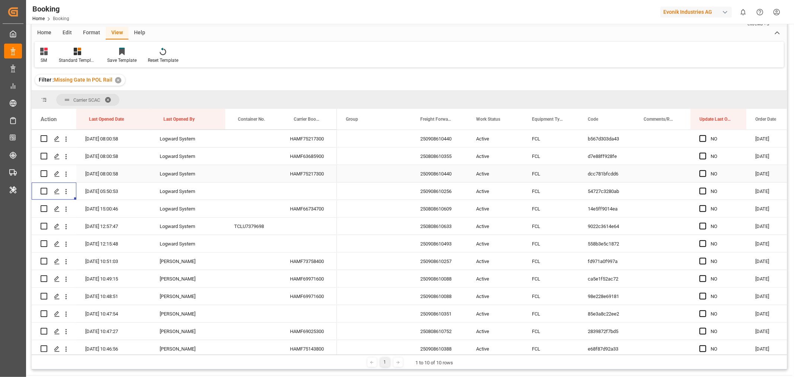
scroll to position [449, 0]
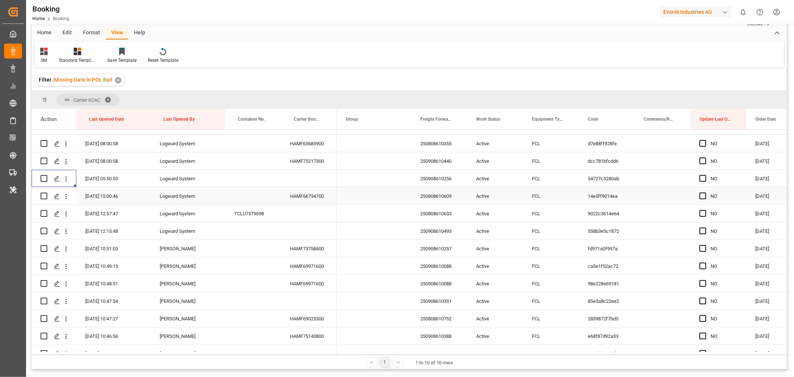
click at [311, 199] on div "HAMF66734700" at bounding box center [309, 195] width 56 height 17
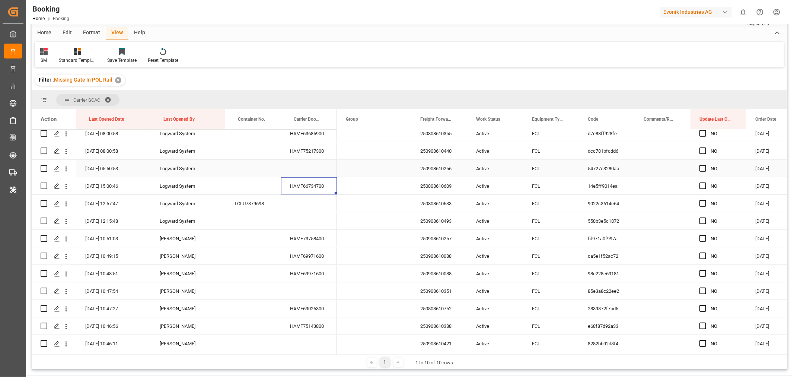
scroll to position [491, 0]
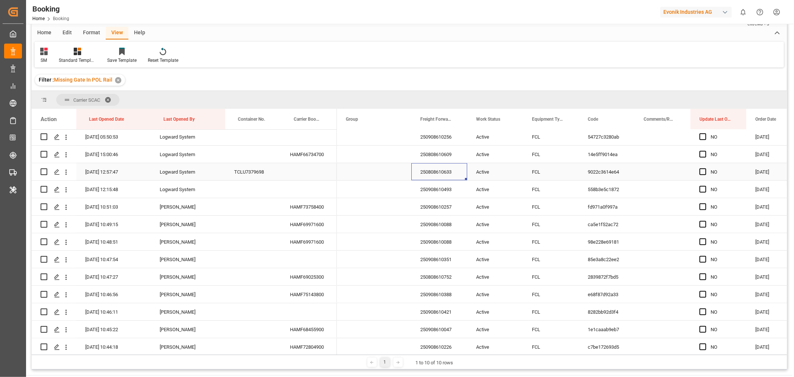
click at [434, 172] on div "250808610633" at bounding box center [439, 171] width 56 height 17
click at [452, 168] on div "250808610633" at bounding box center [439, 171] width 56 height 17
click at [66, 174] on icon "open menu" at bounding box center [65, 171] width 1 height 5
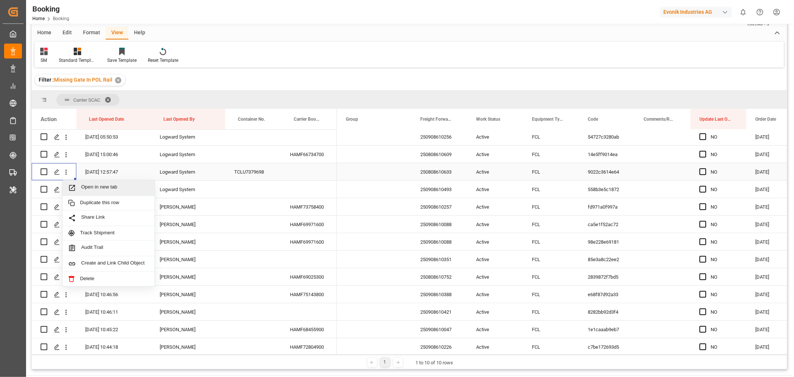
click at [101, 190] on span "Open in new tab" at bounding box center [115, 188] width 68 height 8
click at [439, 190] on div "250908610493" at bounding box center [439, 188] width 56 height 17
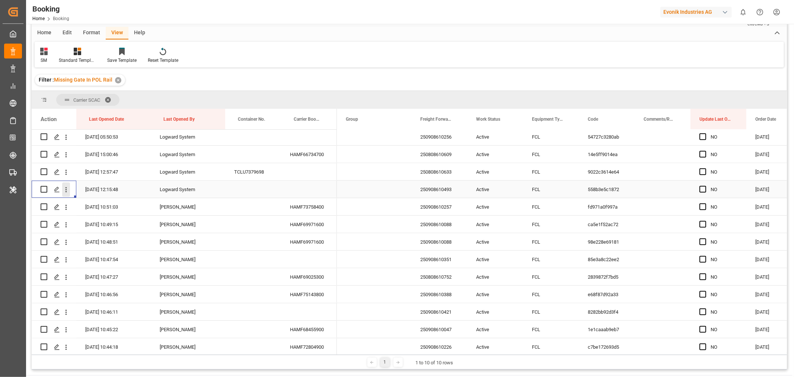
click at [67, 190] on icon "open menu" at bounding box center [66, 190] width 8 height 8
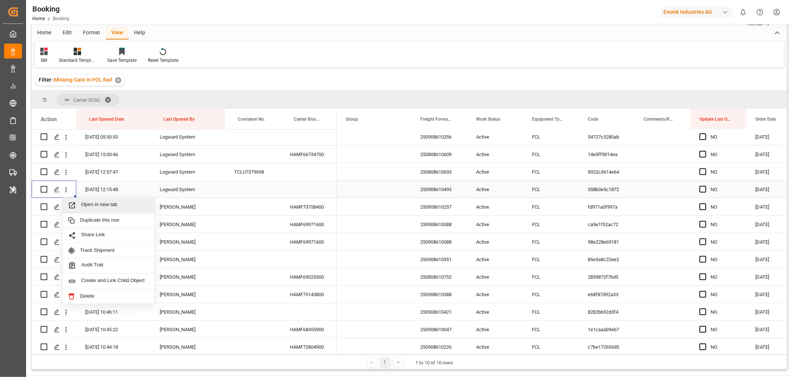
click at [114, 207] on span "Open in new tab" at bounding box center [115, 205] width 68 height 8
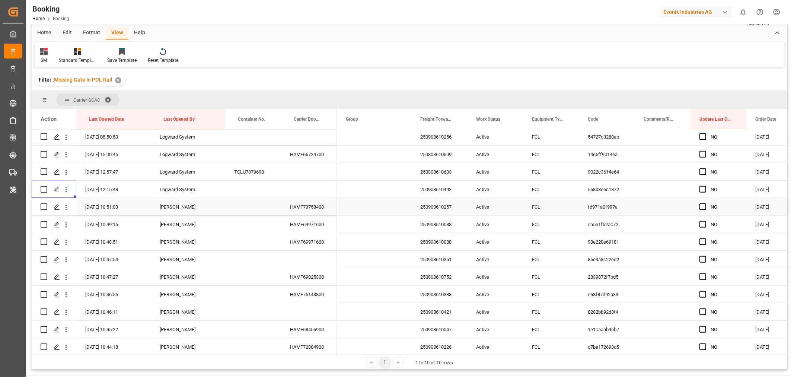
click at [318, 206] on div "HAMF73758400" at bounding box center [309, 206] width 56 height 17
click at [308, 224] on div "HAMF69971600" at bounding box center [309, 223] width 56 height 17
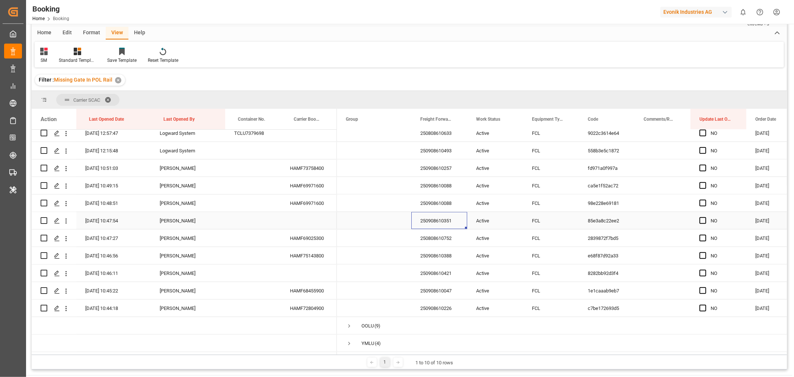
click at [445, 222] on div "250908610351" at bounding box center [439, 220] width 56 height 17
click at [64, 217] on icon "open menu" at bounding box center [66, 221] width 8 height 8
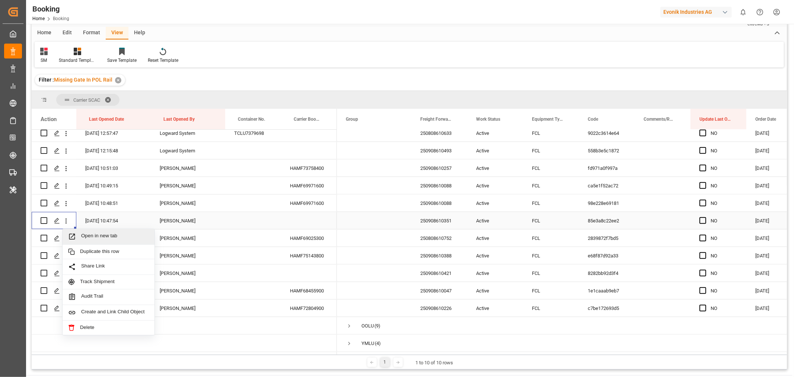
drag, startPoint x: 82, startPoint y: 224, endPoint x: 106, endPoint y: 235, distance: 26.6
click at [106, 236] on span "Open in new tab" at bounding box center [115, 237] width 68 height 8
click at [292, 237] on div "HAMF69025300" at bounding box center [309, 237] width 56 height 17
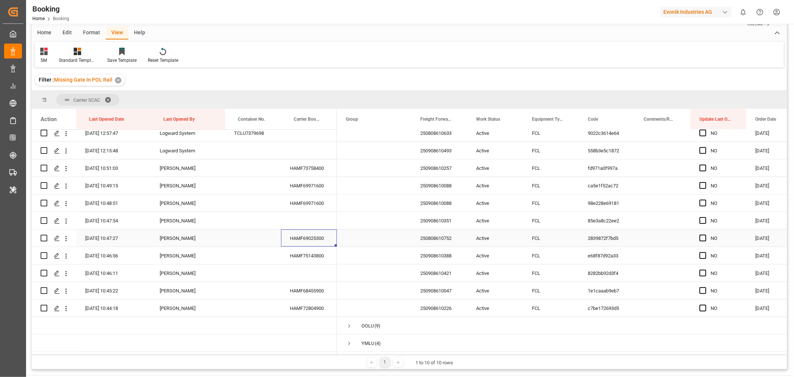
click at [294, 236] on div "HAMF69025300" at bounding box center [309, 237] width 56 height 17
click at [303, 249] on div "HAMF75143800" at bounding box center [309, 255] width 56 height 17
click at [432, 268] on div "250908610421" at bounding box center [439, 272] width 56 height 17
click at [67, 269] on icon "open menu" at bounding box center [66, 273] width 8 height 8
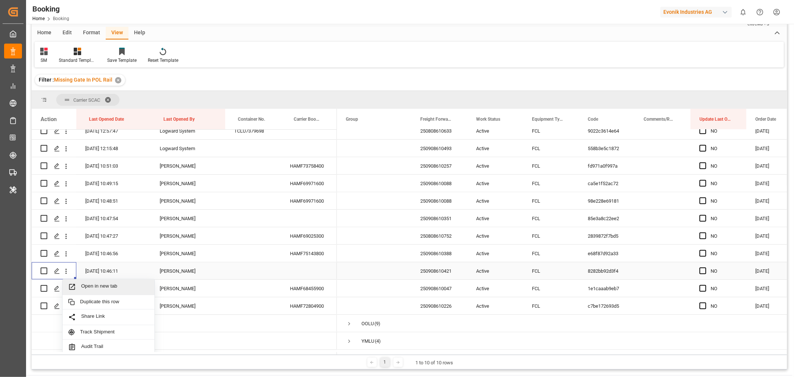
click at [104, 288] on span "Open in new tab" at bounding box center [115, 287] width 68 height 8
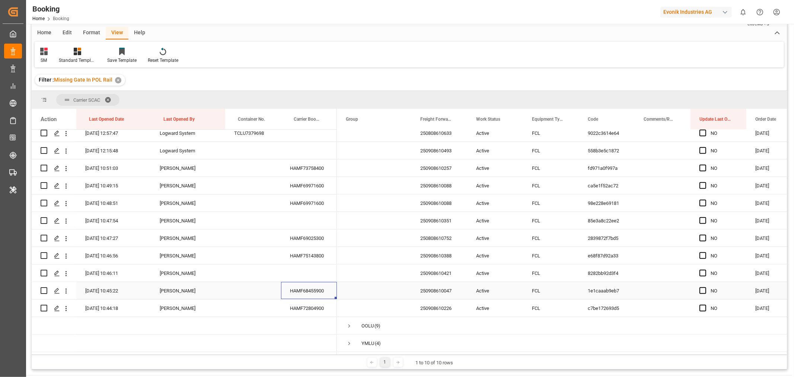
click at [325, 290] on div "HAMF68455900" at bounding box center [309, 290] width 56 height 17
click at [301, 302] on div "HAMF72804900" at bounding box center [309, 307] width 56 height 17
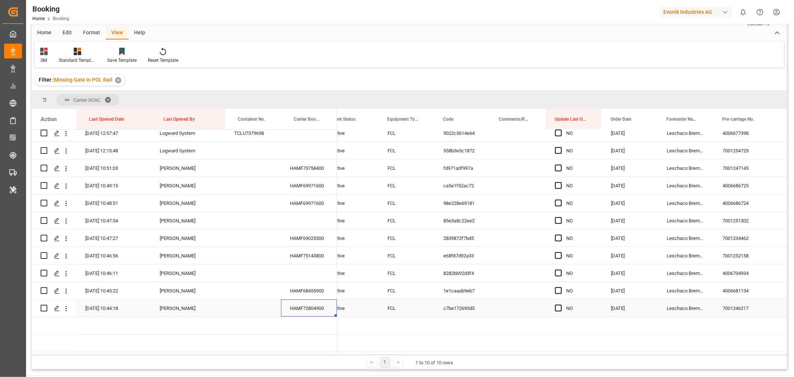
scroll to position [0, 145]
click at [558, 304] on span "Press SPACE to select this row." at bounding box center [557, 307] width 7 height 7
click at [560, 304] on input "Press SPACE to select this row." at bounding box center [560, 304] width 0 height 0
drag, startPoint x: 598, startPoint y: 312, endPoint x: 596, endPoint y: 139, distance: 172.7
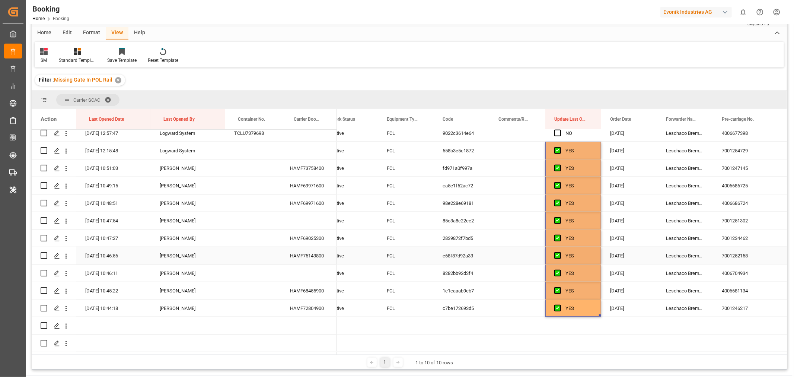
scroll to position [408, 0]
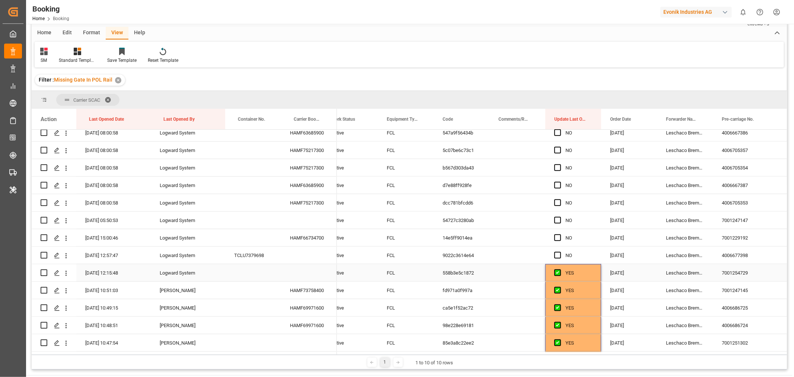
click at [587, 269] on div "YES" at bounding box center [578, 272] width 27 height 17
drag, startPoint x: 600, startPoint y: 279, endPoint x: 587, endPoint y: 118, distance: 162.4
click at [587, 118] on div "Action Last Opened Date Last Opened By Container No." at bounding box center [409, 232] width 755 height 246
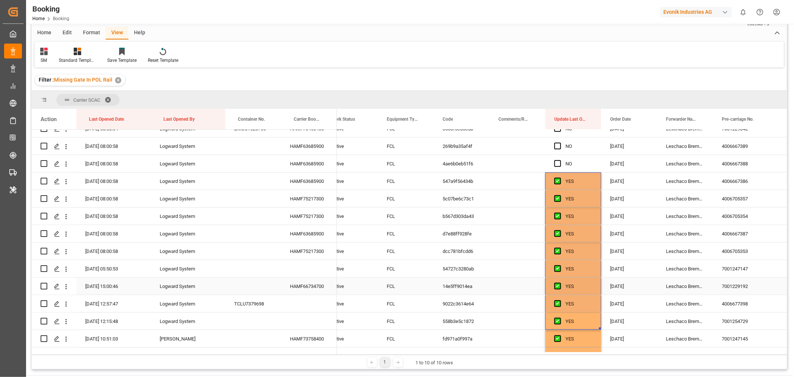
scroll to position [284, 0]
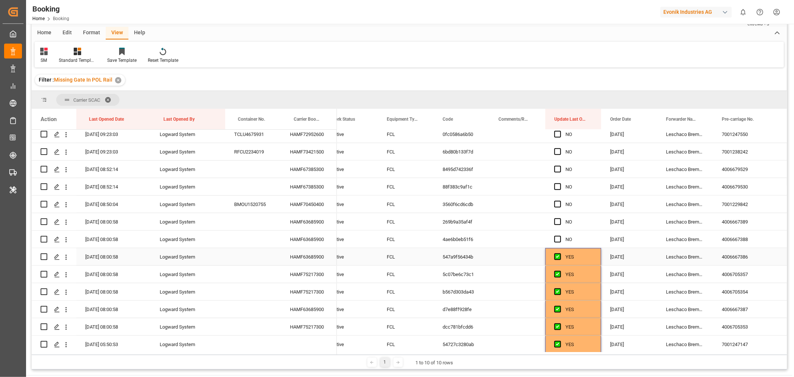
click at [583, 257] on div "YES" at bounding box center [578, 256] width 27 height 17
drag, startPoint x: 599, startPoint y: 262, endPoint x: 581, endPoint y: 122, distance: 141.8
click at [581, 128] on div "Action Last Opened Date Last Opened By Container No." at bounding box center [409, 232] width 755 height 246
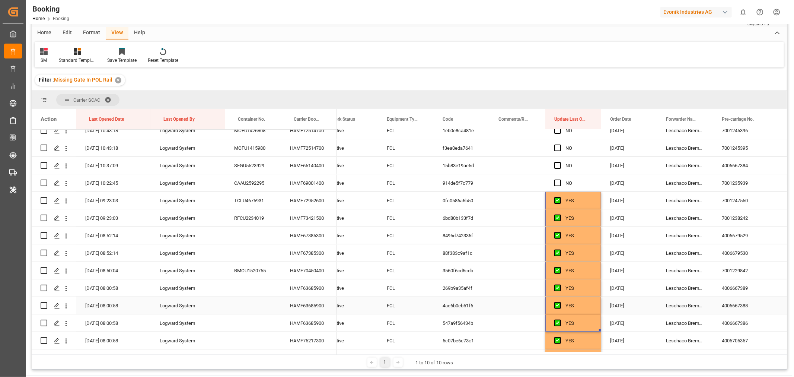
scroll to position [160, 0]
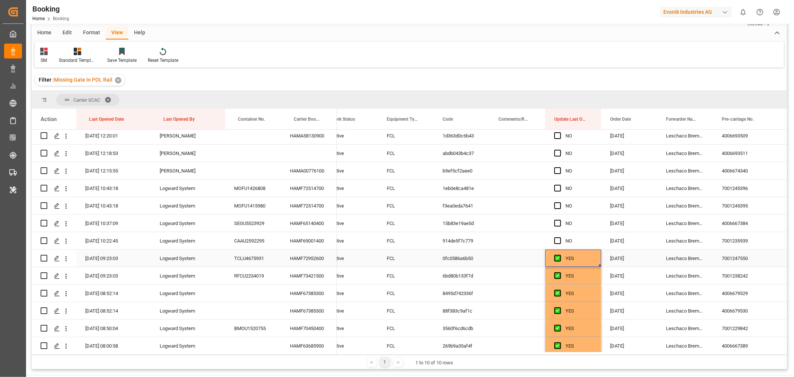
click at [586, 256] on div "YES" at bounding box center [578, 258] width 27 height 17
drag, startPoint x: 598, startPoint y: 264, endPoint x: 584, endPoint y: 138, distance: 126.5
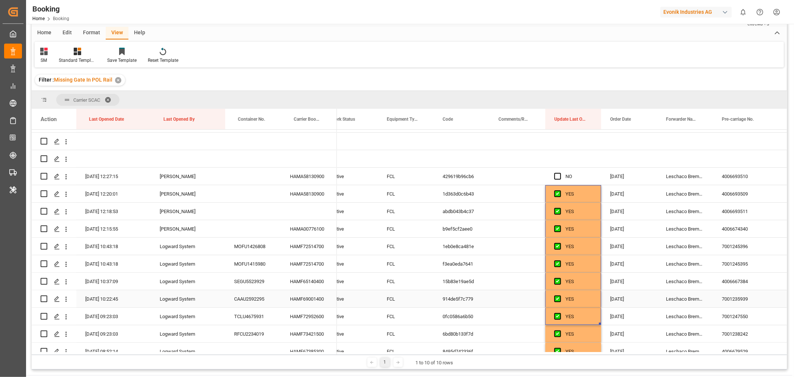
scroll to position [0, 0]
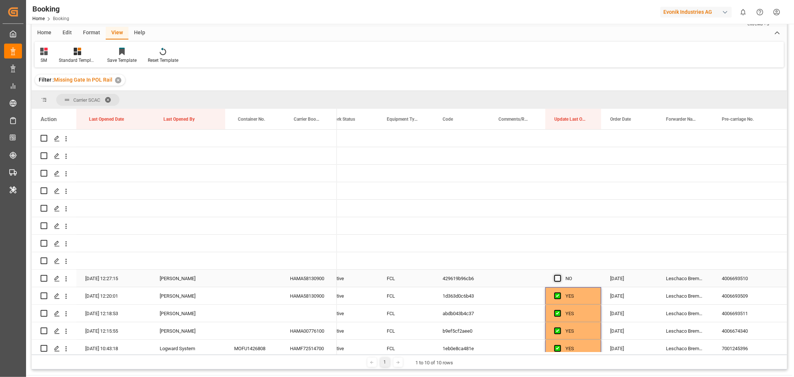
click at [554, 278] on span "Press SPACE to select this row." at bounding box center [557, 278] width 7 height 7
click at [560, 275] on input "Press SPACE to select this row." at bounding box center [560, 275] width 0 height 0
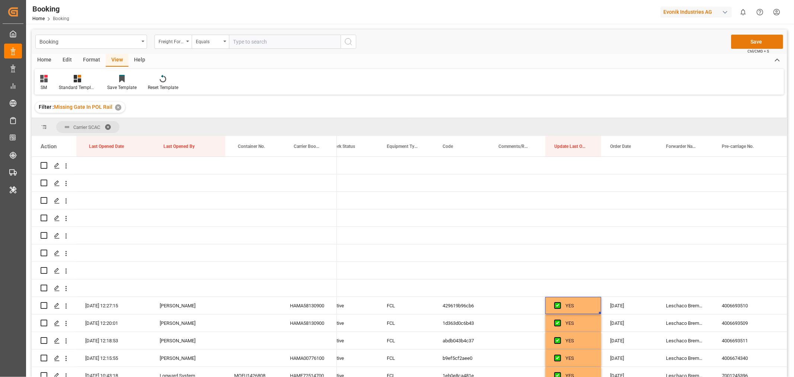
click at [751, 39] on button "Save" at bounding box center [757, 42] width 52 height 14
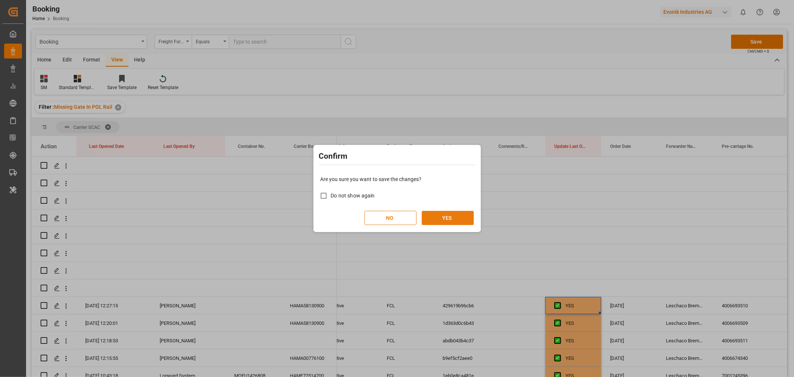
click at [441, 220] on button "YES" at bounding box center [448, 218] width 52 height 14
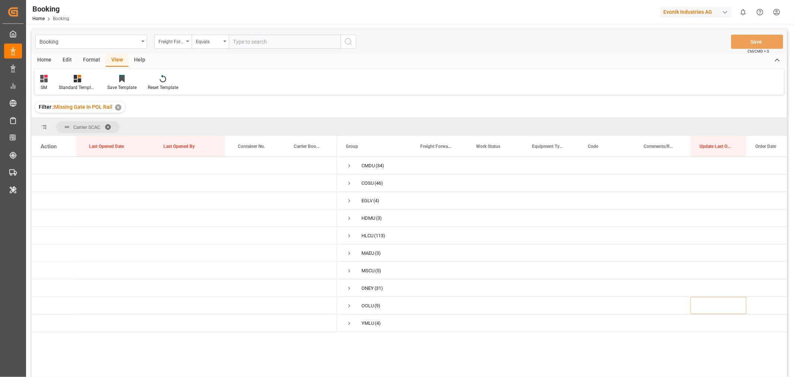
click at [109, 125] on span at bounding box center [111, 127] width 12 height 7
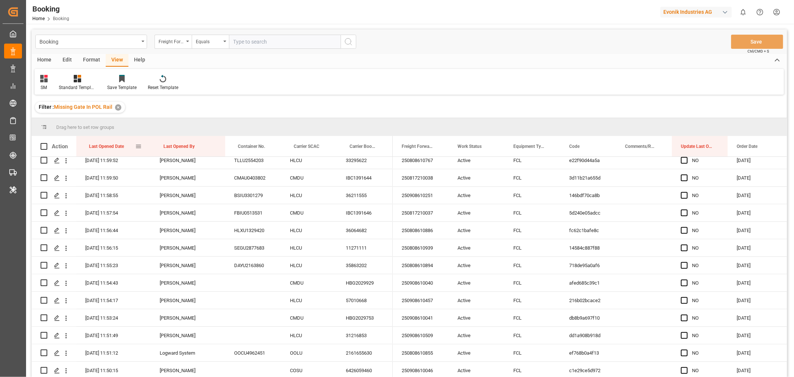
click at [128, 147] on div "Last Opened Date" at bounding box center [112, 146] width 46 height 20
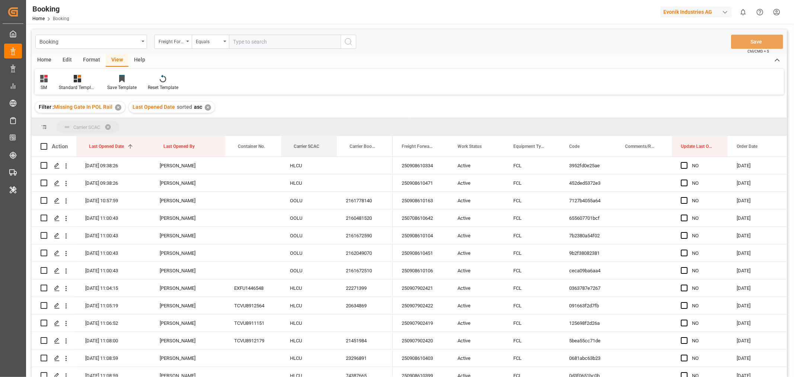
drag, startPoint x: 299, startPoint y: 146, endPoint x: 301, endPoint y: 129, distance: 17.2
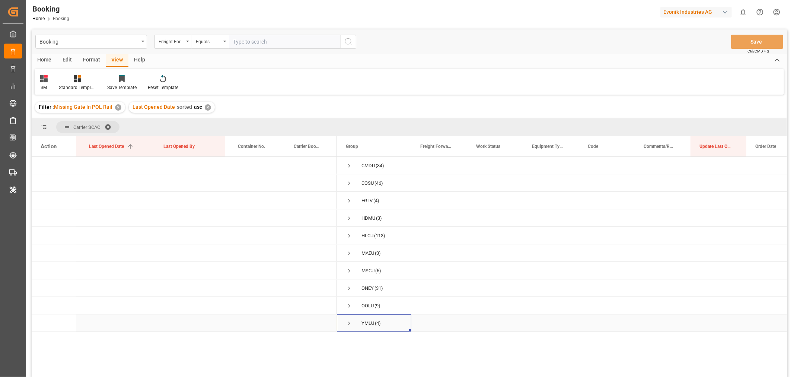
click at [351, 323] on span "Press SPACE to select this row." at bounding box center [349, 323] width 7 height 7
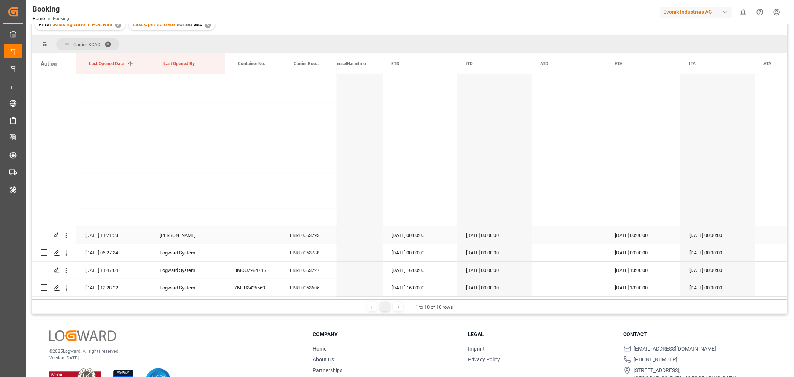
click at [297, 236] on div "FBRE0063793" at bounding box center [309, 234] width 56 height 17
click at [292, 248] on div "FBRE0063738" at bounding box center [309, 252] width 56 height 17
click at [303, 269] on div "FBRE0063727" at bounding box center [309, 269] width 56 height 17
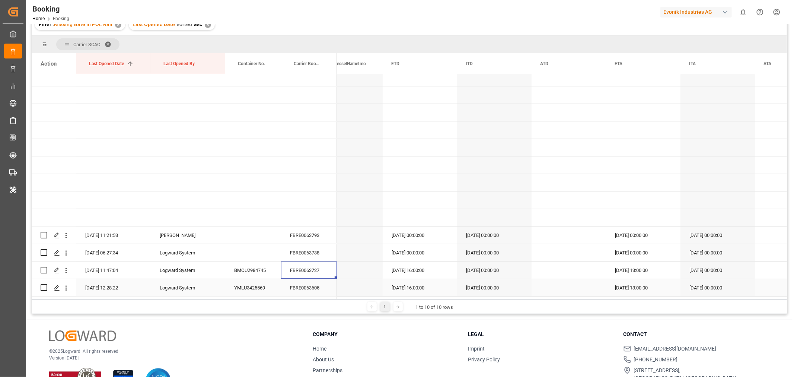
click at [311, 284] on div "FBRE0063605" at bounding box center [309, 287] width 56 height 17
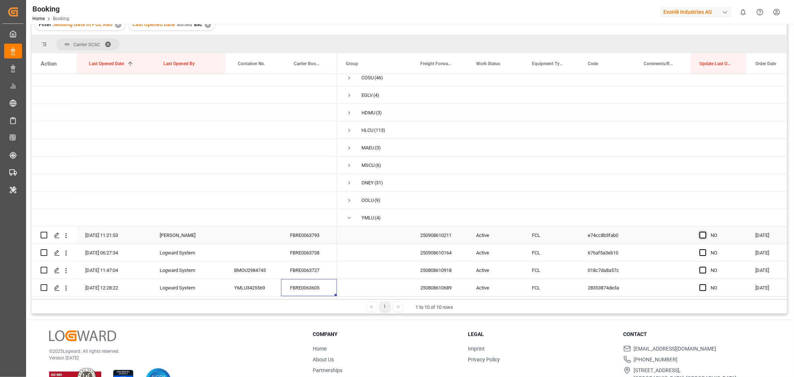
click at [705, 235] on span "Press SPACE to select this row." at bounding box center [702, 234] width 7 height 7
click at [705, 231] on input "Press SPACE to select this row." at bounding box center [705, 231] width 0 height 0
drag, startPoint x: 745, startPoint y: 240, endPoint x: 744, endPoint y: 282, distance: 42.1
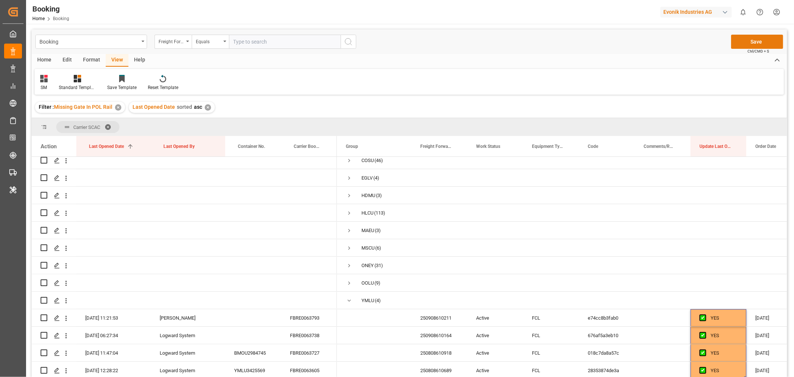
click at [760, 38] on button "Save" at bounding box center [757, 42] width 52 height 14
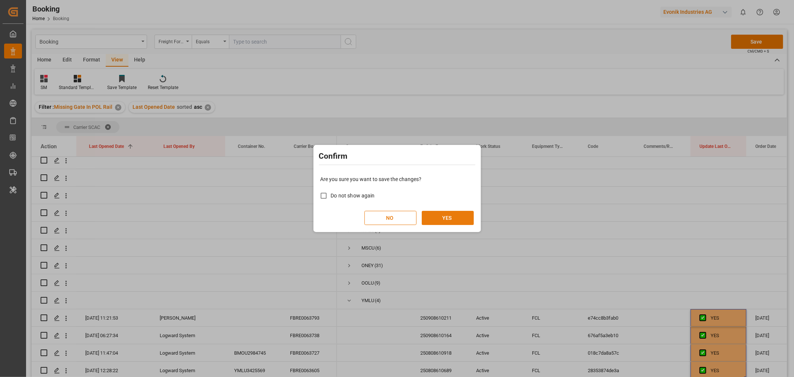
click at [433, 218] on button "YES" at bounding box center [448, 218] width 52 height 14
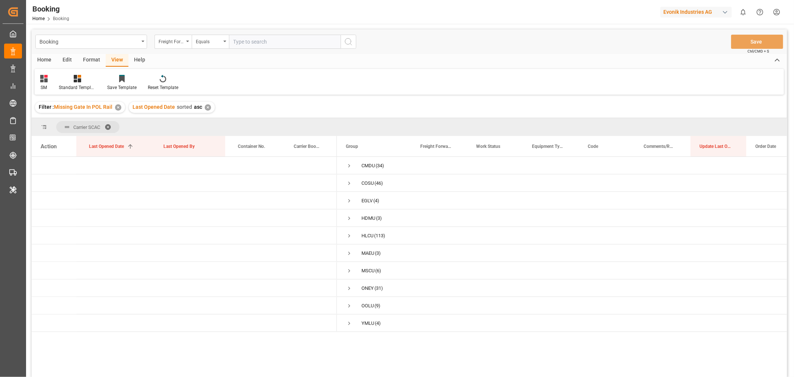
click at [112, 126] on span at bounding box center [111, 127] width 12 height 7
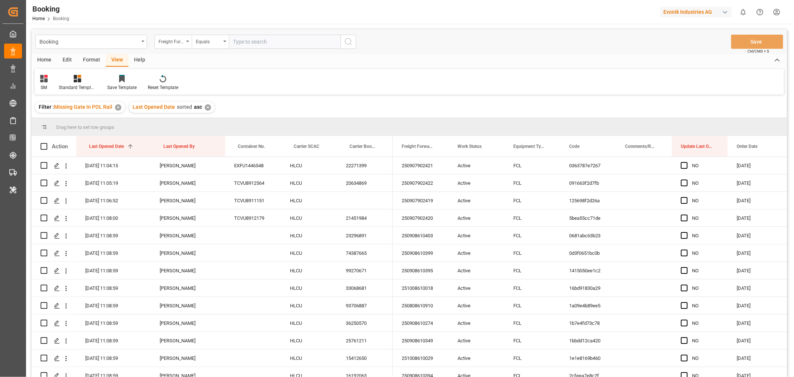
click at [205, 107] on div "✕" at bounding box center [208, 107] width 6 height 6
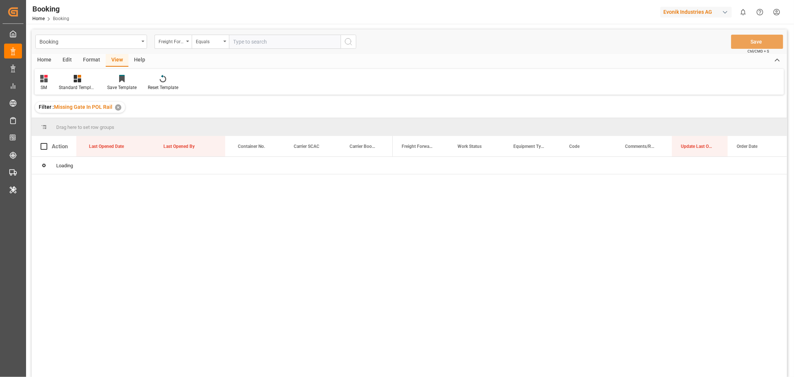
click at [119, 107] on div "✕" at bounding box center [118, 107] width 6 height 6
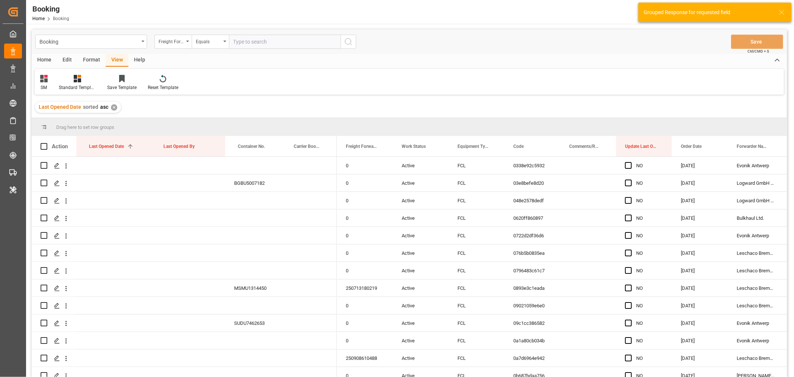
click at [114, 108] on div "✕" at bounding box center [114, 107] width 6 height 6
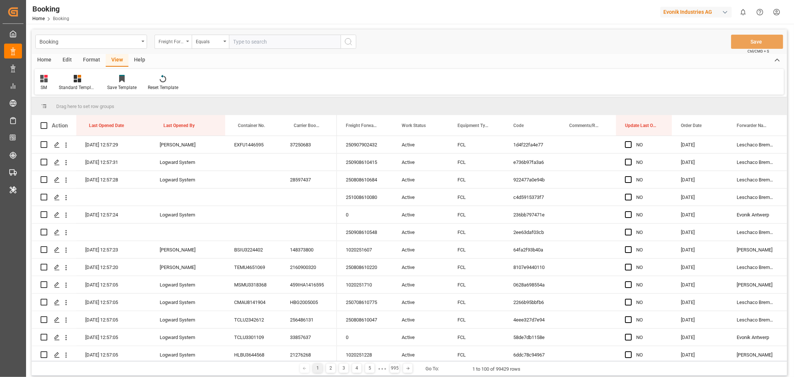
click at [188, 41] on icon "open menu" at bounding box center [187, 41] width 3 height 1
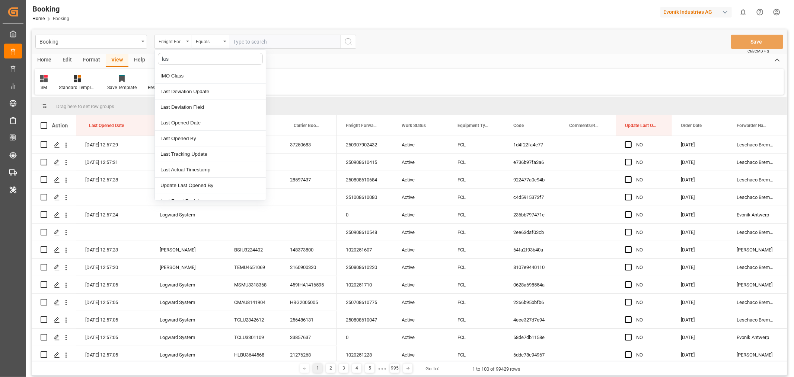
type input "last"
click at [193, 111] on div "Last Opened Date" at bounding box center [210, 107] width 111 height 16
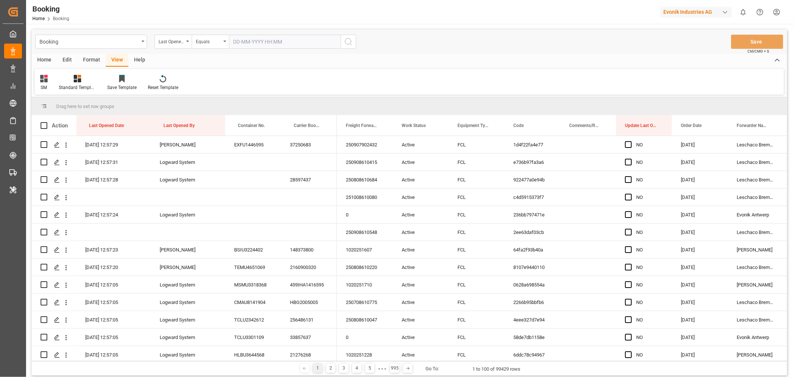
click at [276, 40] on input "text" at bounding box center [285, 42] width 112 height 14
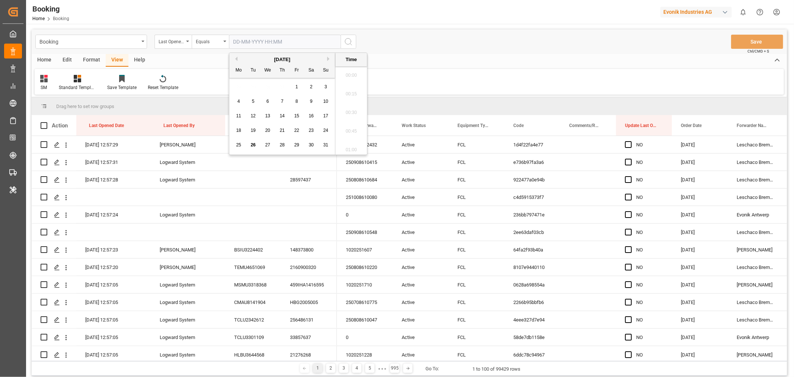
scroll to position [1323, 0]
click at [252, 146] on span "26" at bounding box center [252, 144] width 5 height 5
type input "26-08-2025 00:00"
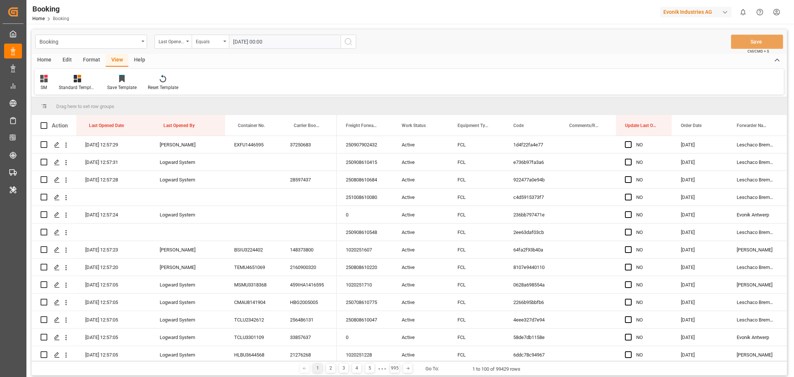
click at [353, 40] on button "search button" at bounding box center [348, 42] width 16 height 14
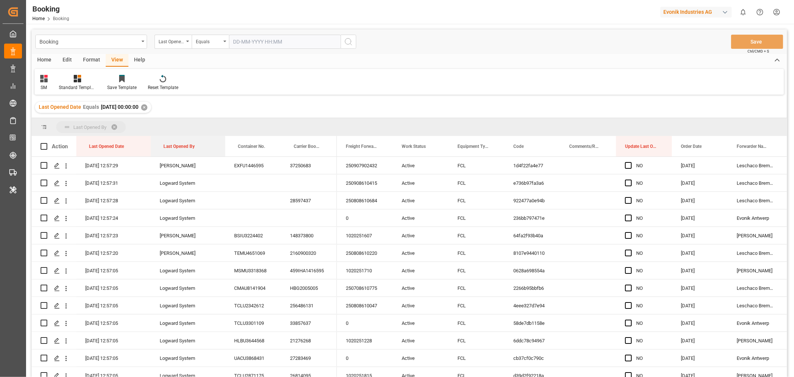
drag, startPoint x: 183, startPoint y: 142, endPoint x: 189, endPoint y: 127, distance: 16.4
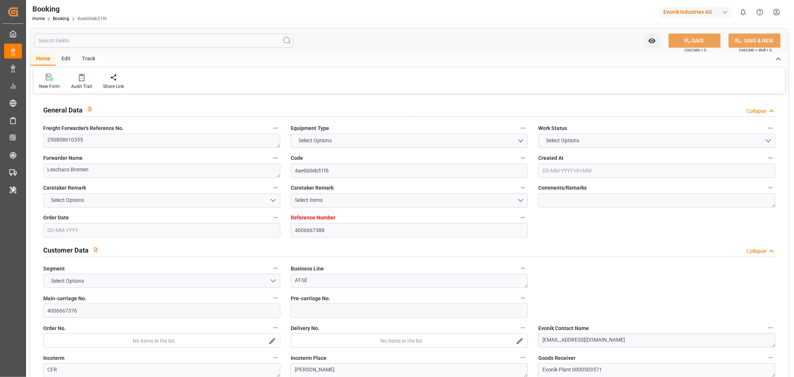
type input "4006667388"
type input "9262118"
type input "ONE"
type input "Ocean Network Express"
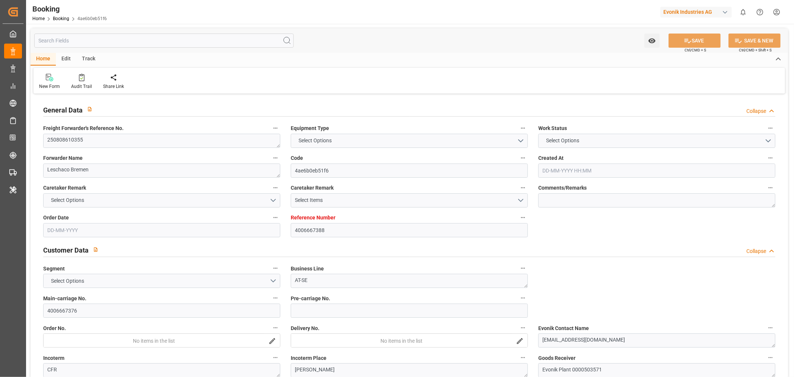
type input "DEHAM"
type input "BRSSZ"
type input "DEHAM"
type input "BRSSZ"
type input "9262118"
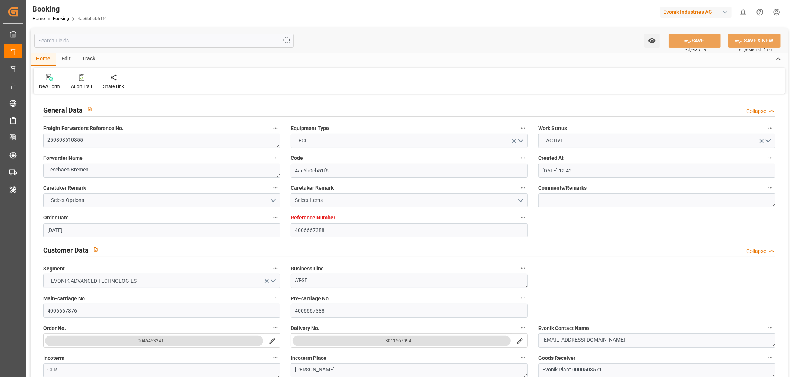
type input "[DATE] 12:42"
type input "[DATE]"
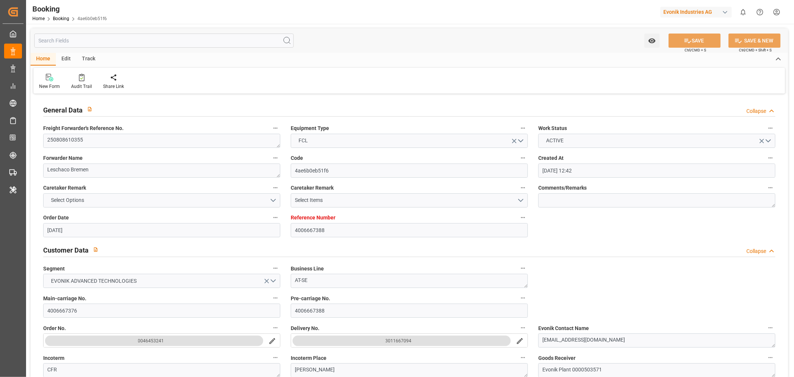
type input "[DATE] 12:30"
type input "[DATE] 00:00"
type input "[DATE] 19:00"
type input "[DATE] 00:00"
type input "[DATE]"
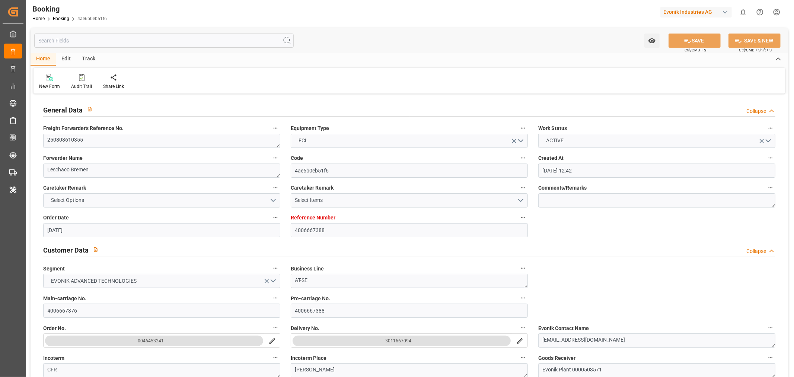
type input "26-08-2025 08:00"
type input "[DATE]"
type input "[DATE] 12:30"
type input "[DATE] 19:00"
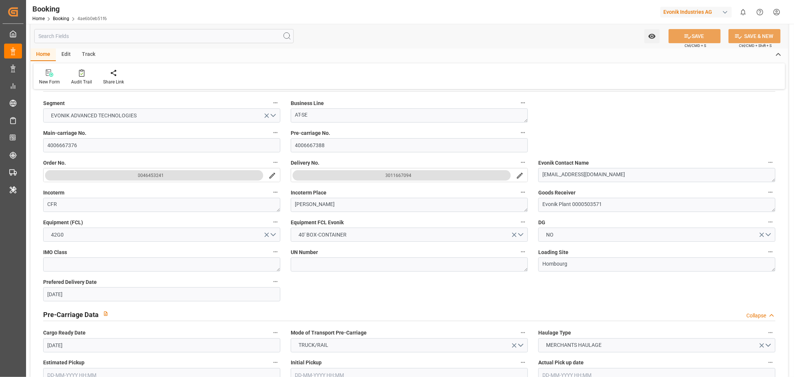
scroll to position [413, 0]
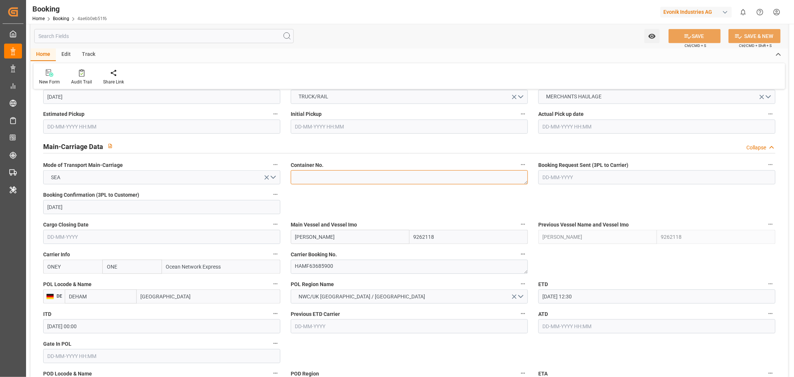
click at [325, 179] on textarea at bounding box center [409, 177] width 237 height 14
paste textarea "TCLU4451593"
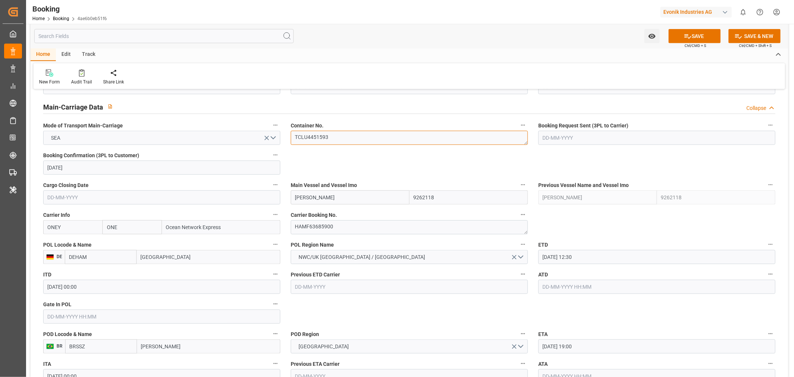
scroll to position [496, 0]
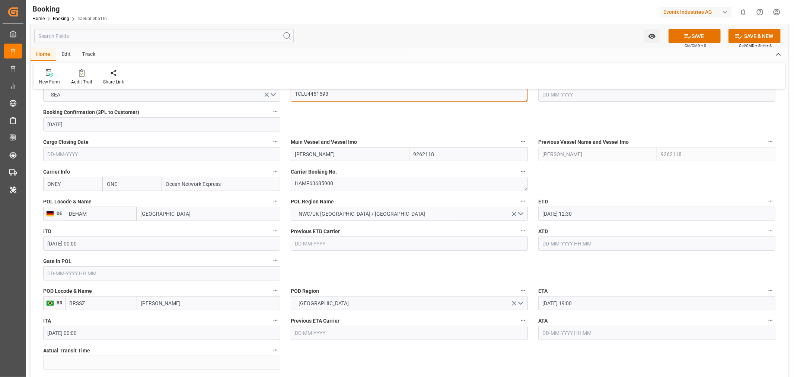
type textarea "TCLU4451593"
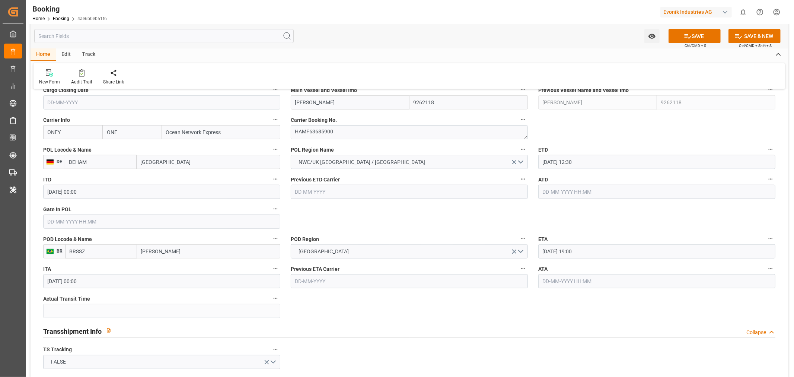
scroll to position [579, 0]
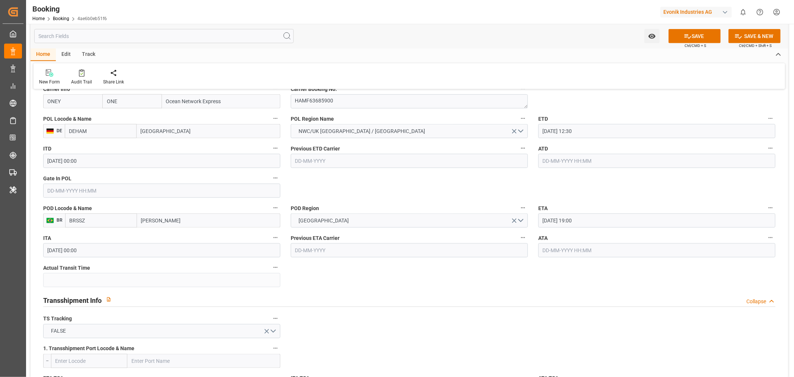
click at [68, 191] on input "text" at bounding box center [161, 190] width 237 height 14
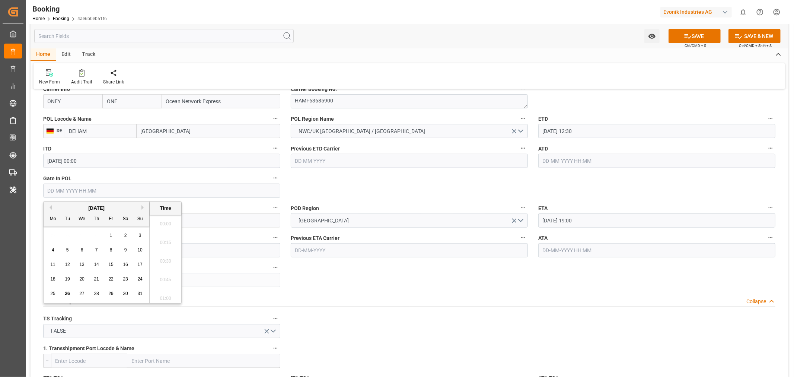
scroll to position [1305, 0]
click at [65, 295] on span "26" at bounding box center [67, 293] width 5 height 5
type input "26-08-2025 00:00"
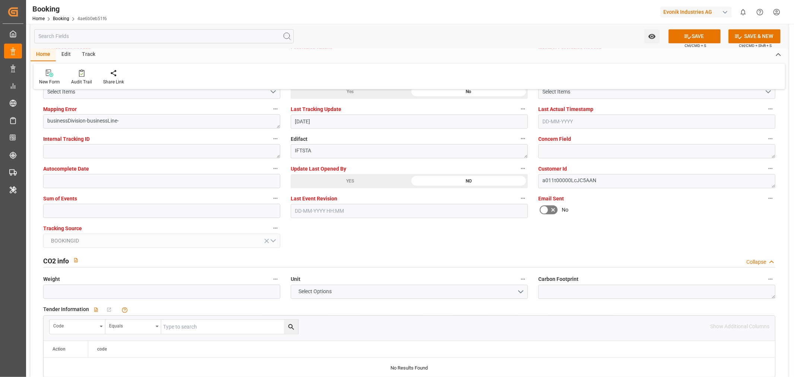
scroll to position [1447, 0]
click at [64, 211] on input "text" at bounding box center [161, 210] width 237 height 14
type input "0"
click at [700, 33] on button "SAVE" at bounding box center [694, 36] width 52 height 14
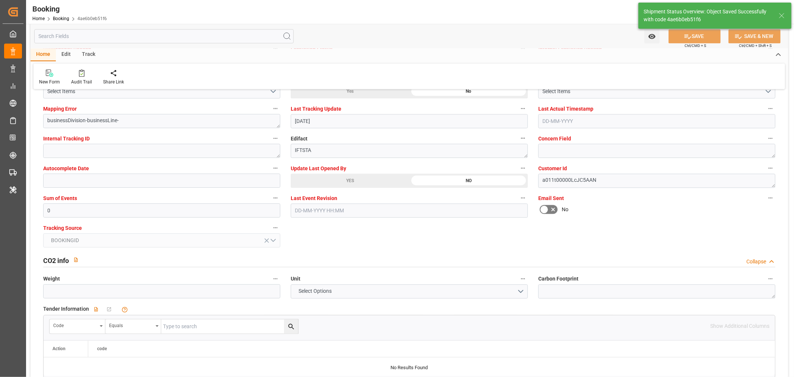
type textarea "[PERSON_NAME]"
type input "26-08-2025 12:32"
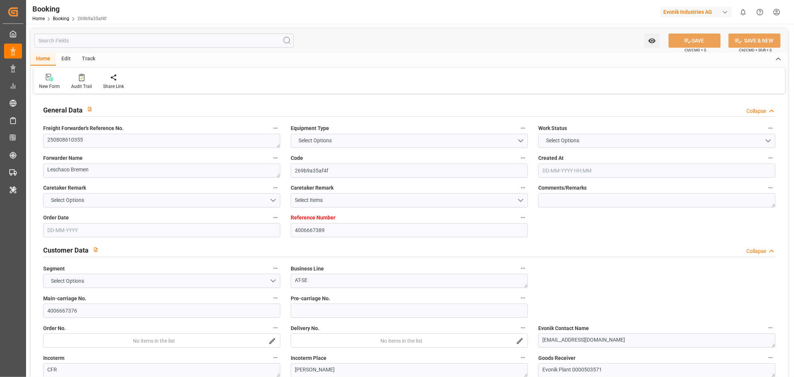
type input "4006667389"
type input "9262118"
type input "ONE"
type input "Ocean Network Express"
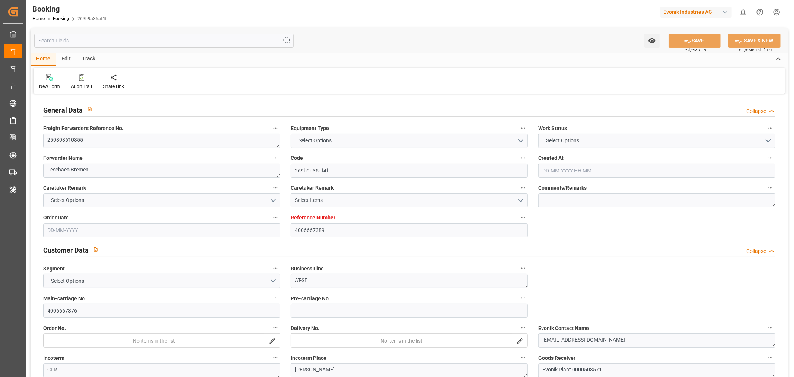
type input "DEHAM"
type input "BRSSZ"
type input "0"
type input "DEHAM"
type input "BRSSZ"
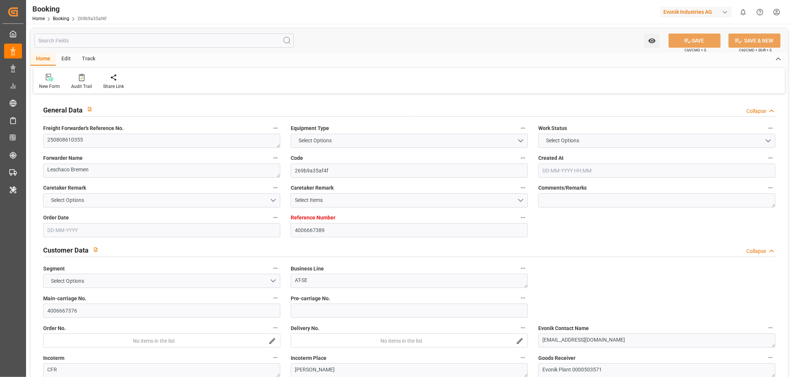
type input "9262118"
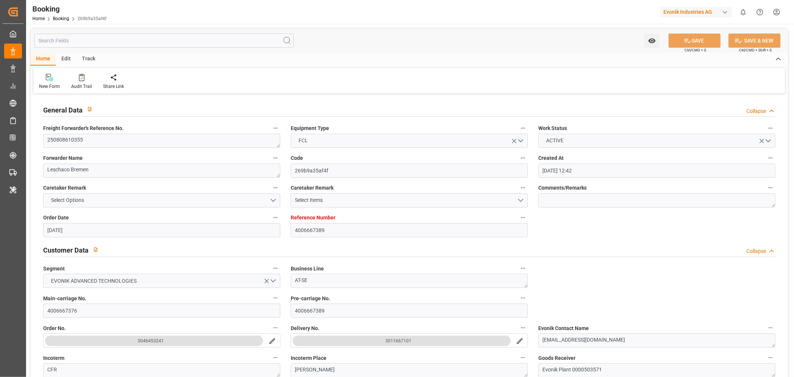
type input "[DATE] 12:42"
type input "[DATE]"
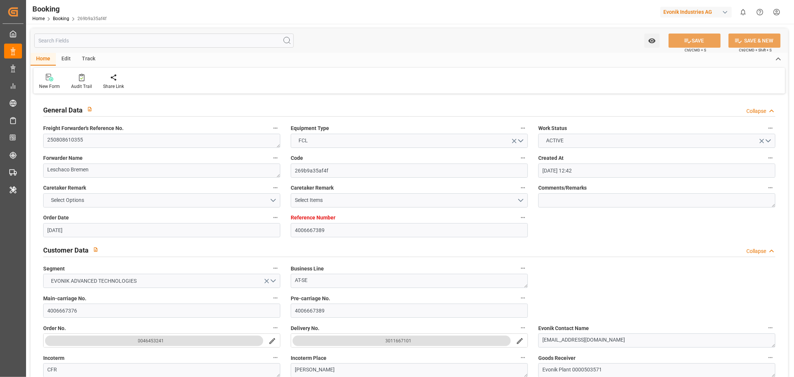
type input "[DATE] 12:30"
type input "[DATE] 00:00"
type input "[DATE] 19:00"
type input "[DATE] 00:00"
type input "[DATE]"
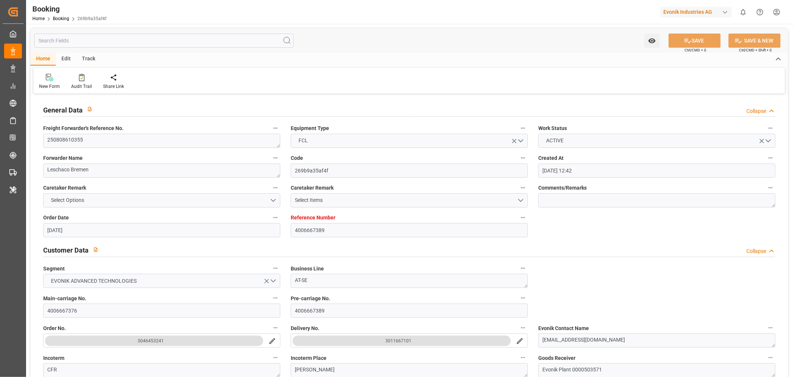
type input "[DATE] 12:31"
type input "[DATE]"
type input "[DATE] 12:30"
type input "[DATE] 19:00"
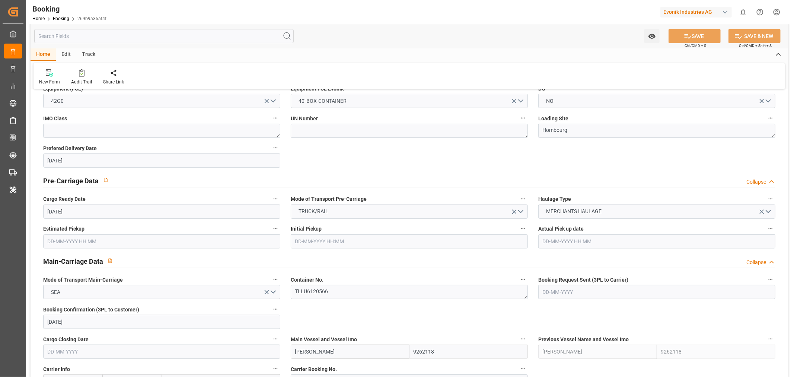
scroll to position [413, 0]
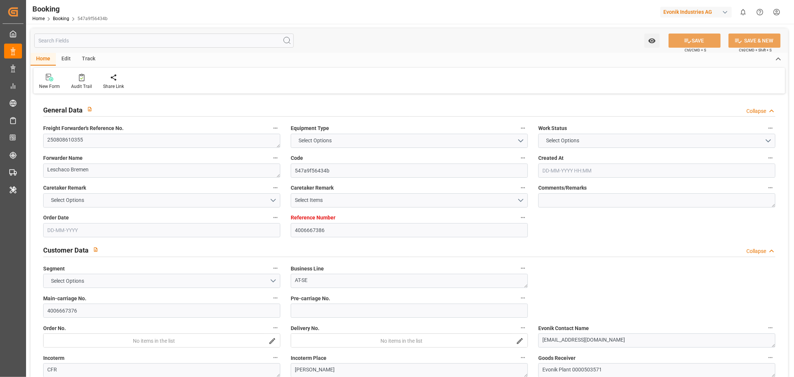
type input "4006667386"
type input "9262118"
type input "ONE"
type input "Ocean Network Express"
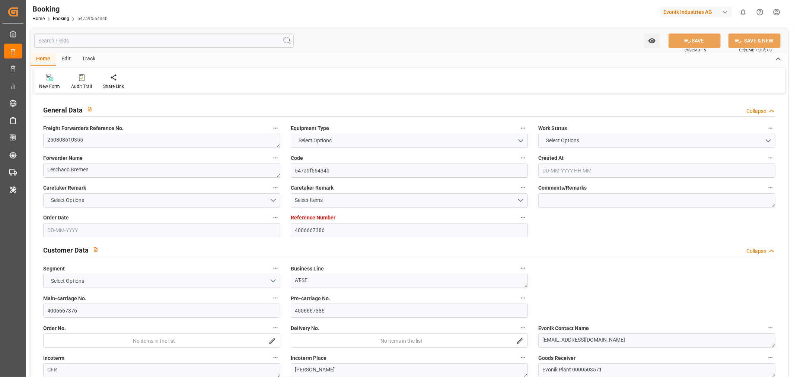
type input "DEHAM"
type input "BRSSZ"
type input "DEHAM"
type input "BRSSZ"
type input "9262118"
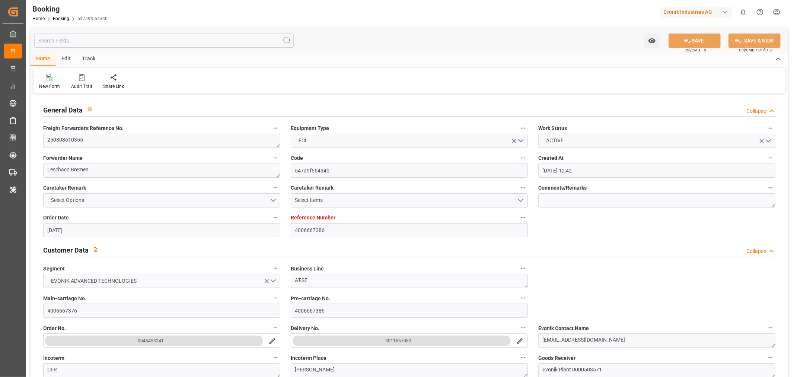
type input "15-07-2025 12:42"
type input "15-07-2025"
type input "15-09-2025"
type input "19-08-2025"
type input "08-08-2025"
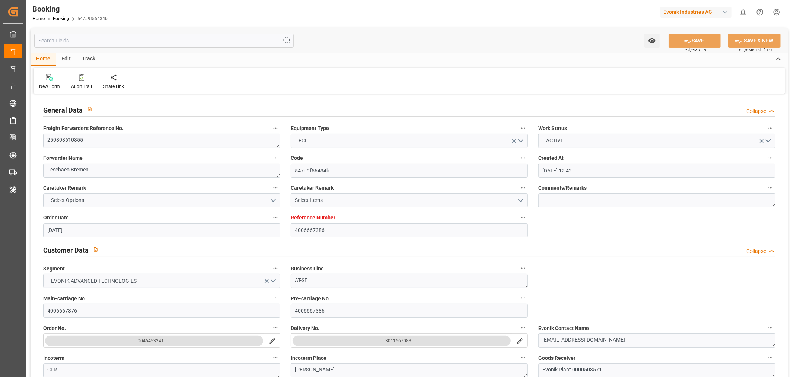
type input "28-08-2025 12:30"
type input "28-08-2025 00:00"
type input "21-09-2025 19:00"
type input "24-09-2025 00:00"
type input "08-08-2025"
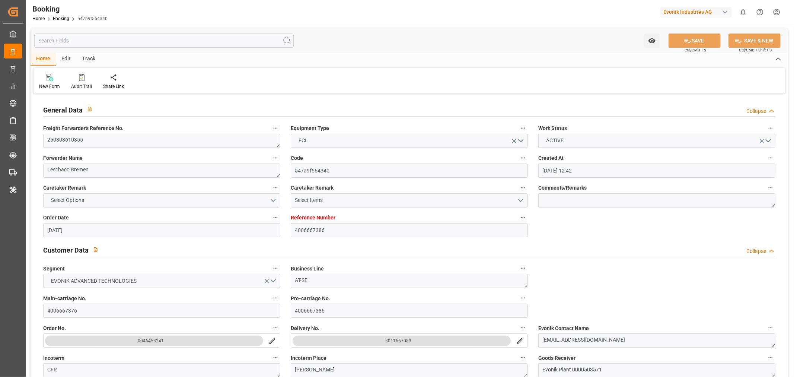
type input "26-08-2025 08:00"
type input "[DATE]"
type input "28-08-2025 12:30"
type input "21-09-2025 19:00"
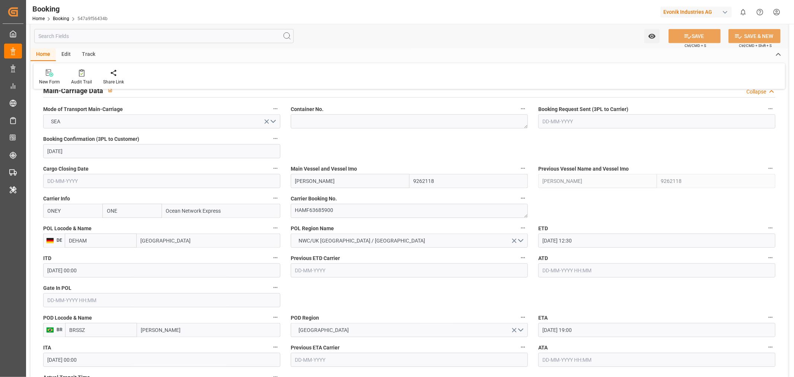
scroll to position [455, 0]
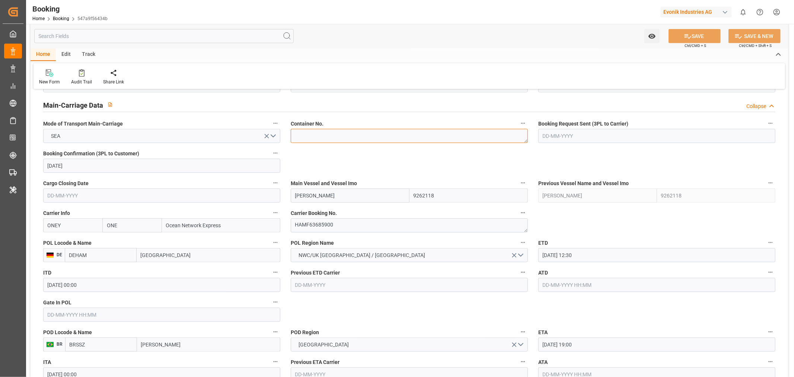
click at [323, 132] on textarea at bounding box center [409, 136] width 237 height 14
paste textarea "TCKU4542269"
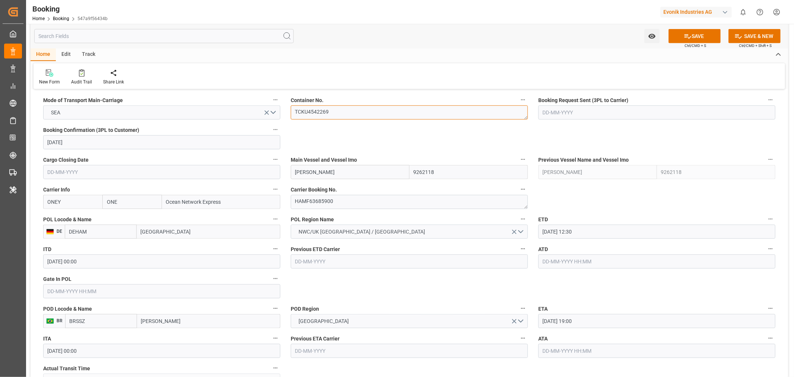
scroll to position [413, 0]
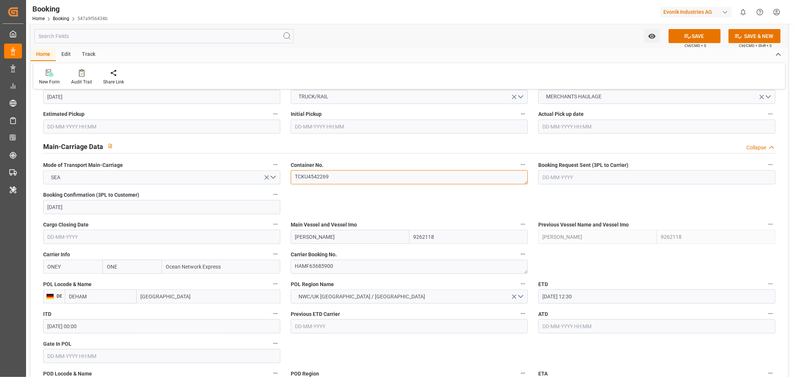
type textarea "TCKU4542269"
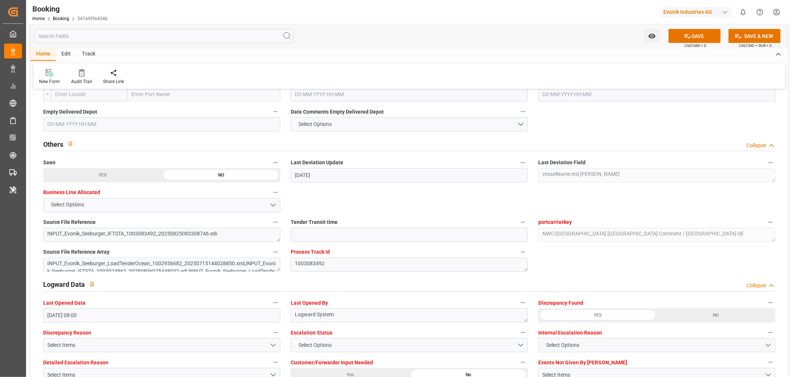
scroll to position [1323, 0]
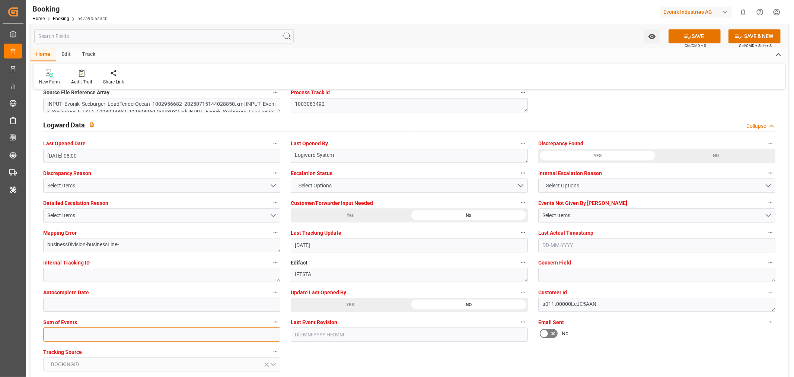
click at [62, 333] on input "text" at bounding box center [161, 334] width 237 height 14
type input "0"
click at [691, 32] on button "SAVE" at bounding box center [694, 36] width 52 height 14
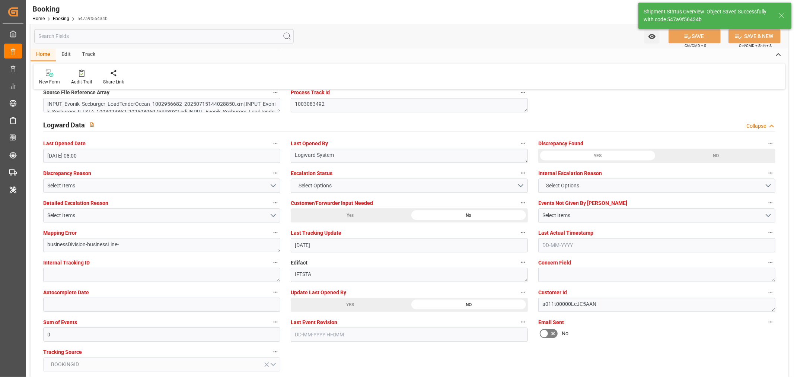
type textarea "[PERSON_NAME]"
type input "26-08-2025 12:33"
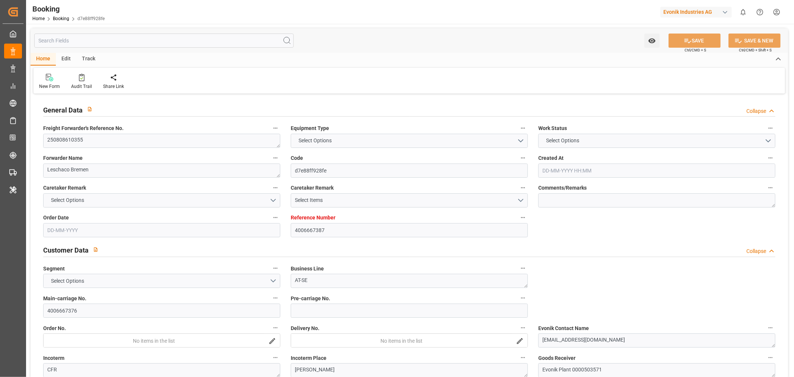
type input "4006667387"
type input "9262118"
type input "ONE"
type input "Ocean Network Express"
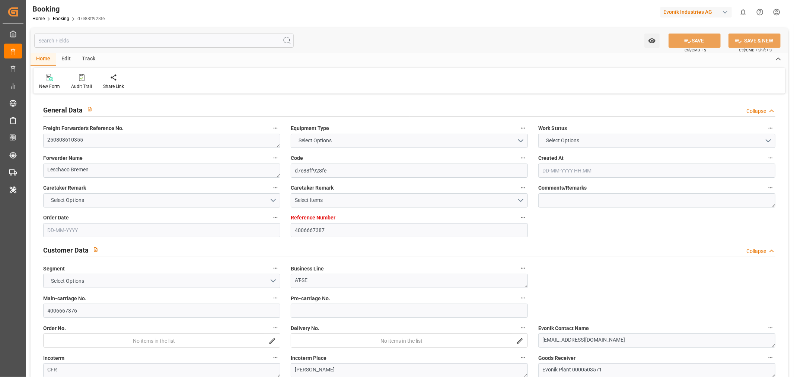
type input "DEHAM"
type input "BRSSZ"
type input "DEHAM"
type input "BRSSZ"
type input "9262118"
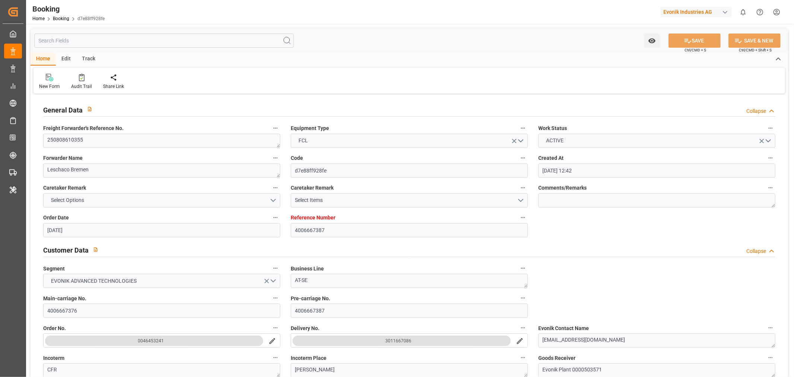
type input "15-07-2025 12:42"
type input "15-07-2025"
type input "15-09-2025"
type input "19-08-2025"
type input "08-08-2025"
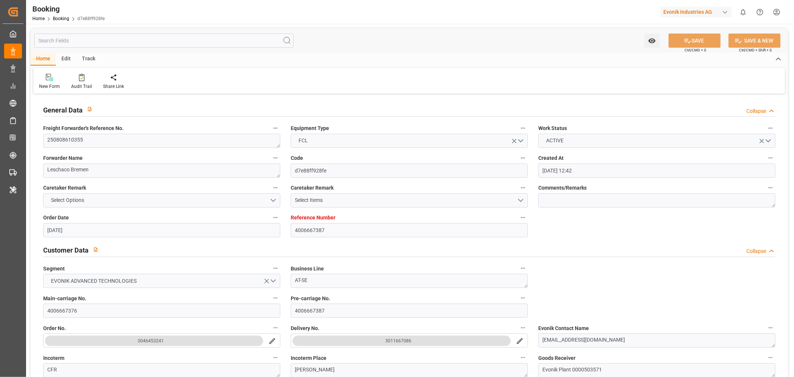
type input "28-08-2025 12:30"
type input "28-08-2025 00:00"
type input "21-09-2025 19:00"
type input "24-09-2025 00:00"
type input "08-08-2025"
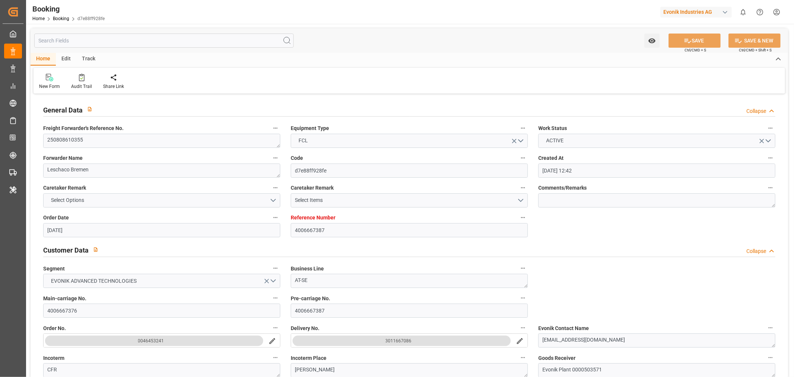
type input "26-08-2025 08:00"
type input "[DATE]"
type input "28-08-2025 12:30"
type input "21-09-2025 19:00"
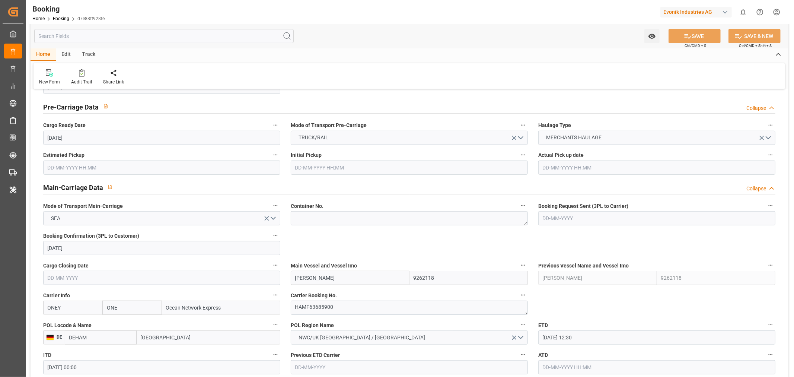
scroll to position [372, 0]
click at [320, 222] on textarea at bounding box center [409, 218] width 237 height 14
paste textarea "TCLU4645372"
type textarea "TCLU4645372"
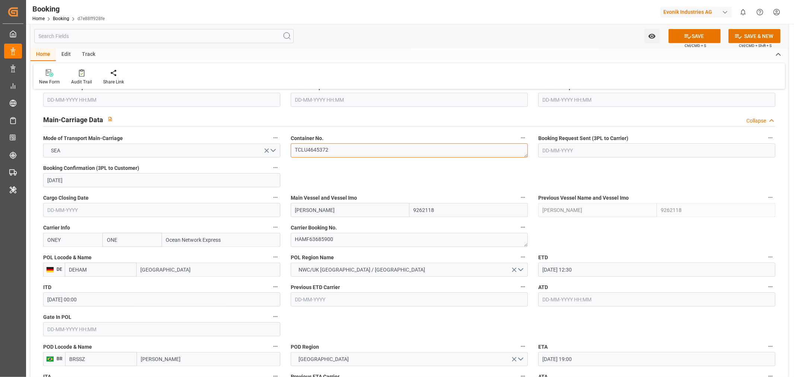
scroll to position [537, 0]
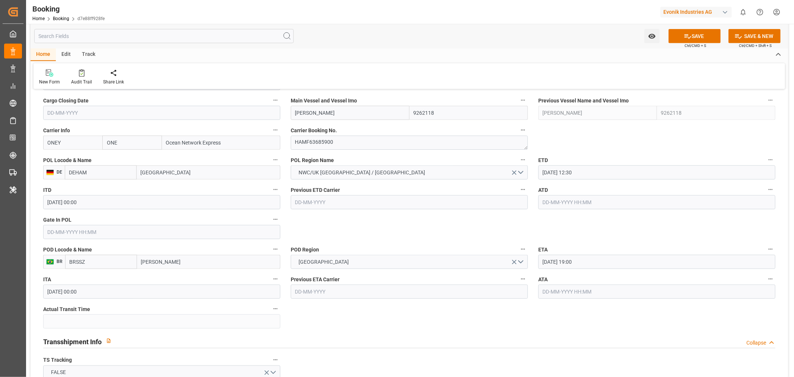
click at [64, 232] on input "text" at bounding box center [161, 232] width 237 height 14
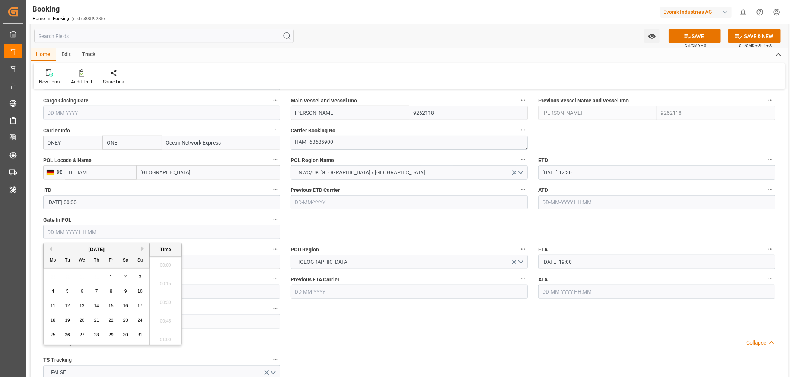
scroll to position [1305, 0]
click at [66, 334] on span "26" at bounding box center [67, 334] width 5 height 5
type input "26-08-2025 00:00"
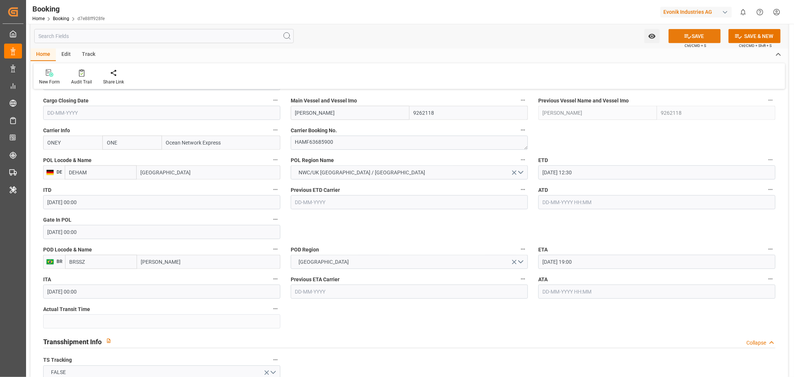
click at [694, 32] on button "SAVE" at bounding box center [694, 36] width 52 height 14
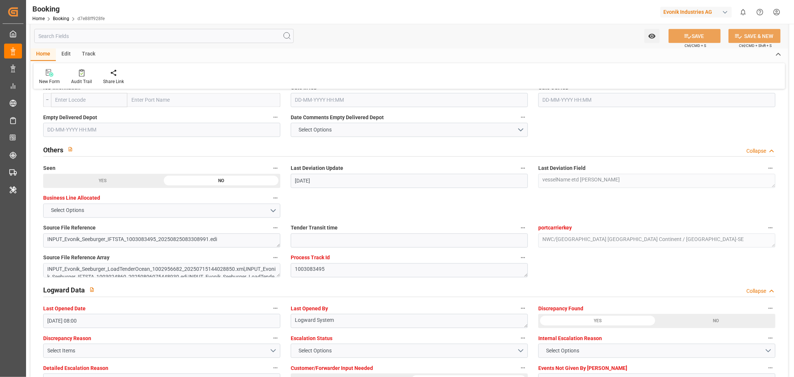
scroll to position [1322, 0]
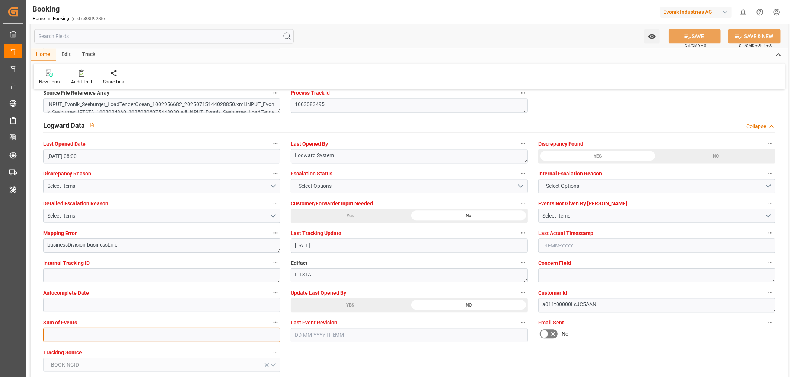
click at [75, 327] on input "text" at bounding box center [161, 334] width 237 height 14
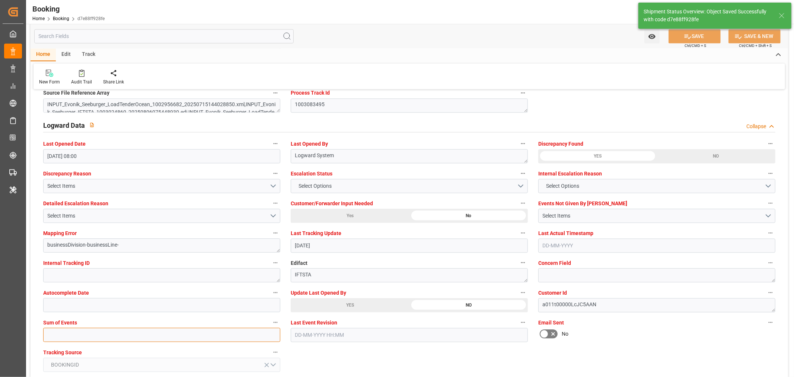
scroll to position [1364, 0]
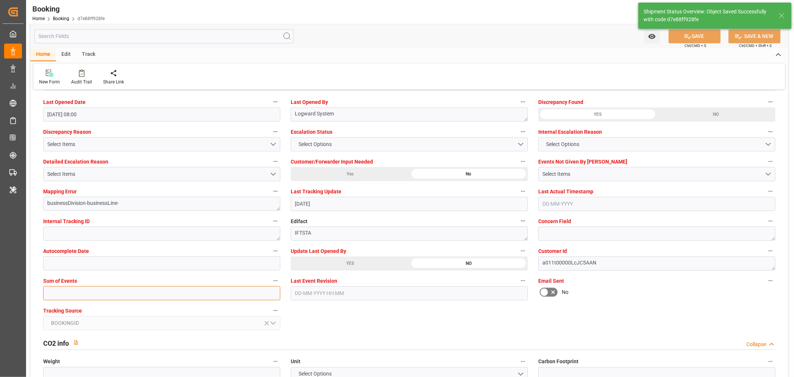
type textarea "[PERSON_NAME]"
type input "26-08-2025 12:34"
type input "0"
click at [694, 38] on button "SAVE" at bounding box center [694, 36] width 52 height 14
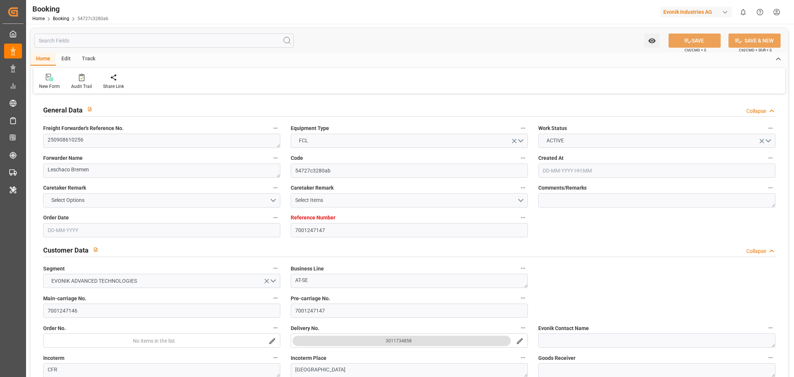
type input "7001247147"
type input "9302176"
type input "ONE"
type input "Ocean Network Express"
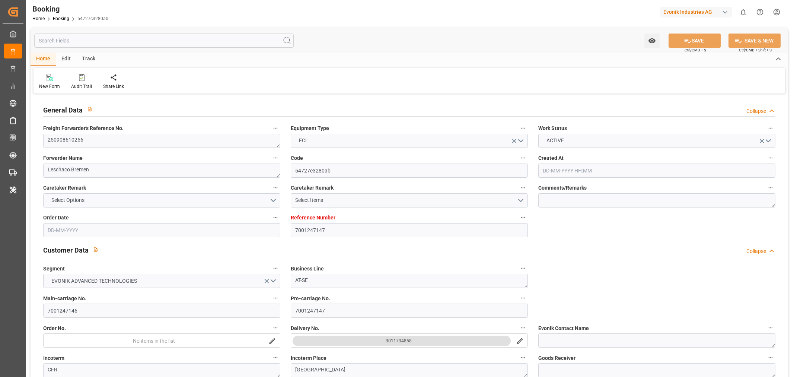
type input "EUNWC"
type input "JPTYO"
type input "[DATE] 05:07"
type input "[DATE]"
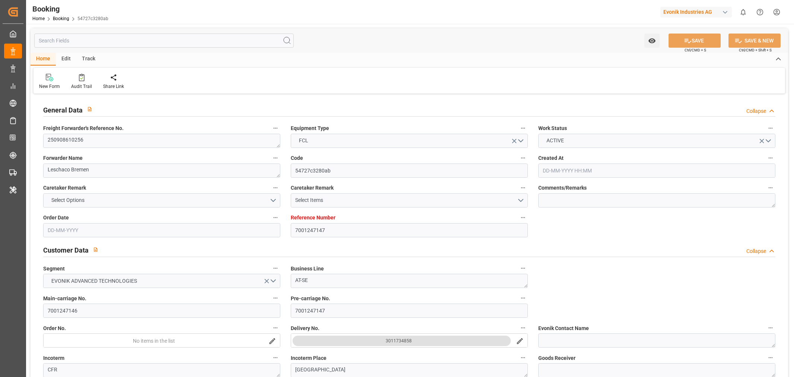
type input "[DATE]"
type input "[DATE] 00:00"
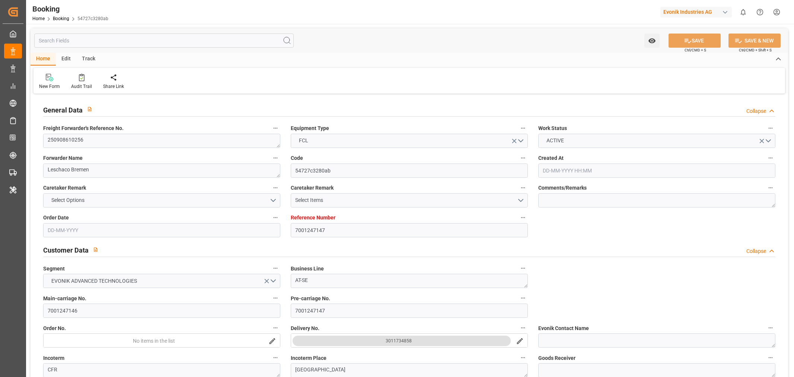
type input "[DATE] 00:00"
type input "[DATE]"
type input "[DATE] 05:50"
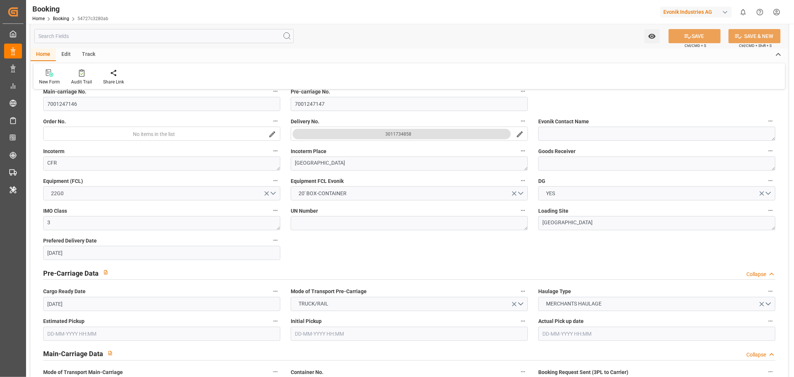
scroll to position [455, 0]
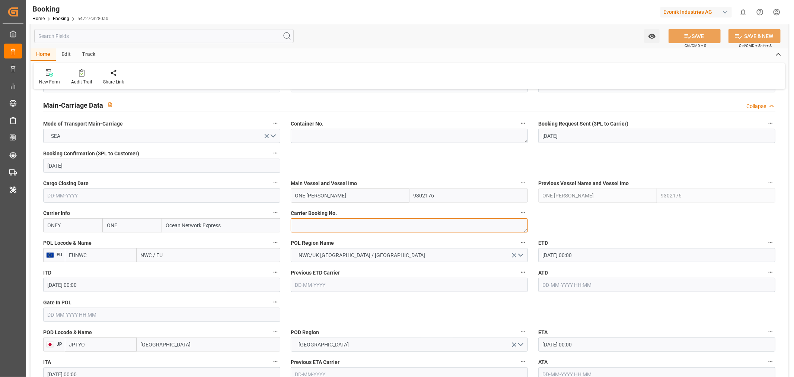
click at [327, 230] on textarea at bounding box center [409, 225] width 237 height 14
paste textarea "HAMF75841600"
type textarea "HAMF75841600"
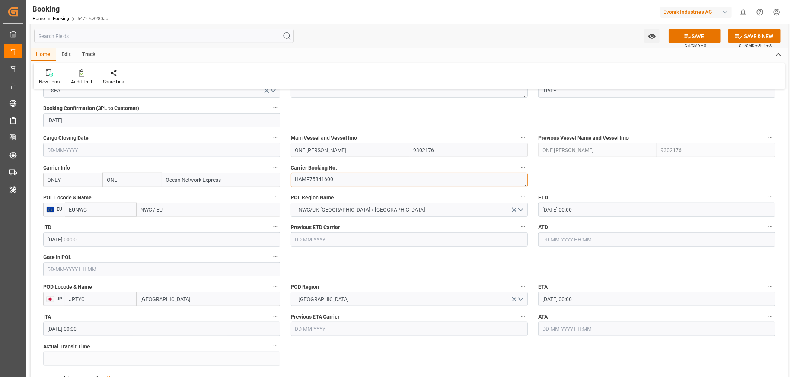
scroll to position [537, 0]
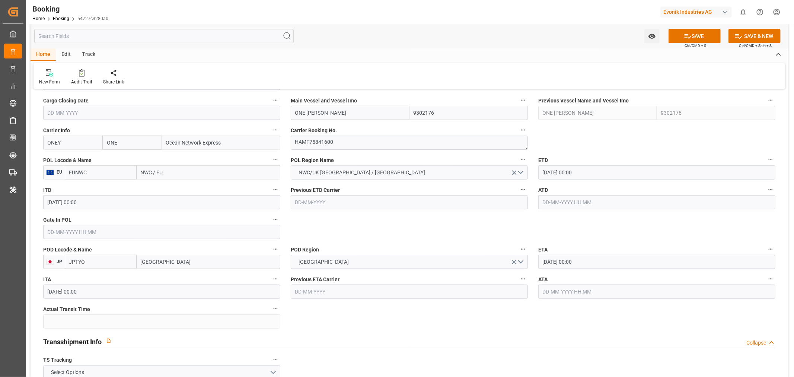
click at [145, 170] on input "NWC / EU" at bounding box center [209, 172] width 144 height 14
paste input "[GEOGRAPHIC_DATA]"
type input "[GEOGRAPHIC_DATA]"
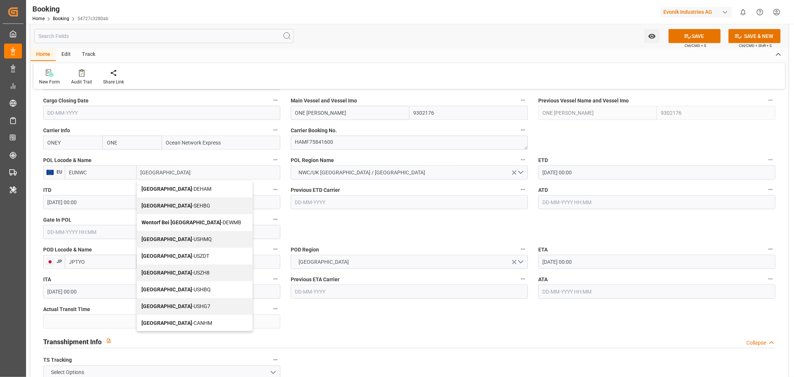
click at [173, 192] on div "[GEOGRAPHIC_DATA] - DEHAM" at bounding box center [194, 188] width 115 height 17
type input "DEHAM"
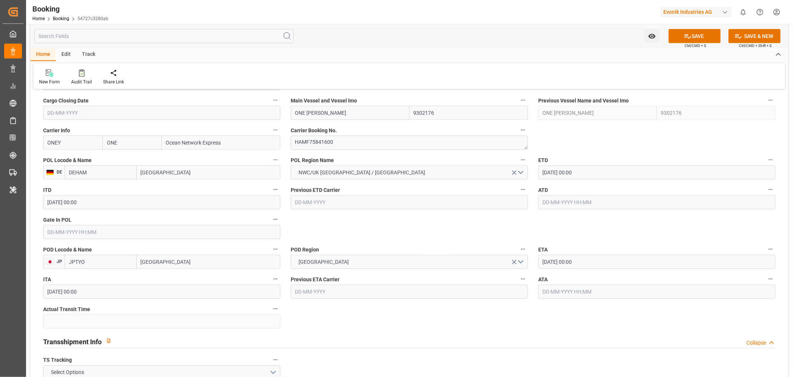
type input "[GEOGRAPHIC_DATA]"
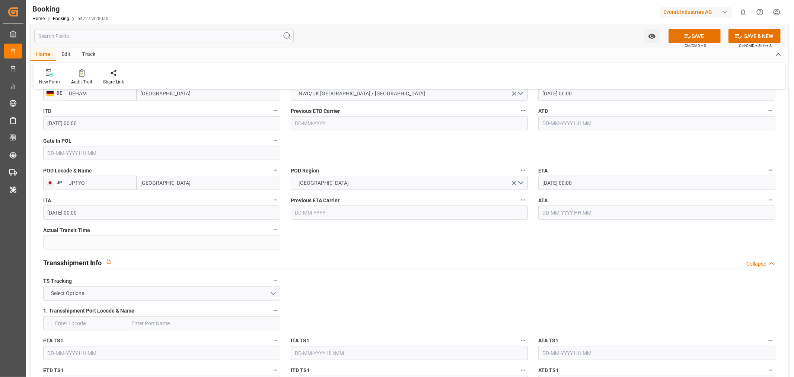
scroll to position [620, 0]
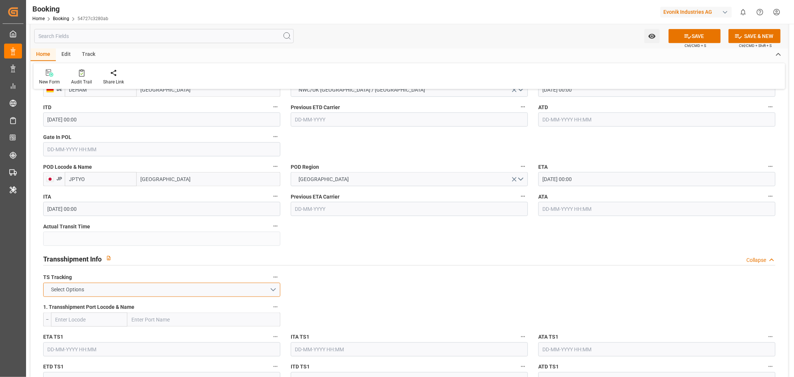
click at [272, 293] on button "Select Options" at bounding box center [161, 289] width 237 height 14
click at [116, 302] on div "FALSE" at bounding box center [162, 307] width 236 height 16
click at [688, 34] on icon at bounding box center [688, 36] width 8 height 8
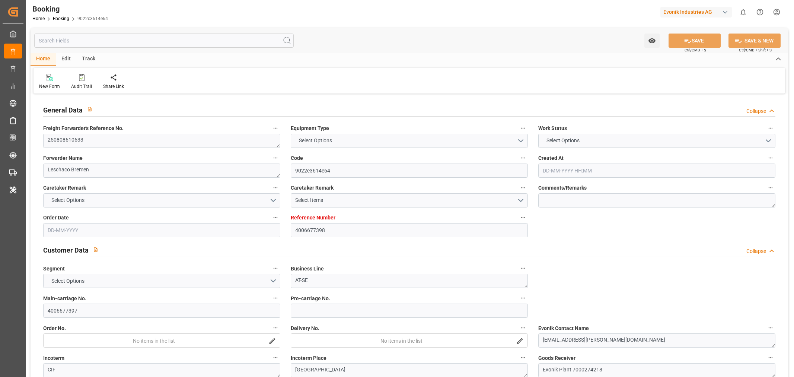
type input "4006677398"
type input "9639995"
type input "ONE"
type input "Ocean Network Express"
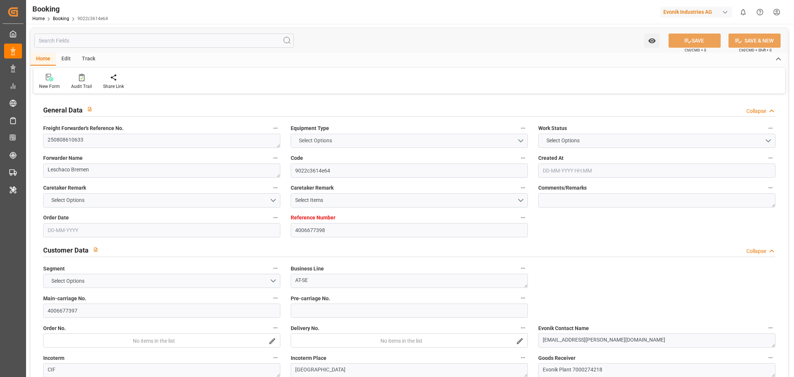
type input "DEHAM"
type input "ZADUR"
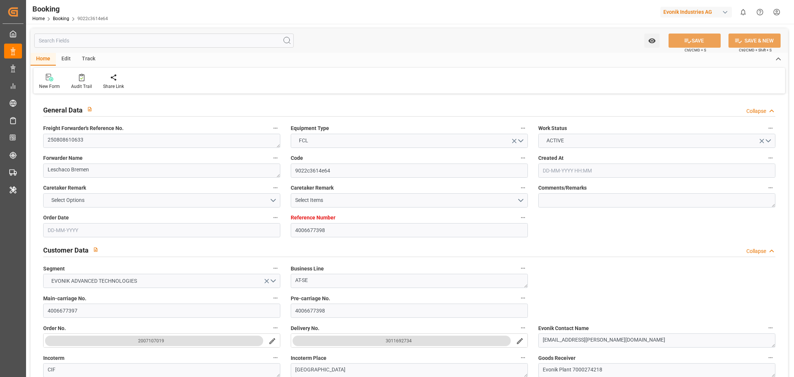
type input "[DATE] 10:28"
type input "[DATE]"
type input "25-08-2025"
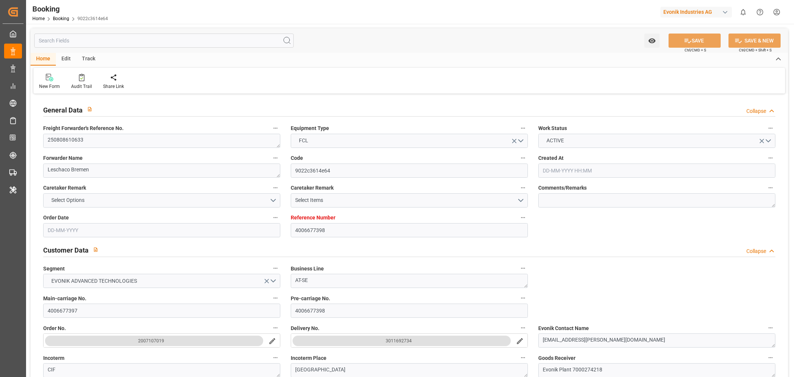
type input "02-09-2025 00:00"
type input "01-10-2025 00:00"
type input "25-08-2025 12:57"
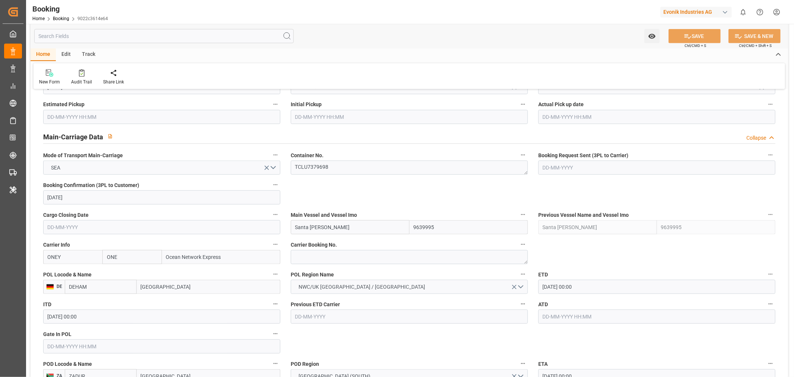
scroll to position [496, 0]
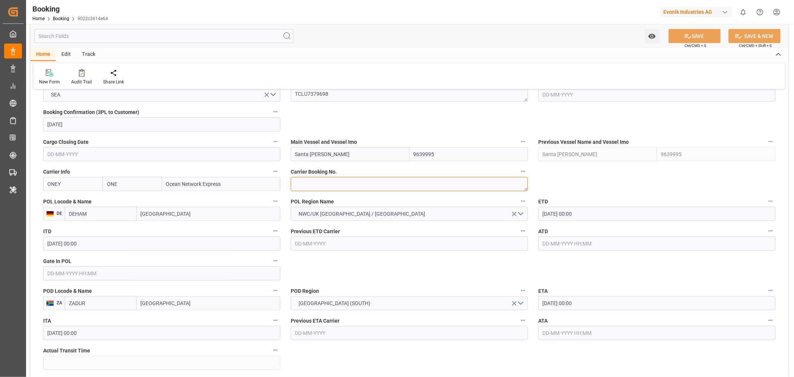
click at [316, 181] on textarea at bounding box center [409, 184] width 237 height 14
paste textarea "HAMF67273600"
type textarea "HAMF67273600"
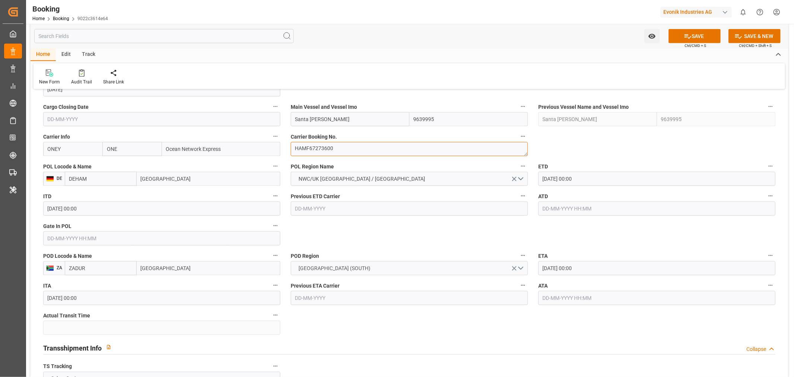
scroll to position [579, 0]
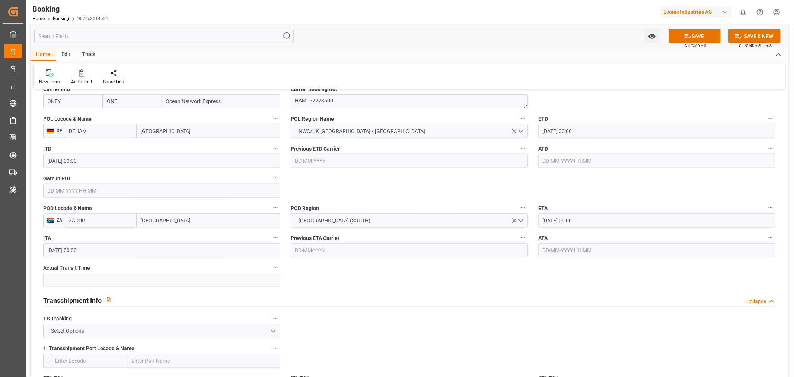
click at [147, 129] on input "Hamburg" at bounding box center [209, 131] width 144 height 14
paste input "BREMERHAVEN"
type input "BREMERHAVEN"
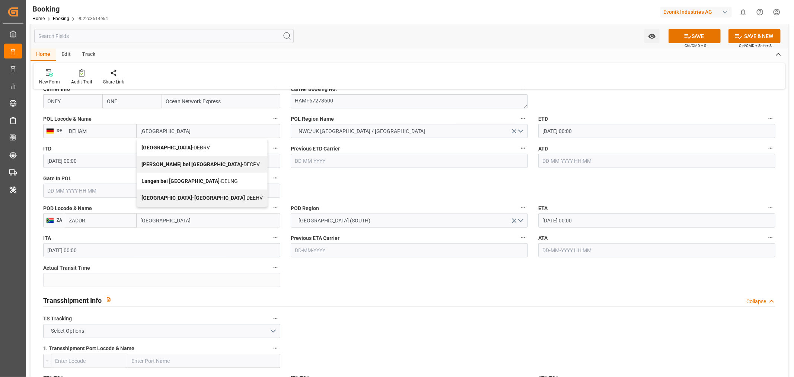
click at [185, 148] on span "Bremerhaven - DEBRV" at bounding box center [175, 147] width 68 height 6
type input "DEBRV"
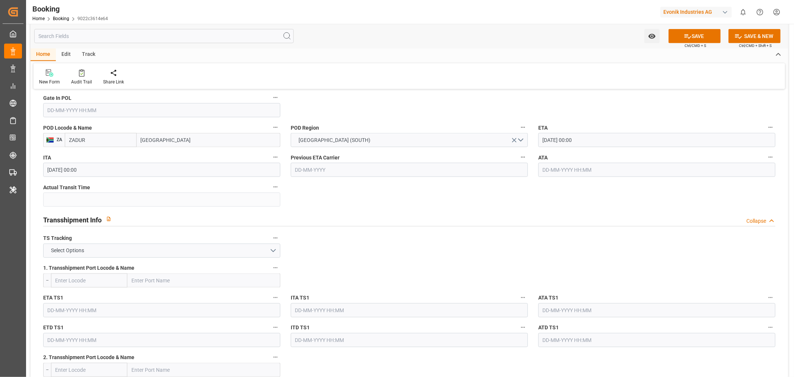
scroll to position [661, 0]
type input "Bremerhaven"
click at [271, 248] on button "Select Options" at bounding box center [161, 248] width 237 height 14
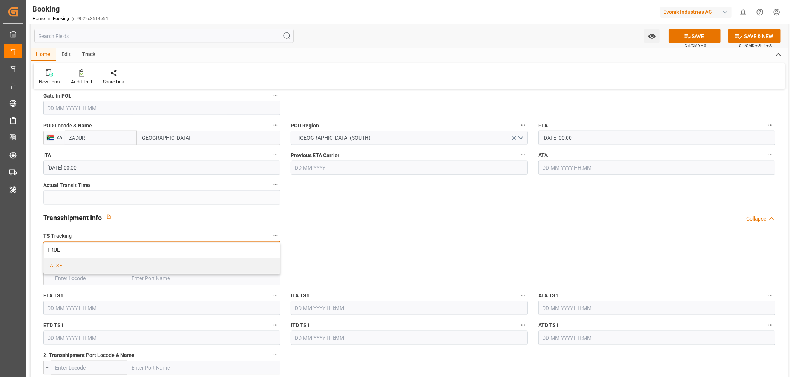
click at [106, 262] on div "FALSE" at bounding box center [162, 266] width 236 height 16
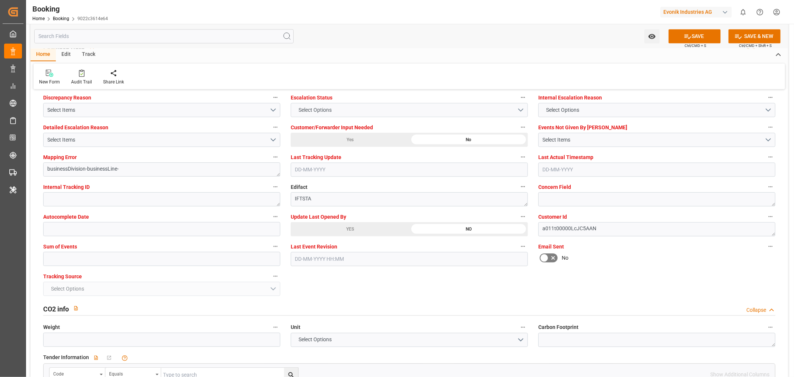
scroll to position [1488, 0]
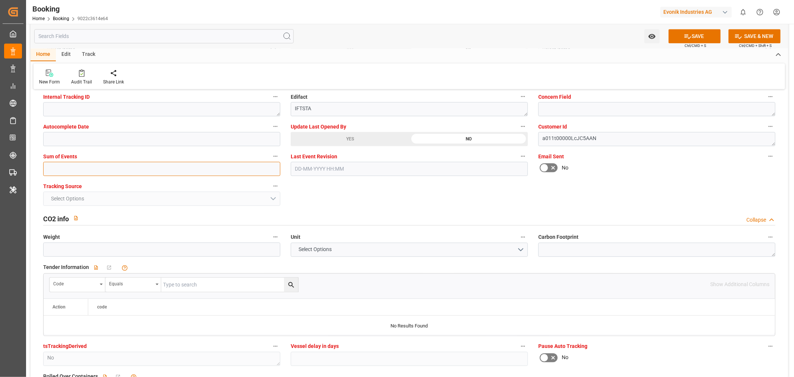
click at [75, 172] on input "text" at bounding box center [161, 168] width 237 height 14
type input "0"
click at [689, 35] on icon at bounding box center [688, 36] width 8 height 8
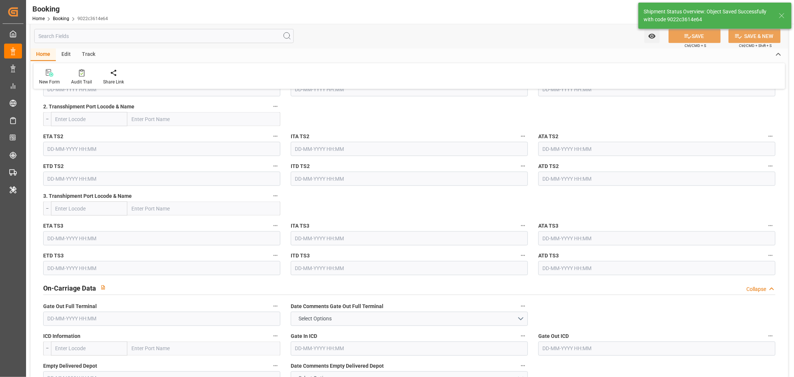
scroll to position [330, 0]
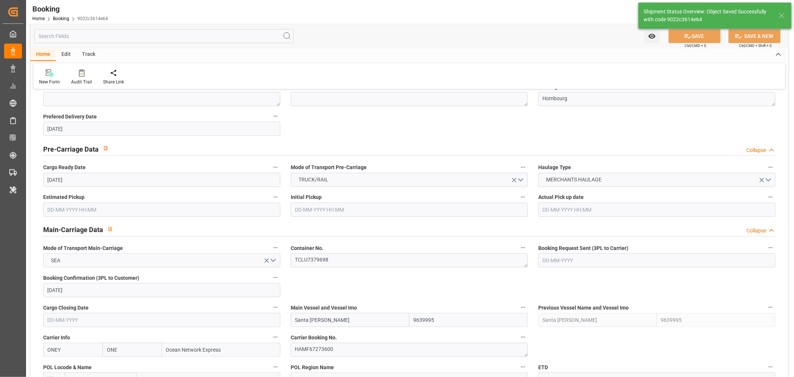
type textarea "[PERSON_NAME]"
type input "26-08-2025 12:37"
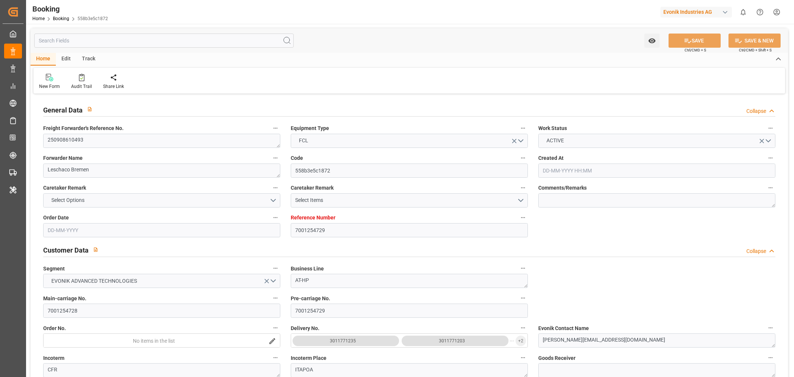
type input "7001254729"
type input "9337688"
type input "ONE"
type input "Ocean Network Express"
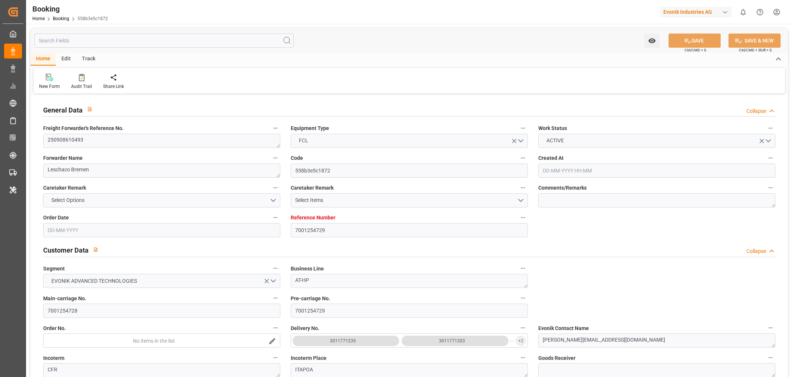
type input "EUNWC"
type input "BRIOA"
type input "21-08-2025 09:49"
type input "[DATE]"
type input "10-10-2025"
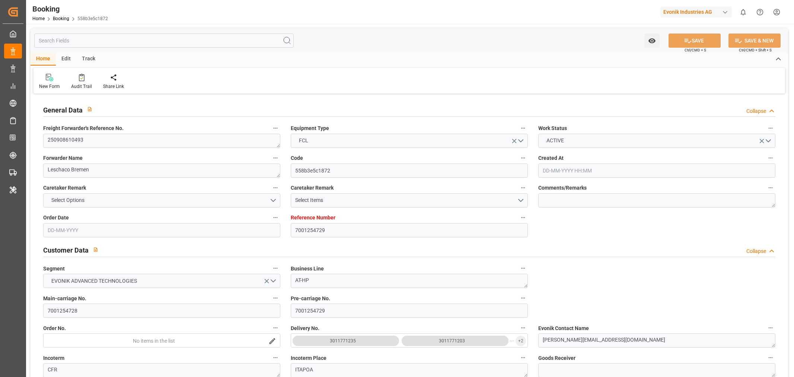
type input "28-08-2025"
type input "[DATE]"
type input "25-08-2025"
type input "18-09-2025 00:00"
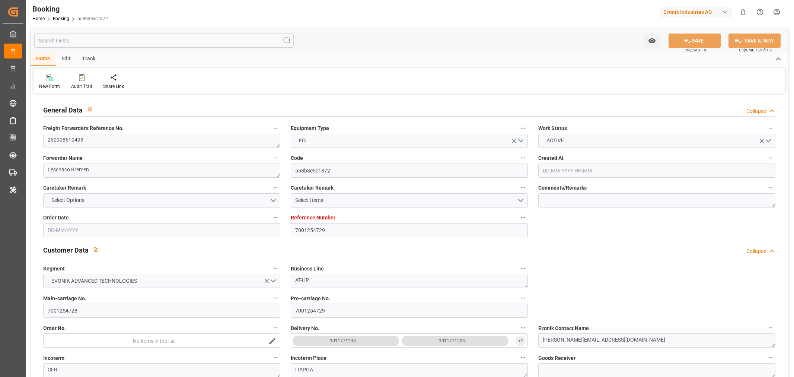
type input "23-10-2025 00:00"
type input "[DATE]"
type input "25-08-2025 12:15"
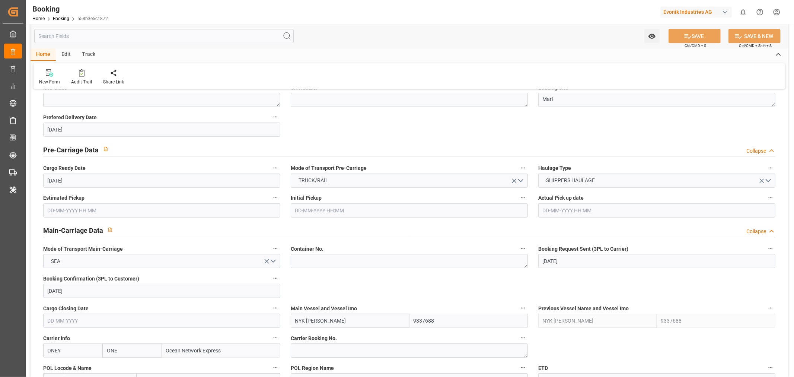
scroll to position [330, 0]
click at [324, 351] on textarea at bounding box center [409, 349] width 237 height 14
paste textarea "HAMF76244400"
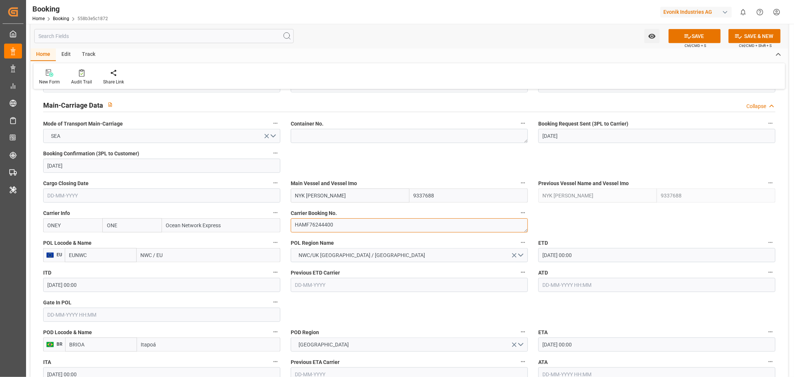
type textarea "HAMF76244400"
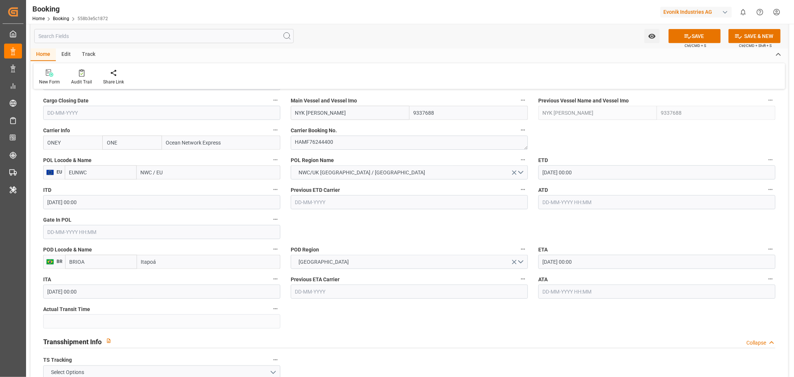
click at [137, 266] on input "Itapoá" at bounding box center [208, 262] width 143 height 14
click at [138, 169] on input "NWC / EU" at bounding box center [209, 172] width 144 height 14
paste input "ANTWERP"
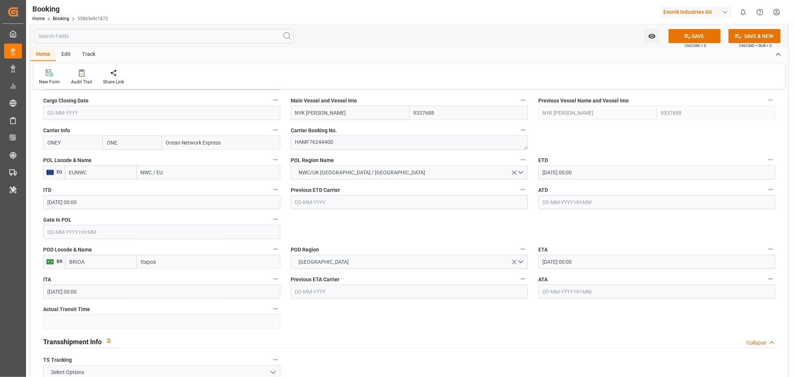
type input "ANTWERP"
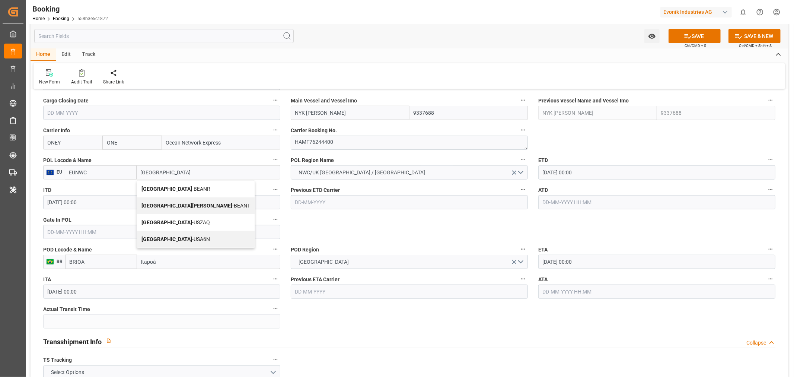
click at [176, 189] on span "Antwerp - BEANR" at bounding box center [175, 189] width 69 height 6
type input "BEANR"
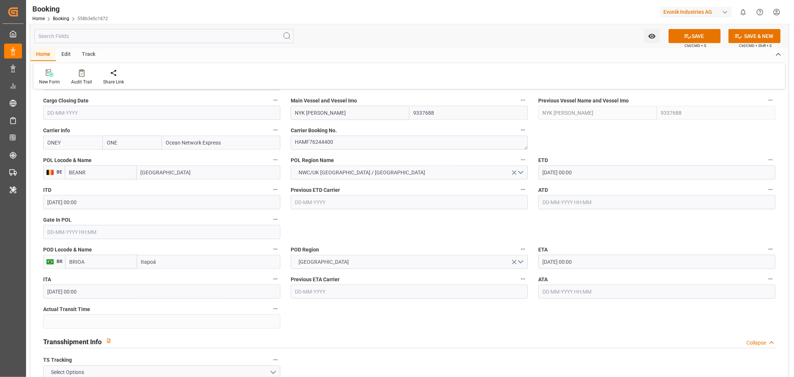
type input "Antwerp"
click at [560, 170] on input "18-09-2025 00:00" at bounding box center [656, 172] width 237 height 14
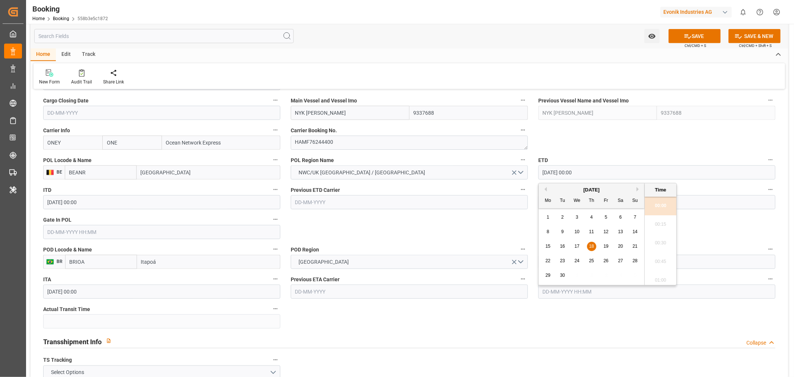
click at [574, 262] on span "24" at bounding box center [576, 260] width 5 height 5
type input "24-09-2025 00:00"
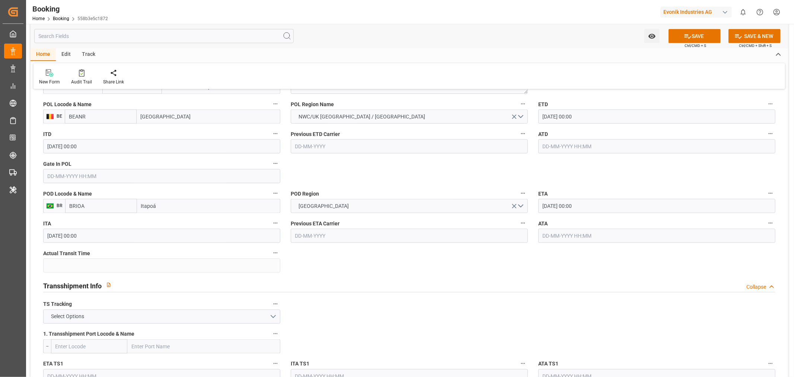
scroll to position [661, 0]
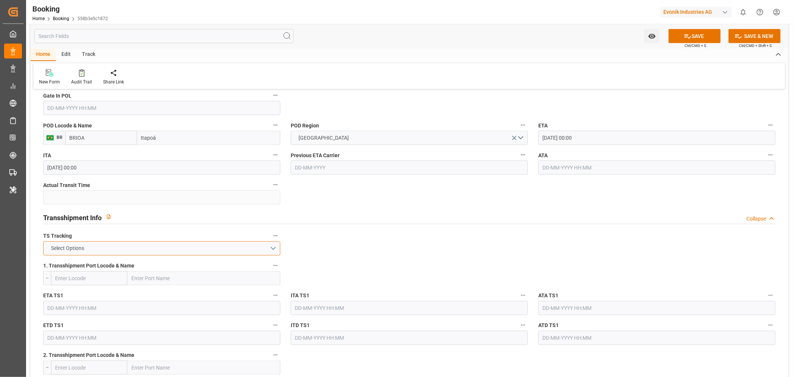
click at [160, 248] on button "Select Options" at bounding box center [161, 248] width 237 height 14
click at [83, 264] on div "FALSE" at bounding box center [162, 266] width 236 height 16
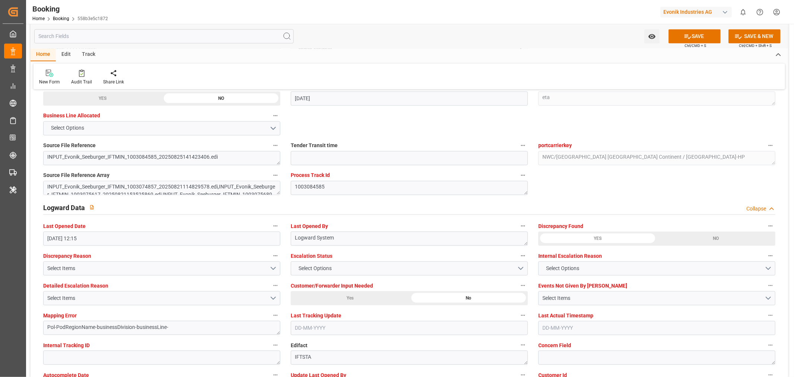
scroll to position [1447, 0]
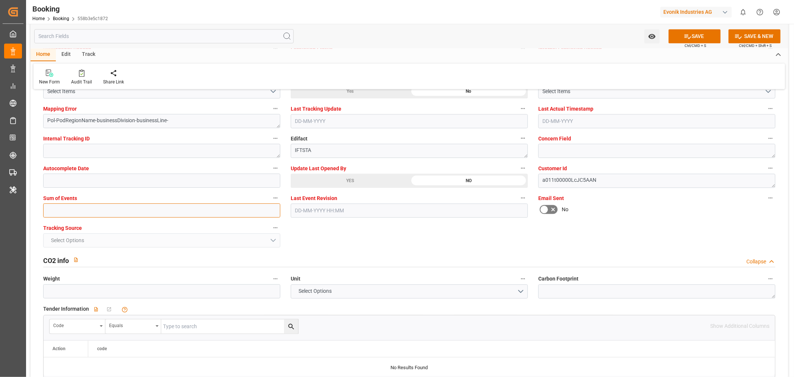
click at [77, 209] on input "text" at bounding box center [161, 210] width 237 height 14
type input "0"
click at [701, 35] on button "SAVE" at bounding box center [694, 36] width 52 height 14
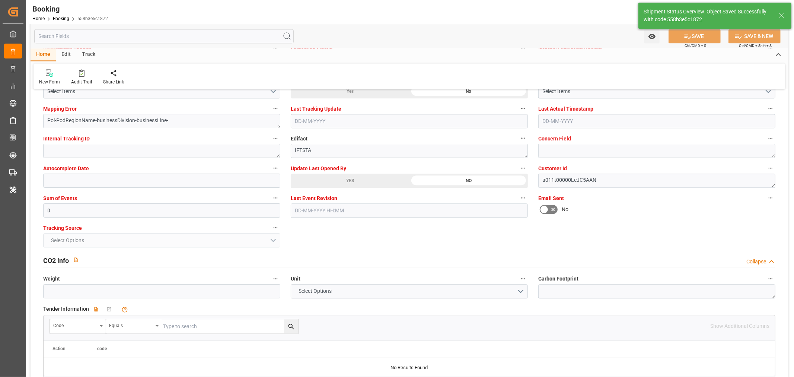
type textarea "Shashidhar Mm"
type textarea "businessDivision-businessLine-"
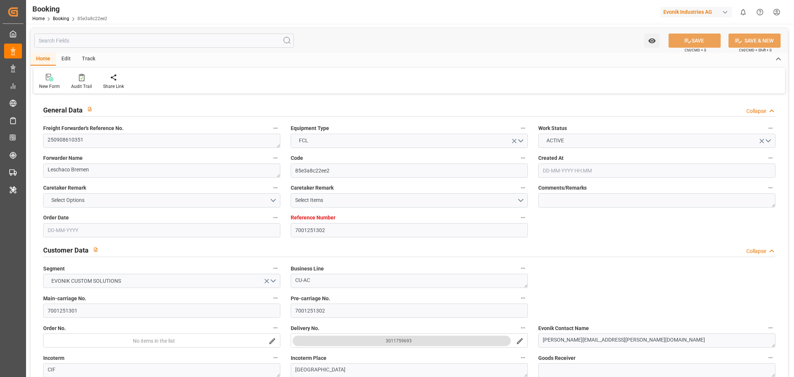
type input "7001251302"
type input "ONE"
type input "Ocean Network Express"
type input "EUNWC"
type input "CNSHA"
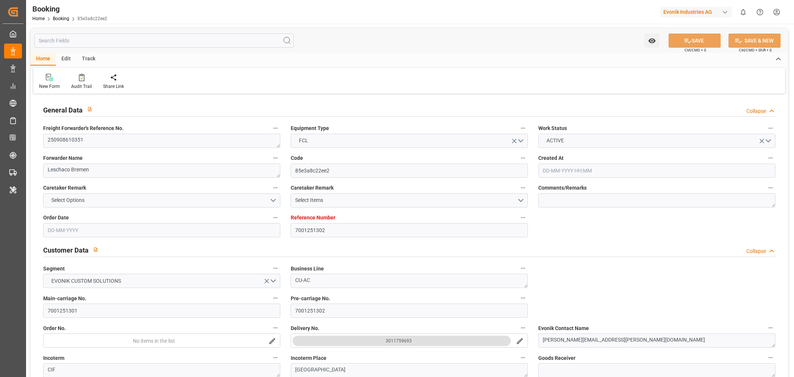
type input "[DATE] 10:52"
type input "[DATE]"
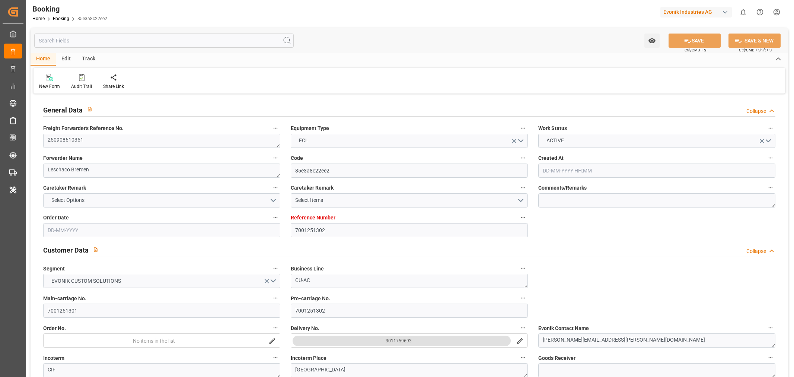
type input "[DATE]"
type input "[DATE] 10:47"
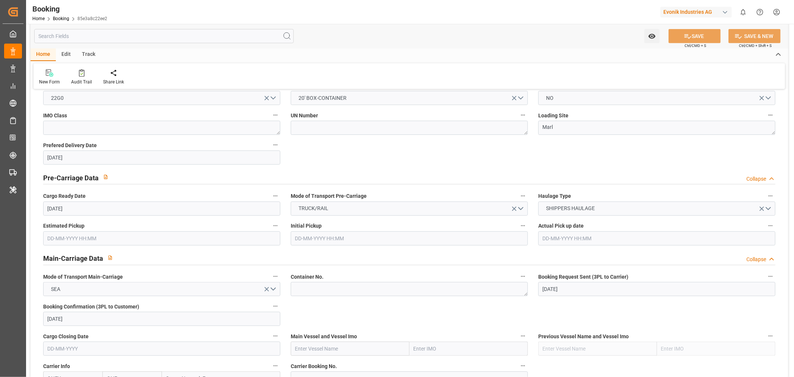
scroll to position [413, 0]
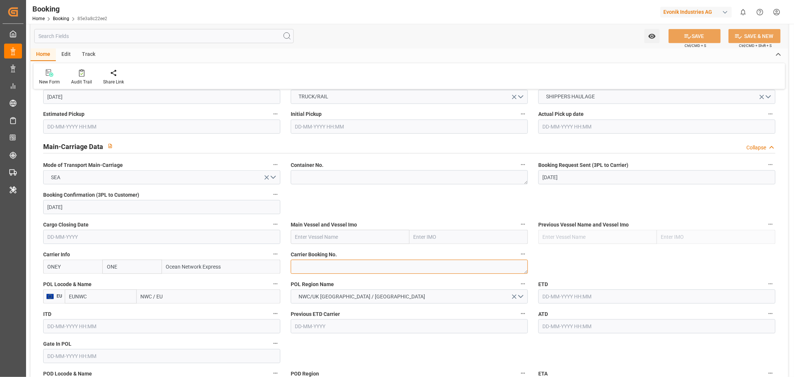
drag, startPoint x: 329, startPoint y: 263, endPoint x: 329, endPoint y: 260, distance: 3.7
click at [329, 263] on textarea at bounding box center [409, 266] width 237 height 14
paste textarea "HAMF75627800"
type textarea "HAMF75627800"
click at [304, 232] on input "text" at bounding box center [350, 237] width 119 height 14
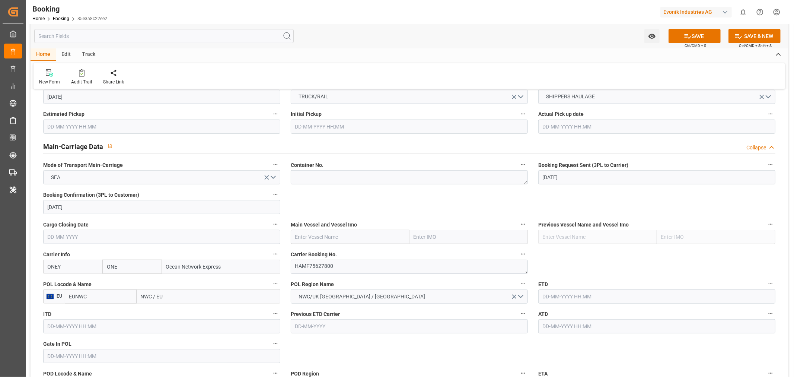
paste input "ONE INTEGRITY"
type input "ONE INTEGRITY"
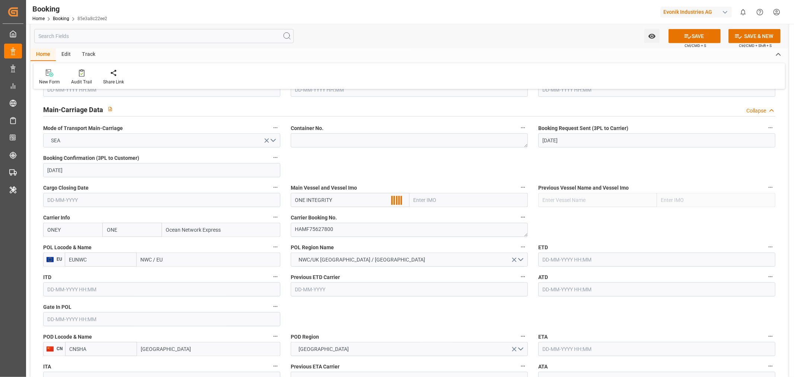
scroll to position [496, 0]
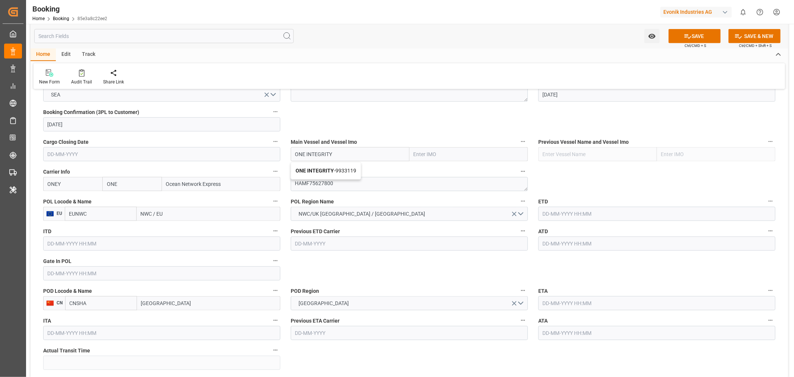
click at [335, 170] on span "ONE INTEGRITY - 9933119" at bounding box center [325, 170] width 61 height 6
type input "9933119"
type input "ONE INTEGRITY"
click at [140, 213] on input "NWC / EU" at bounding box center [209, 214] width 144 height 14
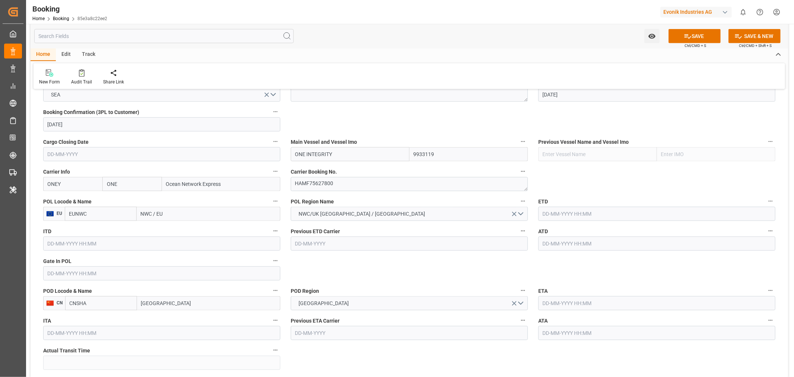
click at [140, 213] on input "NWC / EU" at bounding box center [209, 214] width 144 height 14
paste input "[GEOGRAPHIC_DATA]"
type input "[GEOGRAPHIC_DATA]"
click at [196, 233] on div "[GEOGRAPHIC_DATA] - NLRTM" at bounding box center [176, 230] width 78 height 17
type input "NLRTM"
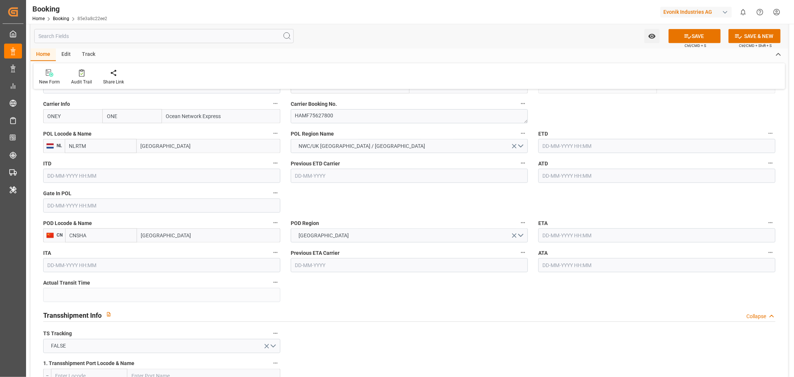
scroll to position [579, 0]
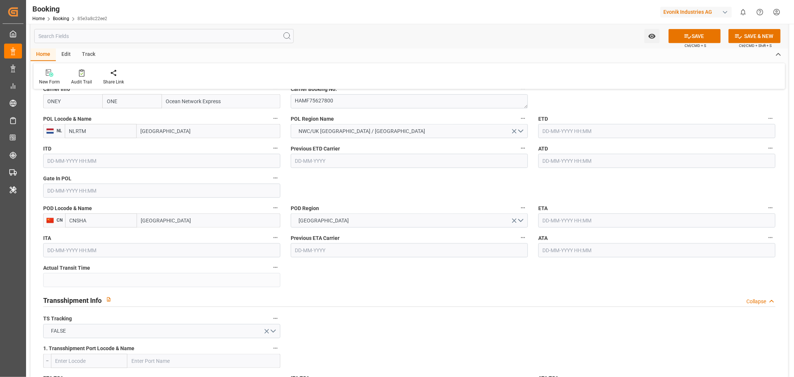
type input "[GEOGRAPHIC_DATA]"
click at [548, 125] on input "text" at bounding box center [656, 131] width 237 height 14
click at [638, 147] on button "Next Month" at bounding box center [638, 147] width 4 height 4
click at [604, 206] on span "19" at bounding box center [605, 204] width 5 height 5
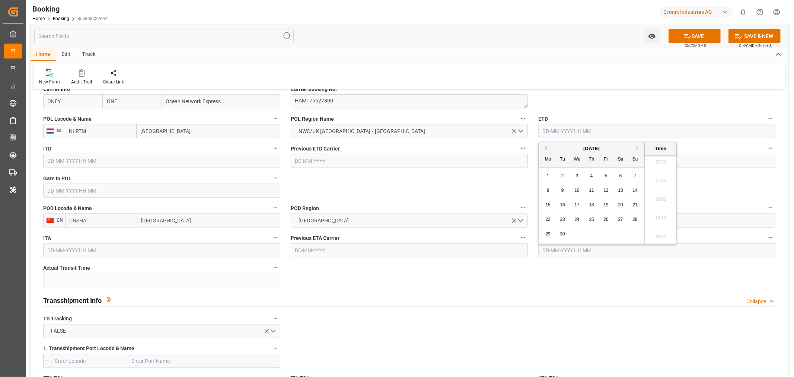
type input "[DATE] 00:00"
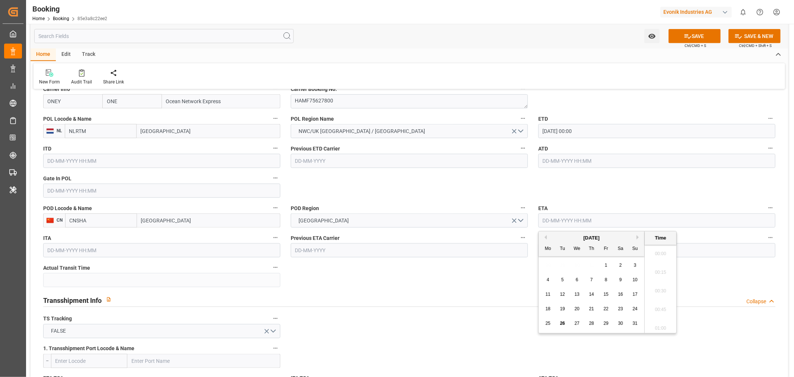
click at [570, 217] on input "text" at bounding box center [656, 220] width 237 height 14
click at [639, 237] on button "Next Month" at bounding box center [638, 237] width 4 height 4
click at [590, 293] on span "13" at bounding box center [591, 293] width 5 height 5
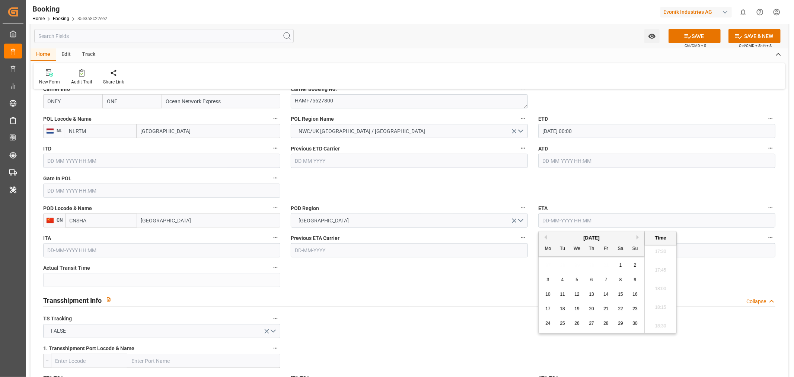
type input "13-11-2025 00:00"
click at [420, 257] on div "Previous ETA Carrier" at bounding box center [408, 245] width 247 height 30
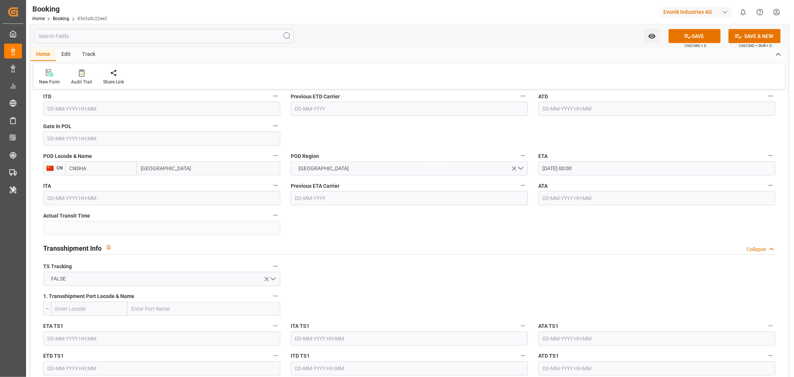
scroll to position [661, 0]
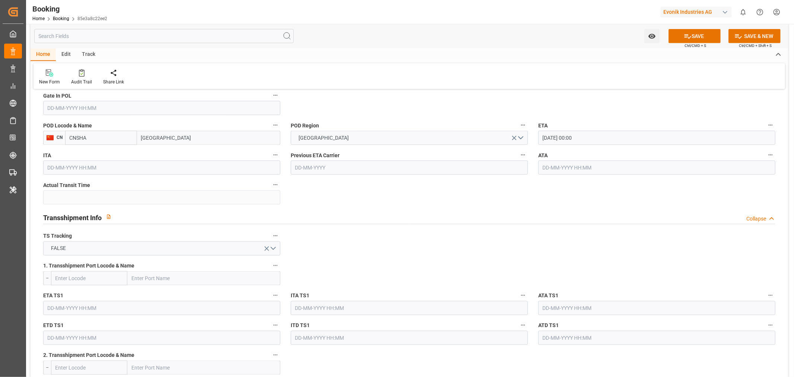
click at [185, 132] on input "Shanghai" at bounding box center [208, 138] width 143 height 14
type input "Shanghai"
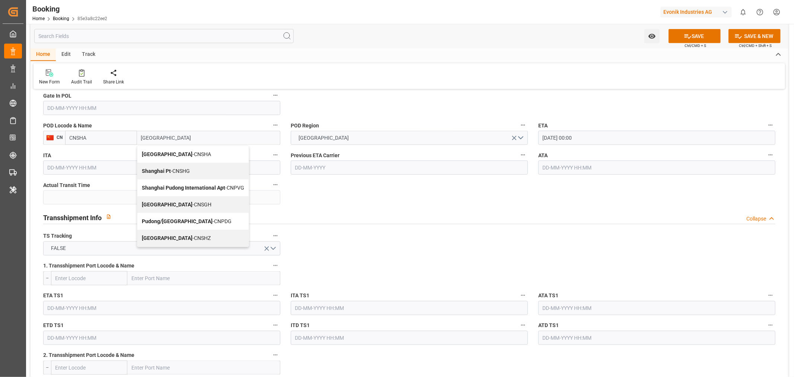
click at [177, 204] on span "Shanghai - CNSGH" at bounding box center [177, 204] width 70 height 6
type input "CNSGH"
type input "Shanghai"
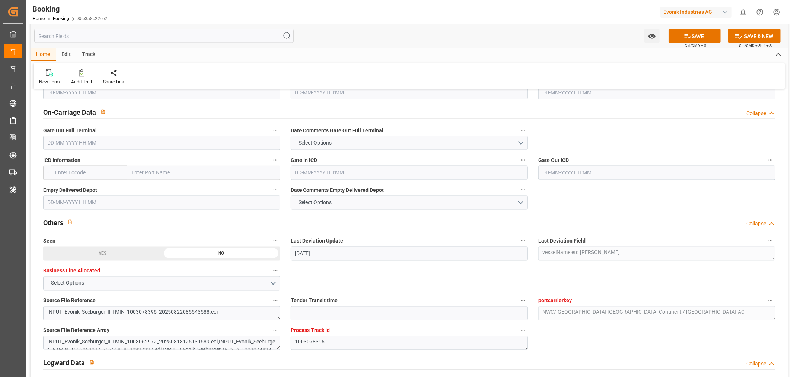
scroll to position [1240, 0]
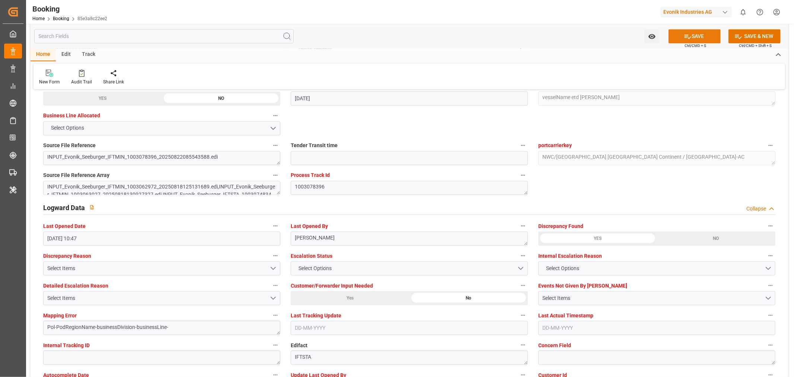
click at [700, 33] on button "SAVE" at bounding box center [694, 36] width 52 height 14
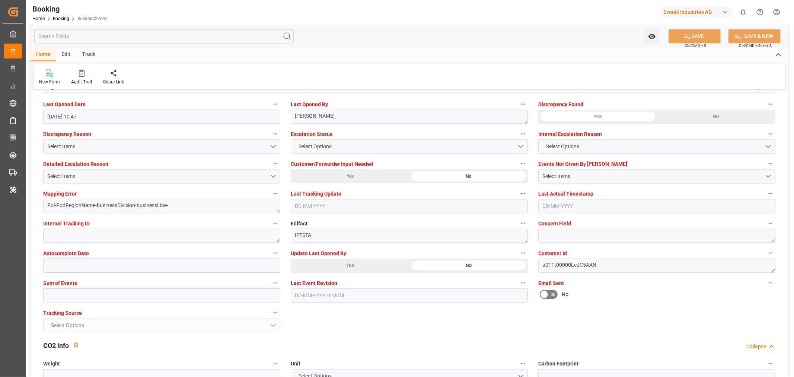
scroll to position [1447, 0]
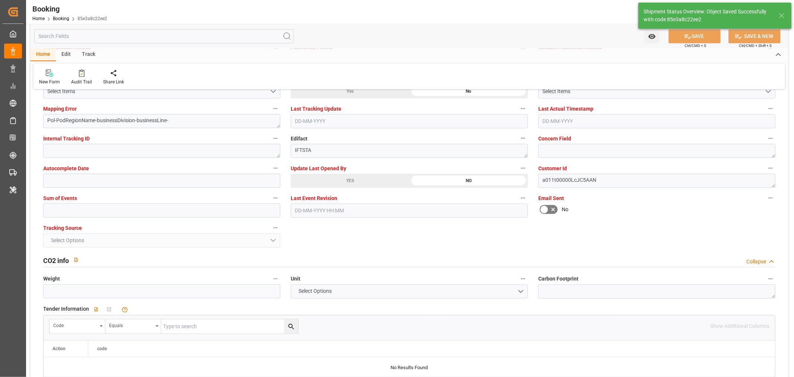
type textarea "NWC/UK North West Continent / UK_CNSGH_ONEY_CU-AC"
type textarea "Shashidhar Mm"
type textarea "Pod-PodRegionName-businessDivision-businessLine-"
type input "19-09-2025 00:00"
type input "13-11-2025 00:00"
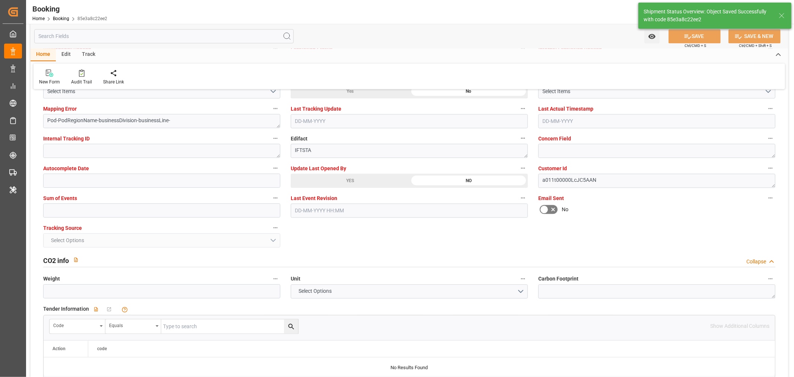
type input "26-08-2025 12:39"
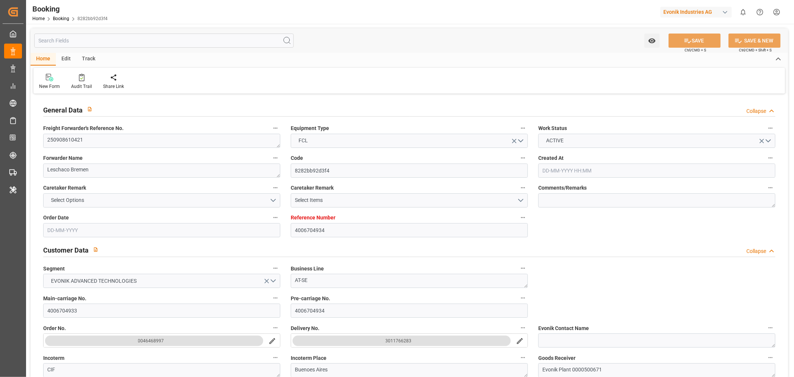
type input "[DATE] 11:38"
type input "[DATE]"
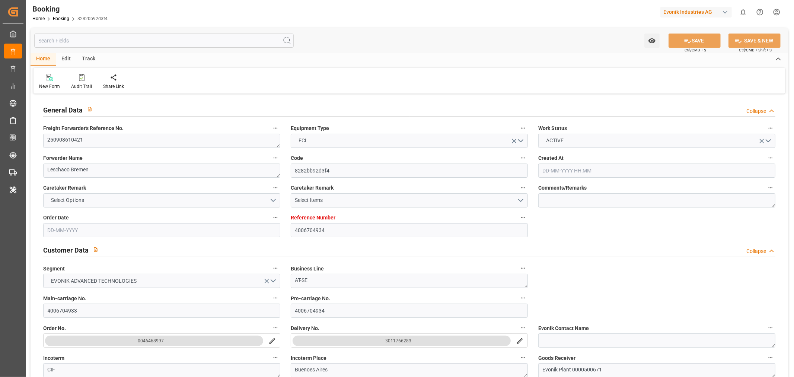
type input "[DATE]"
type input "[DATE] 10:46"
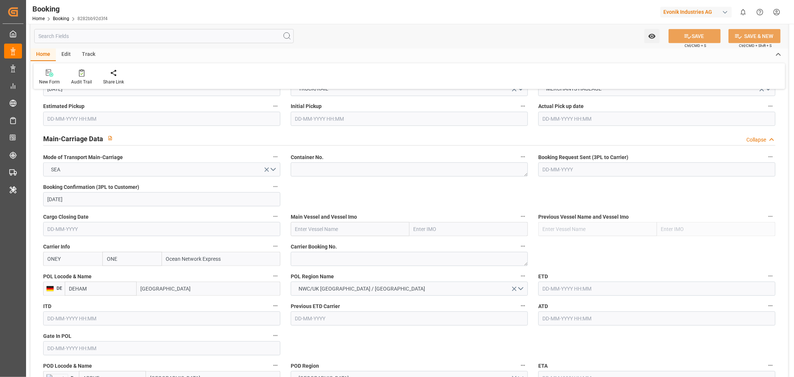
scroll to position [537, 0]
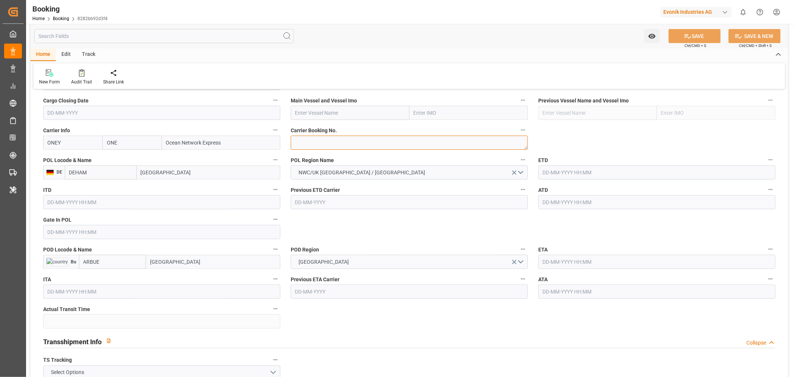
click at [320, 146] on textarea at bounding box center [409, 142] width 237 height 14
paste textarea "HAMF75394900"
type textarea "HAMF75394900"
click at [334, 106] on input "text" at bounding box center [350, 113] width 119 height 14
paste input "[GEOGRAPHIC_DATA]"
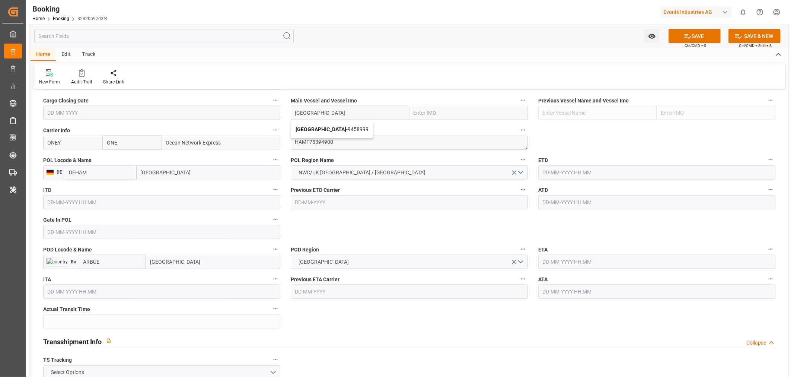
click at [339, 133] on div "[GEOGRAPHIC_DATA] - 9458999" at bounding box center [332, 129] width 82 height 17
type input "[GEOGRAPHIC_DATA]"
type input "9458999"
type input "[GEOGRAPHIC_DATA]"
click at [561, 170] on input "text" at bounding box center [656, 172] width 237 height 14
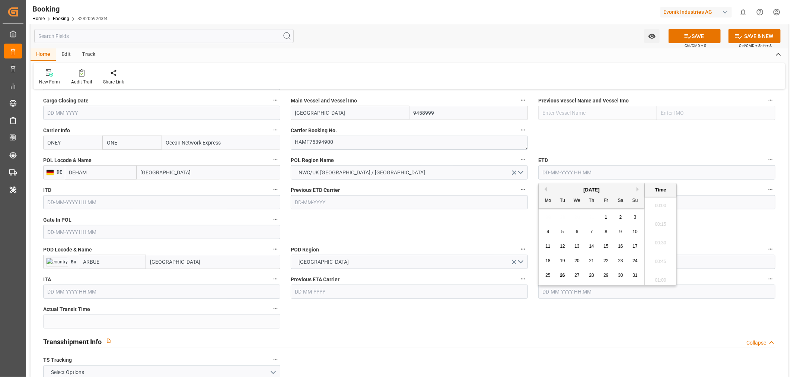
scroll to position [1305, 0]
click at [638, 189] on button "Next Month" at bounding box center [638, 189] width 4 height 4
click at [548, 259] on span "22" at bounding box center [547, 260] width 5 height 5
type input "[DATE] 00:00"
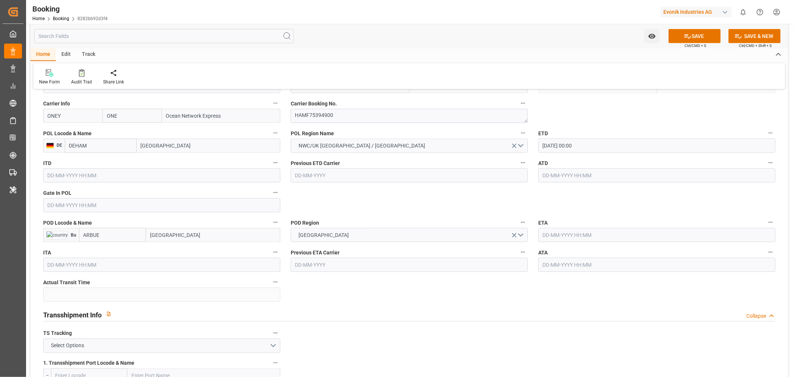
scroll to position [579, 0]
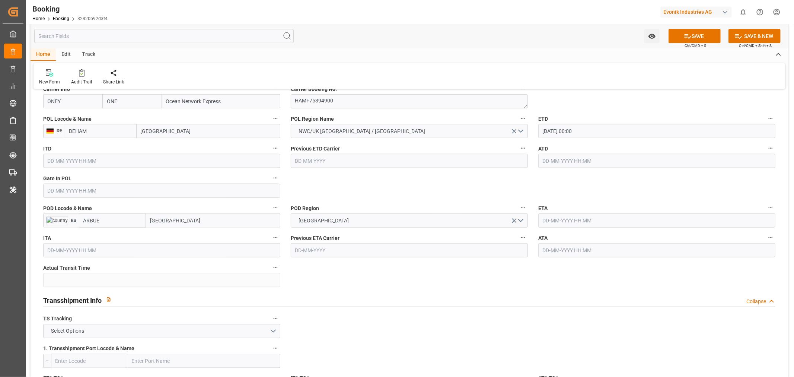
click at [190, 218] on input "[GEOGRAPHIC_DATA]" at bounding box center [213, 220] width 134 height 14
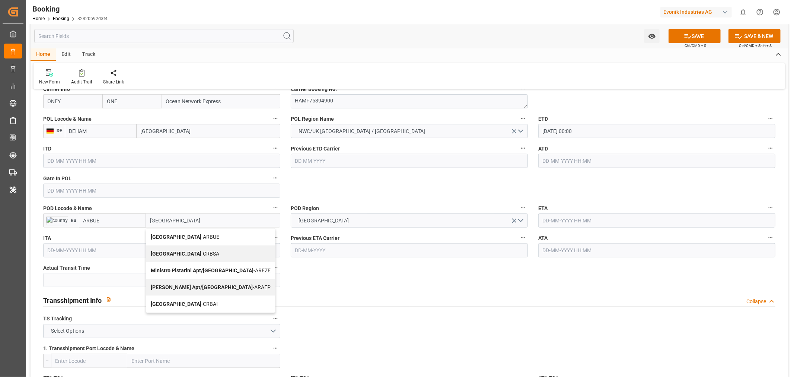
click at [191, 239] on div "[GEOGRAPHIC_DATA] - [GEOGRAPHIC_DATA]" at bounding box center [210, 236] width 129 height 17
type input "[GEOGRAPHIC_DATA]"
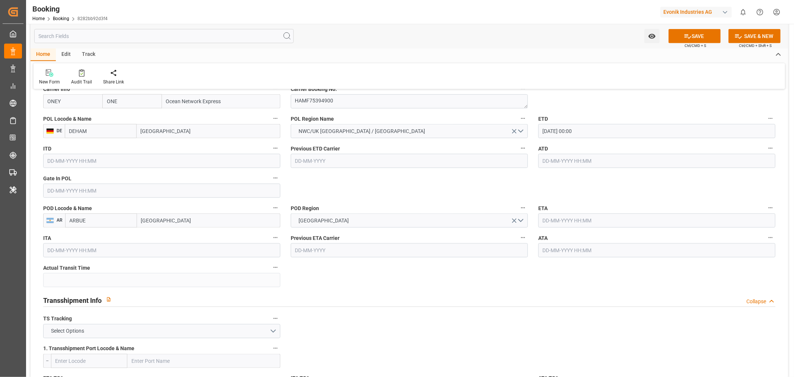
click at [552, 221] on input "text" at bounding box center [656, 220] width 237 height 14
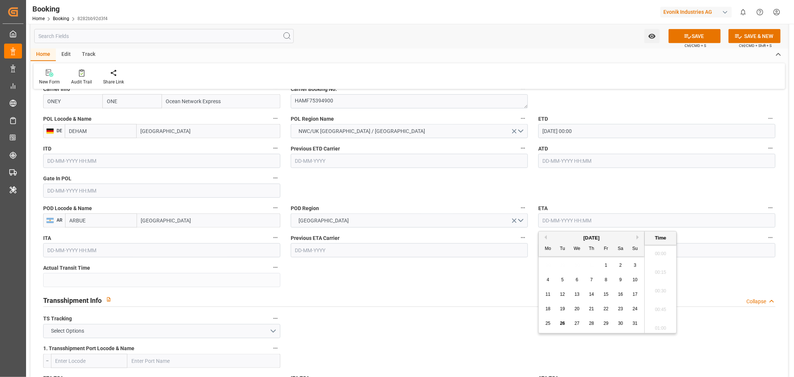
scroll to position [1305, 0]
click at [637, 238] on button "Next Month" at bounding box center [638, 237] width 4 height 4
click at [633, 310] on span "26" at bounding box center [634, 308] width 5 height 5
type input "[DATE] 00:00"
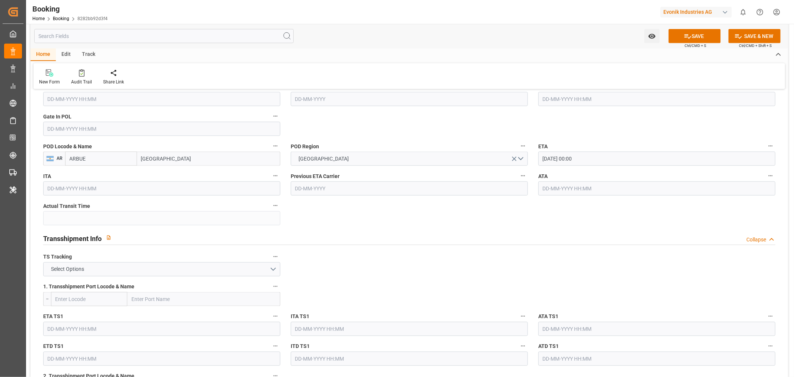
scroll to position [702, 0]
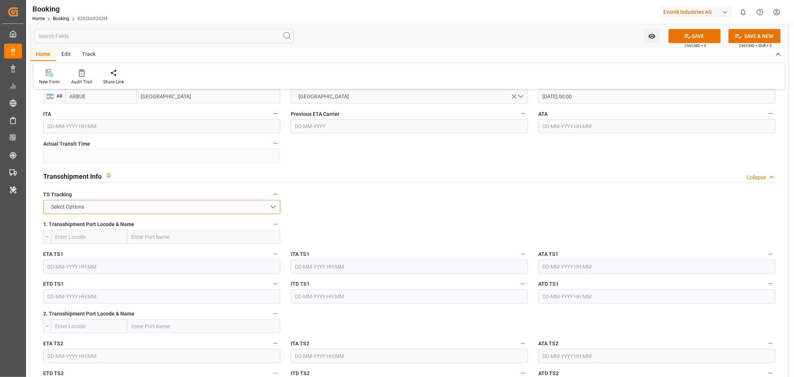
click at [173, 211] on button "Select Options" at bounding box center [161, 207] width 237 height 14
click at [129, 223] on div "FALSE" at bounding box center [162, 225] width 236 height 16
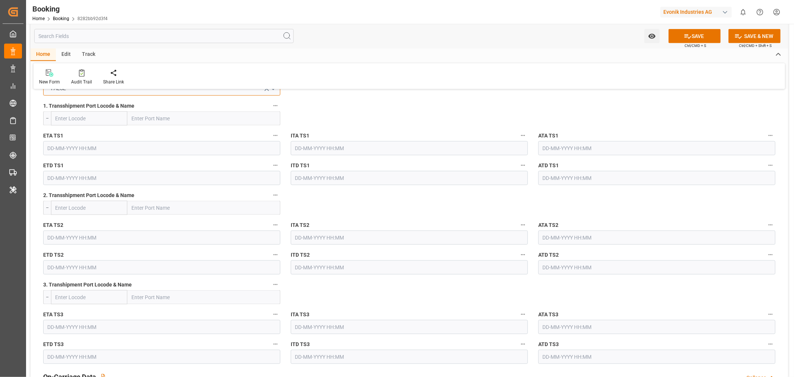
scroll to position [951, 0]
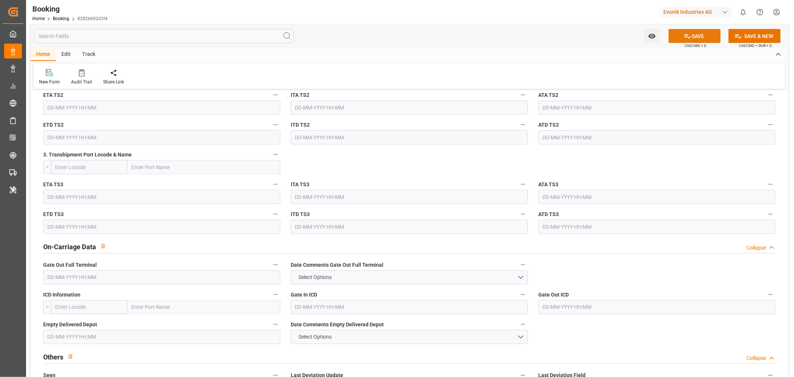
click at [685, 35] on icon at bounding box center [688, 36] width 8 height 8
